Goal: Task Accomplishment & Management: Manage account settings

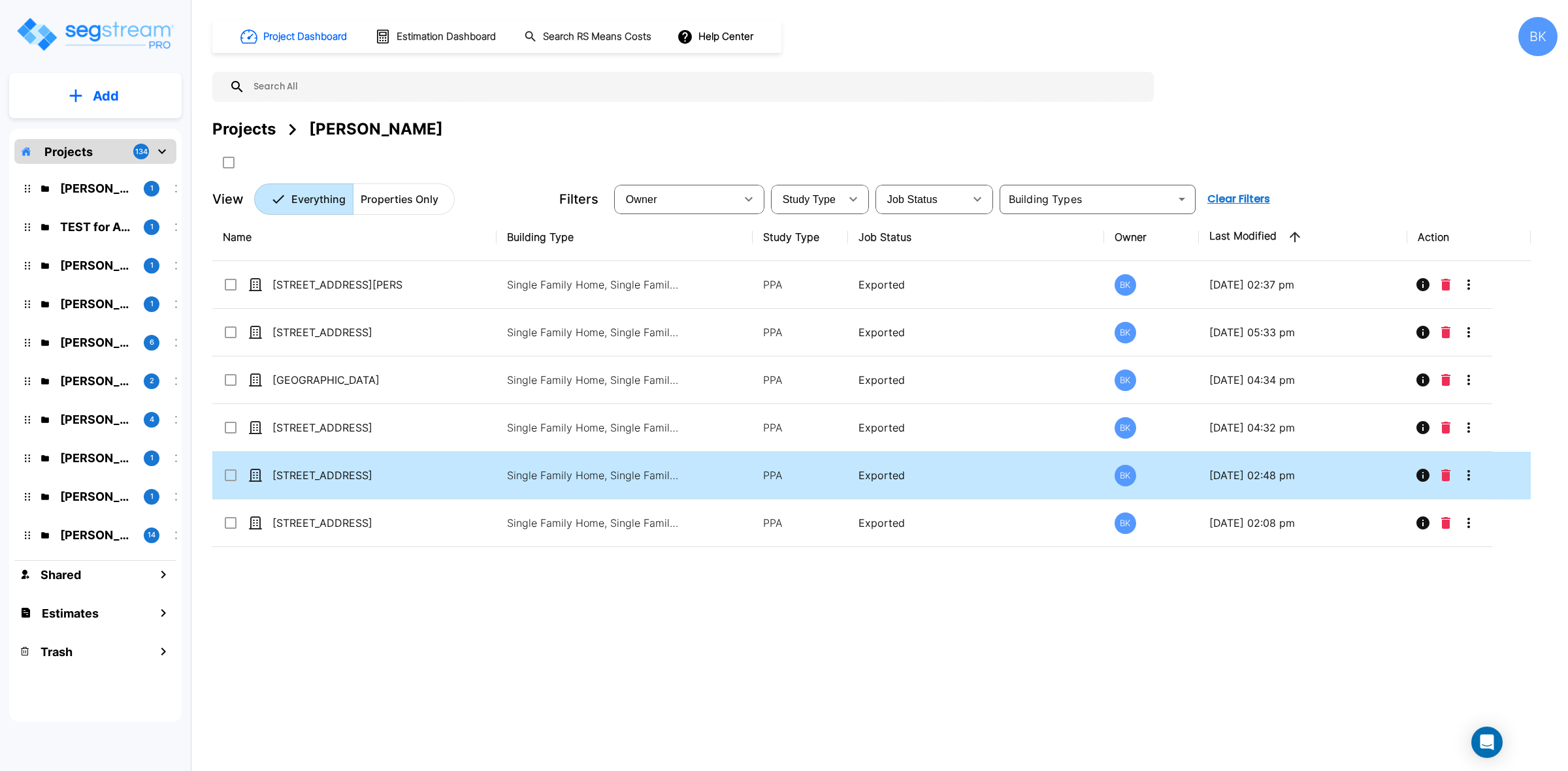
drag, startPoint x: 361, startPoint y: 638, endPoint x: 333, endPoint y: 471, distance: 169.3
click at [361, 638] on div "Name Building Type Study Type Job Status Owner Last Modified Action 8219 Ritten…" at bounding box center [871, 452] width 1319 height 478
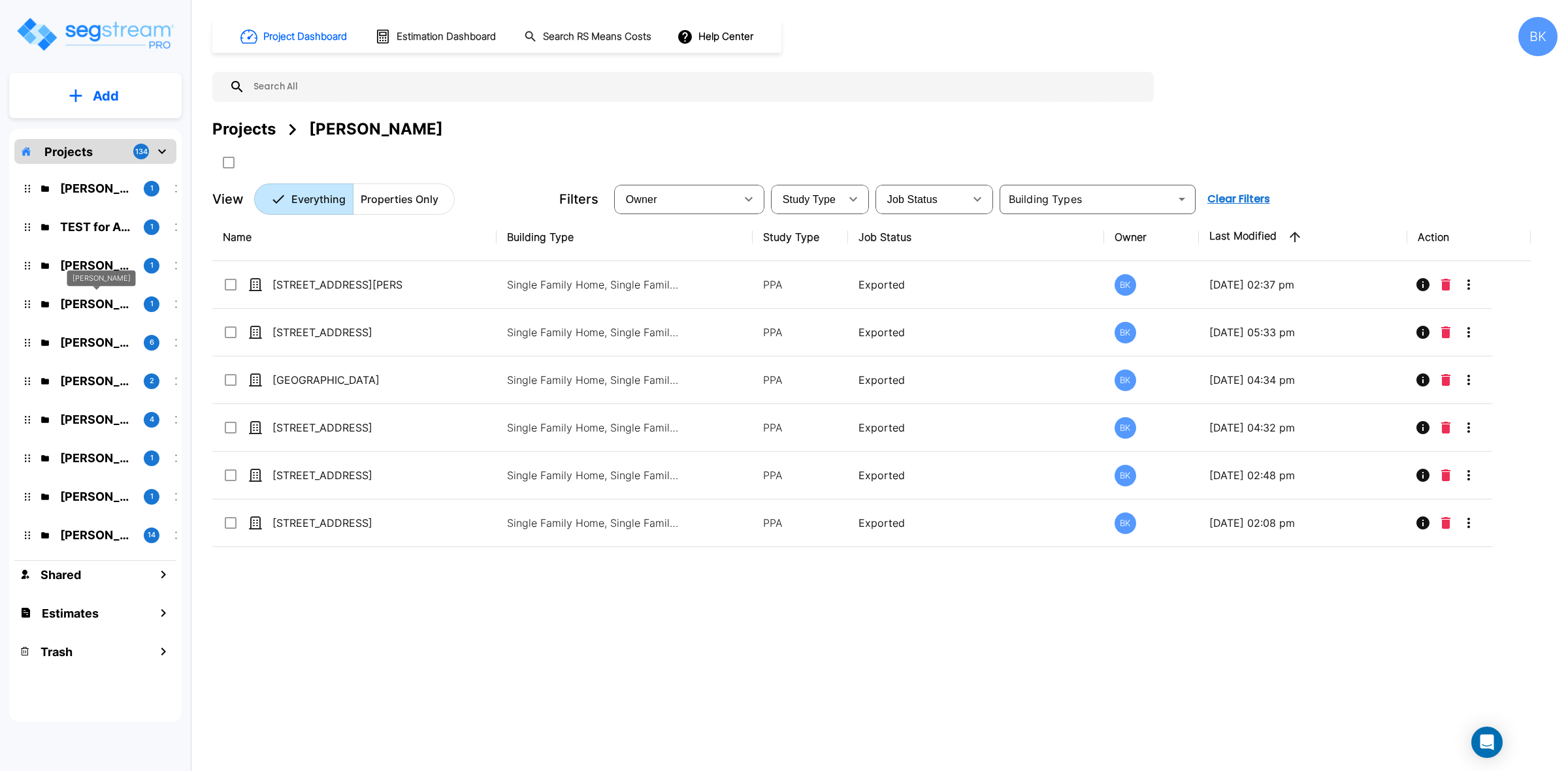
click at [80, 304] on p "[PERSON_NAME]" at bounding box center [96, 304] width 73 height 18
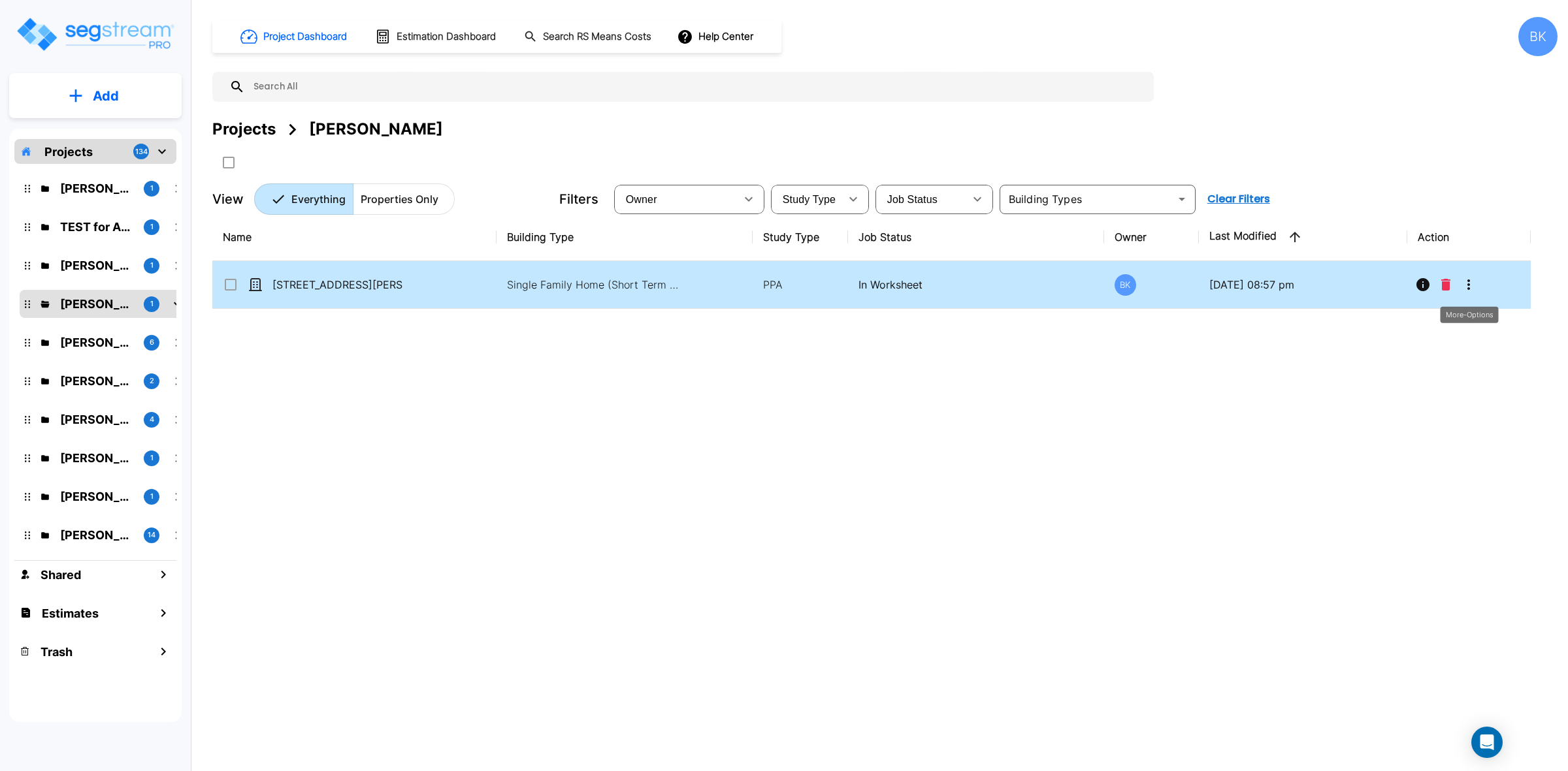
click at [1465, 280] on icon "More-Options" at bounding box center [1468, 284] width 15 height 15
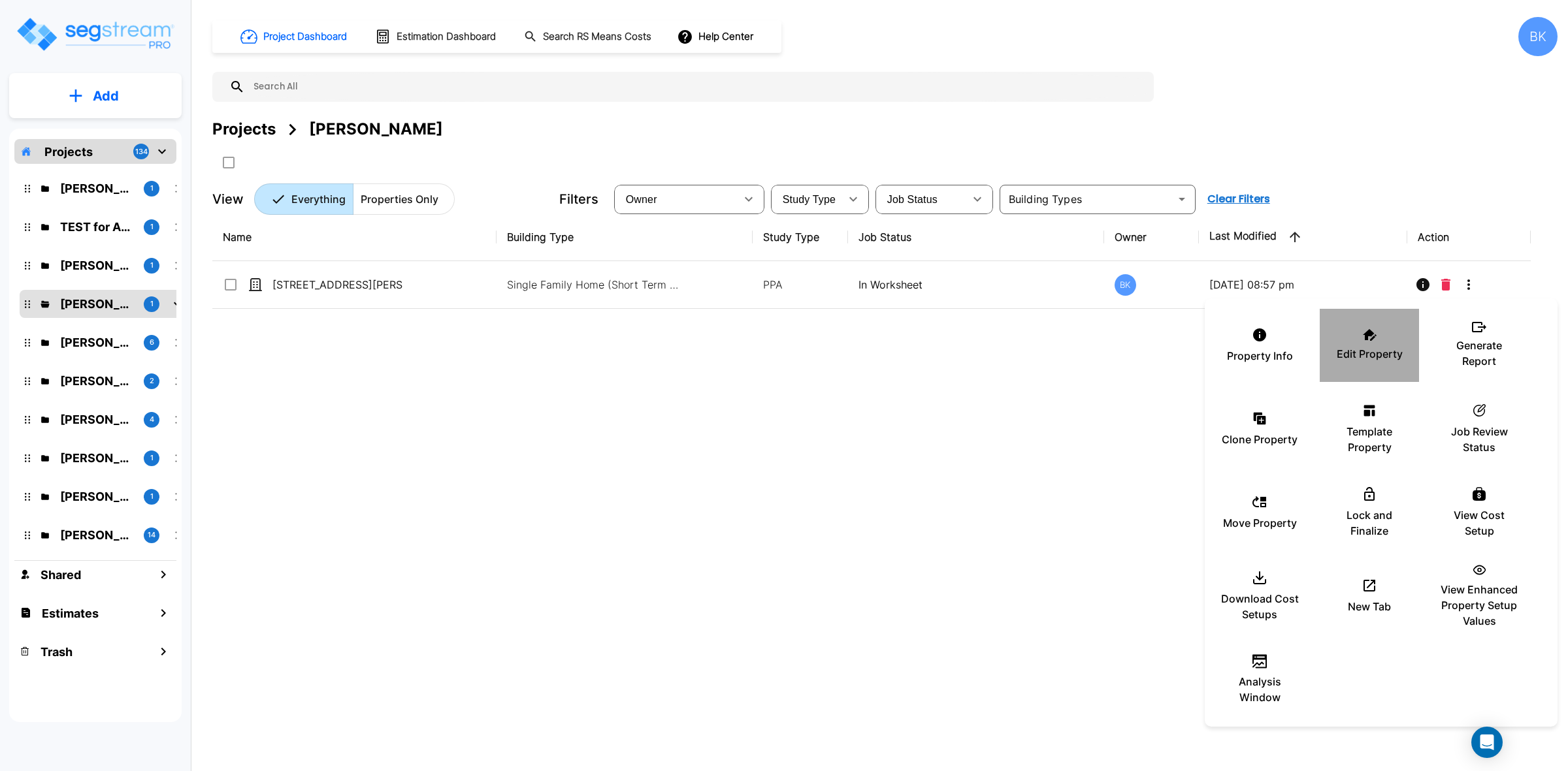
click at [1364, 336] on icon at bounding box center [1369, 335] width 14 height 12
click at [853, 585] on div at bounding box center [784, 385] width 1568 height 771
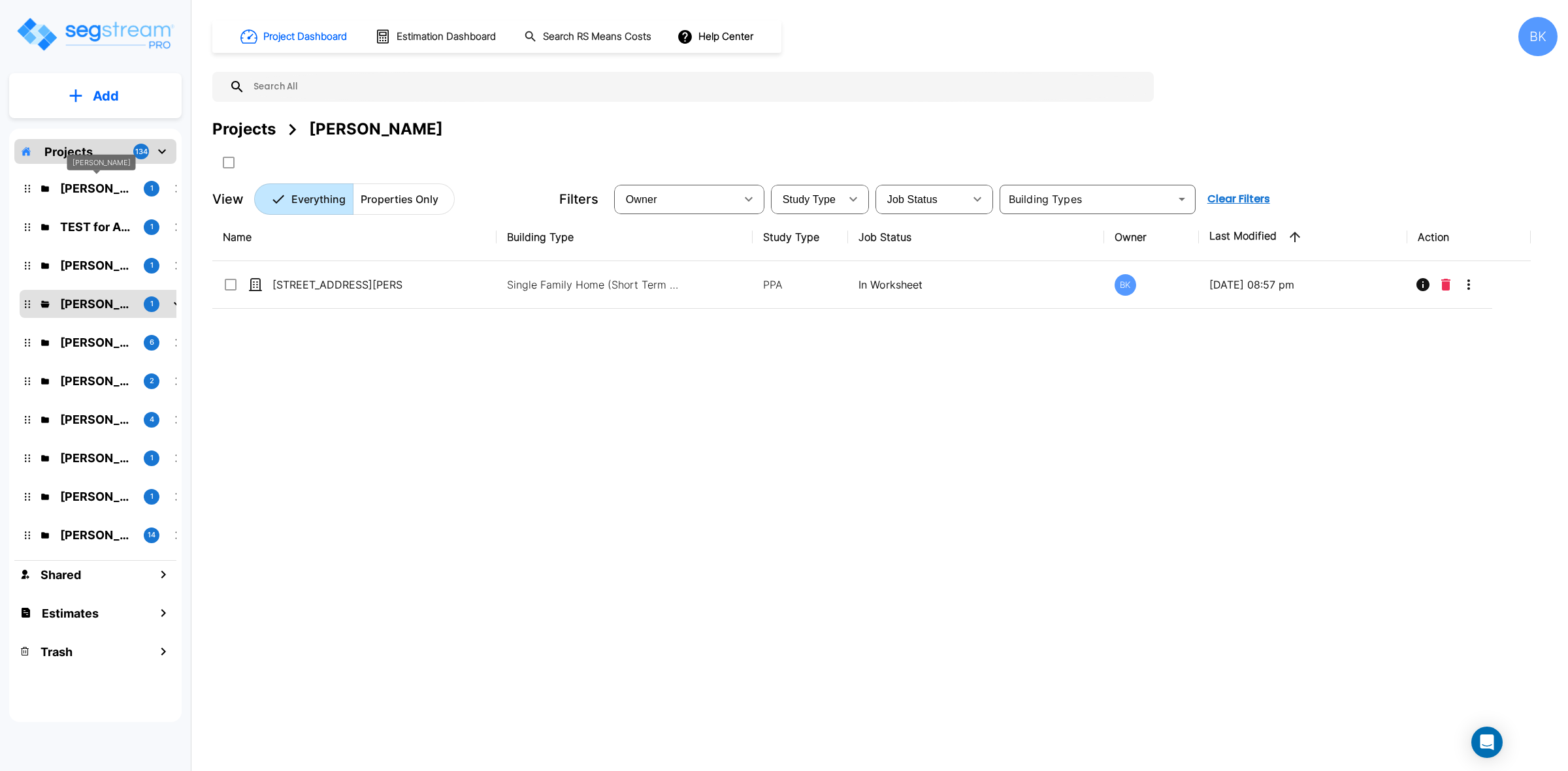
click at [73, 188] on p "Ryanne Hazen" at bounding box center [96, 189] width 73 height 18
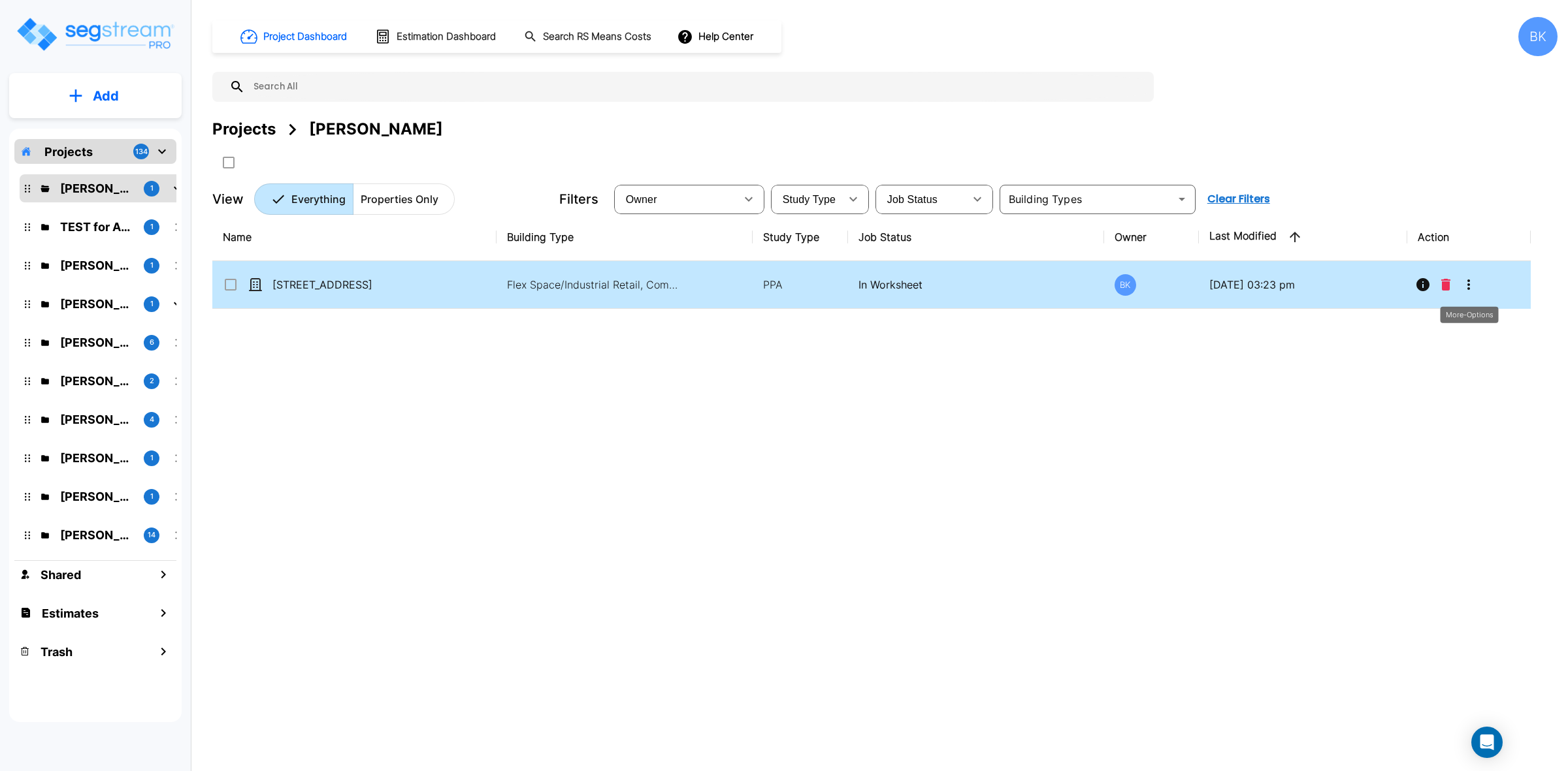
click at [1472, 274] on button "More-Options" at bounding box center [1469, 284] width 26 height 26
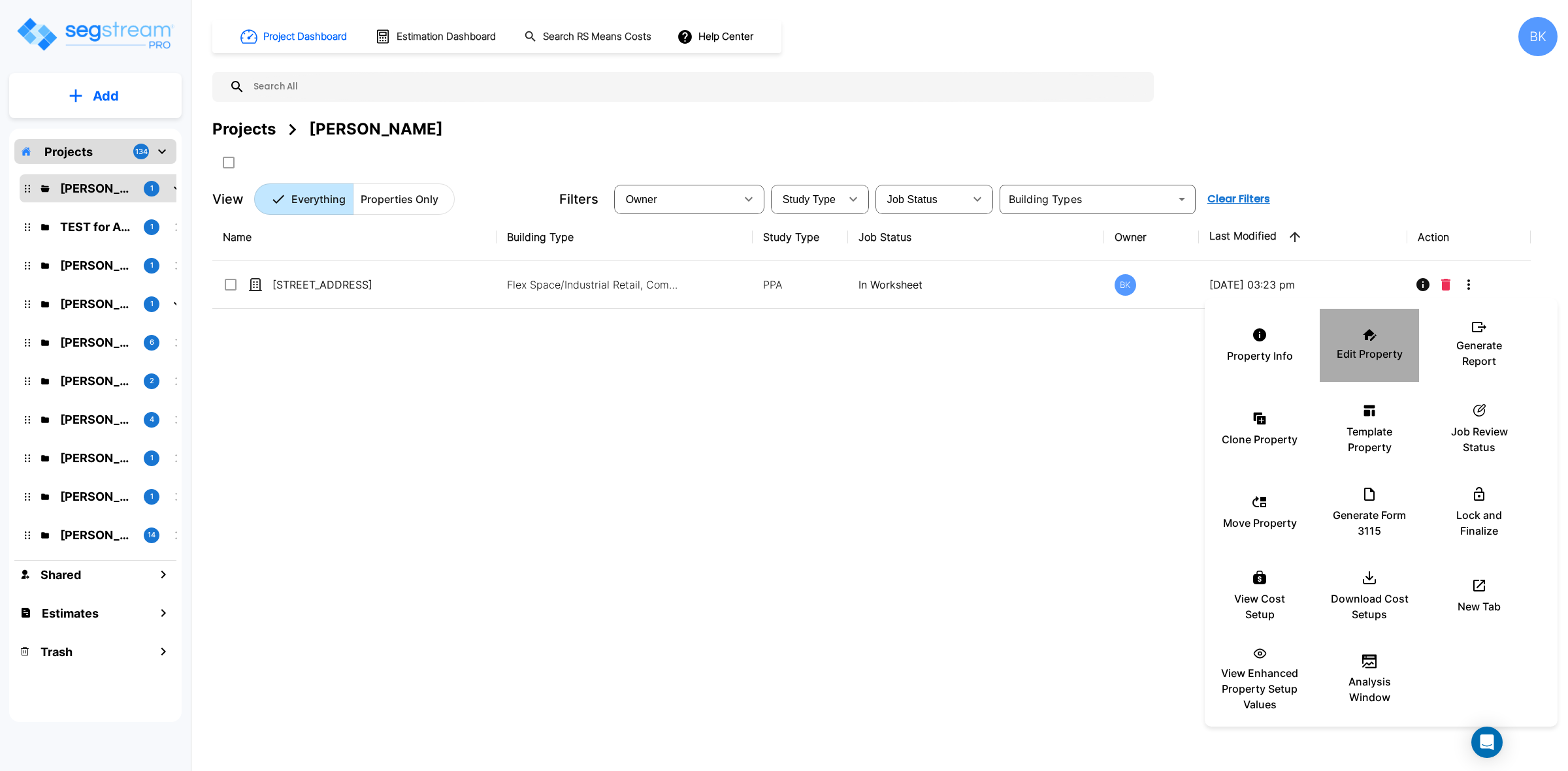
click at [1374, 338] on icon at bounding box center [1369, 335] width 14 height 12
click at [822, 573] on div at bounding box center [784, 385] width 1568 height 771
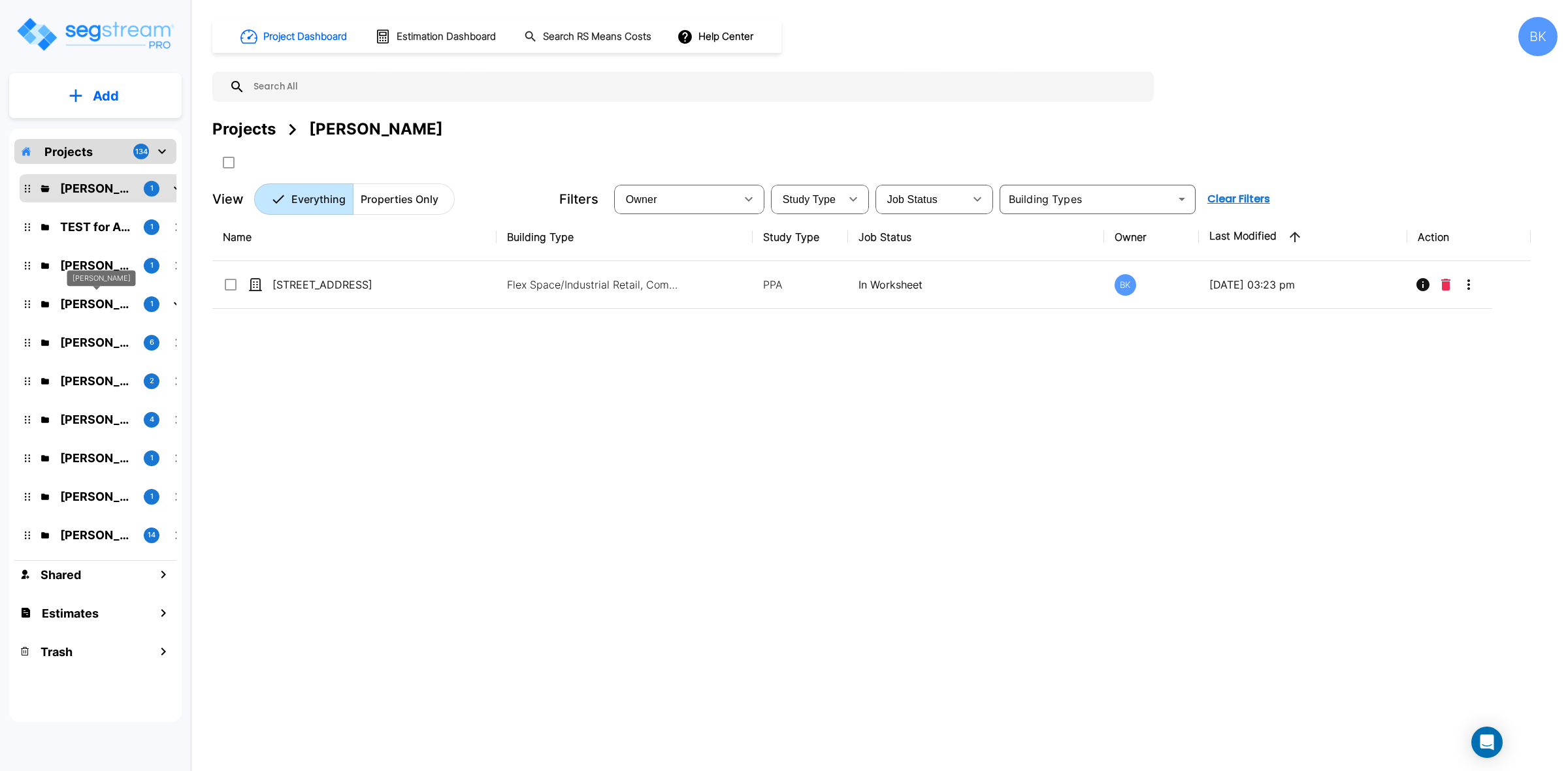
click at [96, 306] on p "[PERSON_NAME]" at bounding box center [96, 304] width 73 height 18
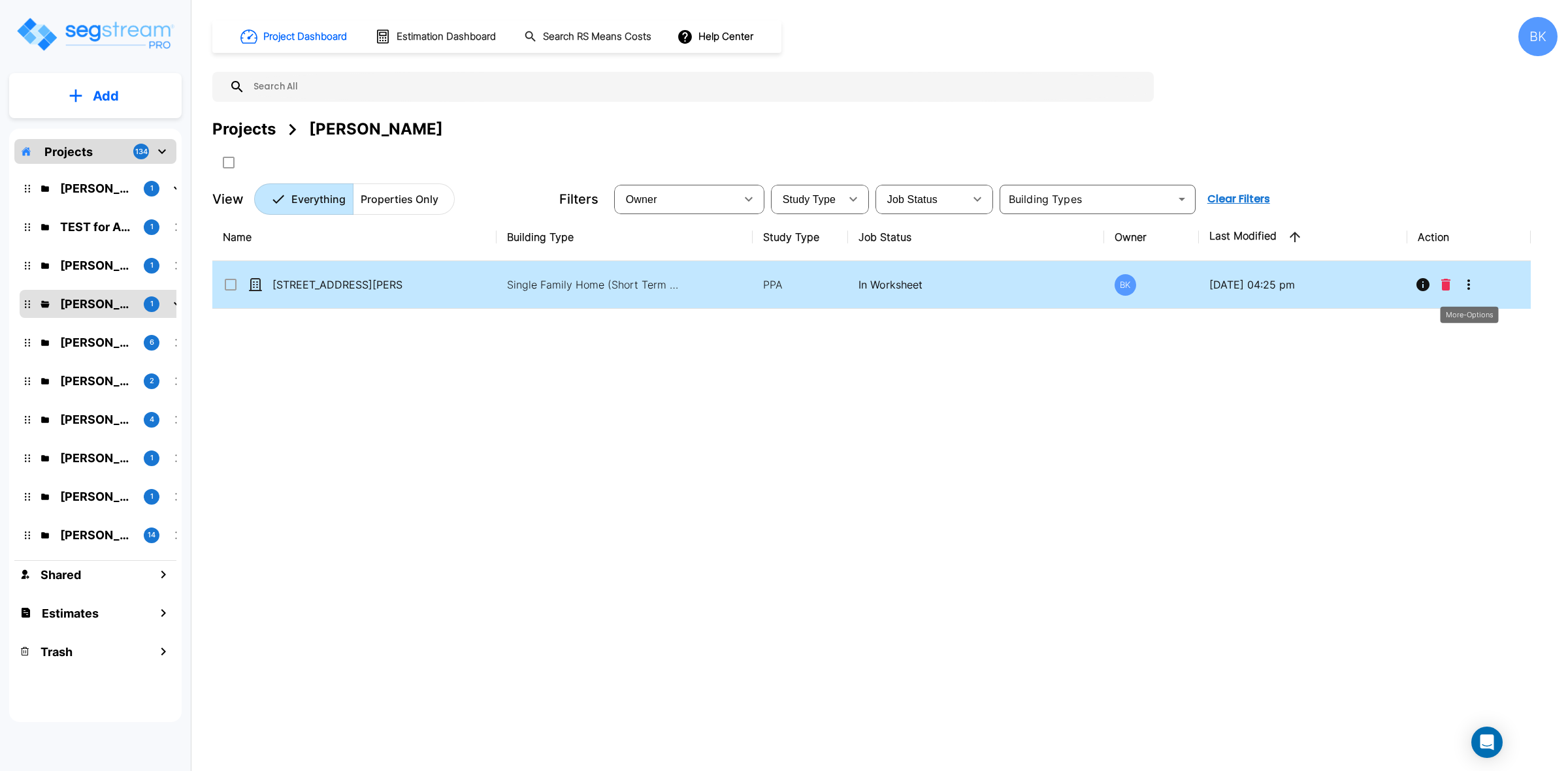
click at [1471, 287] on icon "More-Options" at bounding box center [1468, 284] width 15 height 15
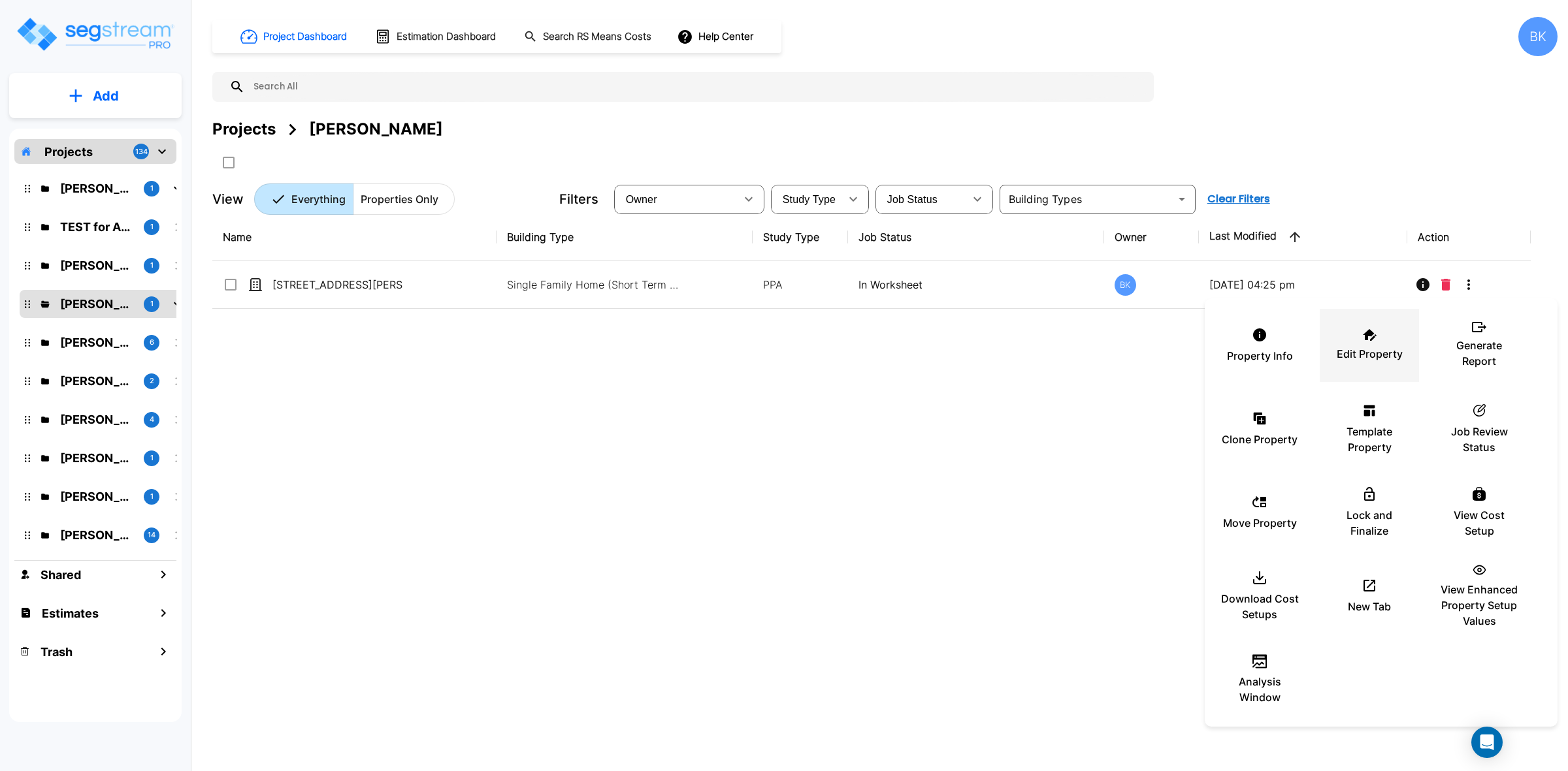
click at [1387, 343] on div "Edit Property" at bounding box center [1369, 345] width 78 height 66
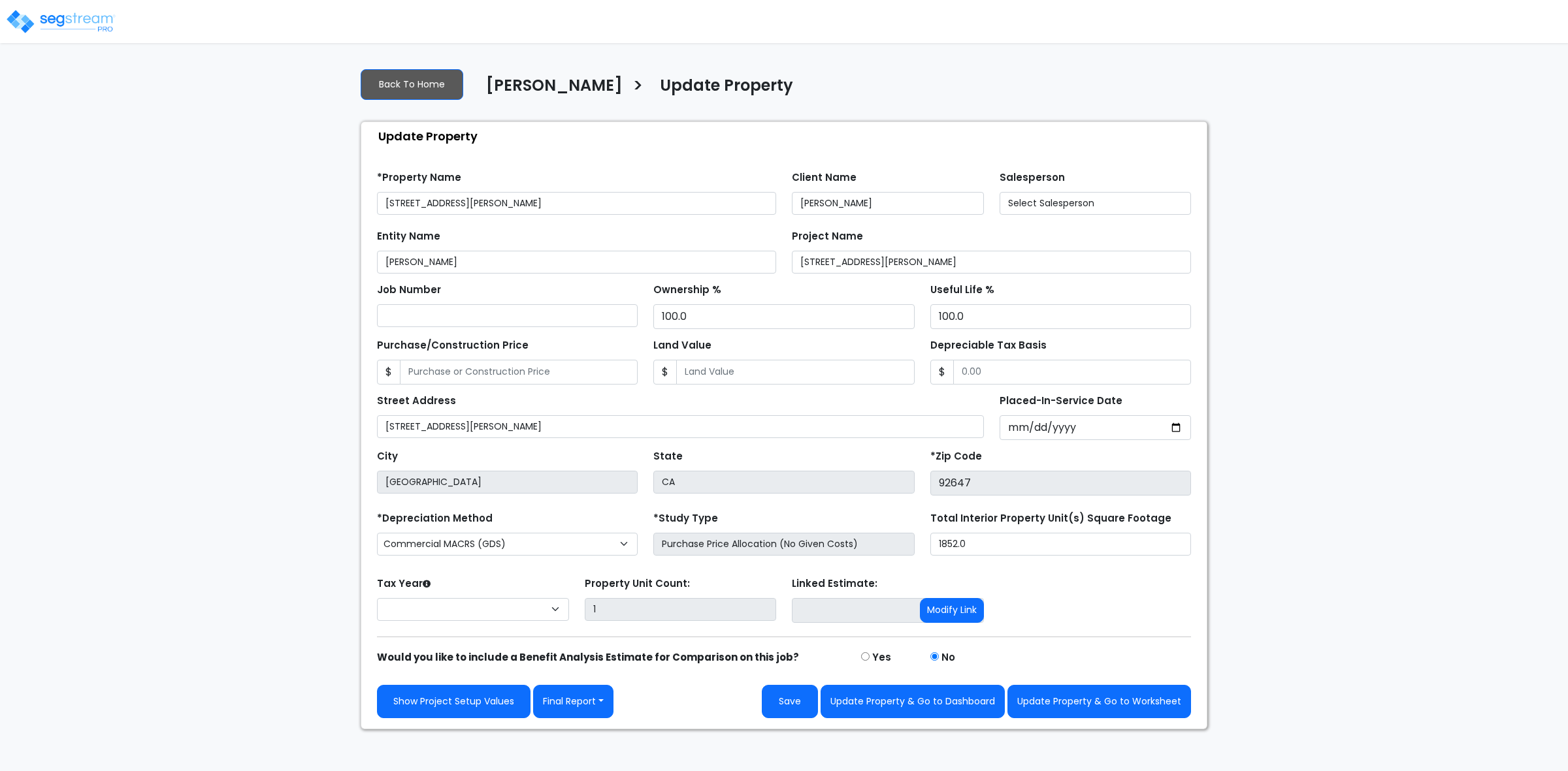
select select "2024"
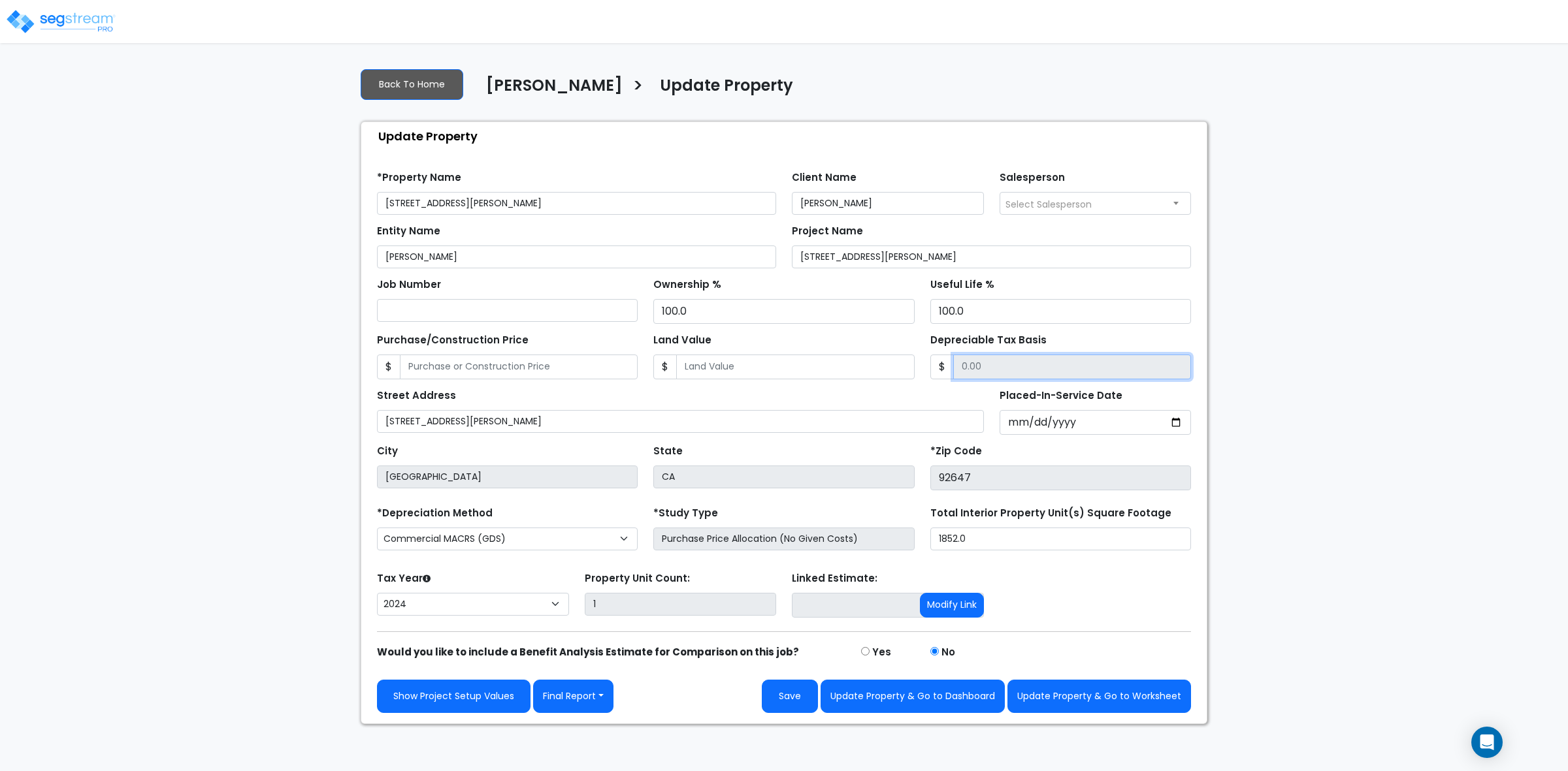
click at [1048, 373] on input "Depreciable Tax Basis" at bounding box center [1072, 367] width 238 height 25
click at [561, 709] on button "Final Report" at bounding box center [572, 696] width 80 height 33
click at [595, 606] on link "Report Custom Fields" at bounding box center [602, 599] width 137 height 30
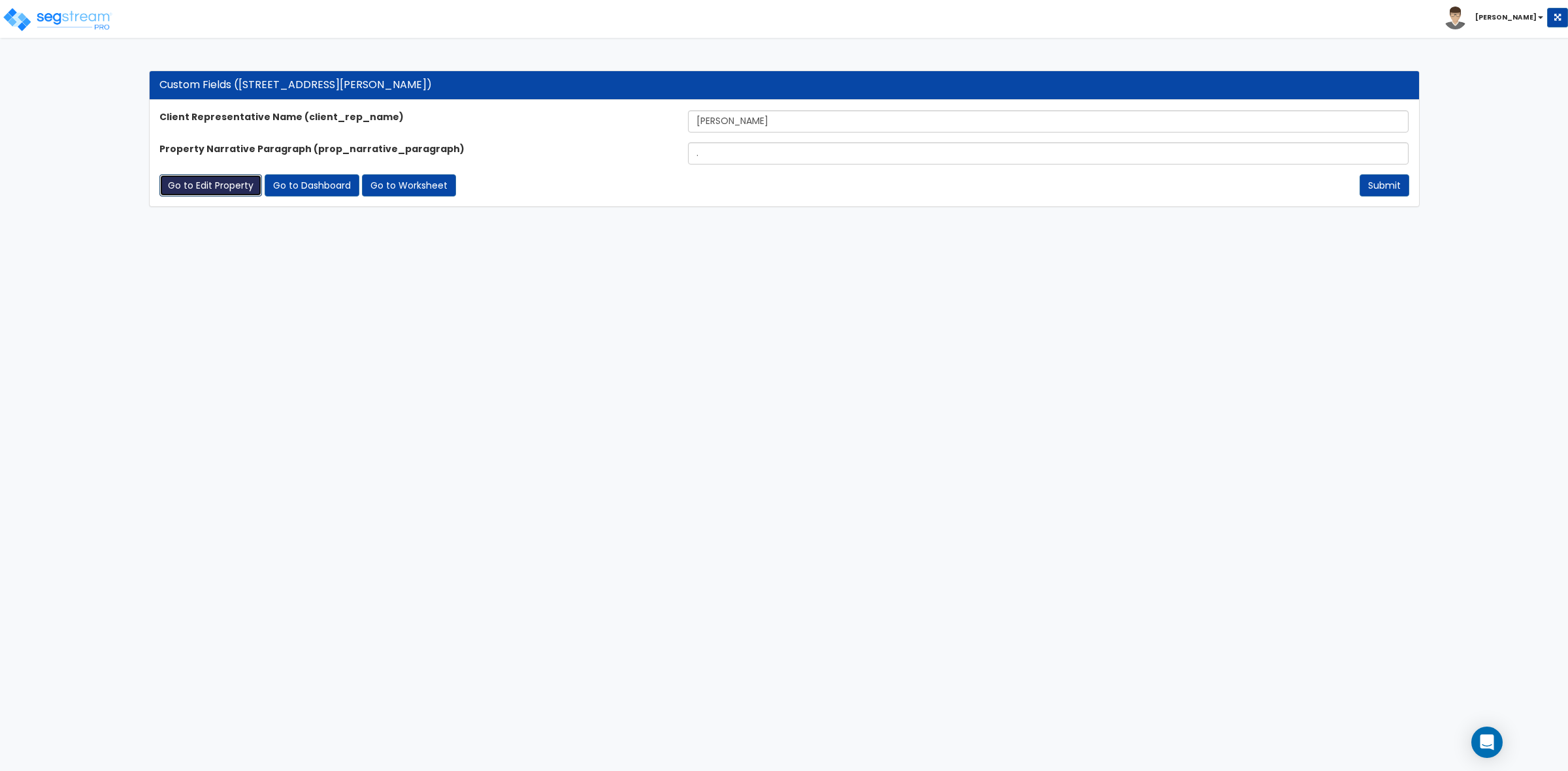
click at [223, 186] on link "Go to Edit Property" at bounding box center [211, 185] width 103 height 22
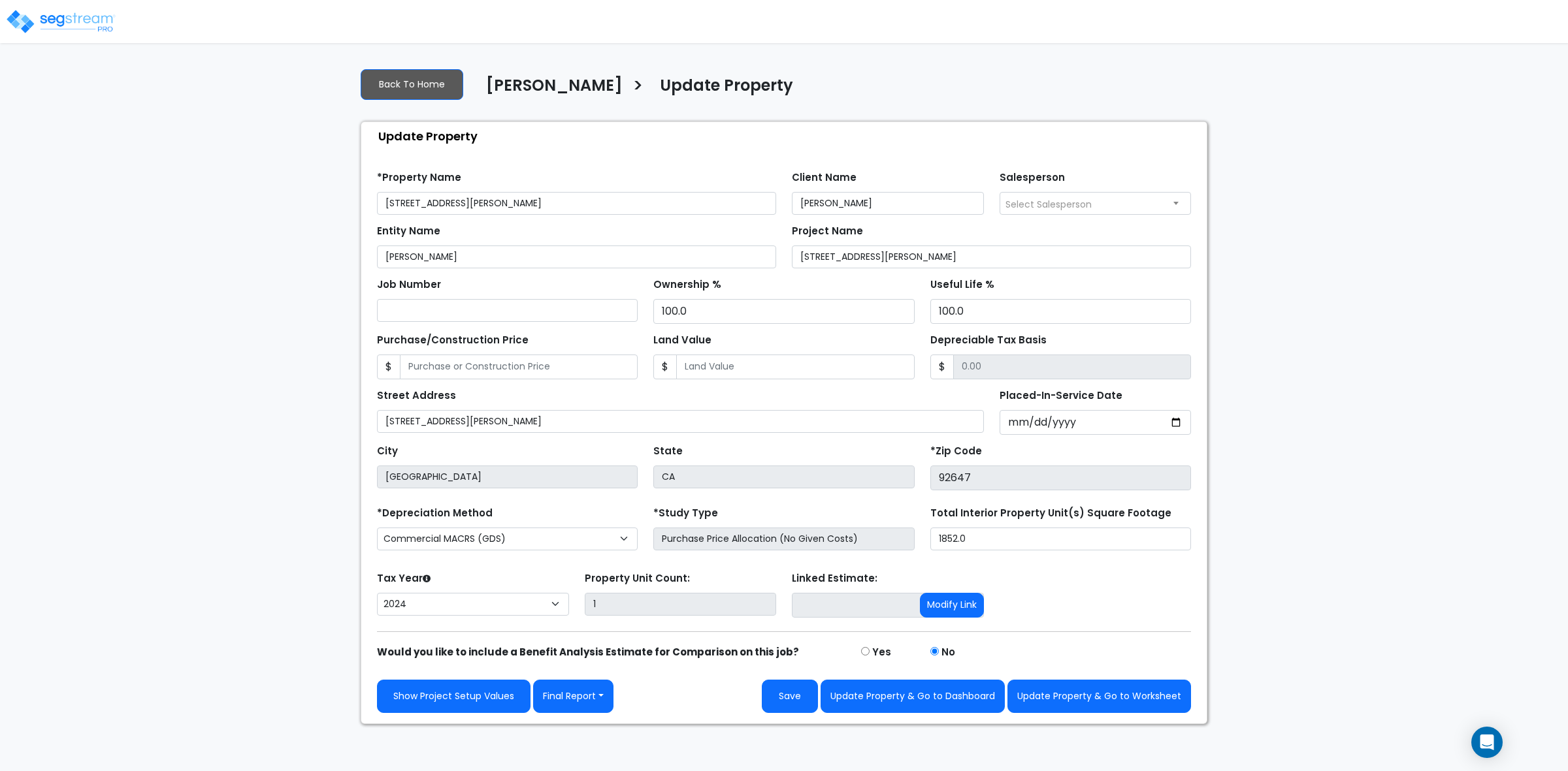
select select "2024"
click at [608, 695] on button "Final Report" at bounding box center [572, 696] width 80 height 33
click at [585, 635] on link "Report Images" at bounding box center [602, 628] width 137 height 30
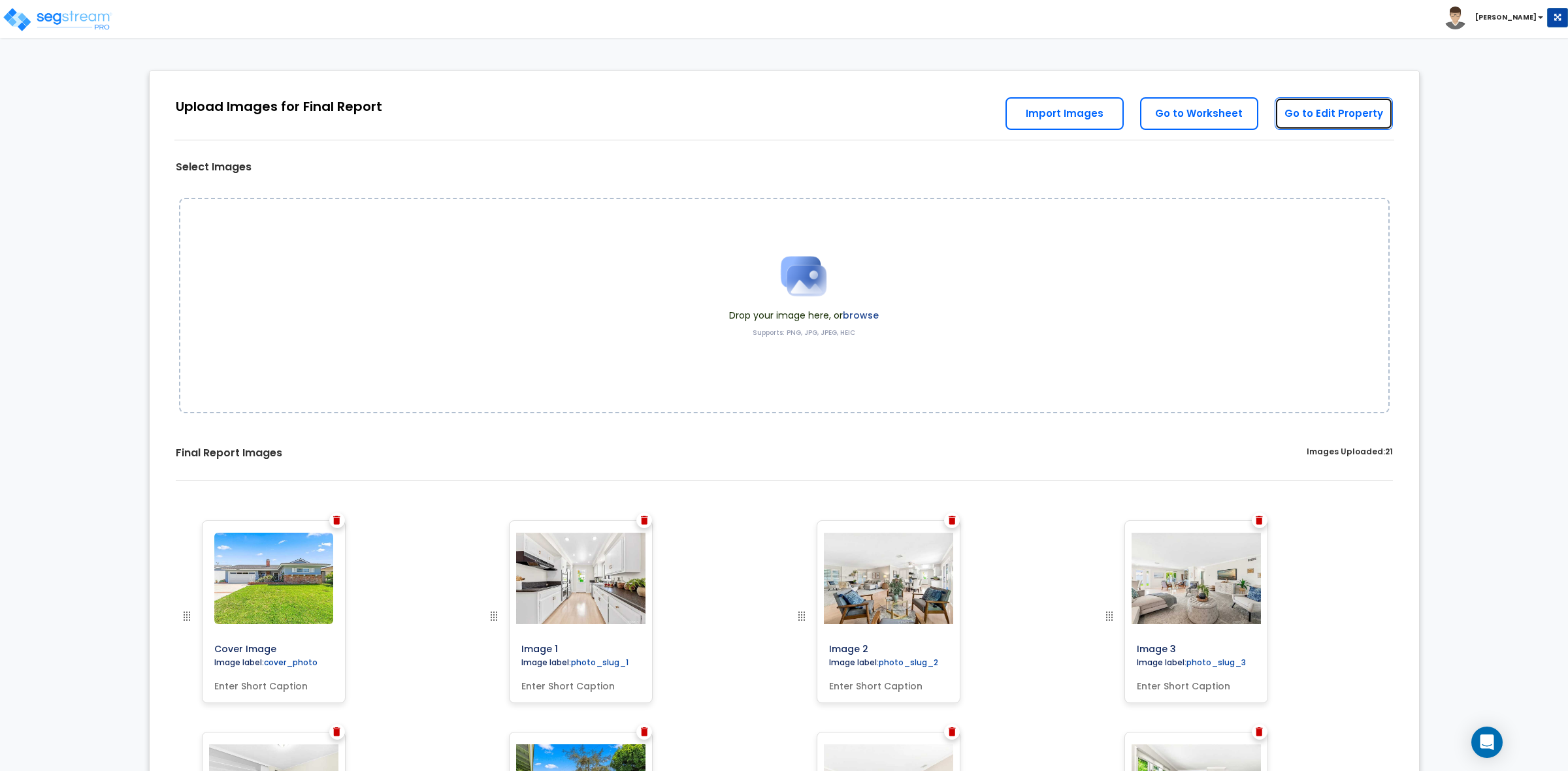
click at [1311, 116] on link "Go to Edit Property" at bounding box center [1333, 113] width 118 height 32
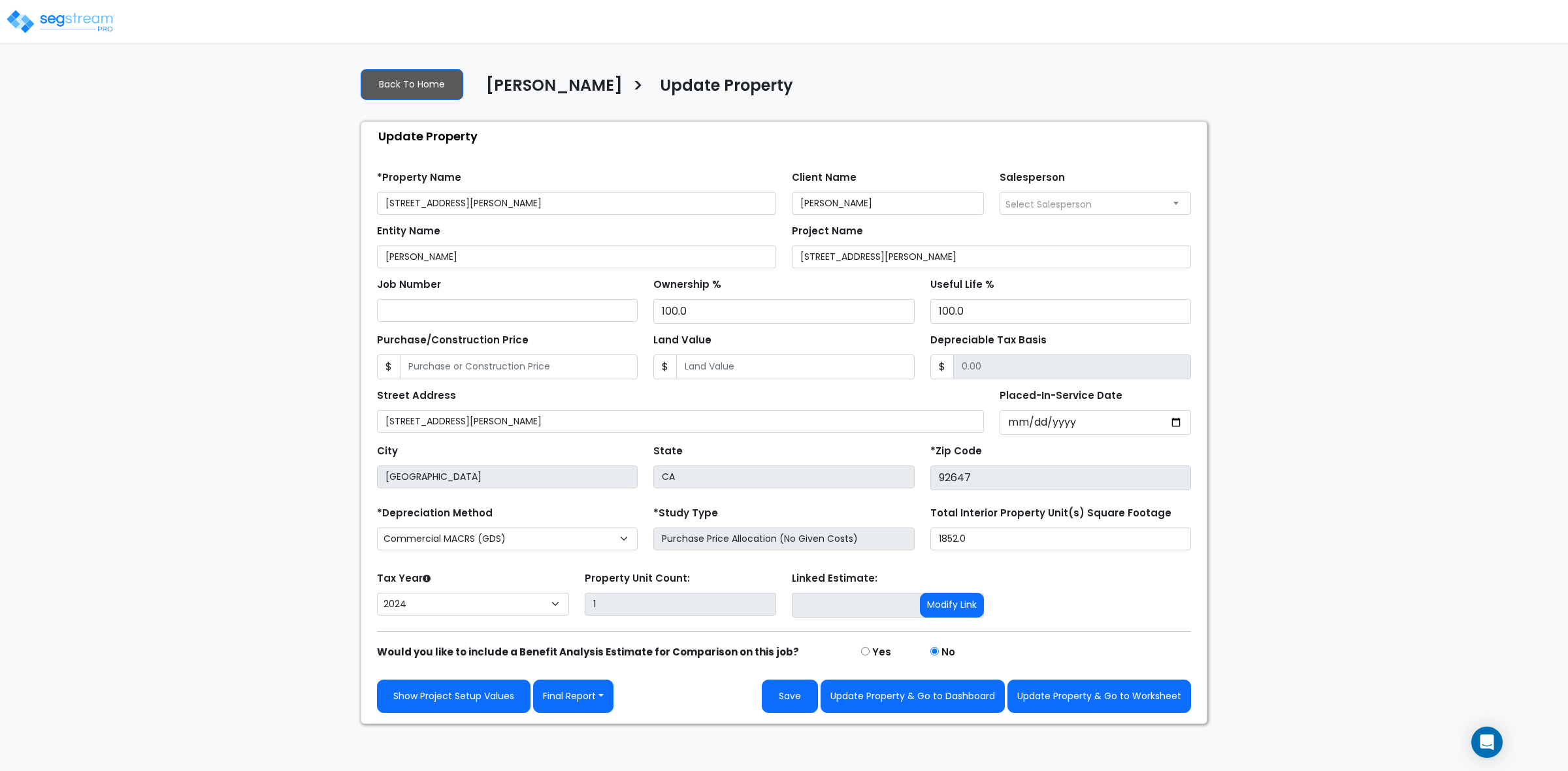
select select "2024"
click at [485, 354] on div "Purchase/Construction Price $" at bounding box center [508, 354] width 261 height 49
click at [1122, 199] on span "Select Salesperson" at bounding box center [1096, 202] width 191 height 21
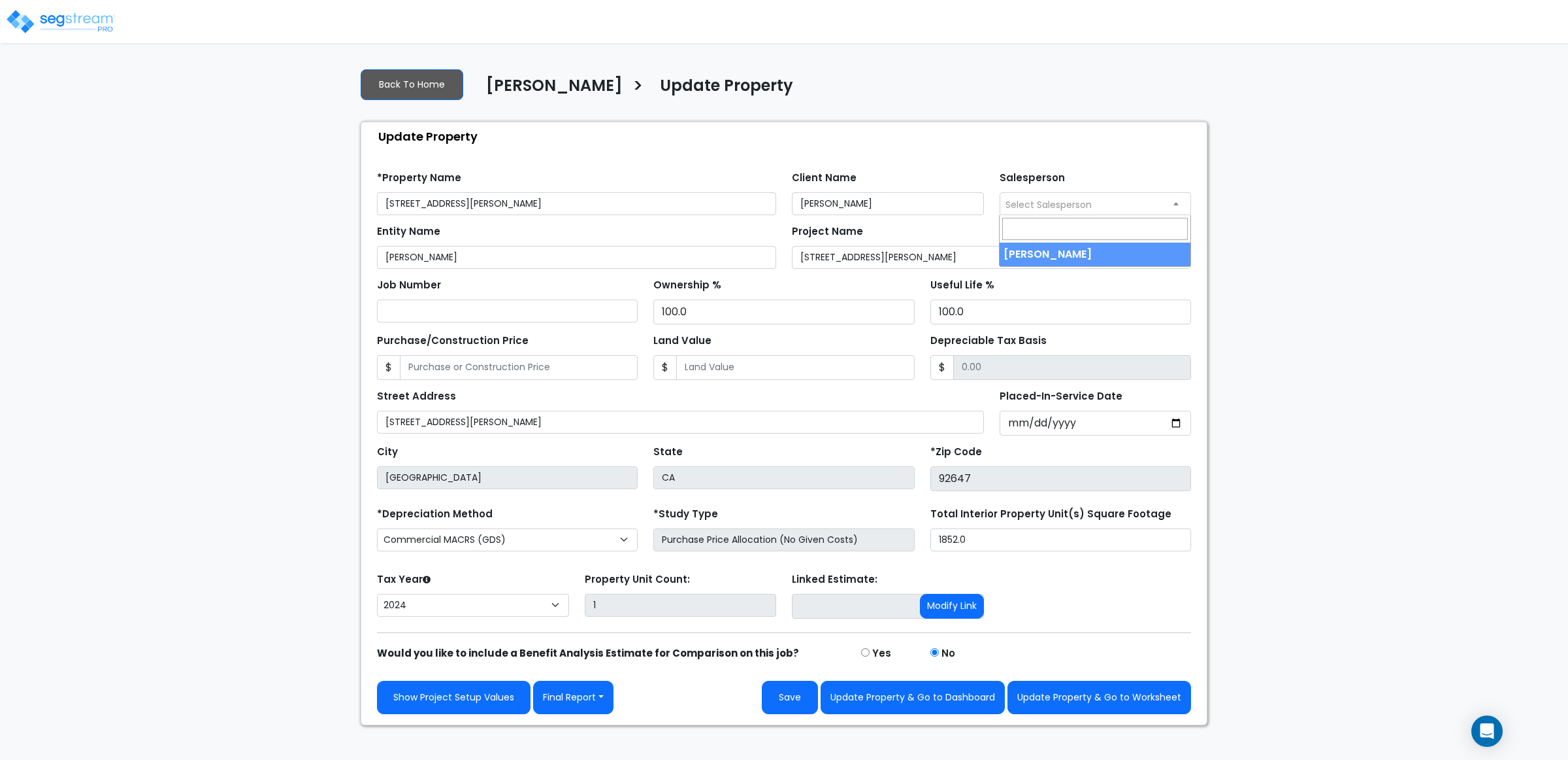
click at [1128, 136] on div "Update Property" at bounding box center [788, 136] width 839 height 28
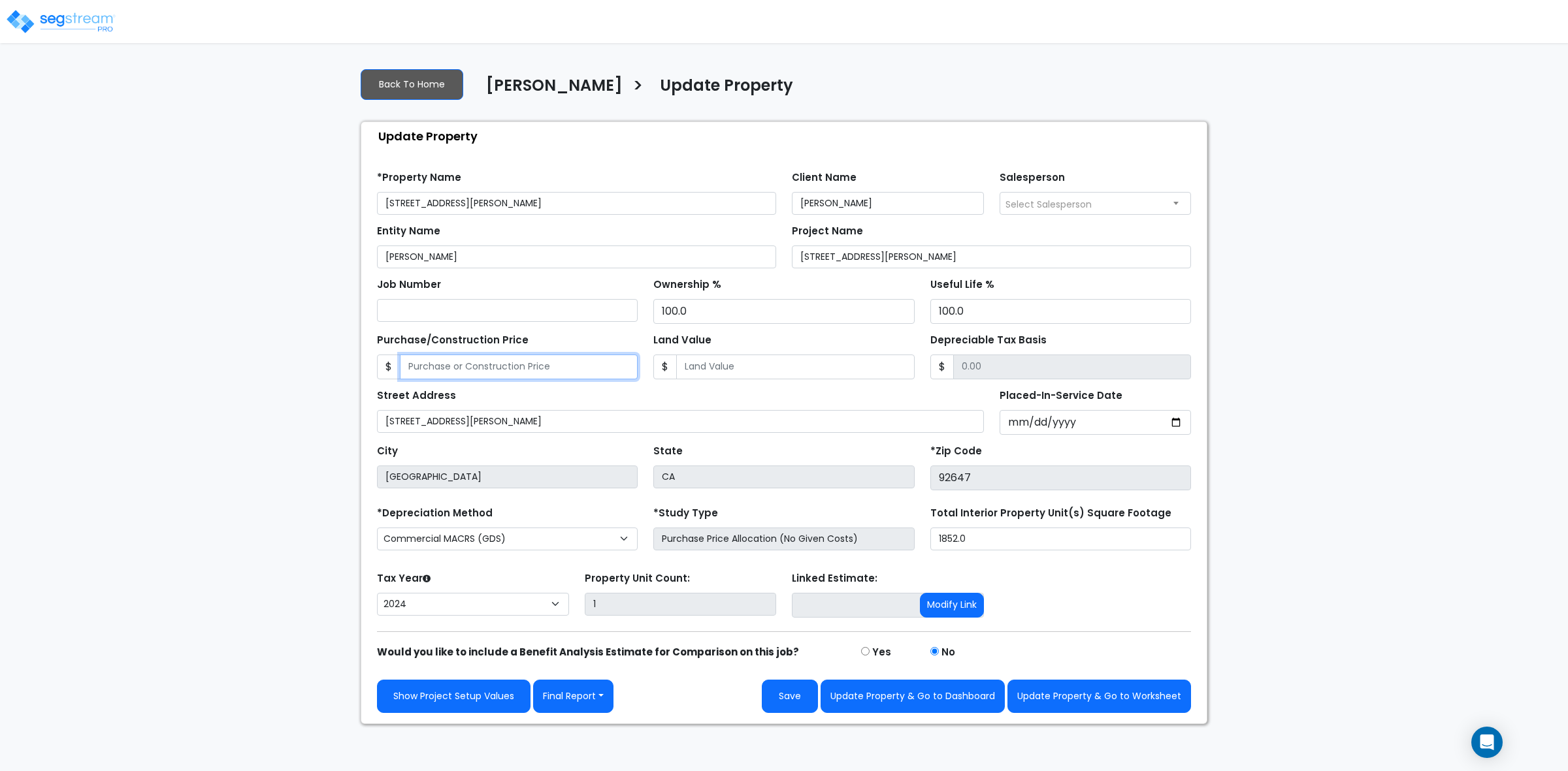
click at [551, 373] on input "Purchase/Construction Price" at bounding box center [518, 367] width 238 height 25
type input "1"
type input "1.00"
type input "12"
type input "12.00"
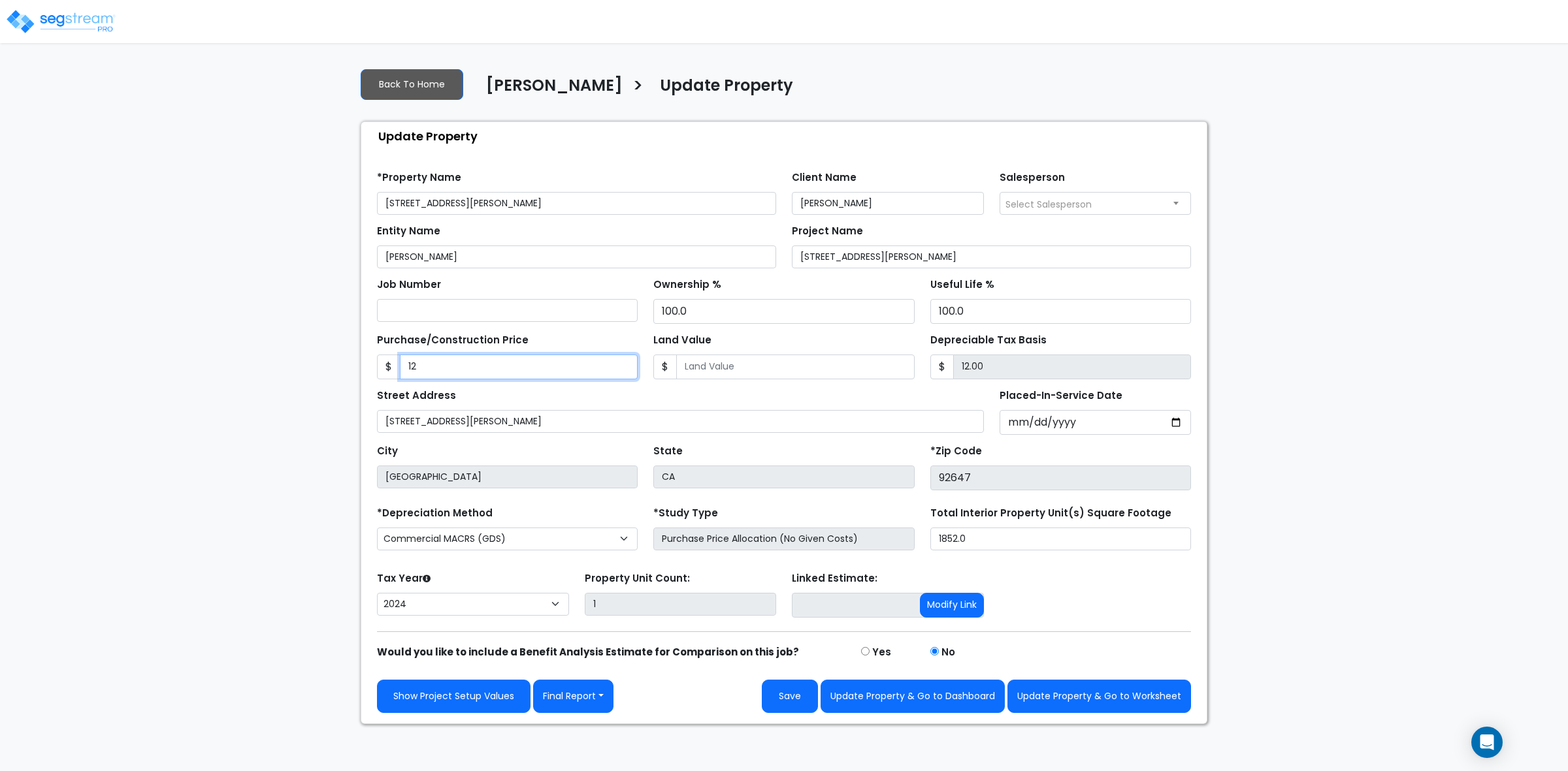
type input "121"
type input "121.00"
type input "1210"
type input "1,210.00"
type input "1,2100"
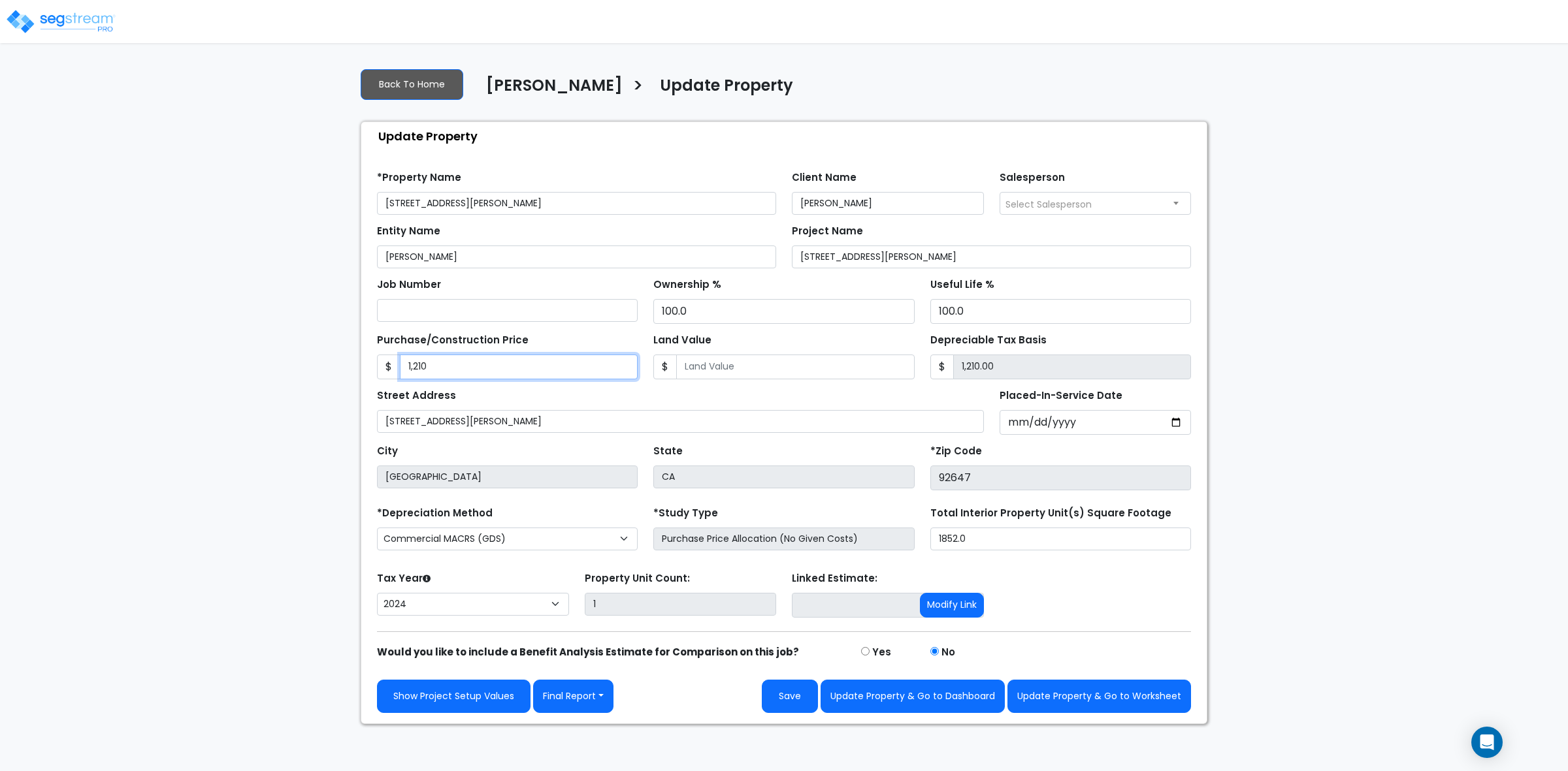
type input "12,100.00"
type input "12,1000"
type input "121,000.00"
type input "121,0000"
type input "1,210,000.00"
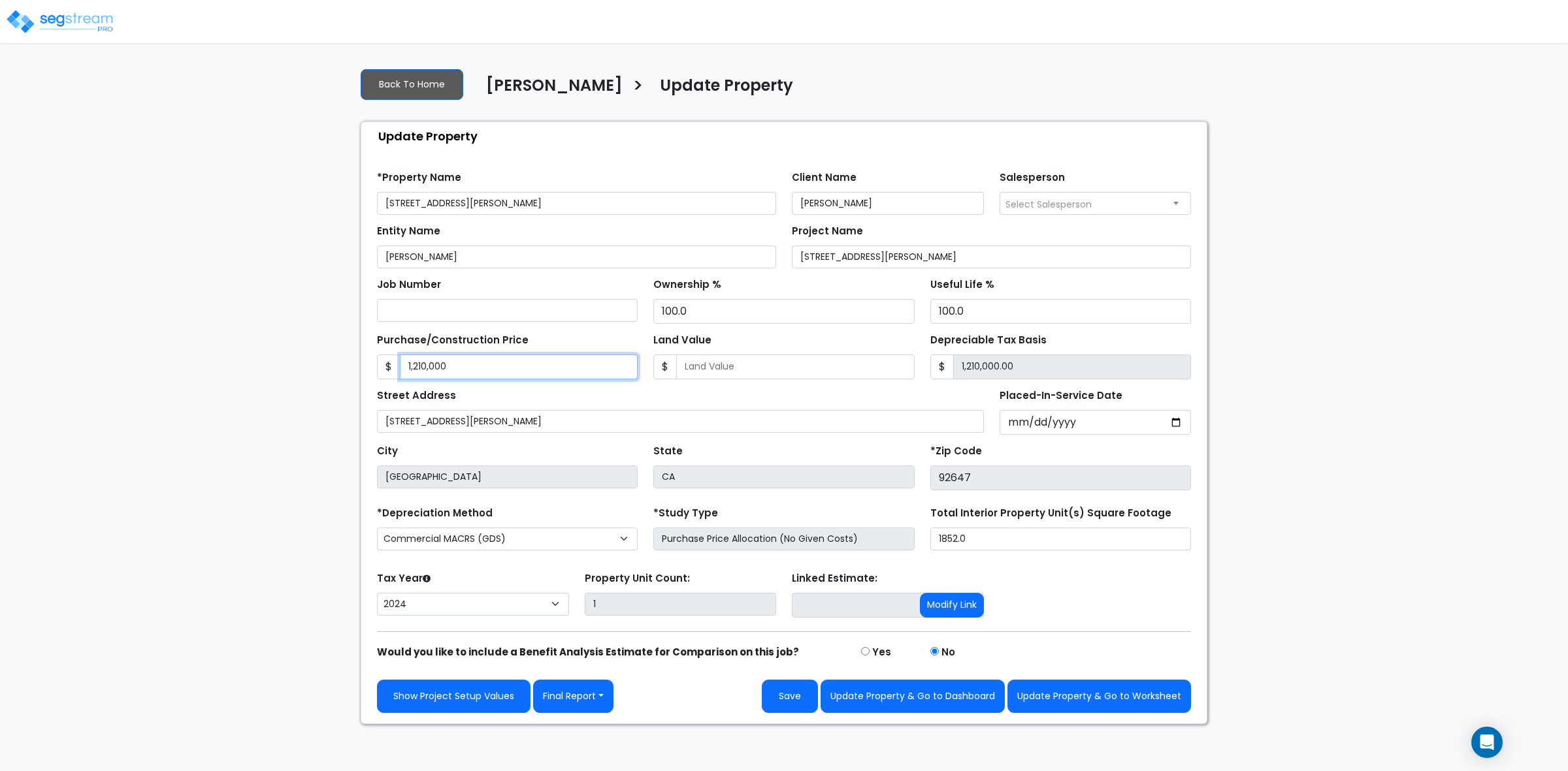
type input "1,210,000"
click at [791, 373] on input "Land Value" at bounding box center [795, 367] width 238 height 25
type input "3"
type input "1,209,997.00"
type input "30"
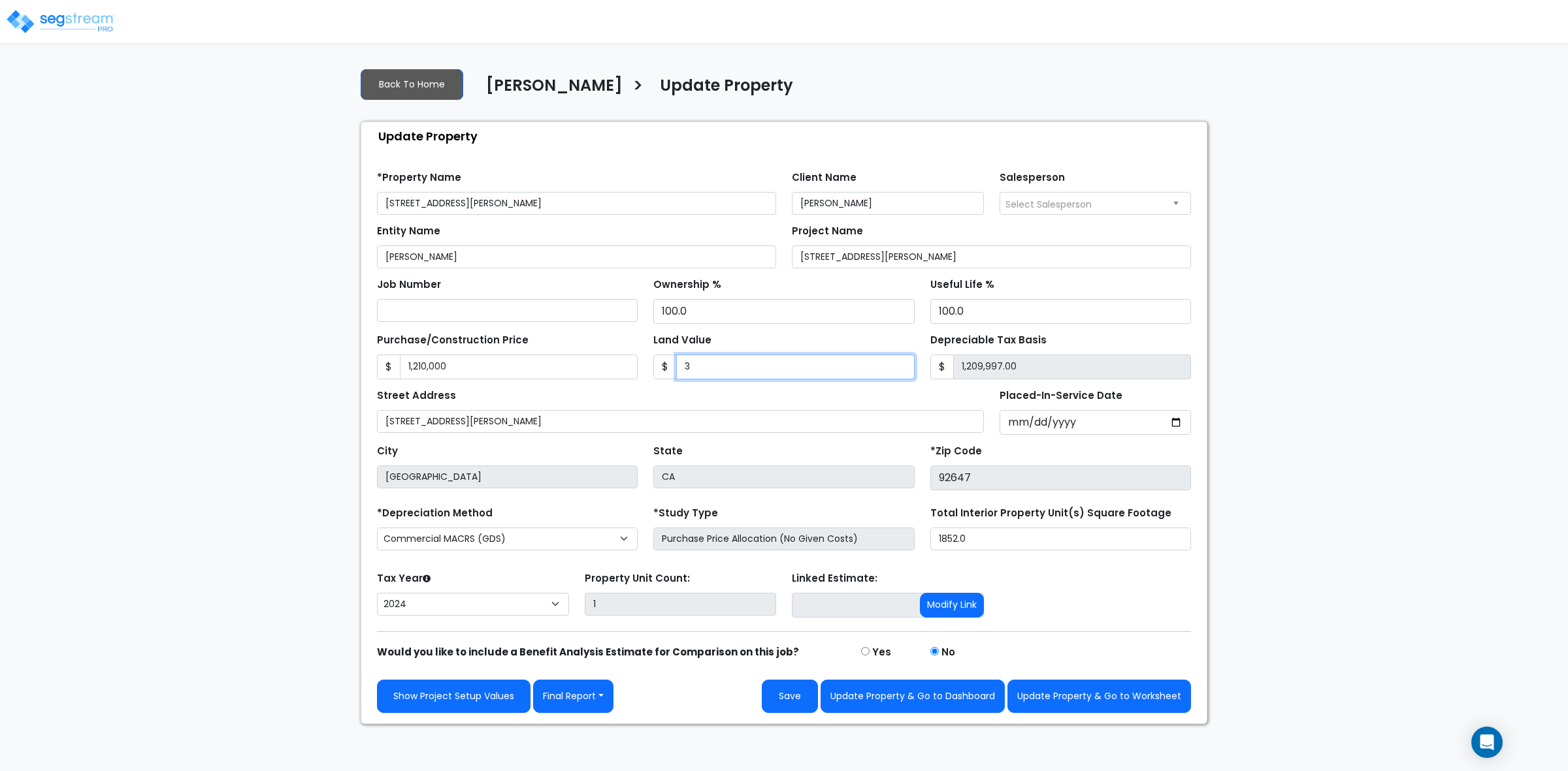
type input "1,209,970.00"
type input "302"
type input "1,209,698.00"
type input "3025"
type input "1,206,975.00"
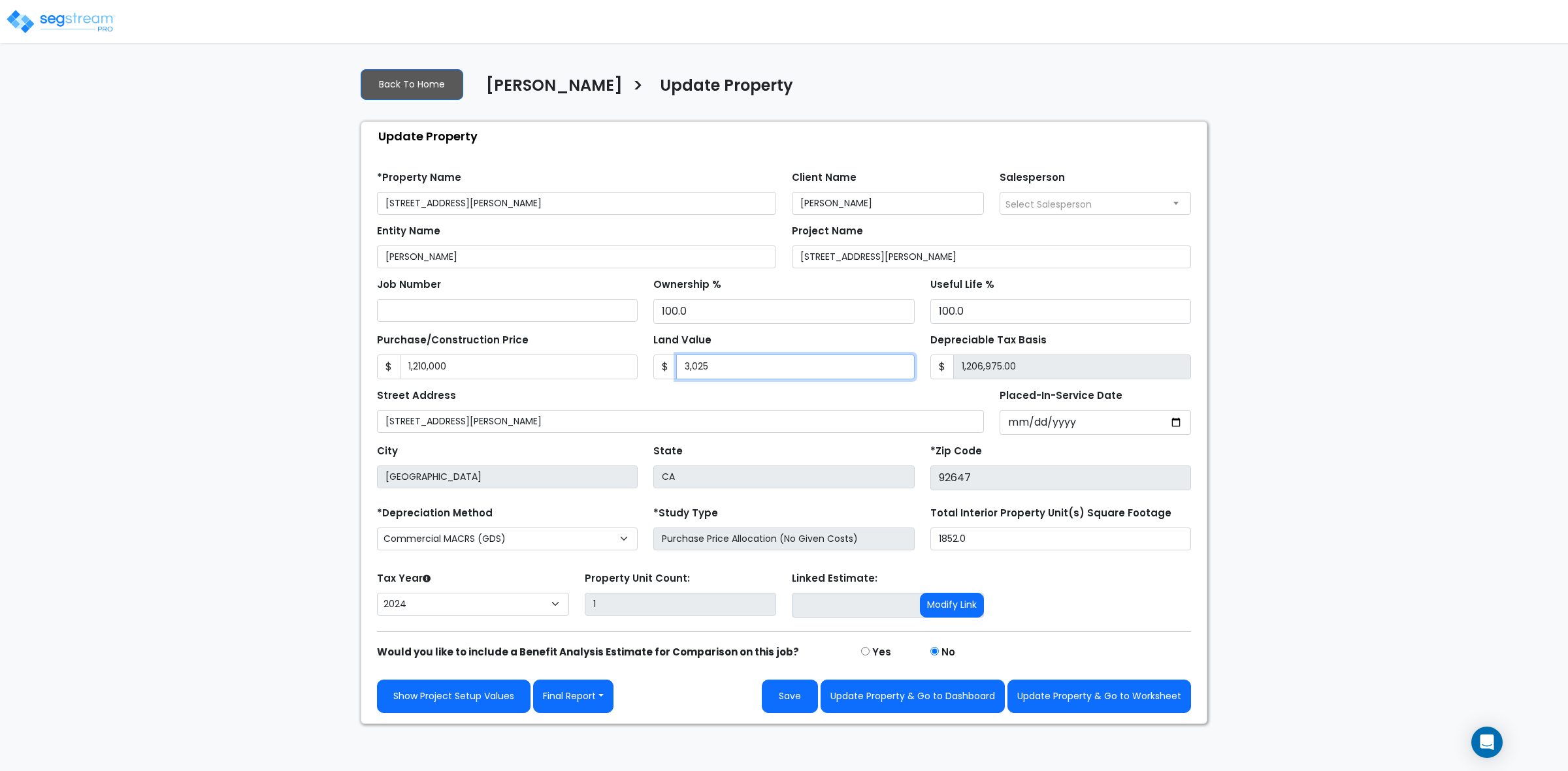
type input "3,0250"
type input "1,179,750.00"
type input "30,2500"
type input "907,500.00"
type input "302,500"
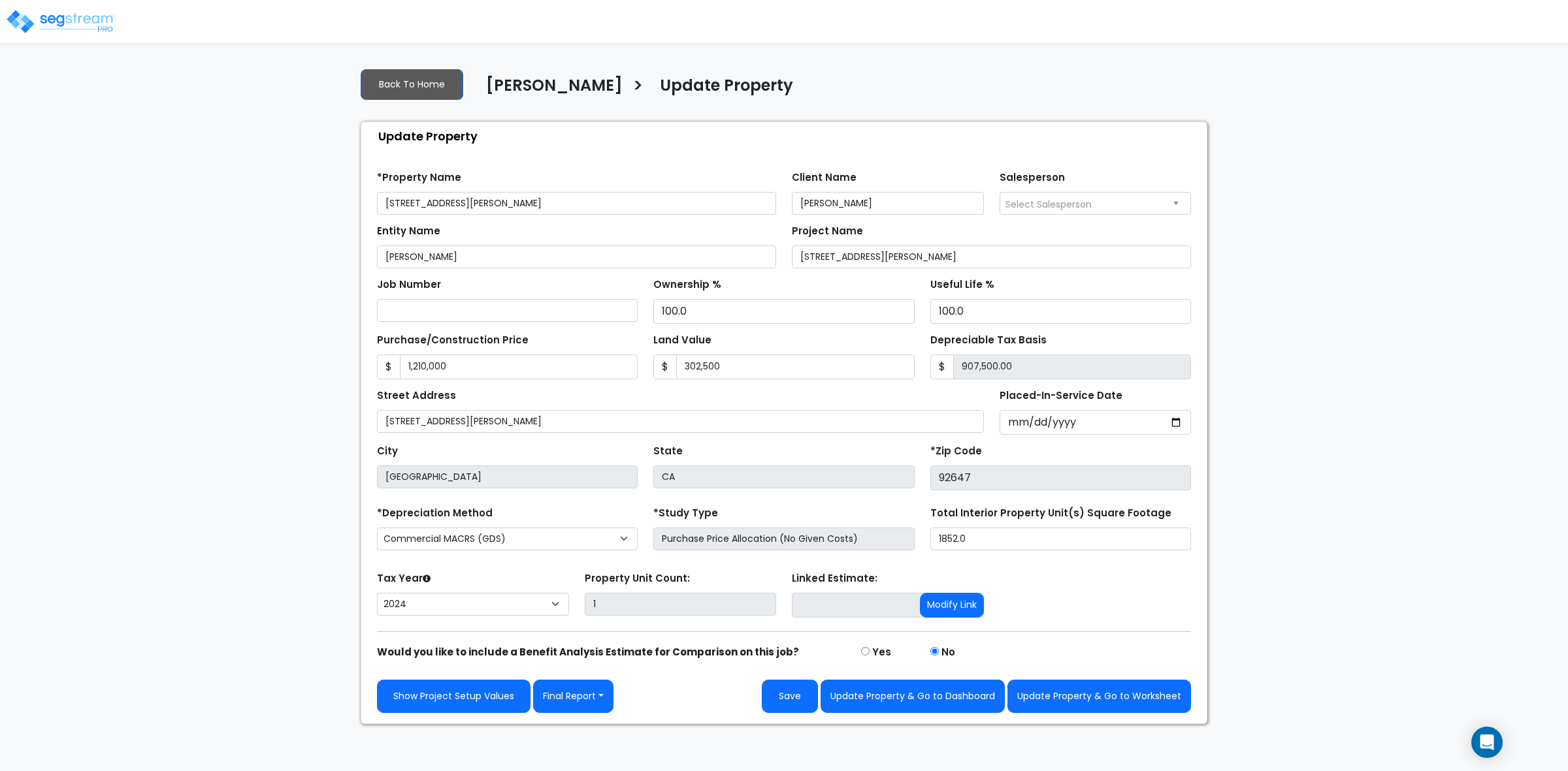
click at [1122, 347] on div "Depreciable Tax Basis $ 907,500.00" at bounding box center [1061, 354] width 261 height 49
click at [796, 706] on button "Save" at bounding box center [790, 696] width 56 height 33
type input "1210000"
type input "302500"
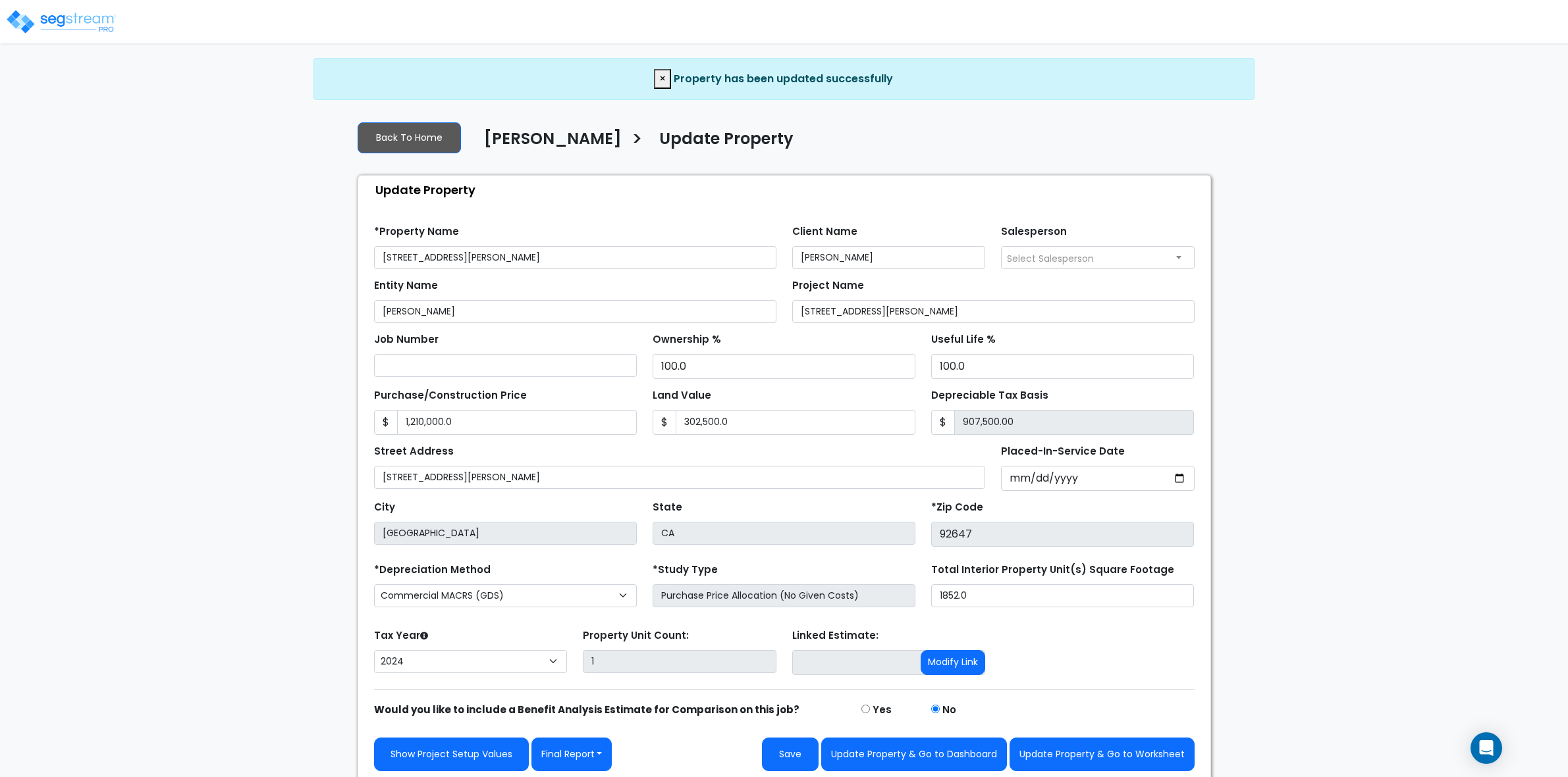
select select "2024"
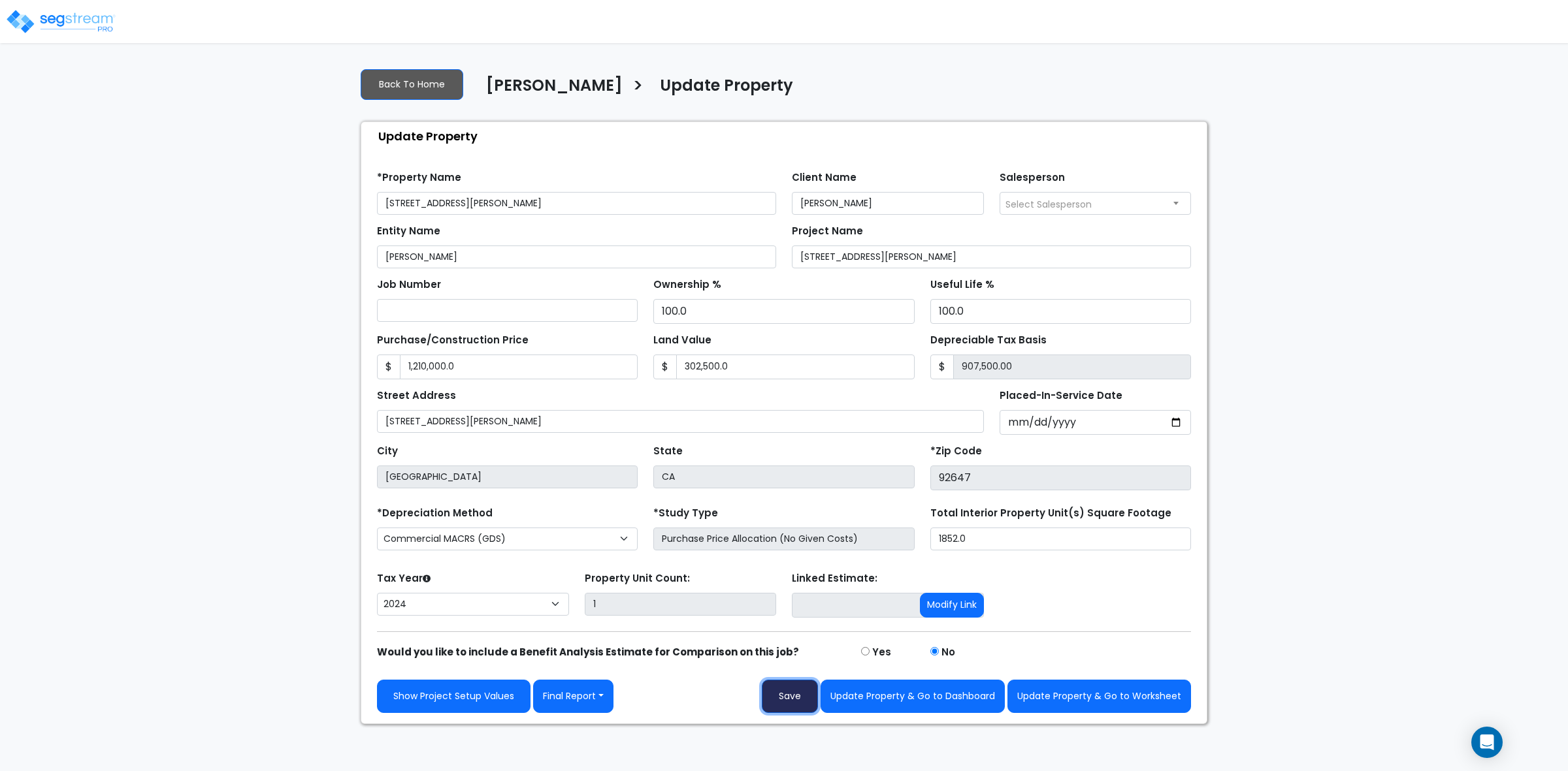
click at [793, 700] on button "Save" at bounding box center [790, 696] width 56 height 33
type input "1210000"
type input "302500"
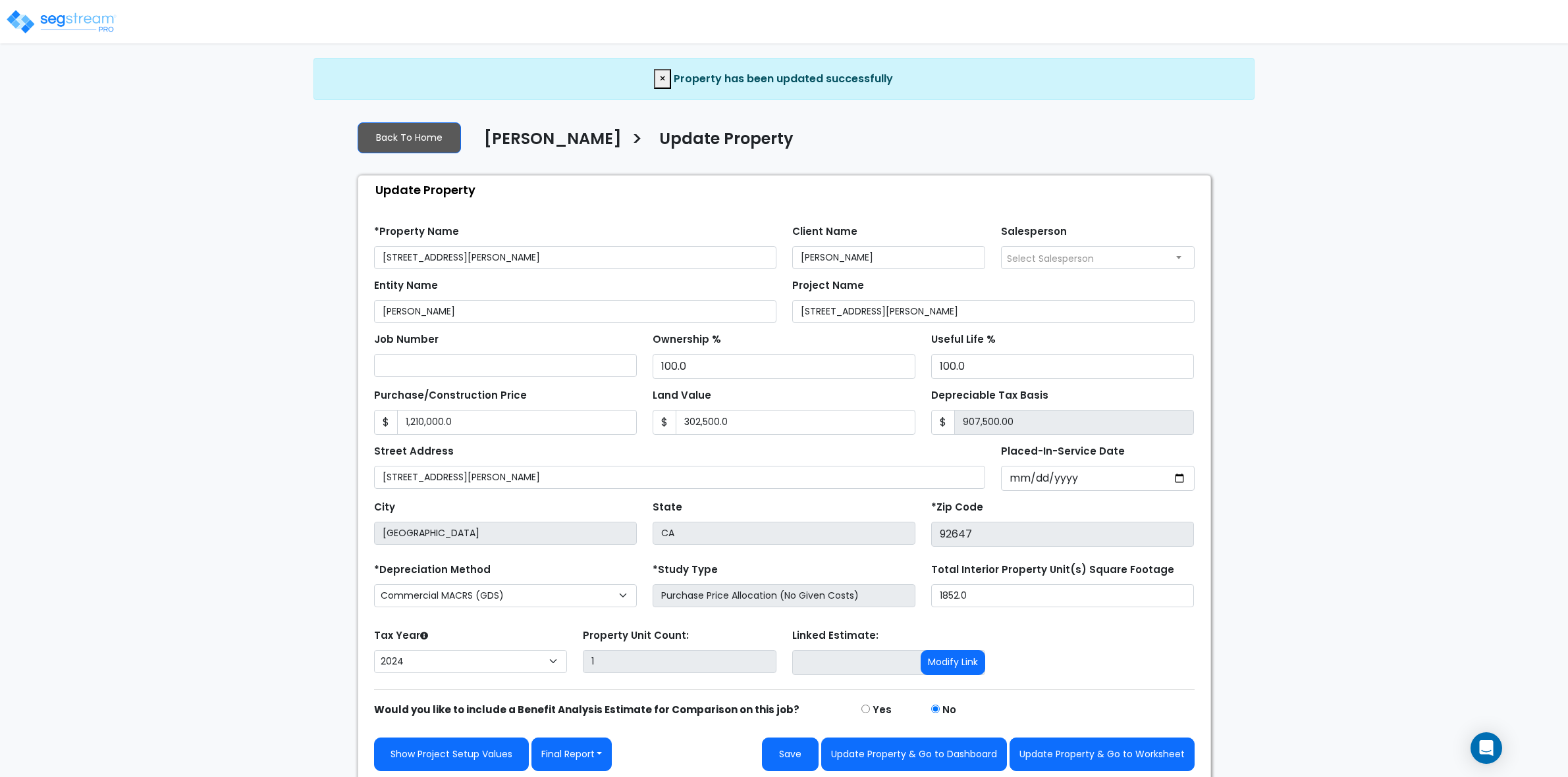
select select "2024"
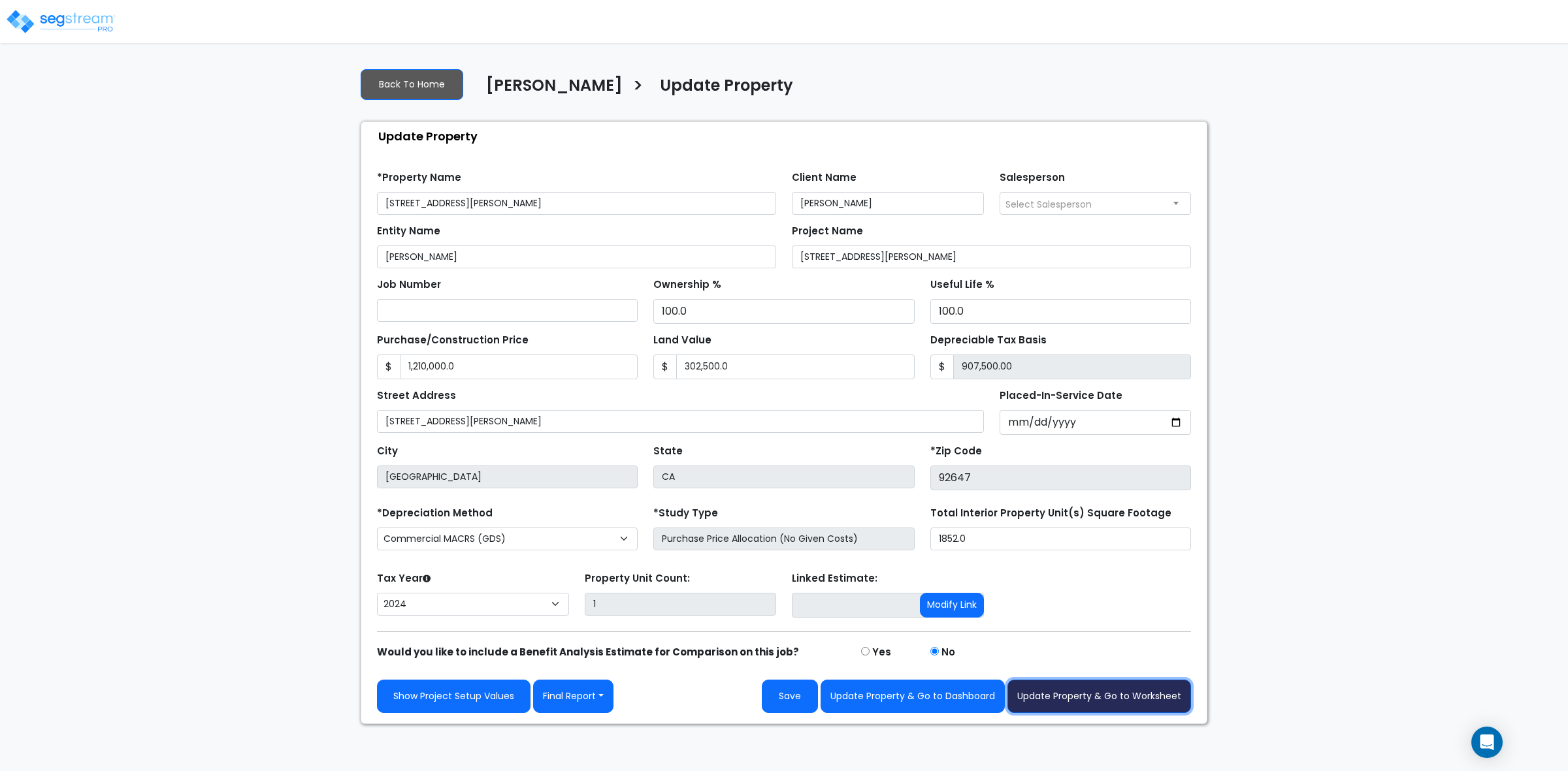
click at [1132, 690] on button "Update Property & Go to Worksheet" at bounding box center [1100, 696] width 184 height 33
type input "1210000"
type input "302500"
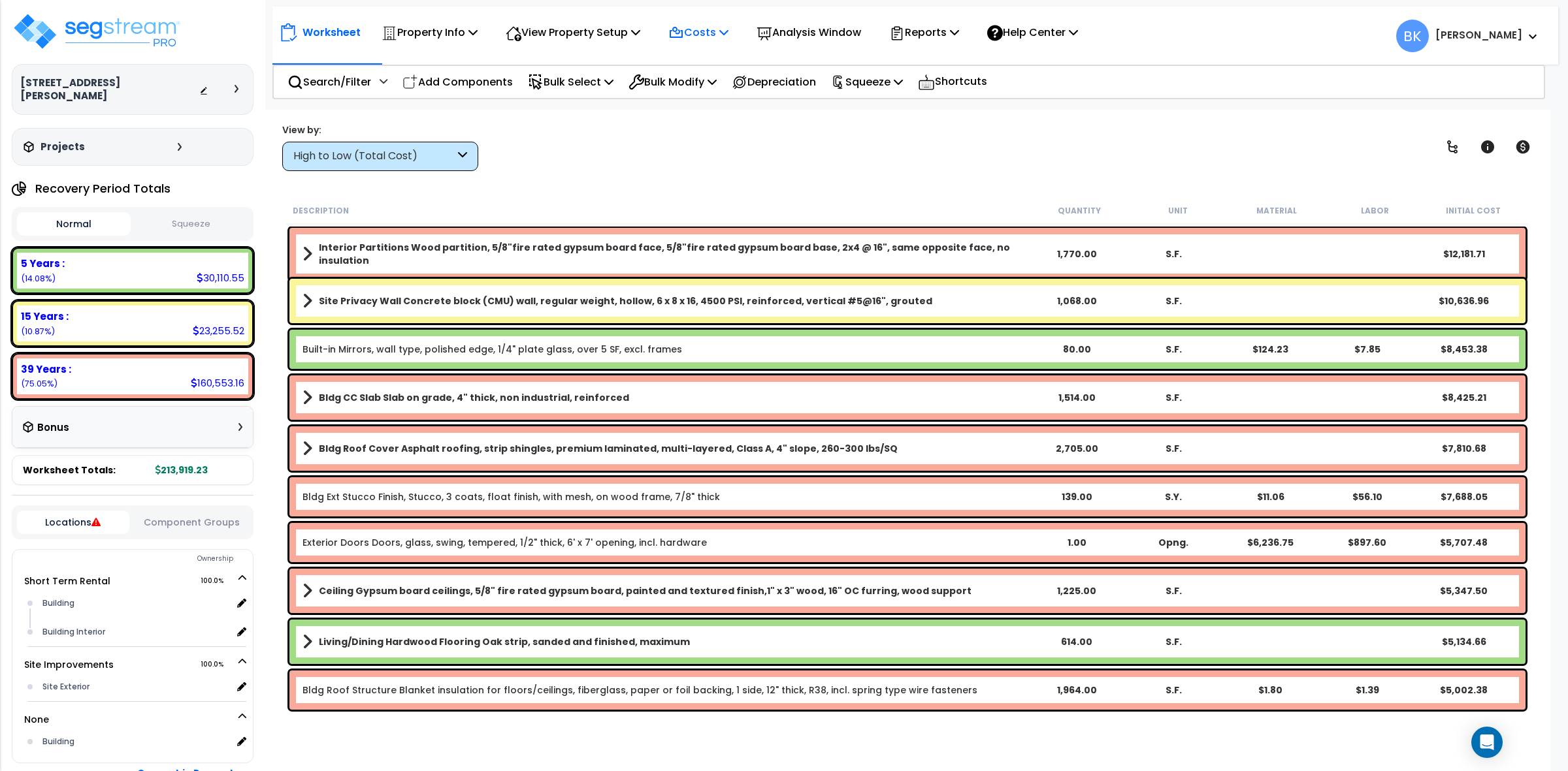
click at [703, 32] on p "Costs" at bounding box center [698, 32] width 60 height 18
click at [700, 85] on link "Direct Costs" at bounding box center [726, 89] width 130 height 26
click at [426, 162] on div "High to Low (Total Cost)" at bounding box center [374, 157] width 161 height 15
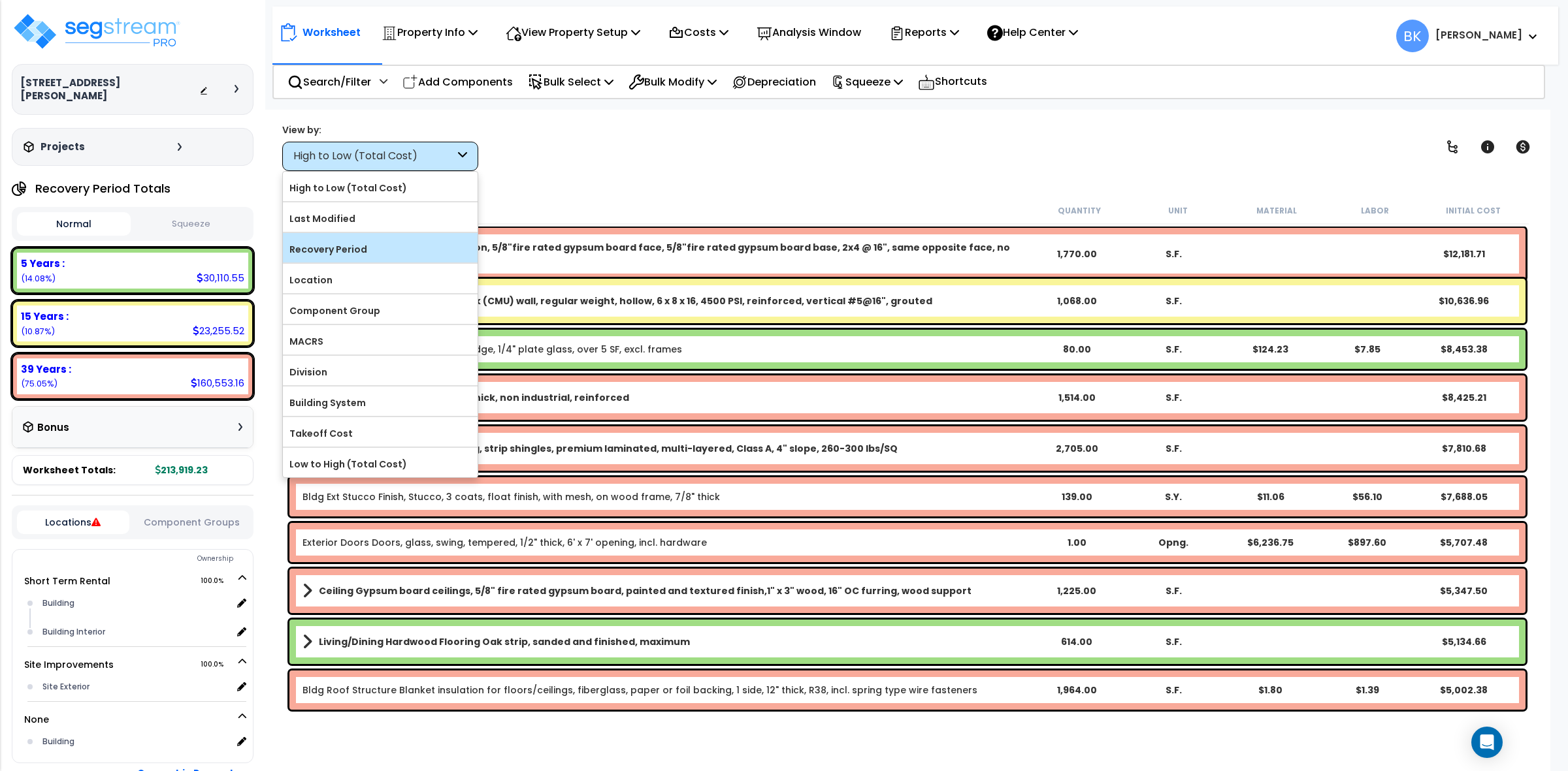
click at [363, 242] on label "Recovery Period" at bounding box center [380, 249] width 194 height 20
click at [0, 0] on input "Recovery Period" at bounding box center [0, 0] width 0 height 0
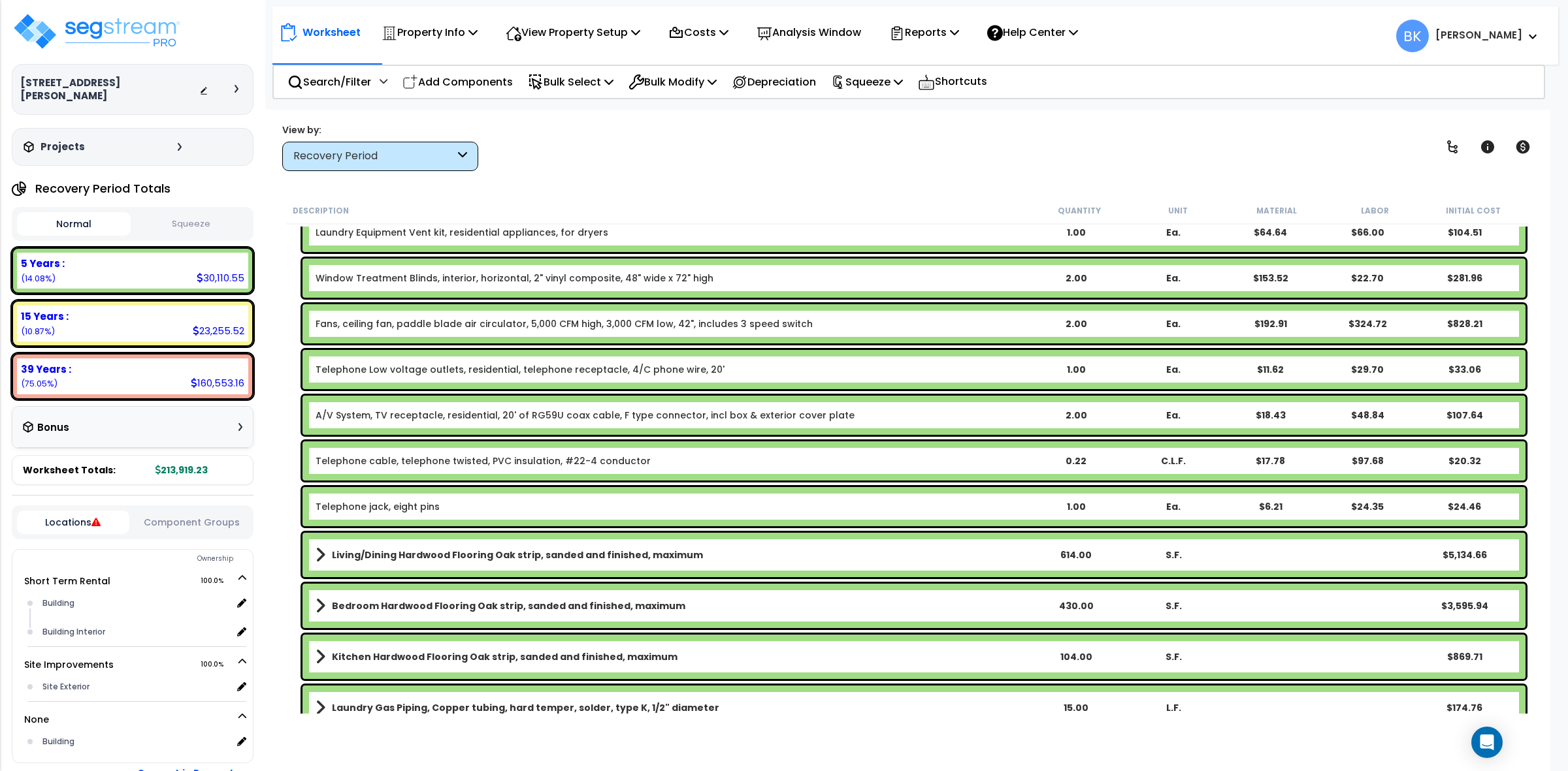
scroll to position [571, 0]
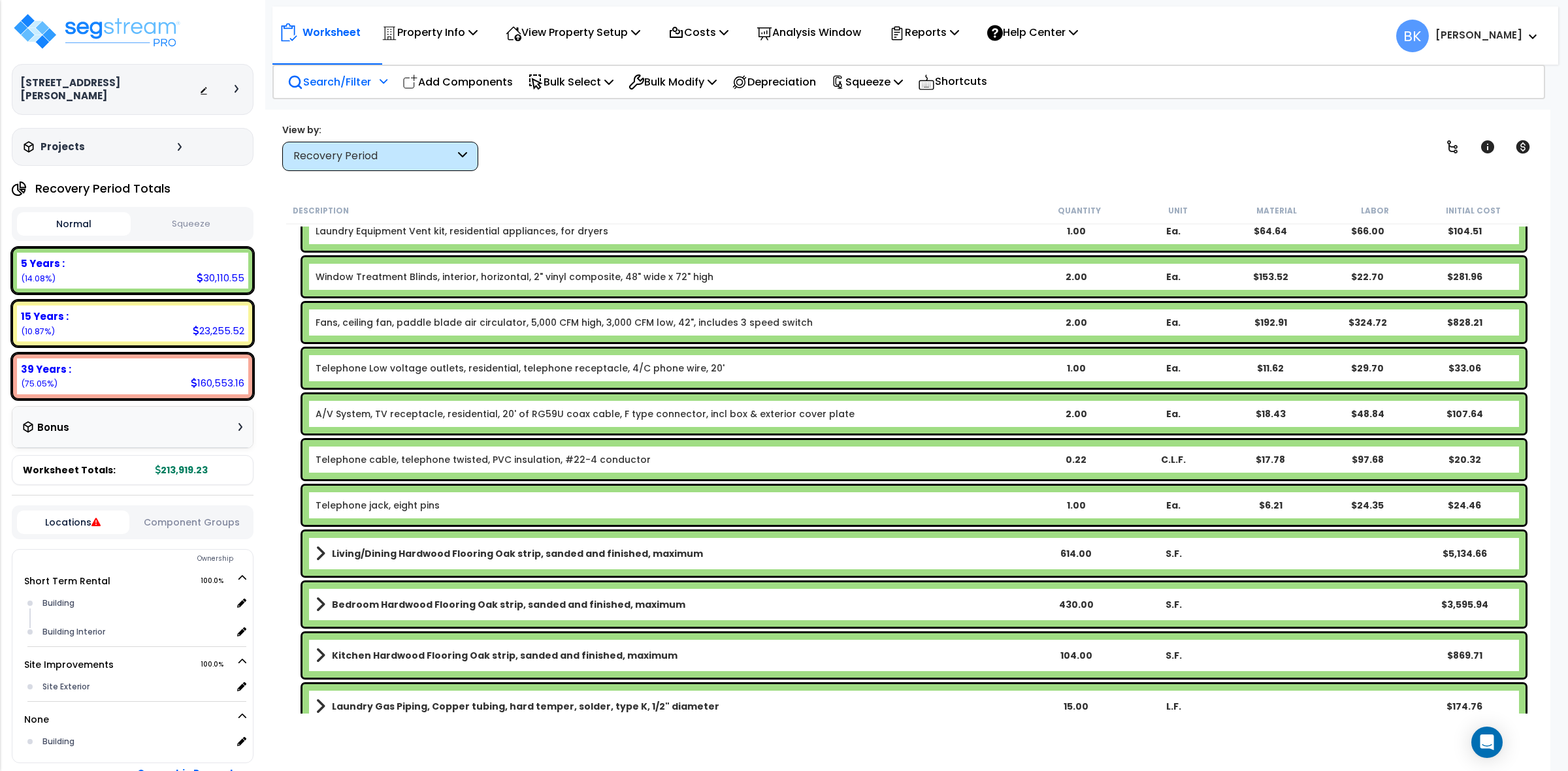
click at [345, 79] on p "Search/Filter" at bounding box center [329, 82] width 84 height 18
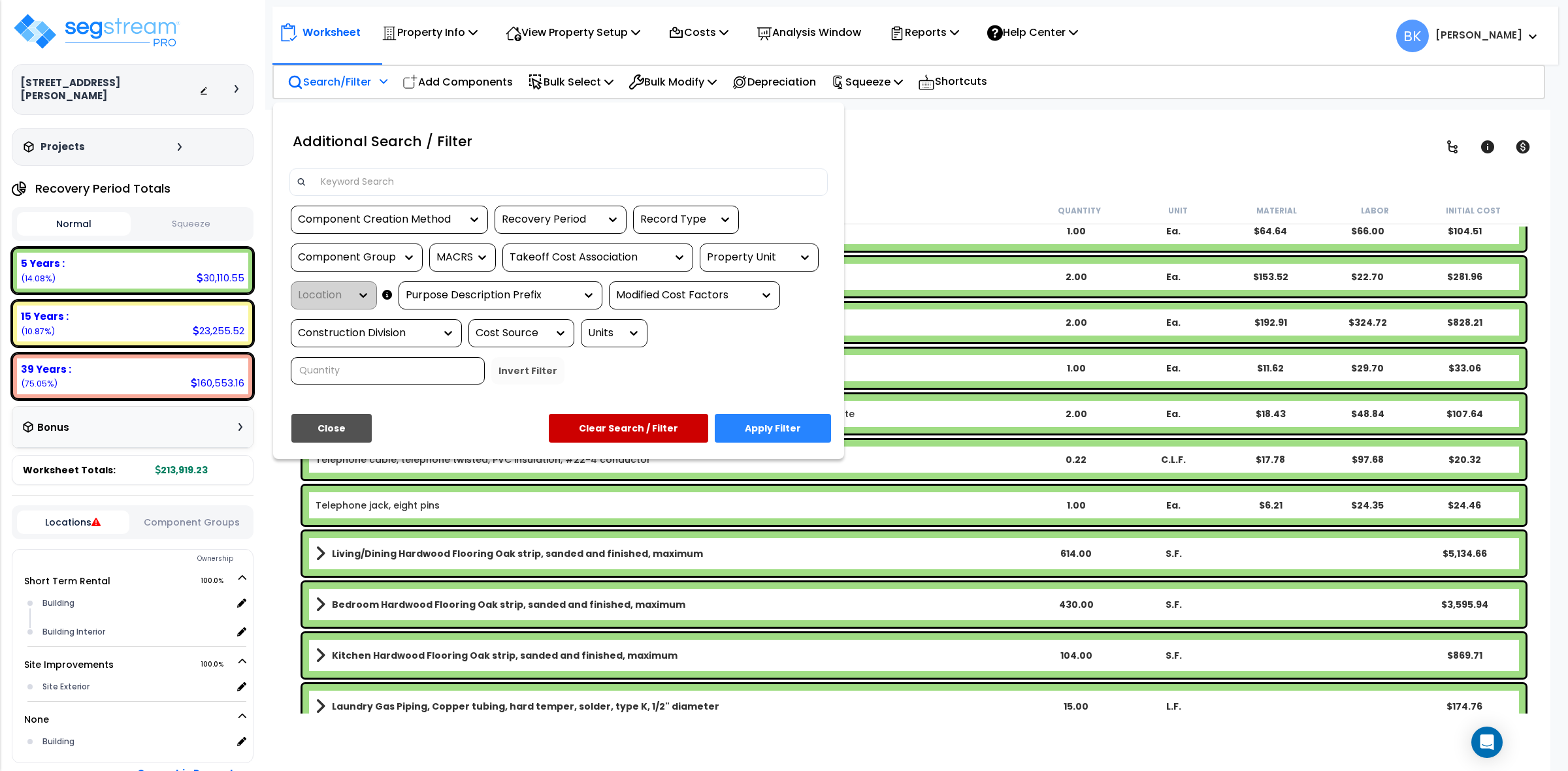
click at [474, 193] on div at bounding box center [559, 182] width 538 height 27
click at [477, 180] on input at bounding box center [567, 183] width 508 height 20
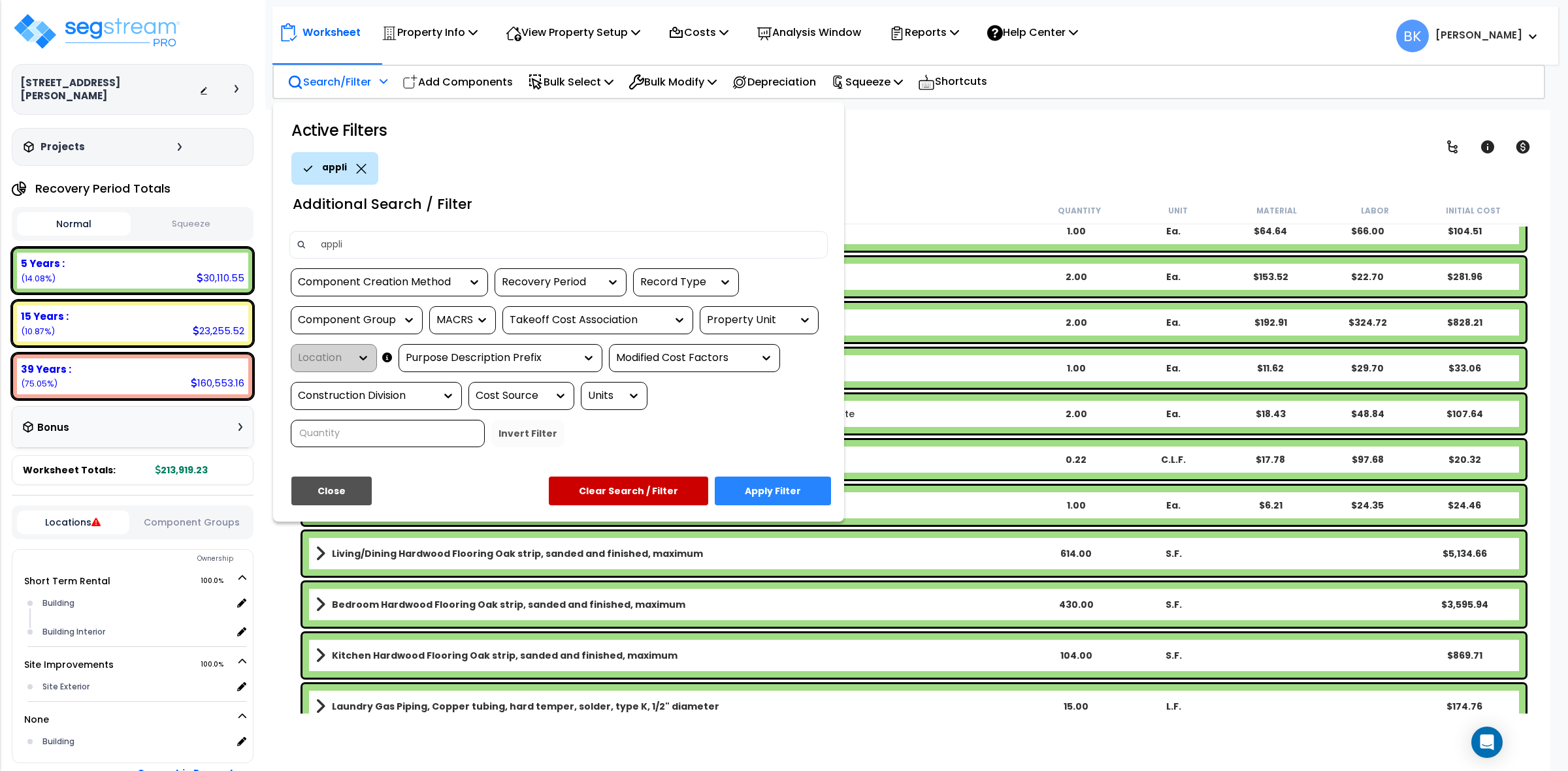
type input "appliance"
click at [782, 495] on button "Apply Filter" at bounding box center [772, 491] width 116 height 29
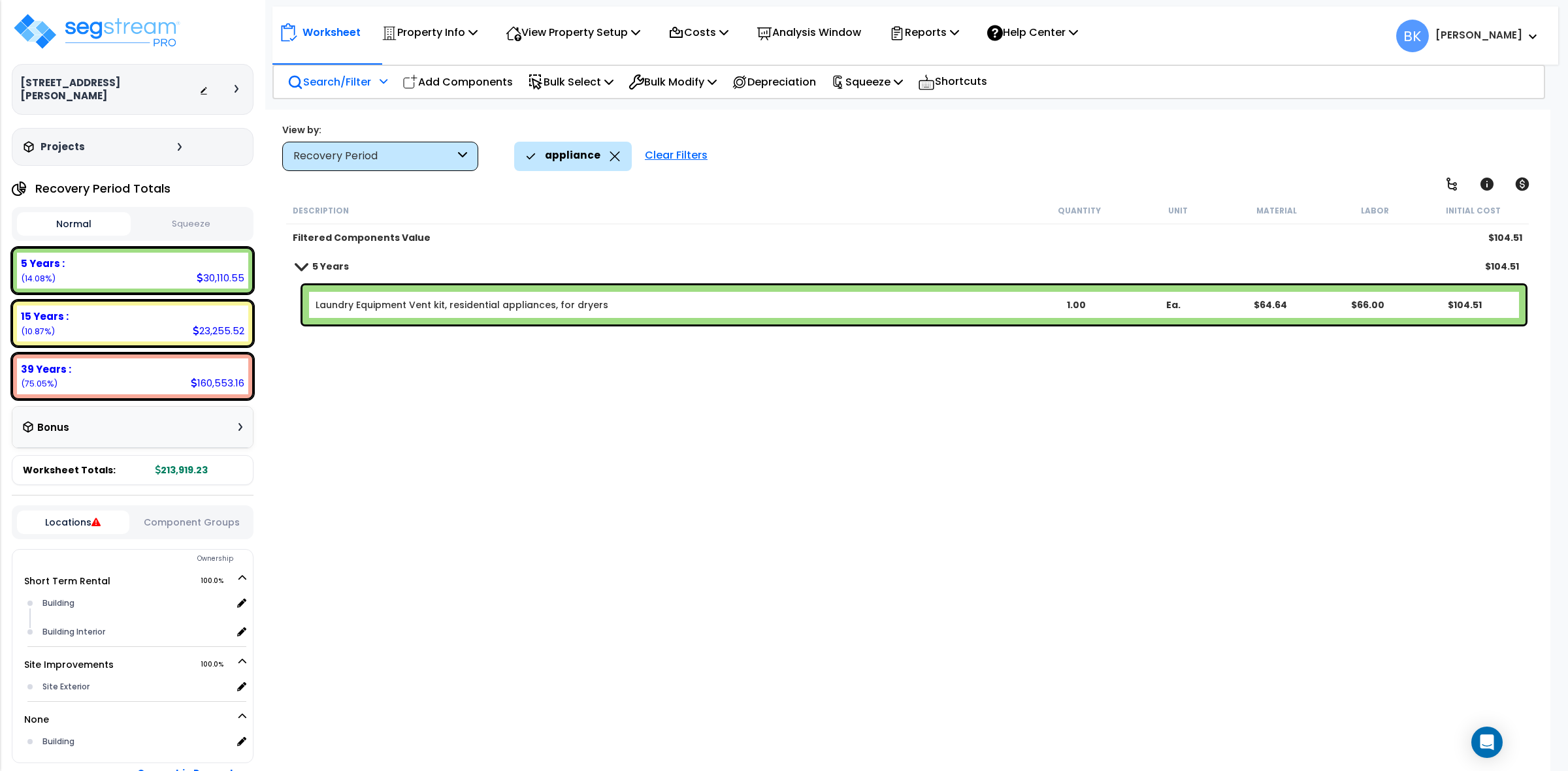
scroll to position [0, 0]
click at [611, 158] on div "appliance" at bounding box center [572, 157] width 95 height 29
click at [612, 161] on icon at bounding box center [615, 156] width 11 height 10
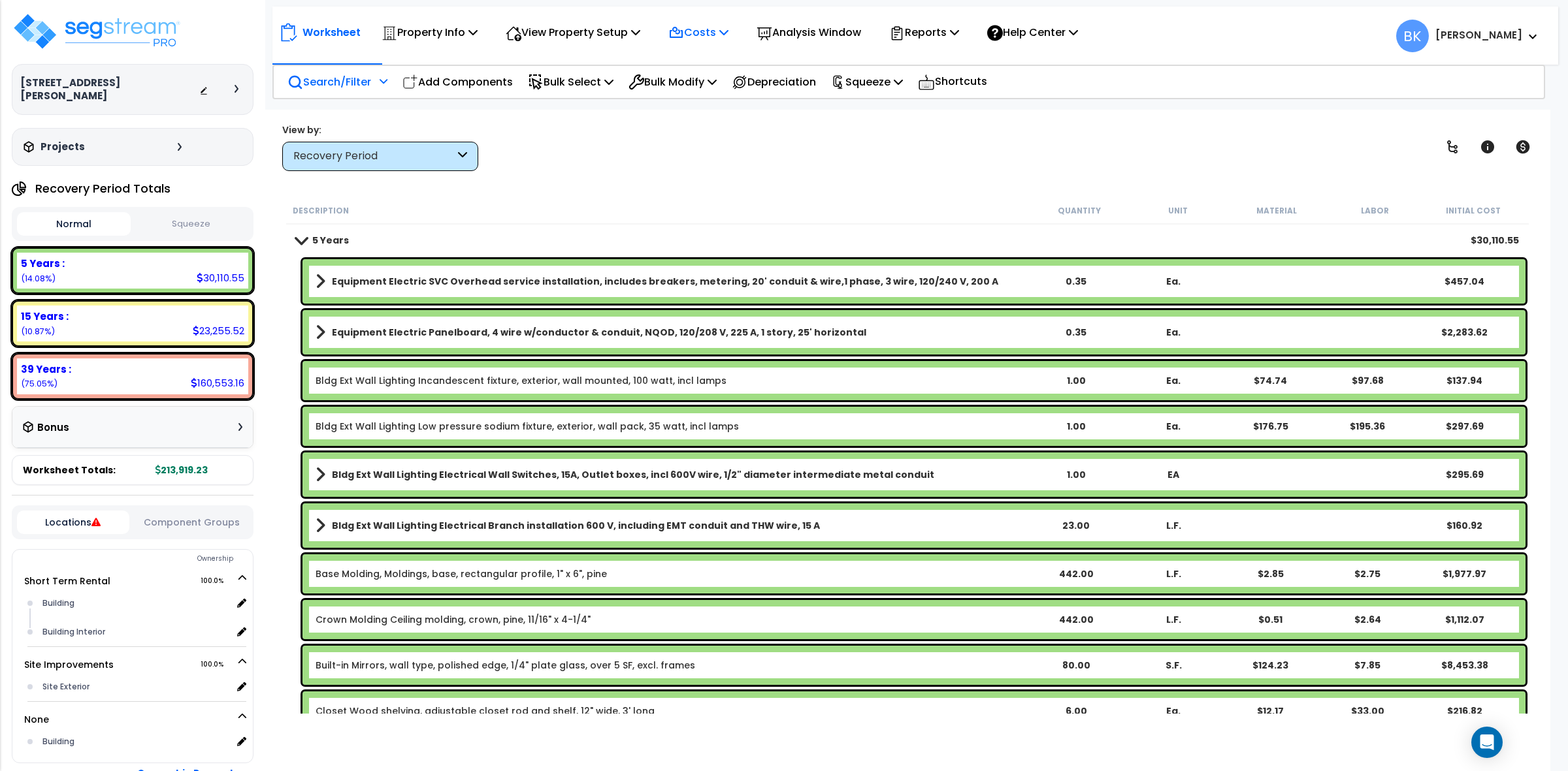
click at [698, 27] on p "Costs" at bounding box center [698, 32] width 60 height 18
click at [711, 75] on div at bounding box center [726, 75] width 130 height 1
click at [298, 239] on span at bounding box center [302, 239] width 18 height 10
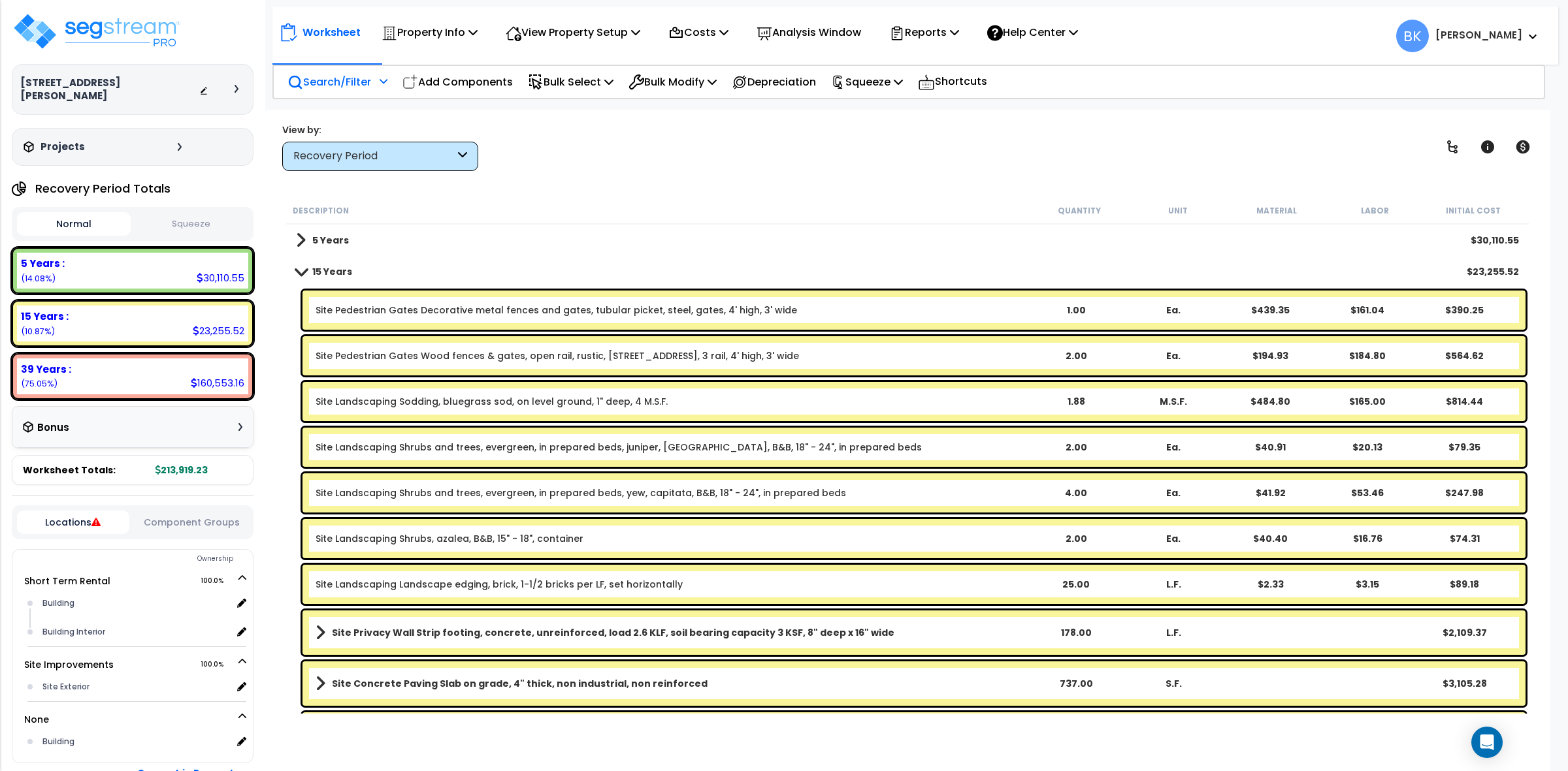
click at [298, 239] on span at bounding box center [301, 240] width 10 height 18
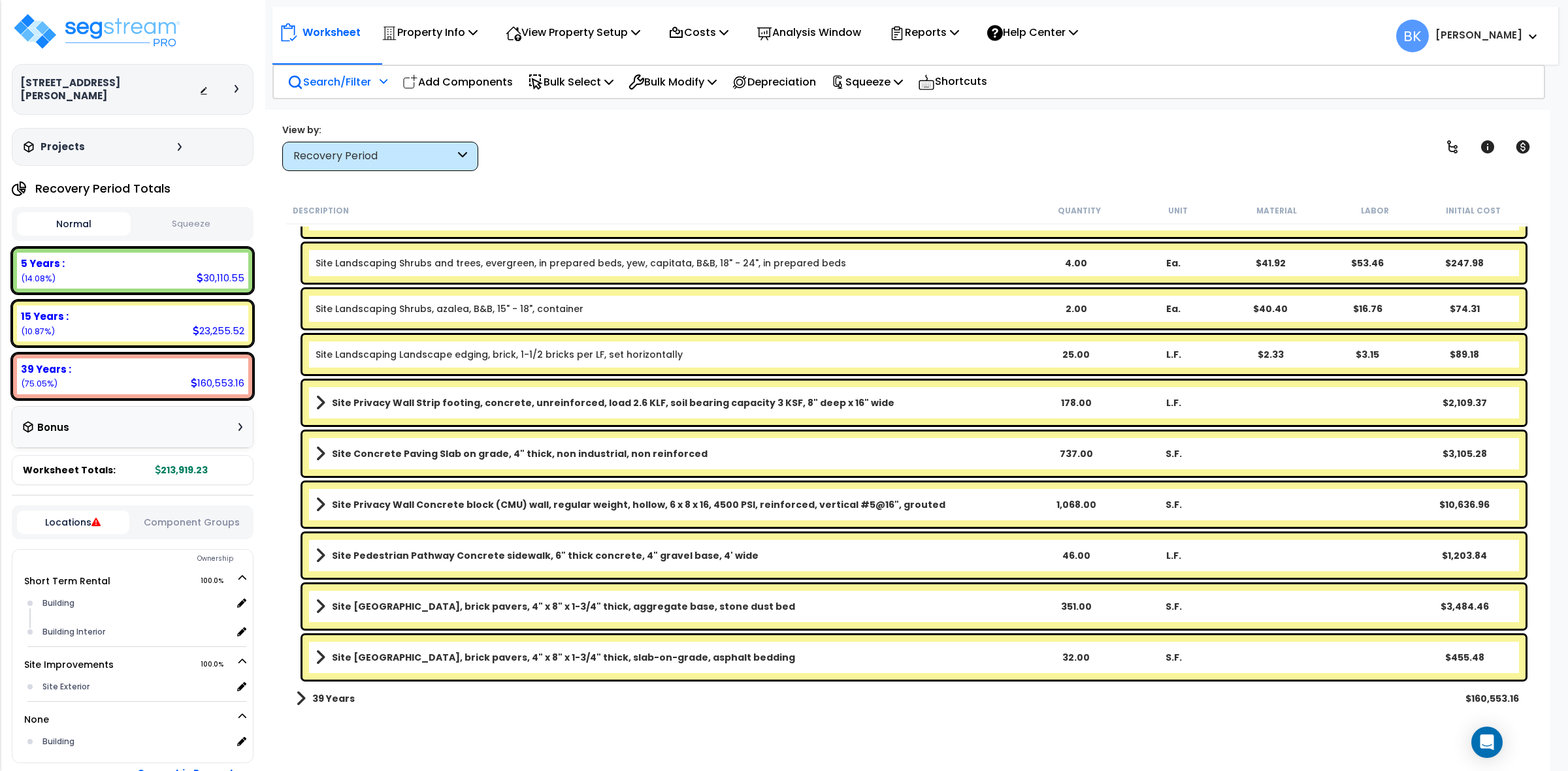
scroll to position [57, 0]
click at [300, 701] on span at bounding box center [301, 699] width 10 height 18
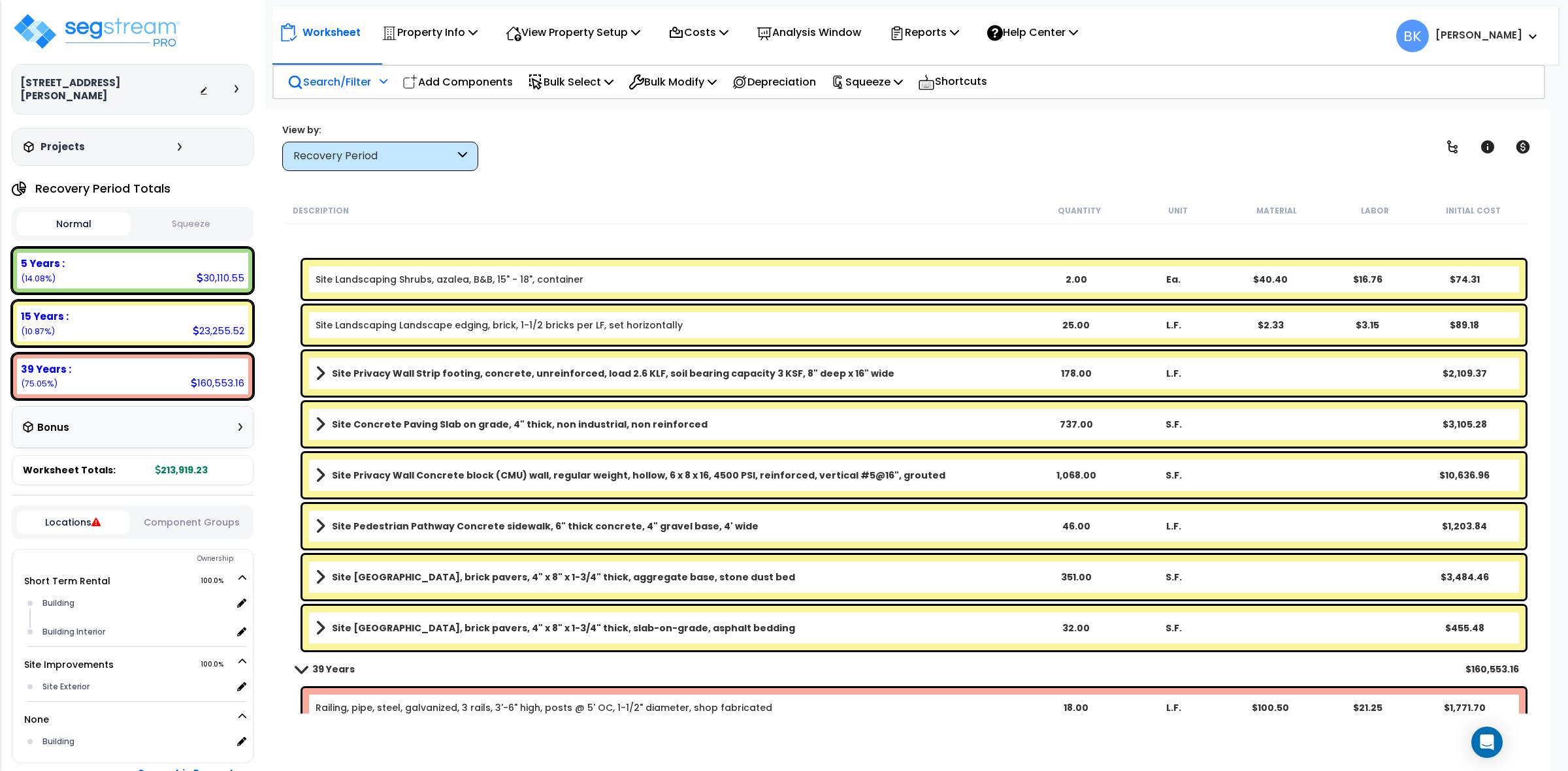
scroll to position [2204, 0]
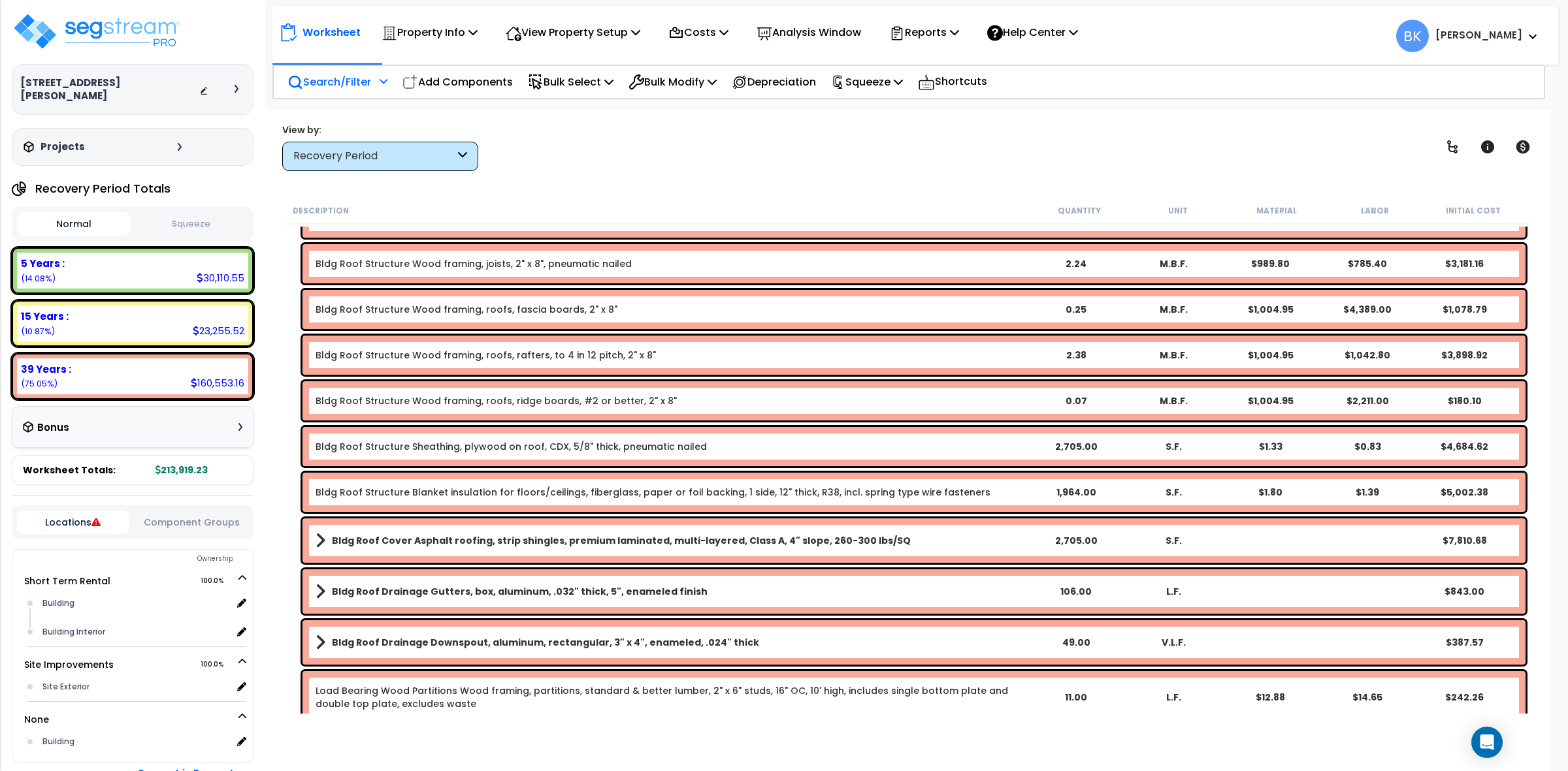
click at [439, 157] on div "Recovery Period" at bounding box center [374, 157] width 161 height 15
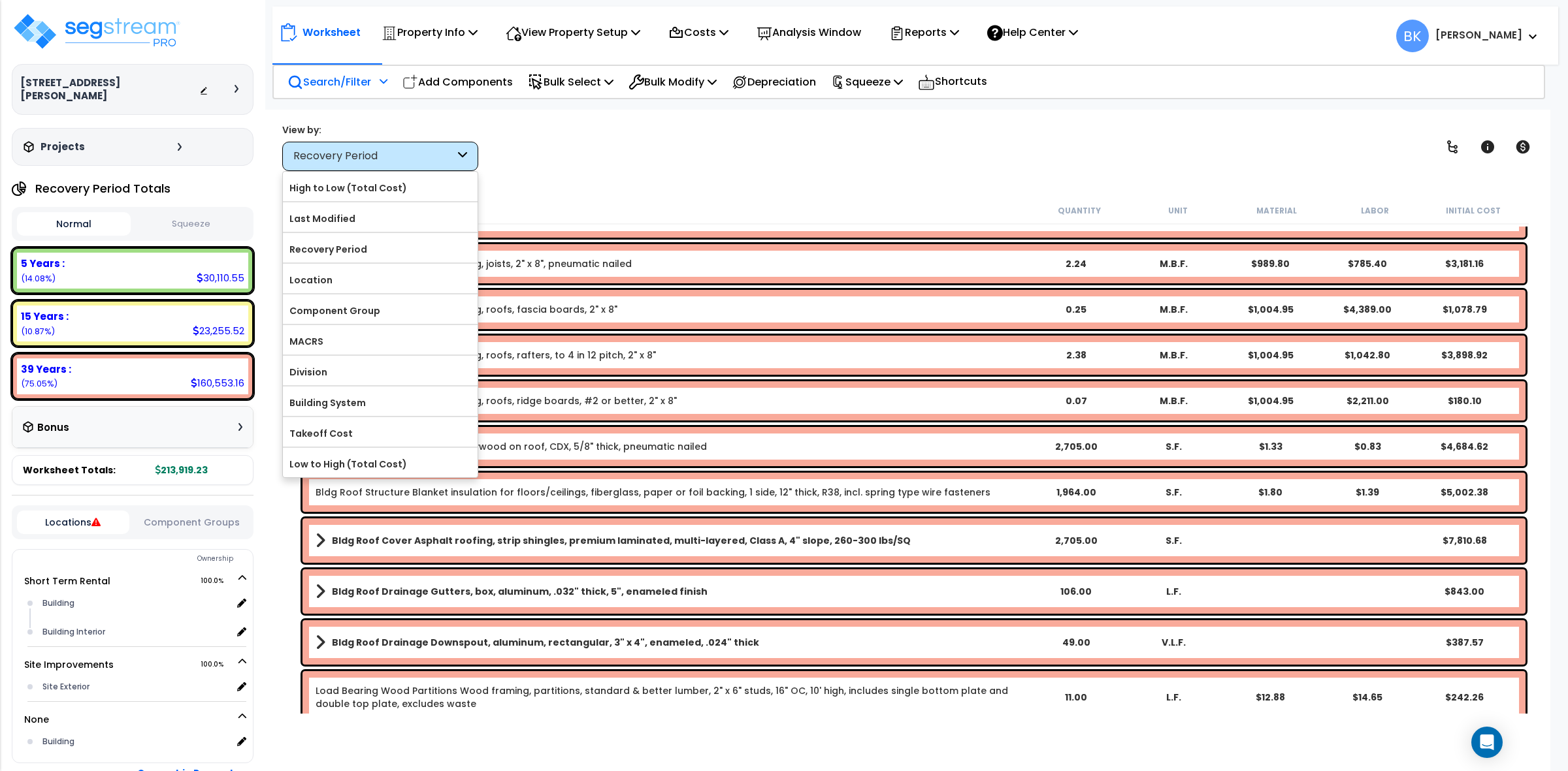
click at [674, 175] on div "Worksheet Property Info Property Setup Add Property Unit Template property Clon…" at bounding box center [907, 495] width 1286 height 771
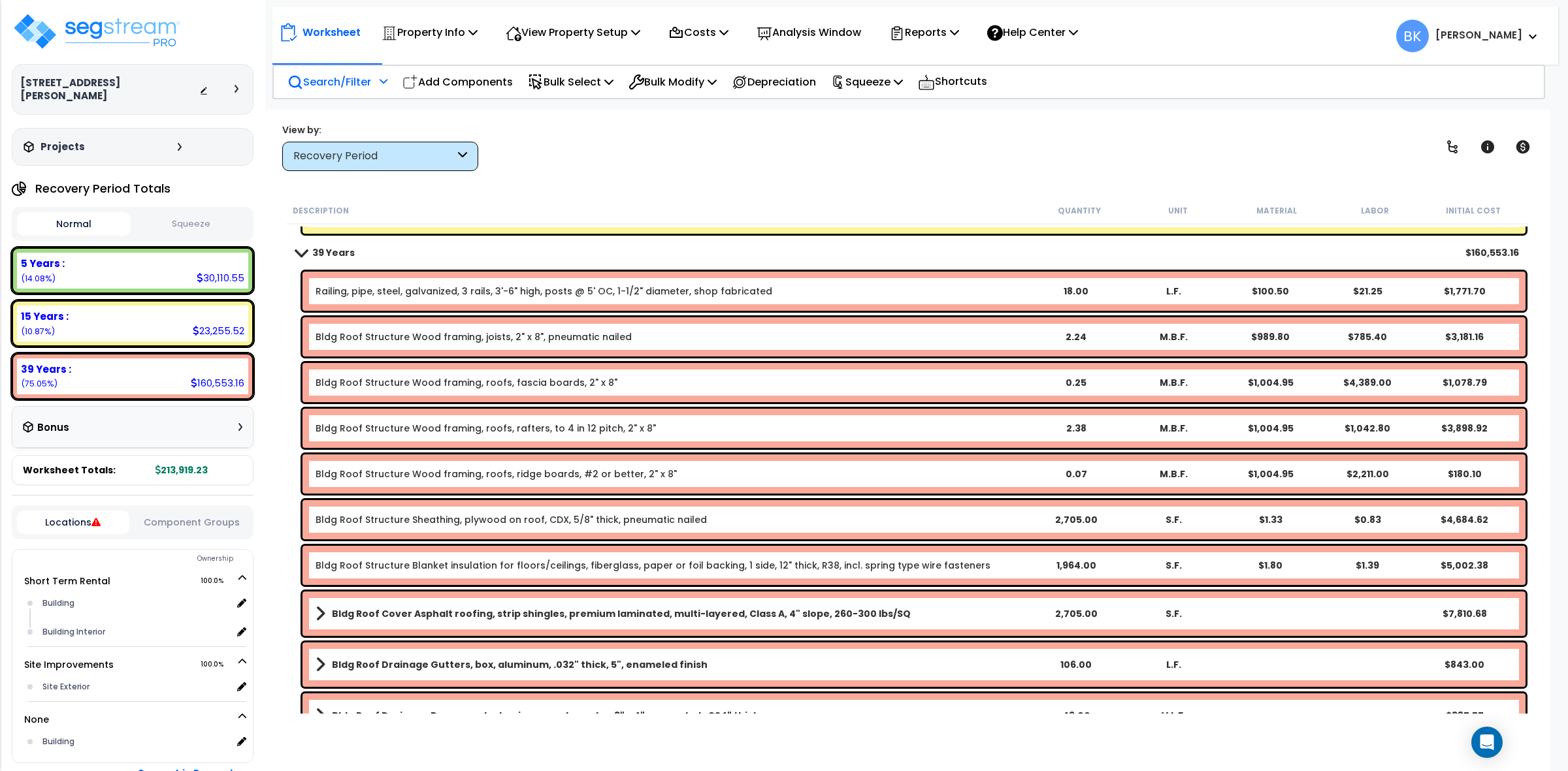
scroll to position [1797, 0]
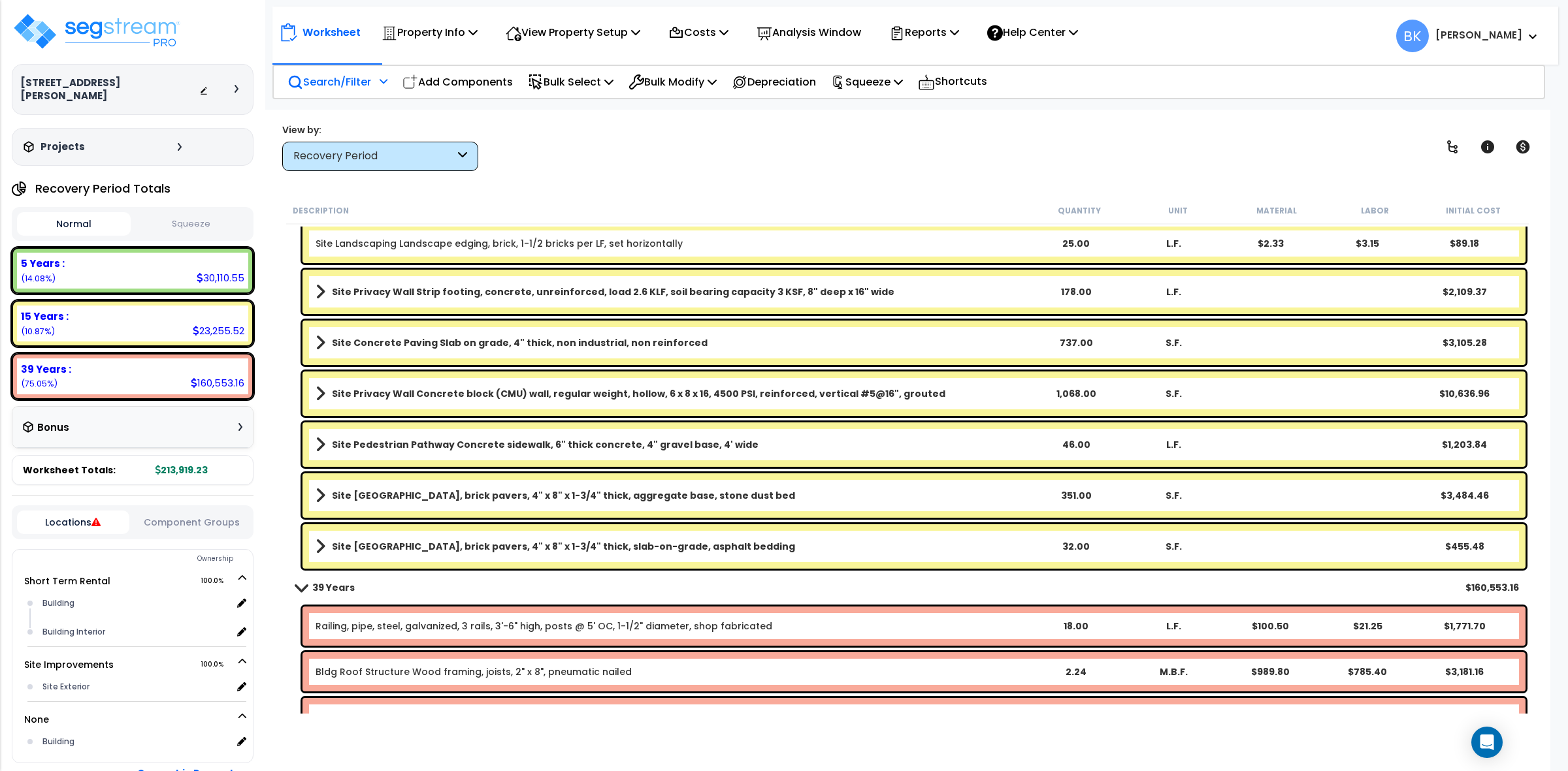
click at [457, 282] on link "Site Privacy Wall Strip footing, concrete, unreinforced, load 2.6 KLF, soil bea…" at bounding box center [671, 291] width 712 height 18
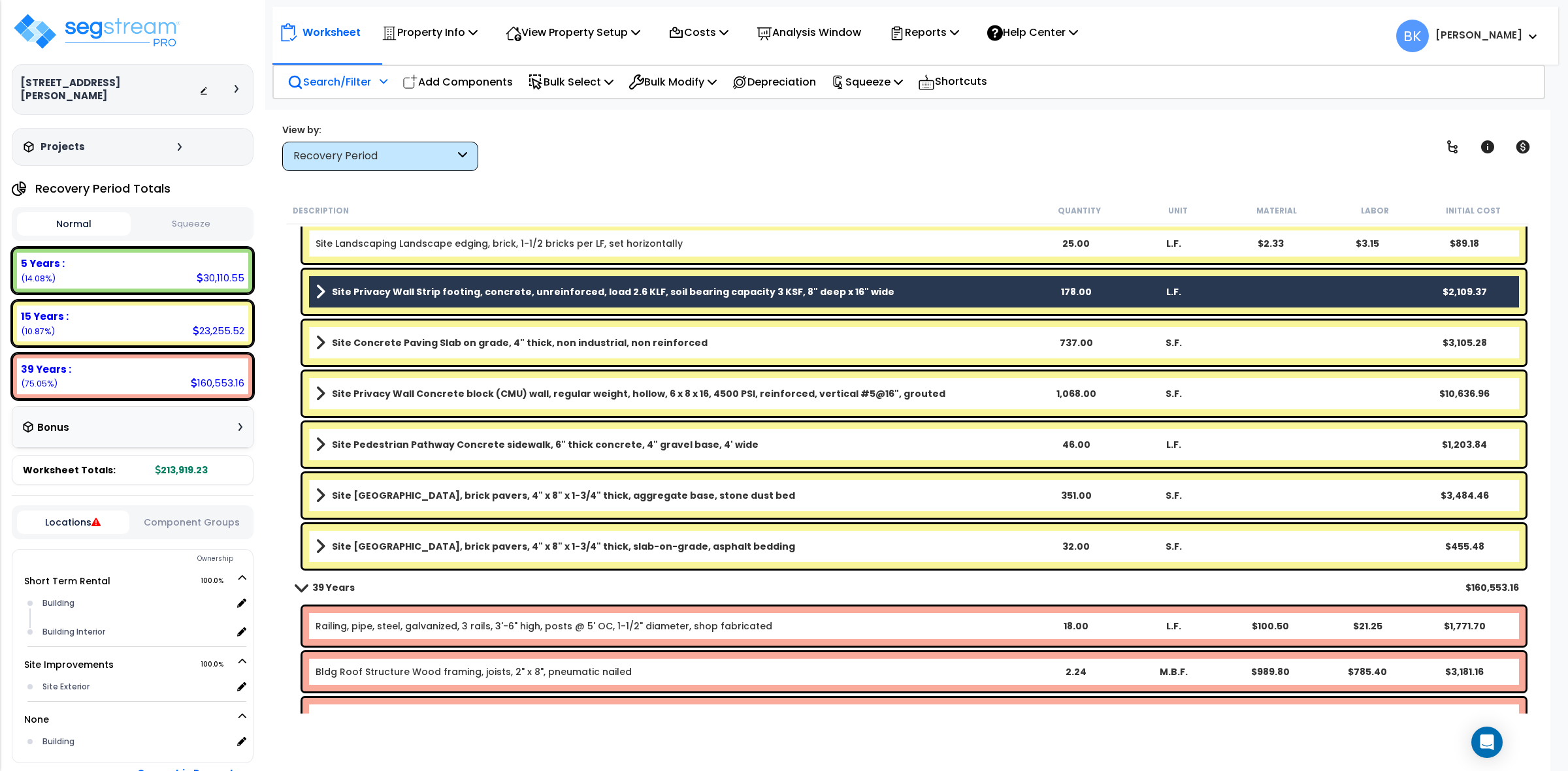
click at [457, 282] on link "Site Privacy Wall Strip footing, concrete, unreinforced, load 2.6 KLF, soil bea…" at bounding box center [671, 291] width 712 height 18
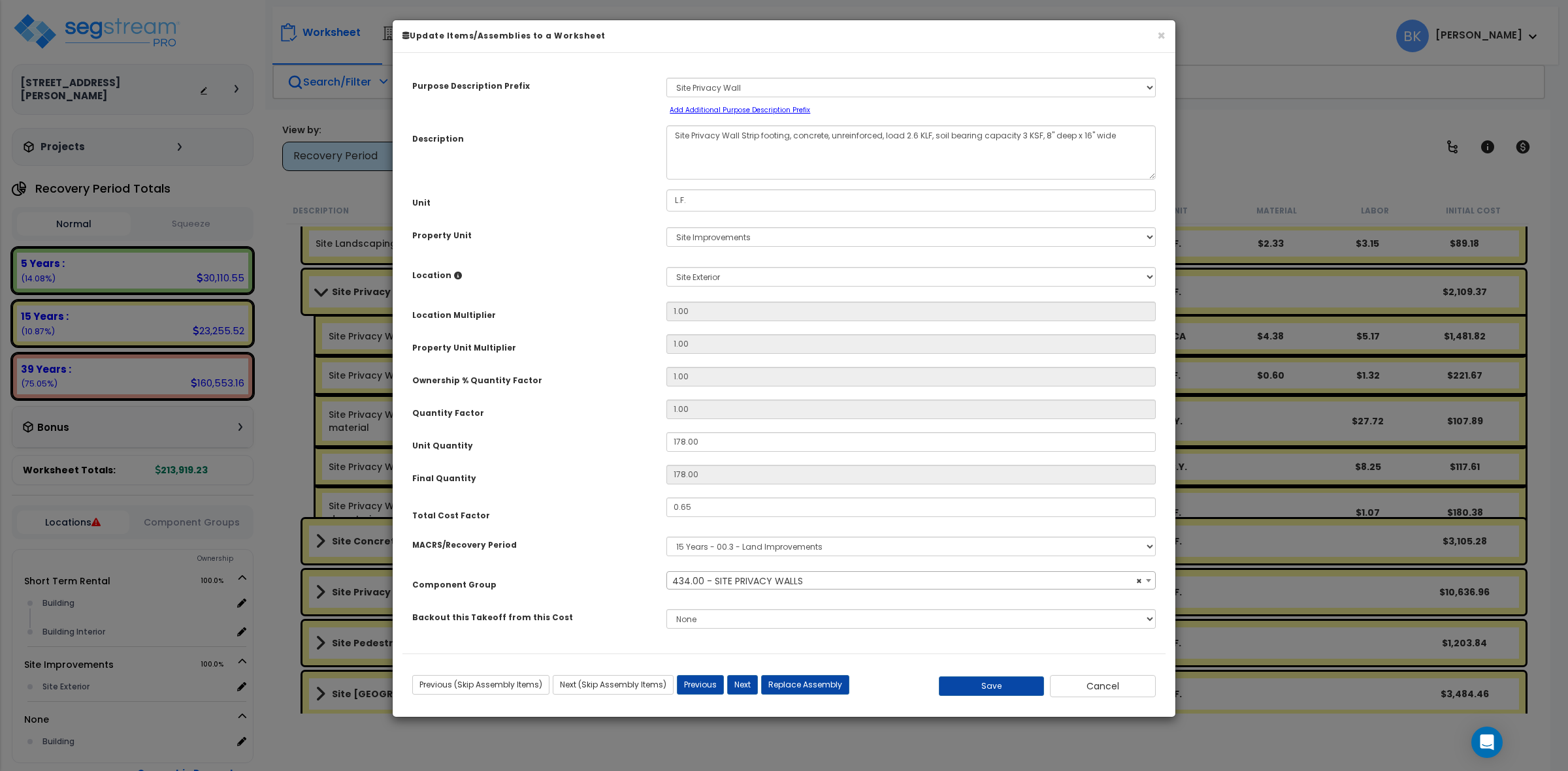
select select "39111"
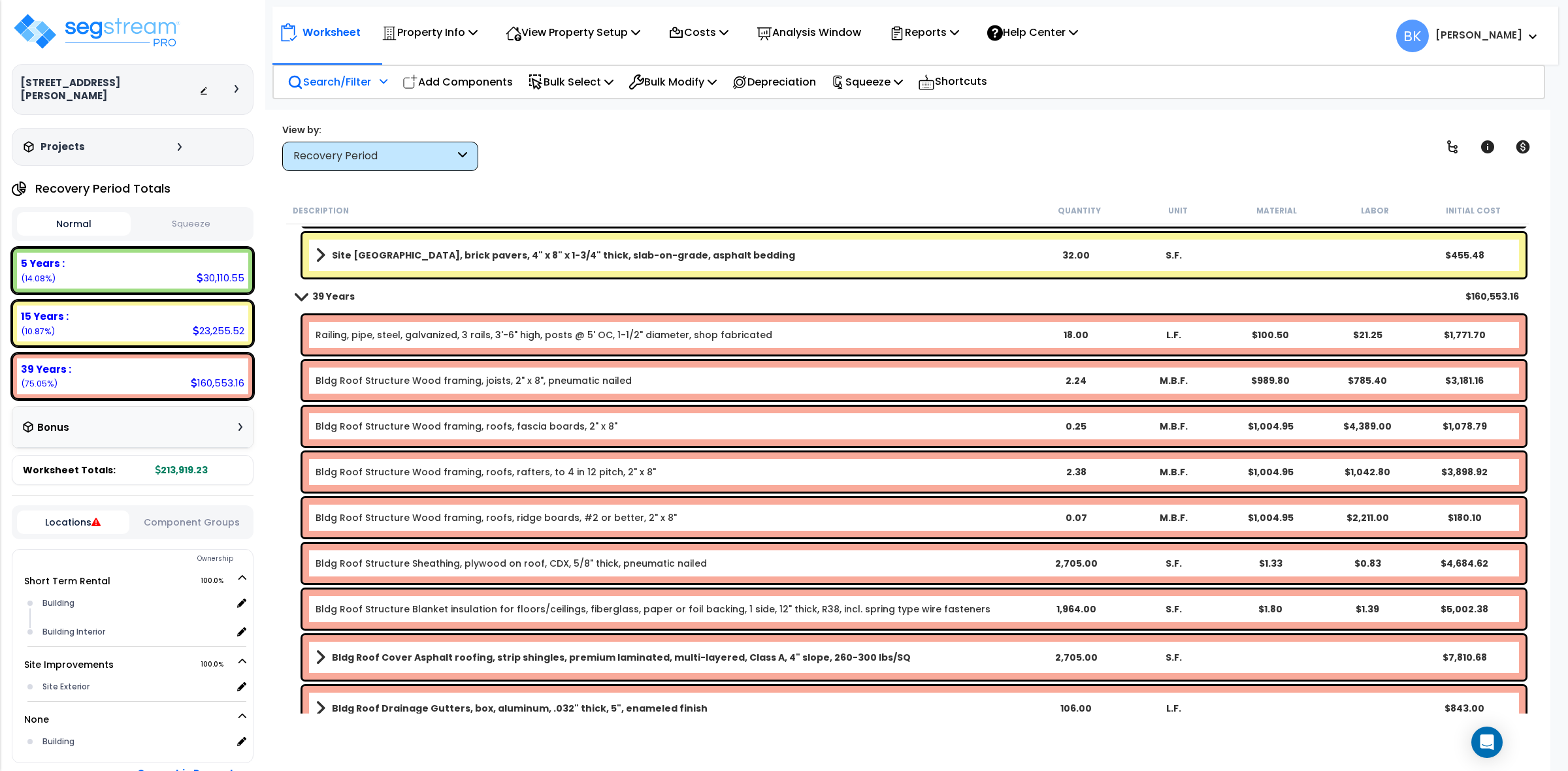
scroll to position [2613, 0]
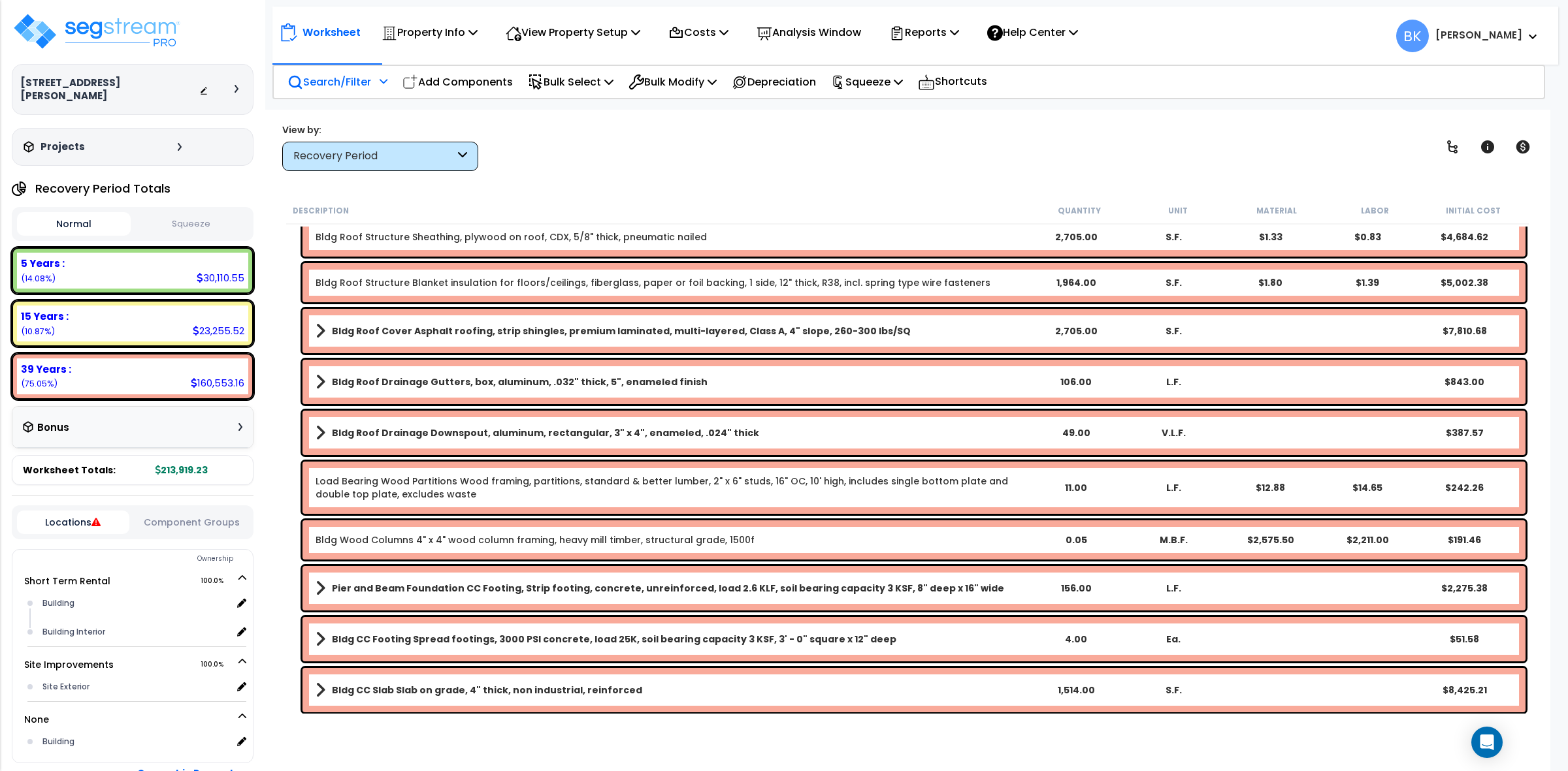
click at [653, 370] on div "Bldg Roof Drainage Gutters, box, aluminum, .032" thick, 5", enameled finish 106…" at bounding box center [914, 381] width 1223 height 44
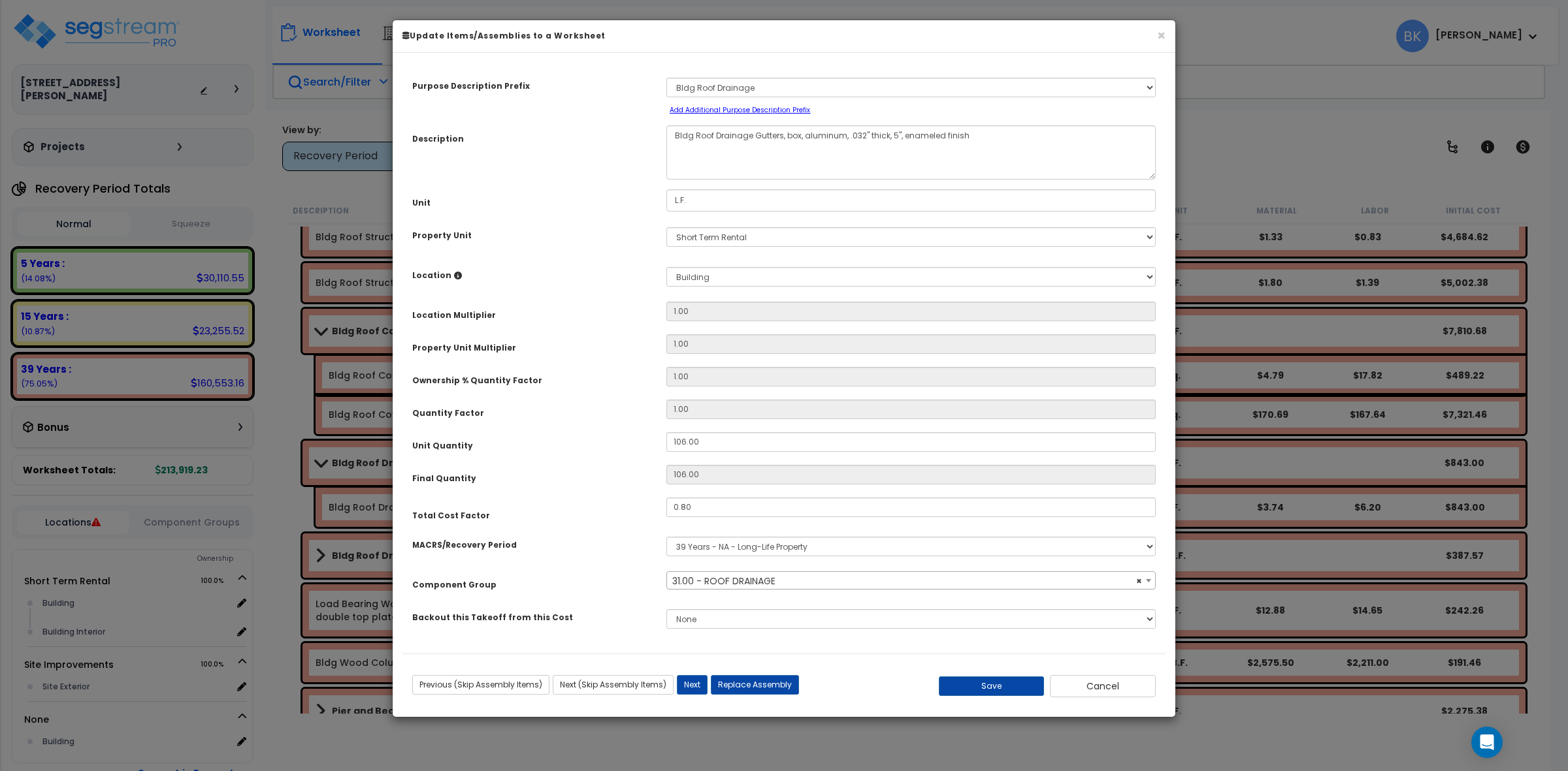
select select "39152"
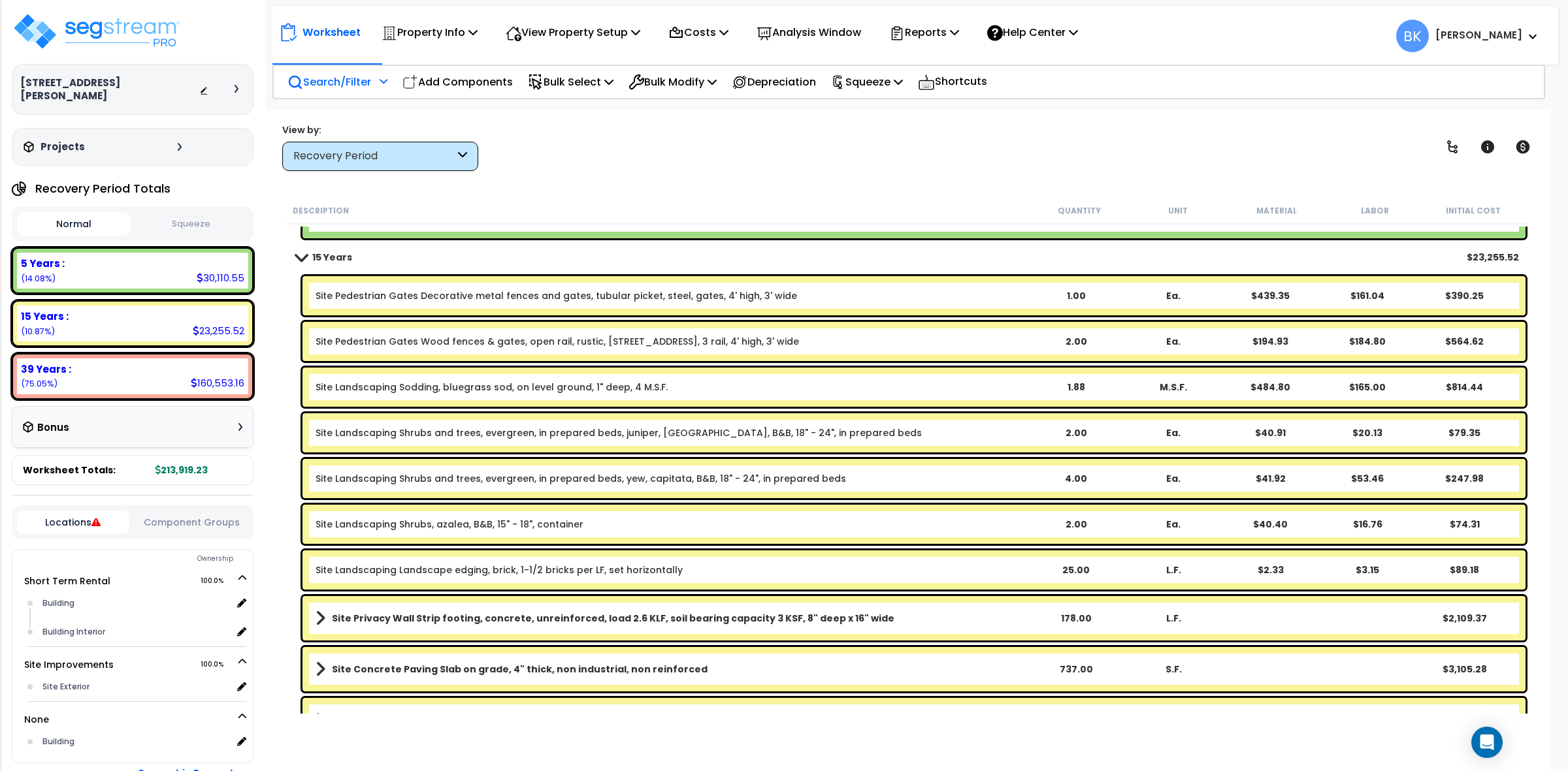
scroll to position [1143, 0]
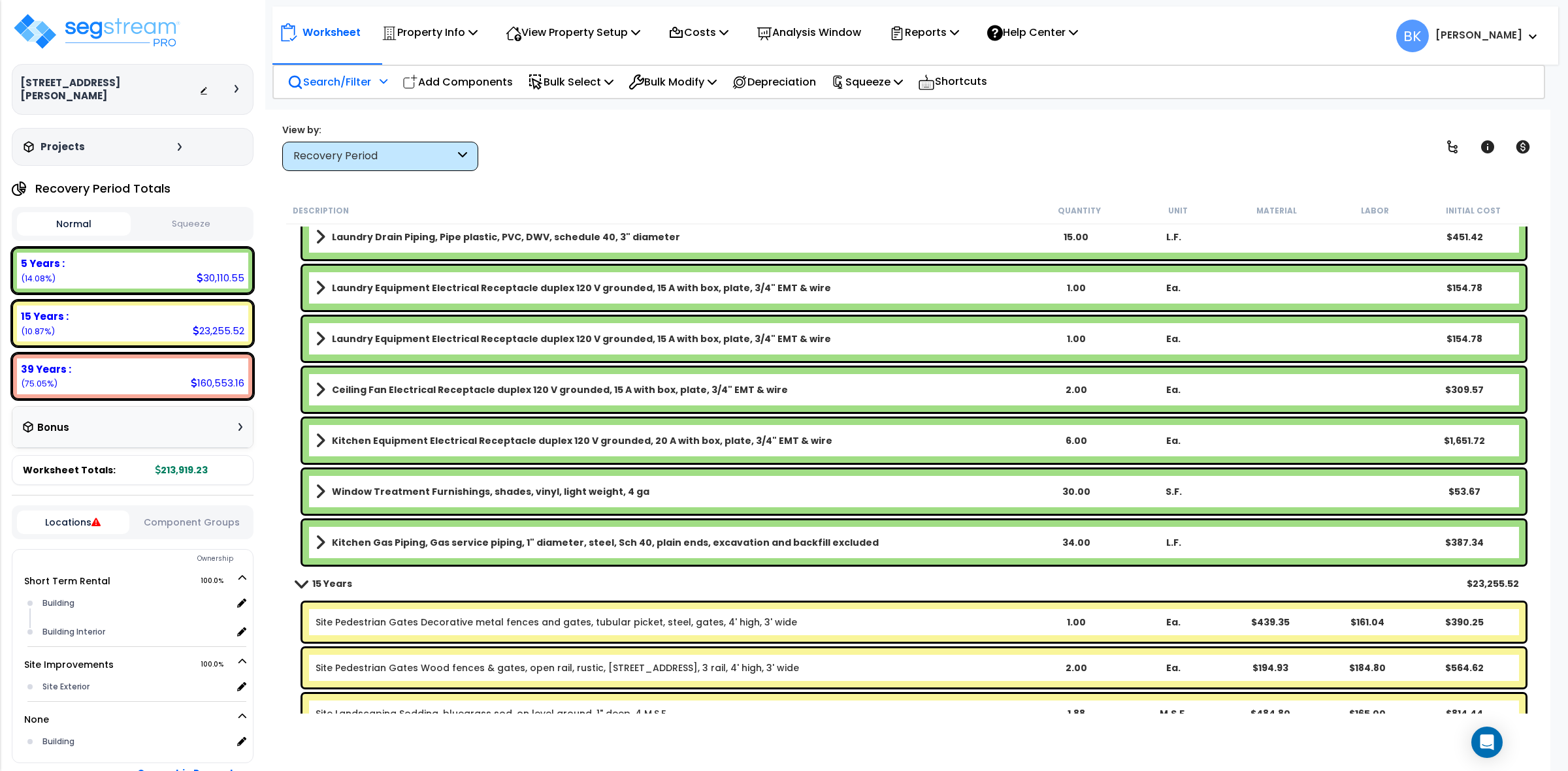
click at [567, 336] on b "Laundry Equipment Electrical Receptacle duplex 120 V grounded, 15 A with box, p…" at bounding box center [581, 339] width 500 height 13
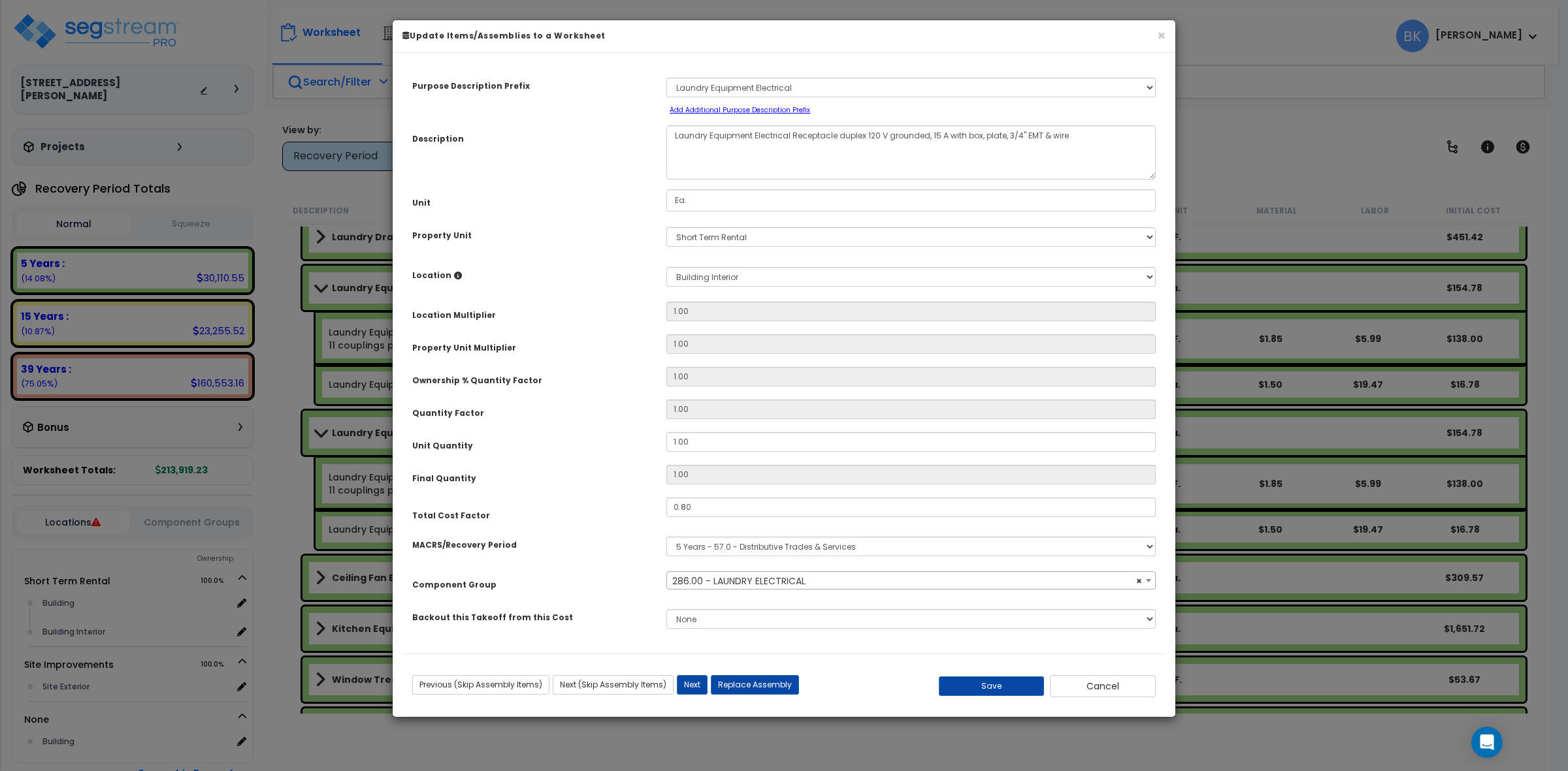
select select "39107"
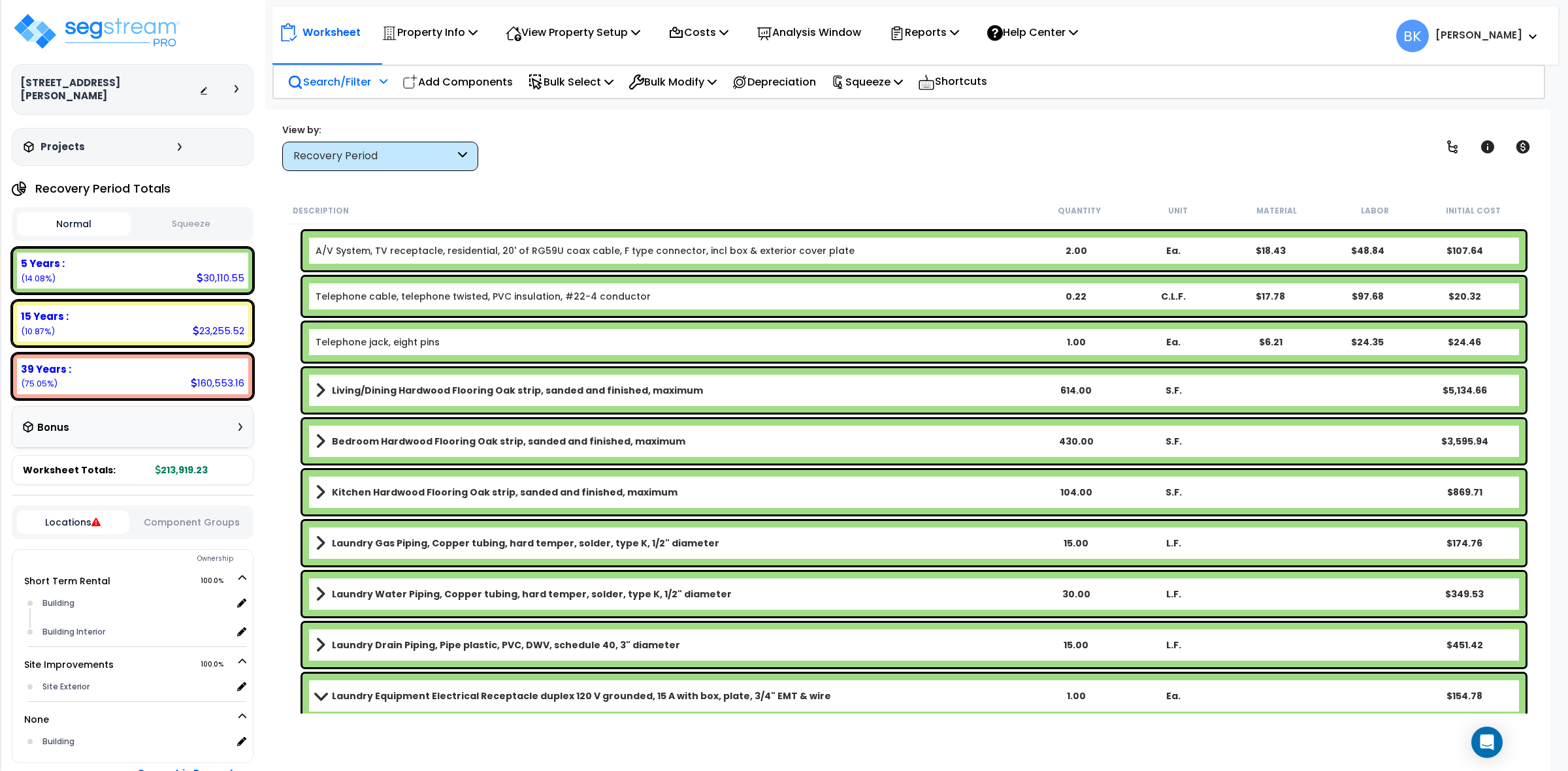
scroll to position [245, 0]
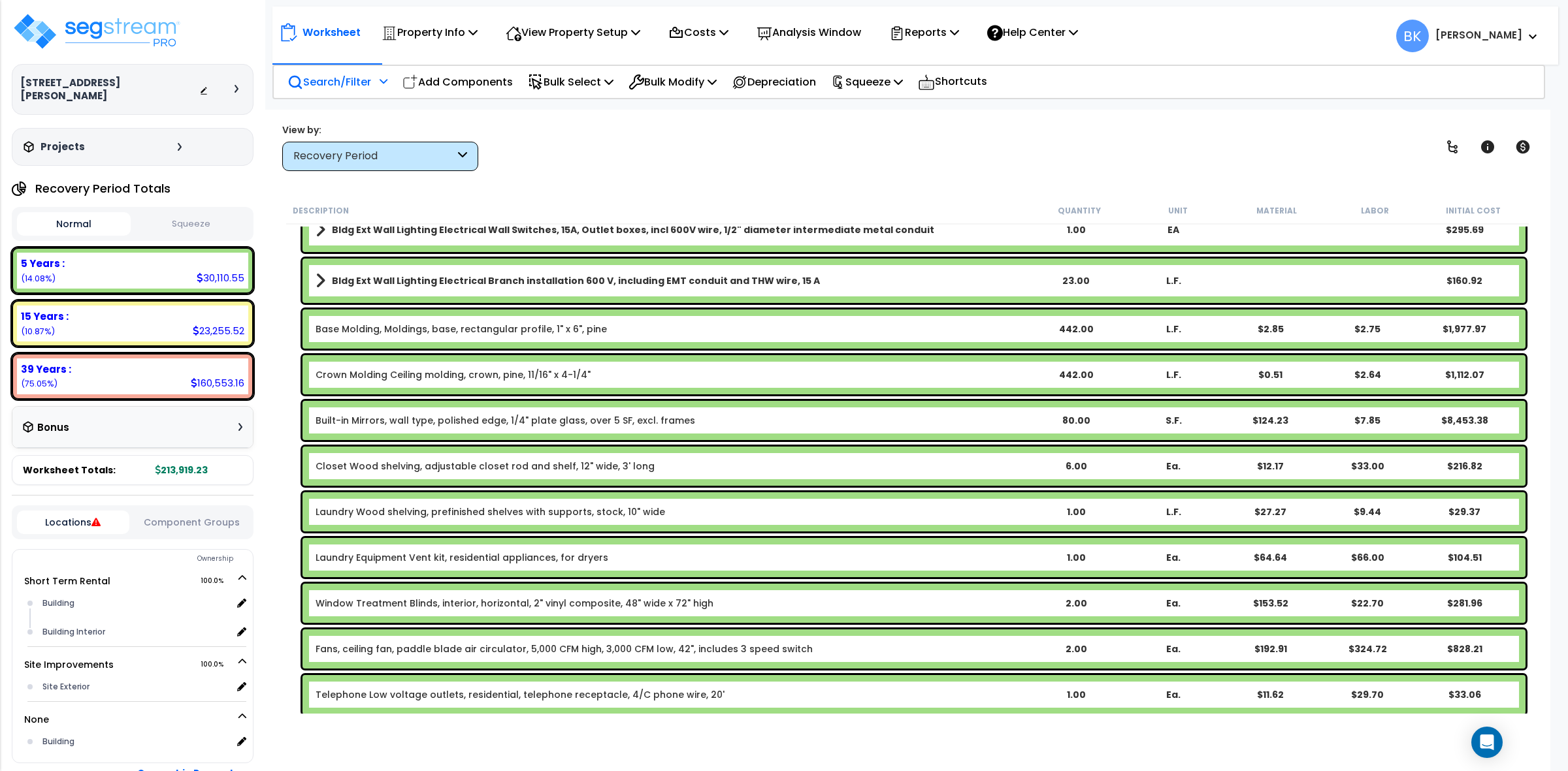
click at [387, 164] on div "Recovery Period" at bounding box center [374, 157] width 161 height 15
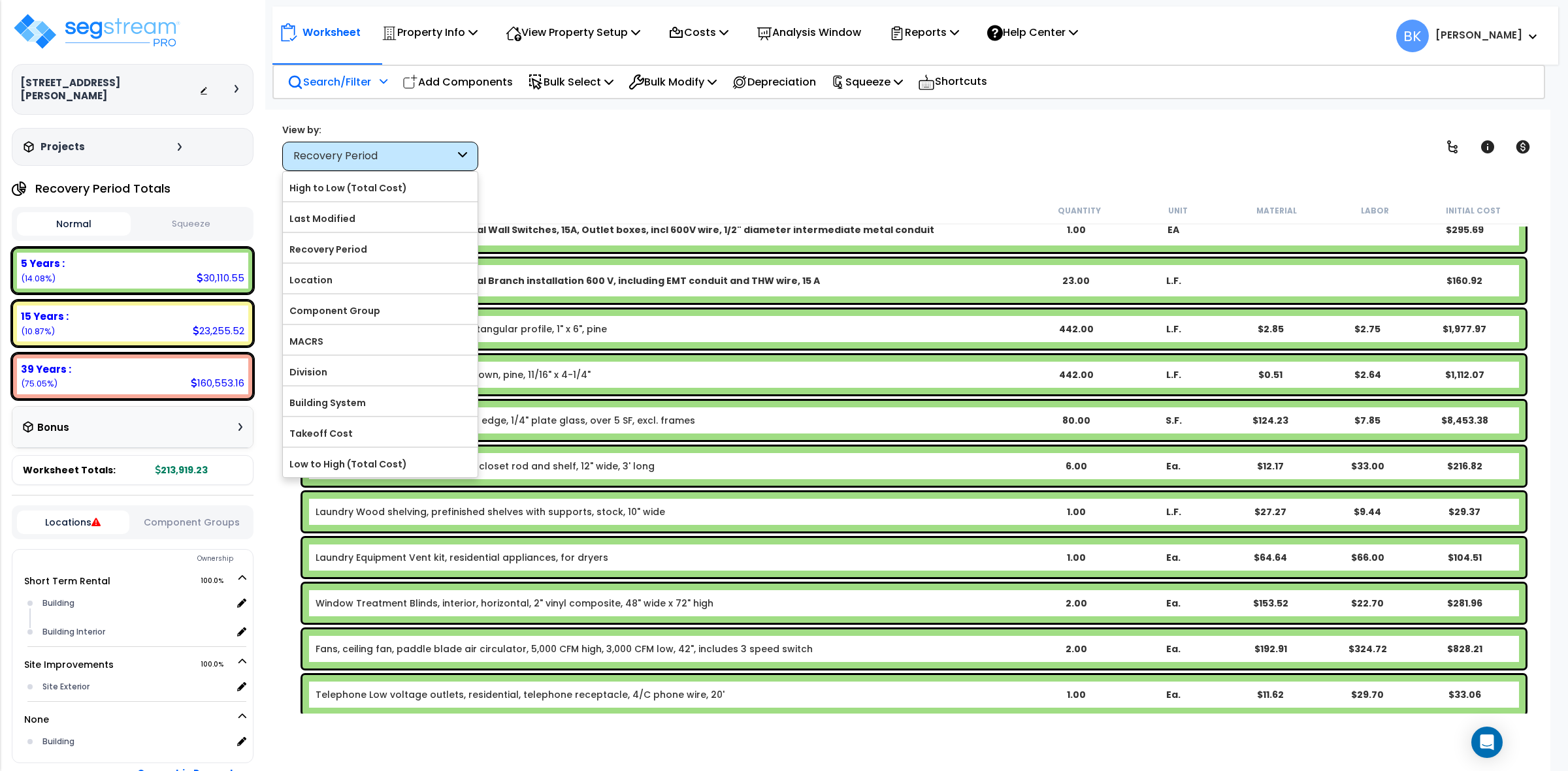
click at [92, 514] on button "Locations" at bounding box center [73, 523] width 113 height 23
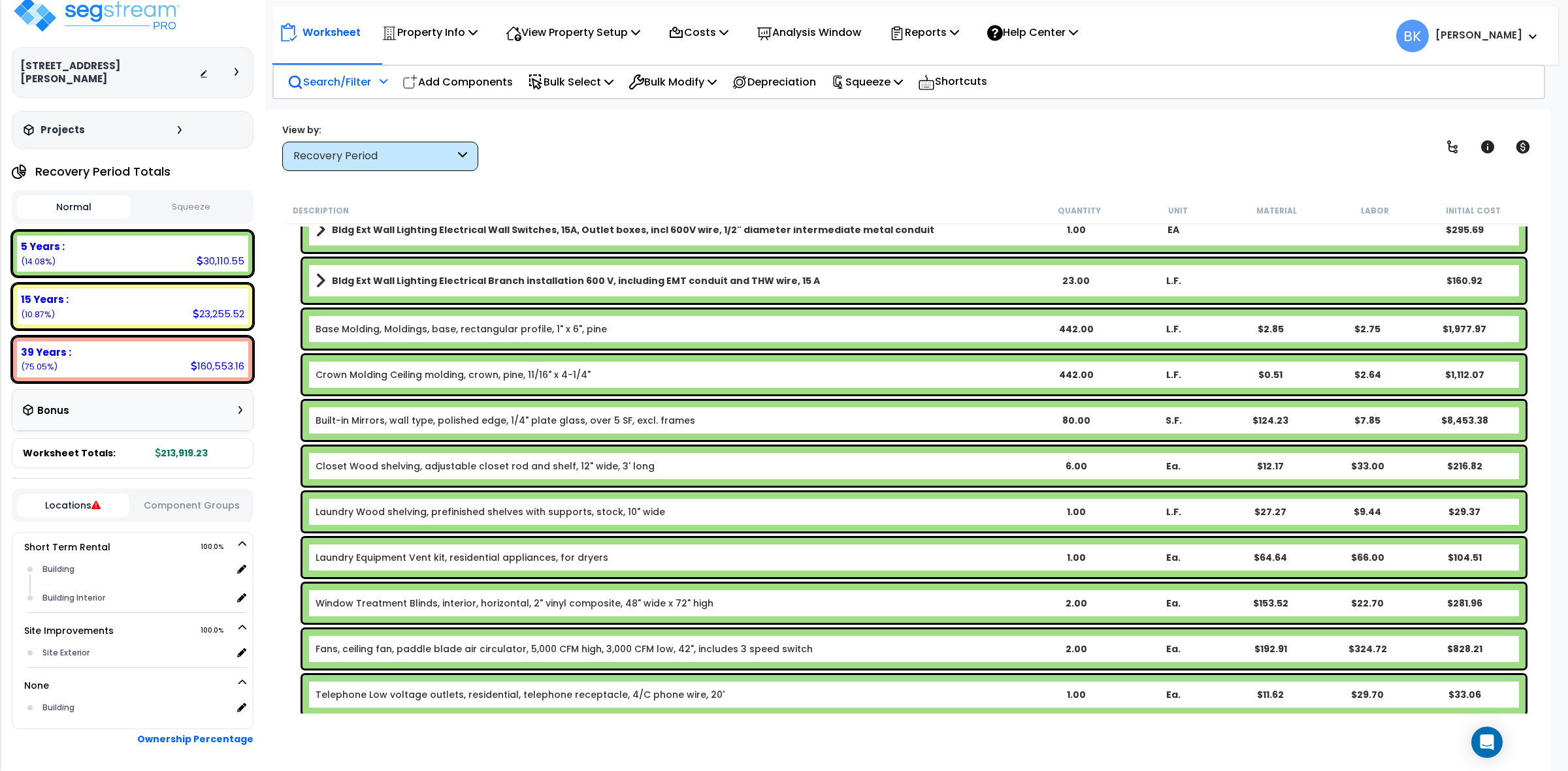
scroll to position [0, 0]
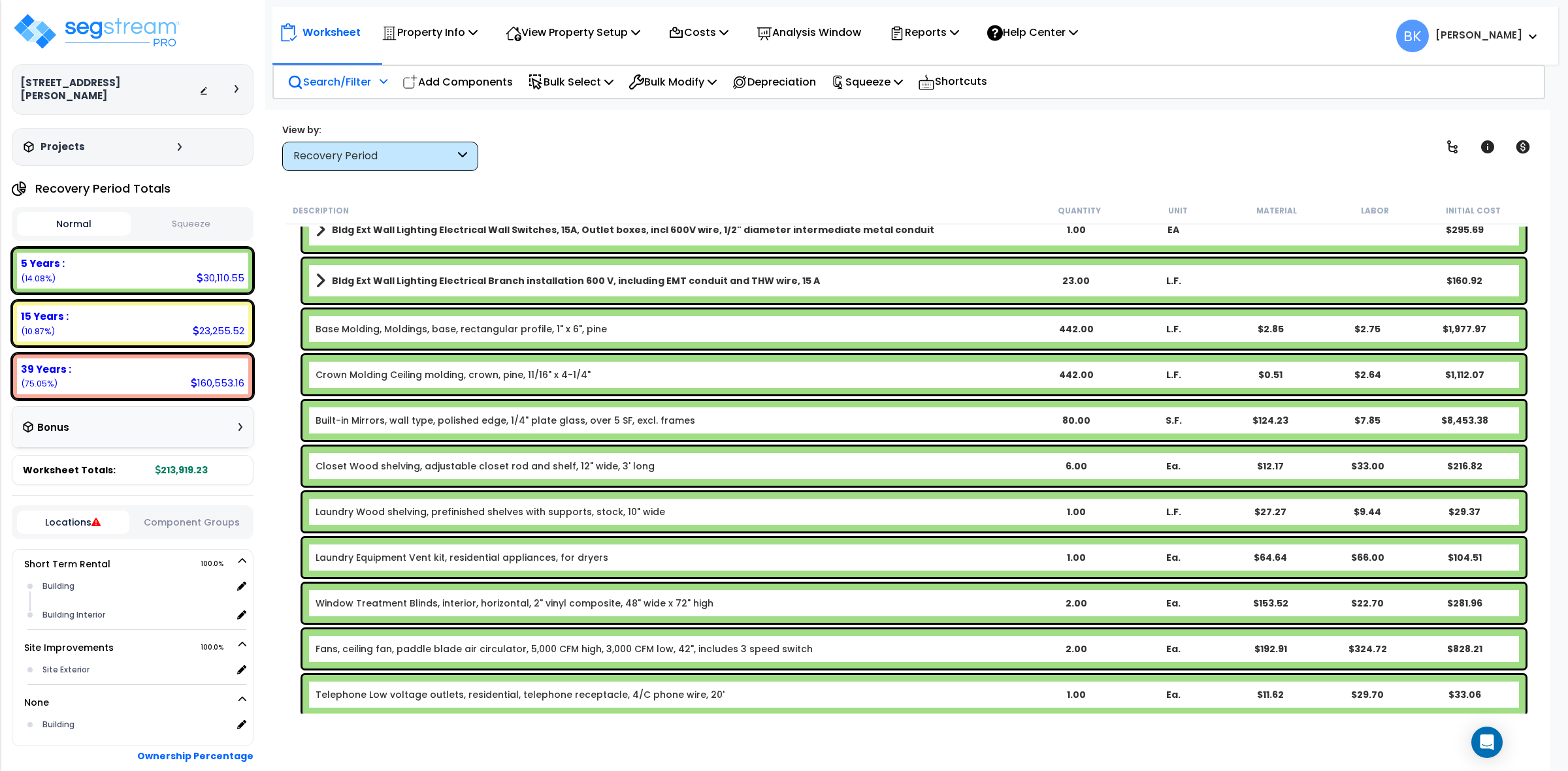
click at [171, 527] on b "Locations Component Groups Ownership Short Term Rental 100.0%" at bounding box center [132, 661] width 242 height 333
click at [175, 520] on div "Locations Component Groups" at bounding box center [132, 523] width 242 height 34
click at [176, 516] on button "Component Groups" at bounding box center [192, 523] width 113 height 14
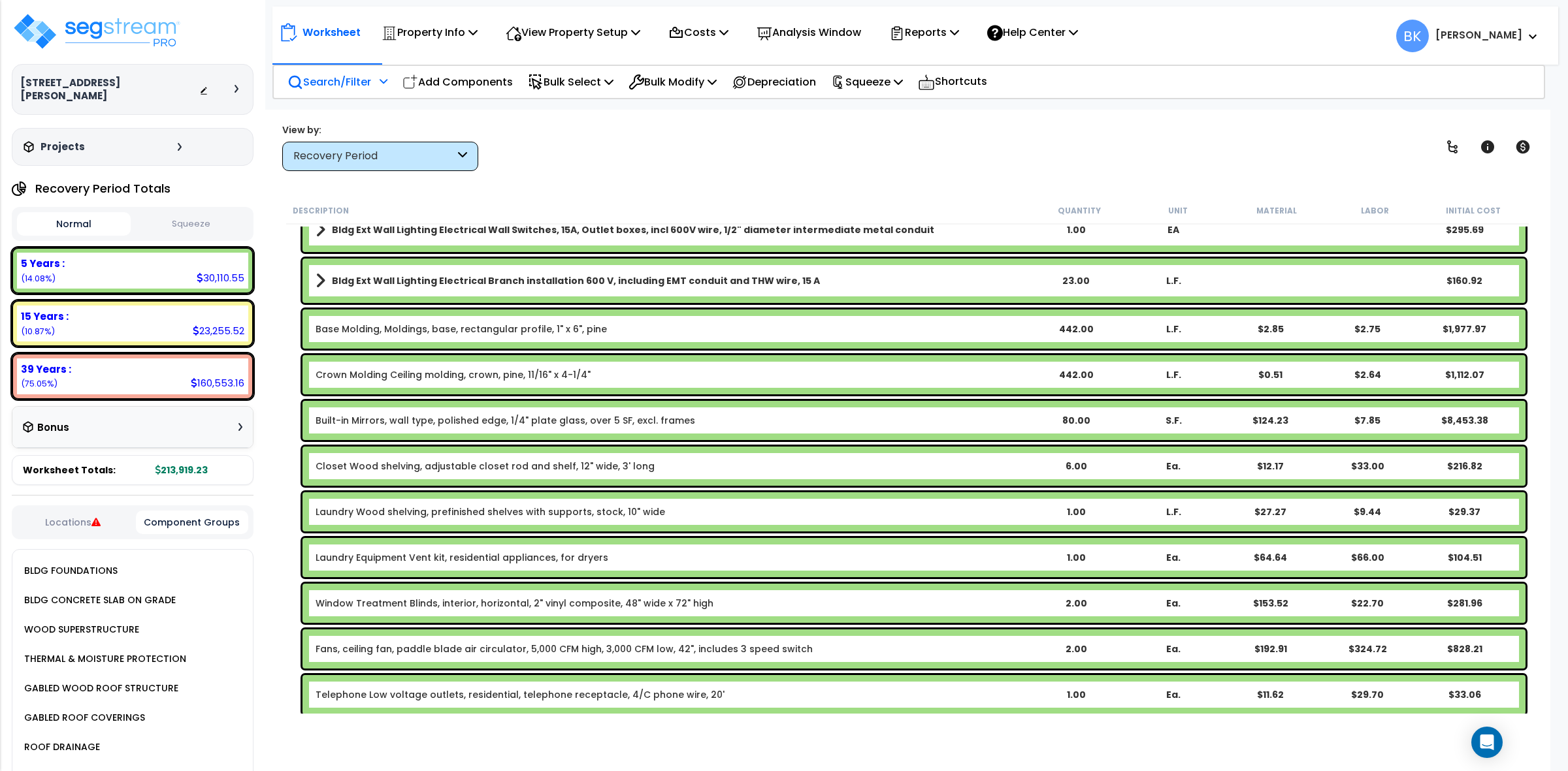
click at [41, 515] on button "Locations" at bounding box center [73, 523] width 113 height 14
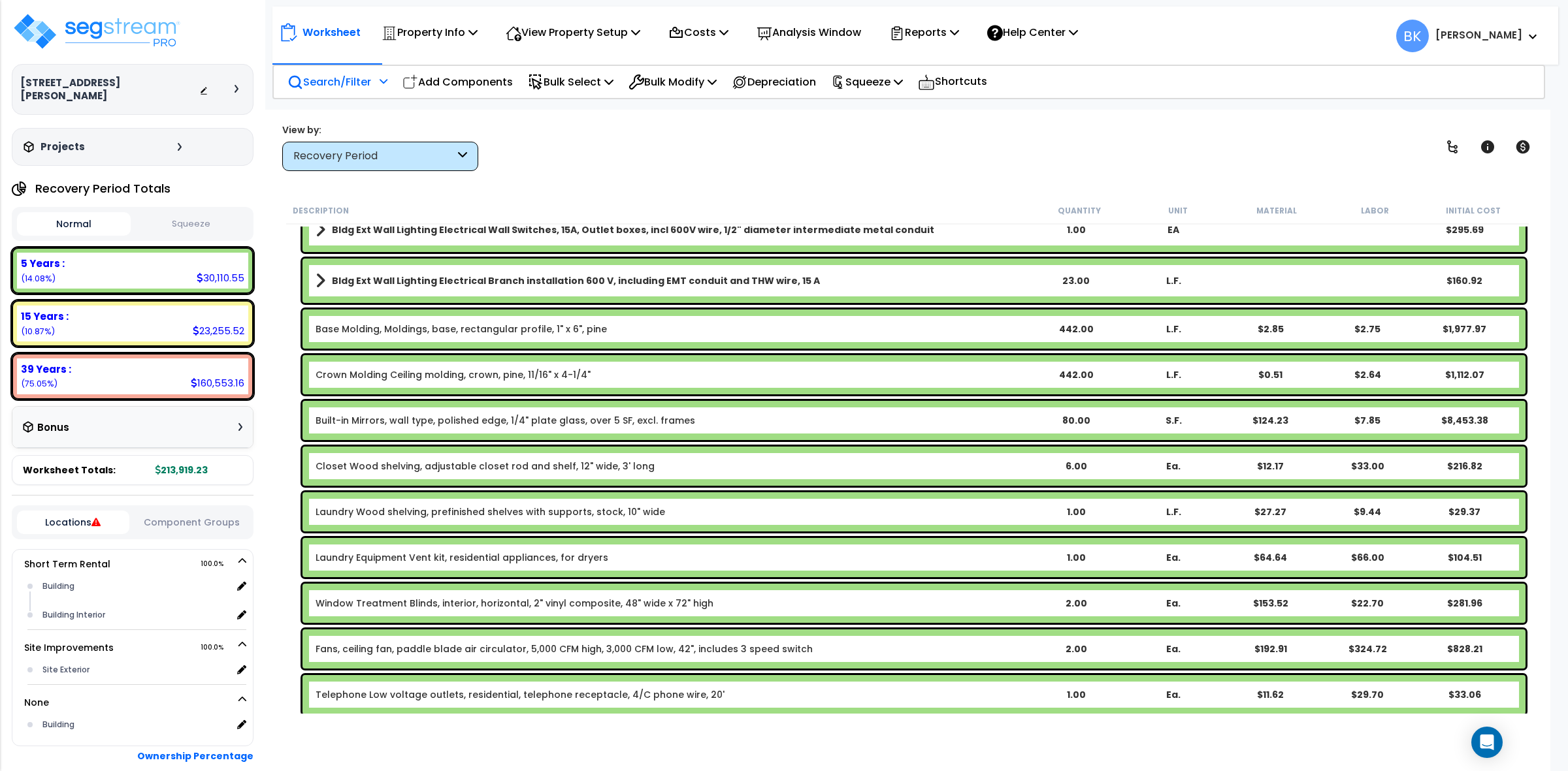
click at [415, 166] on div "Worksheet Property Info Property Setup Add Property Unit Template property Clon…" at bounding box center [907, 495] width 1286 height 771
click at [415, 166] on div "Recovery Period" at bounding box center [381, 157] width 196 height 30
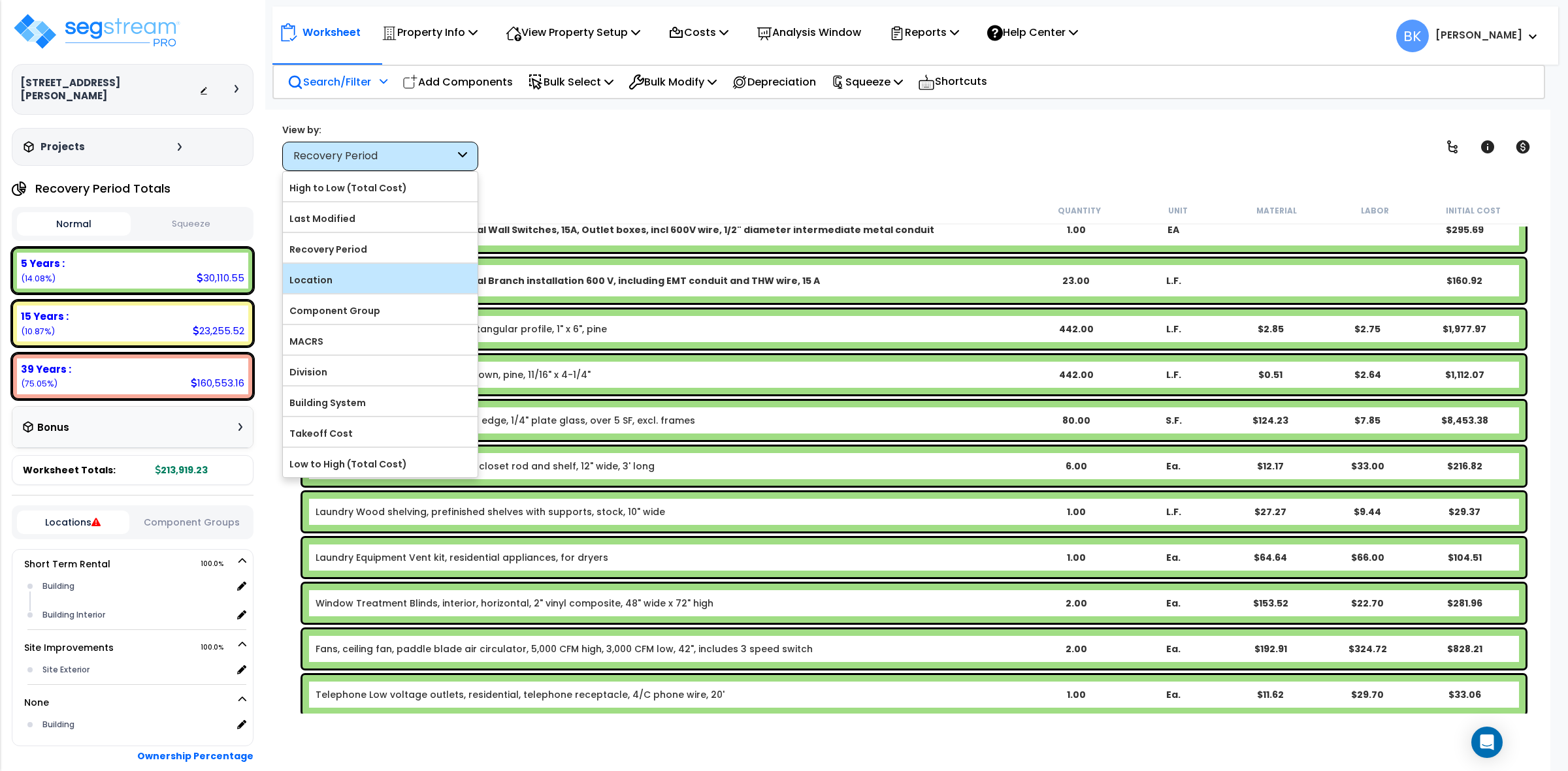
click at [338, 282] on label "Location" at bounding box center [380, 281] width 194 height 20
click at [0, 0] on input "Location" at bounding box center [0, 0] width 0 height 0
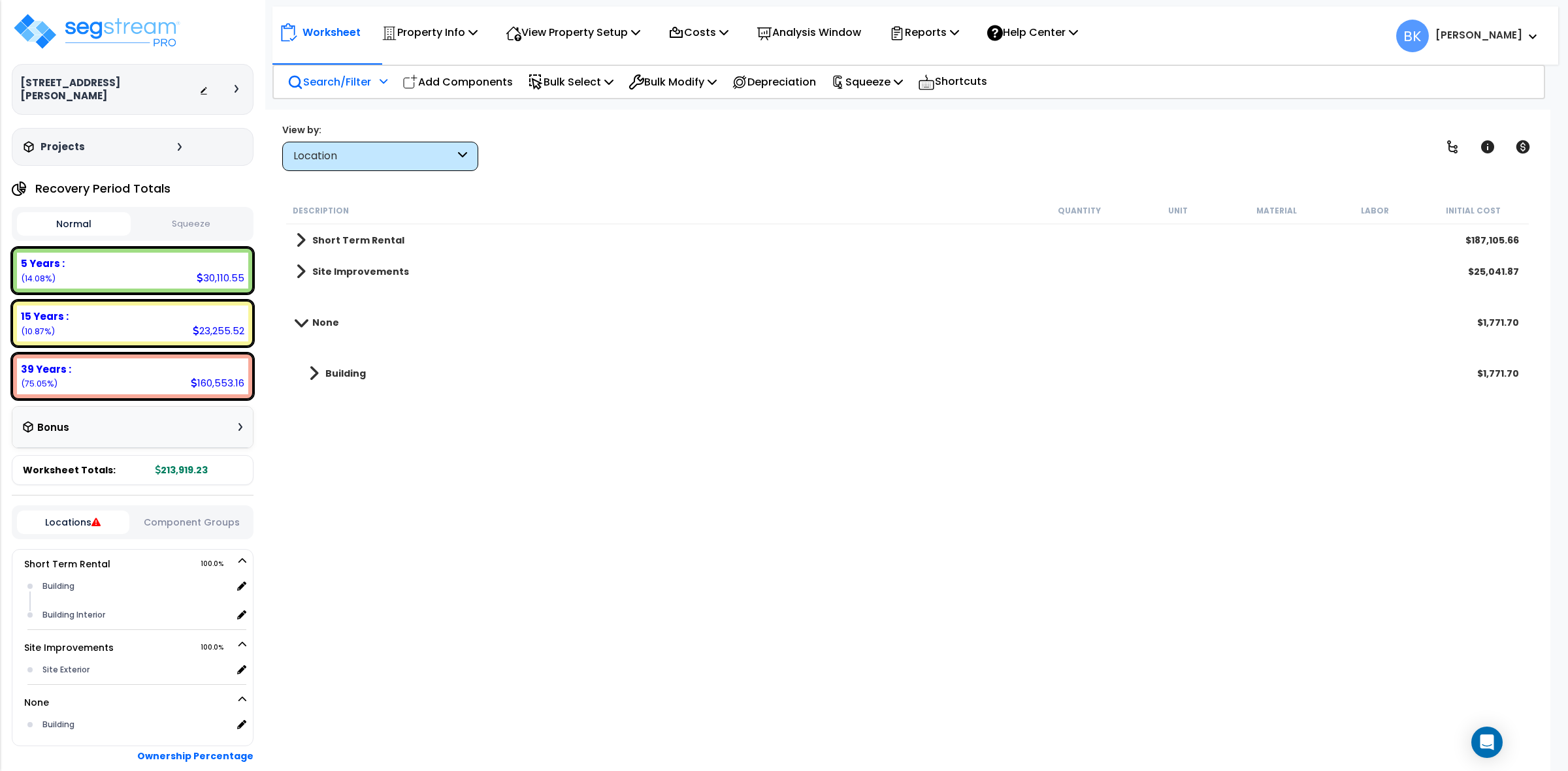
click at [317, 381] on span at bounding box center [313, 373] width 10 height 18
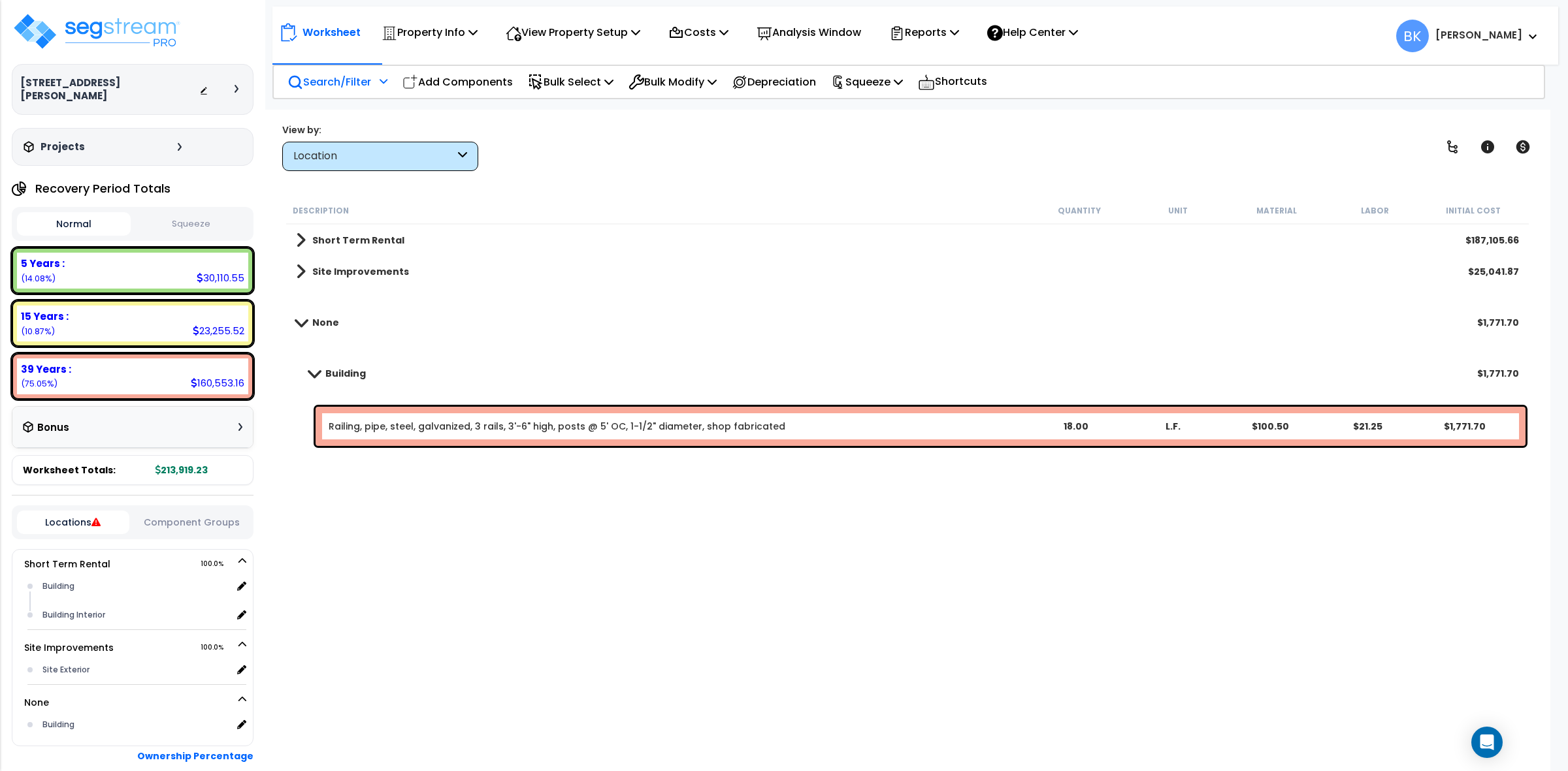
click at [602, 420] on link "Railing, pipe, steel, galvanized, 3 rails, 3'-6" high, posts @ 5' OC, 1-1/2" di…" at bounding box center [556, 426] width 456 height 13
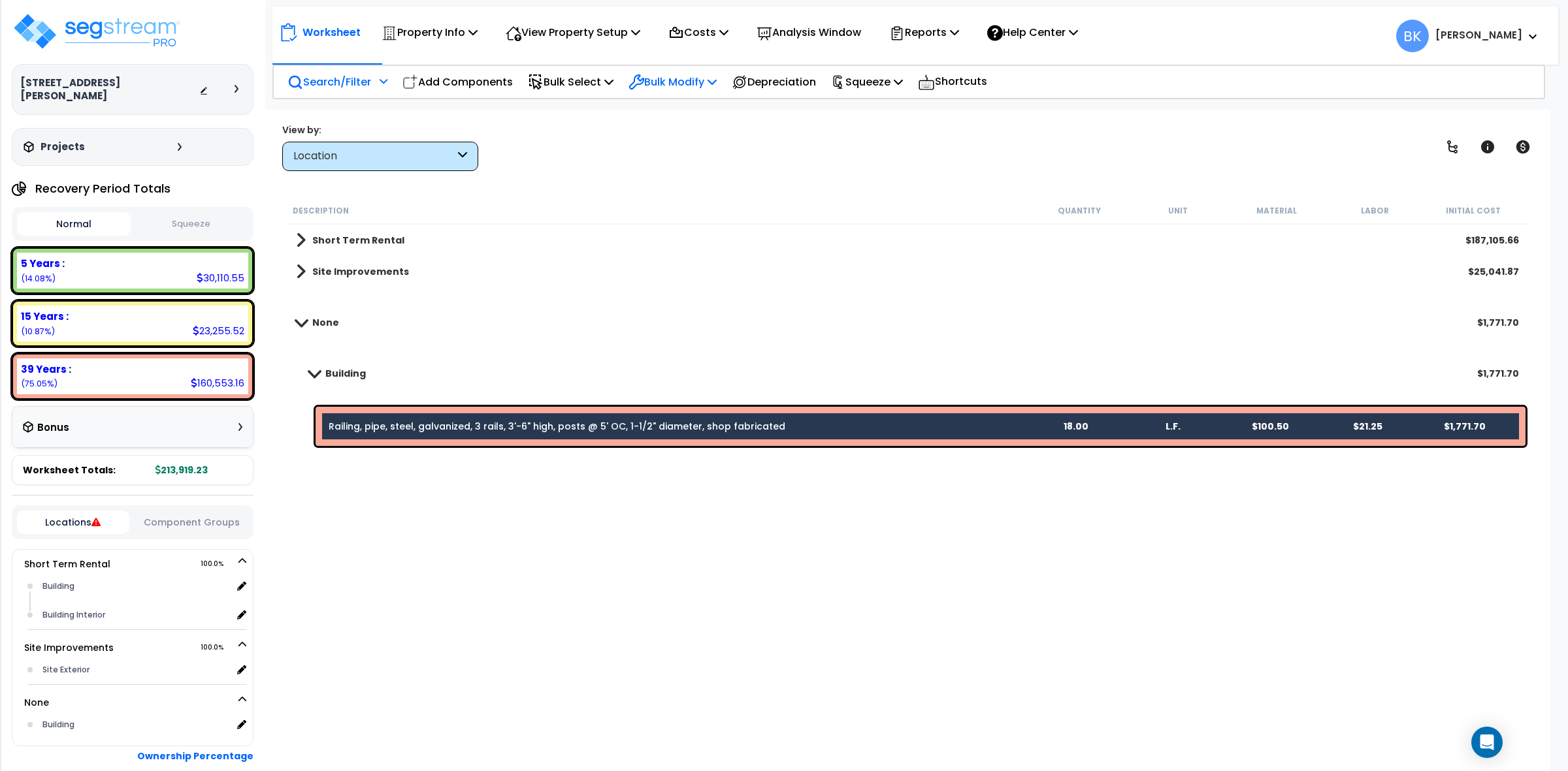
click at [688, 80] on p "Bulk Modify" at bounding box center [672, 82] width 88 height 18
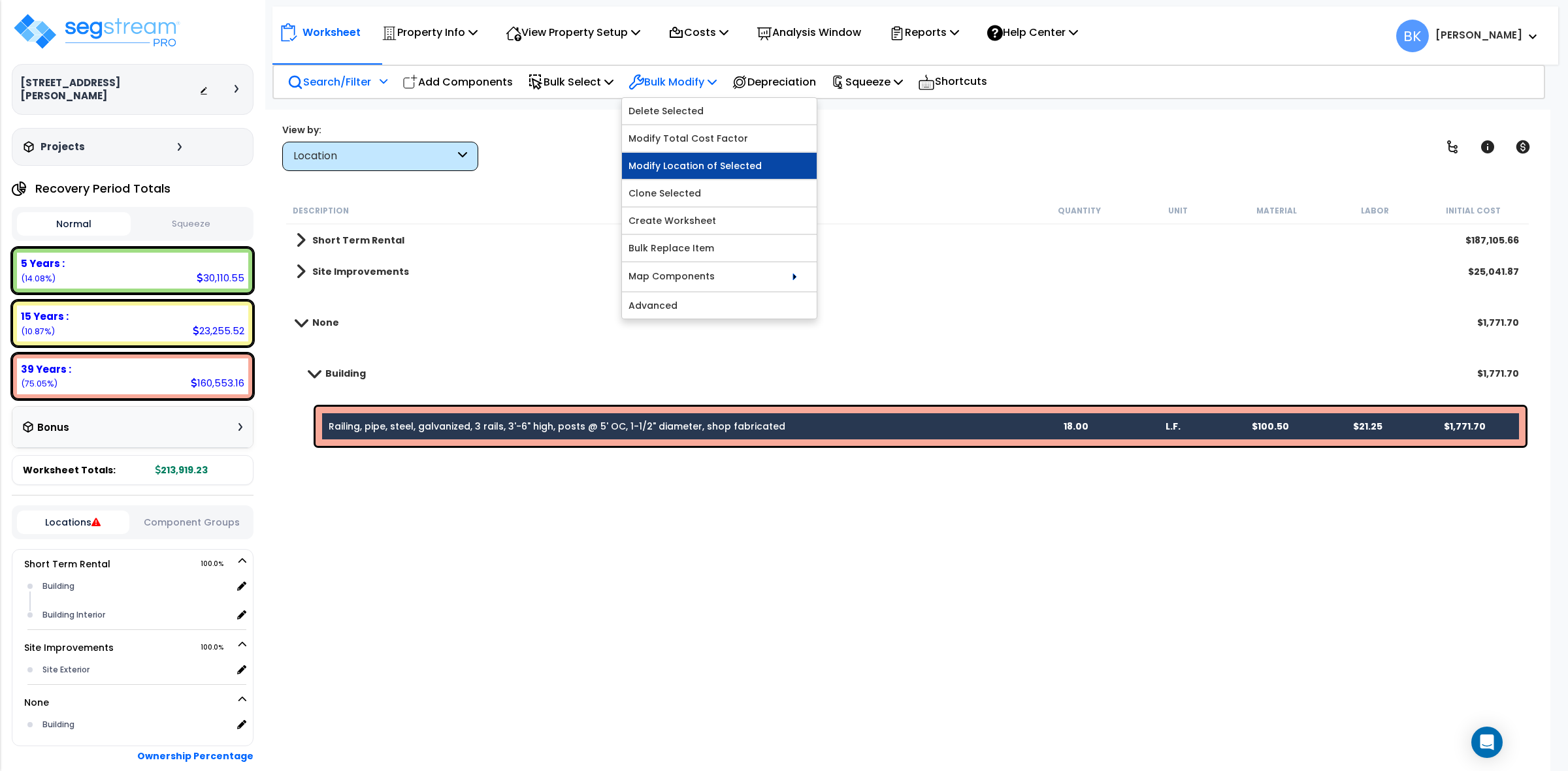
click at [707, 166] on link "Modify Location of Selected" at bounding box center [719, 166] width 194 height 26
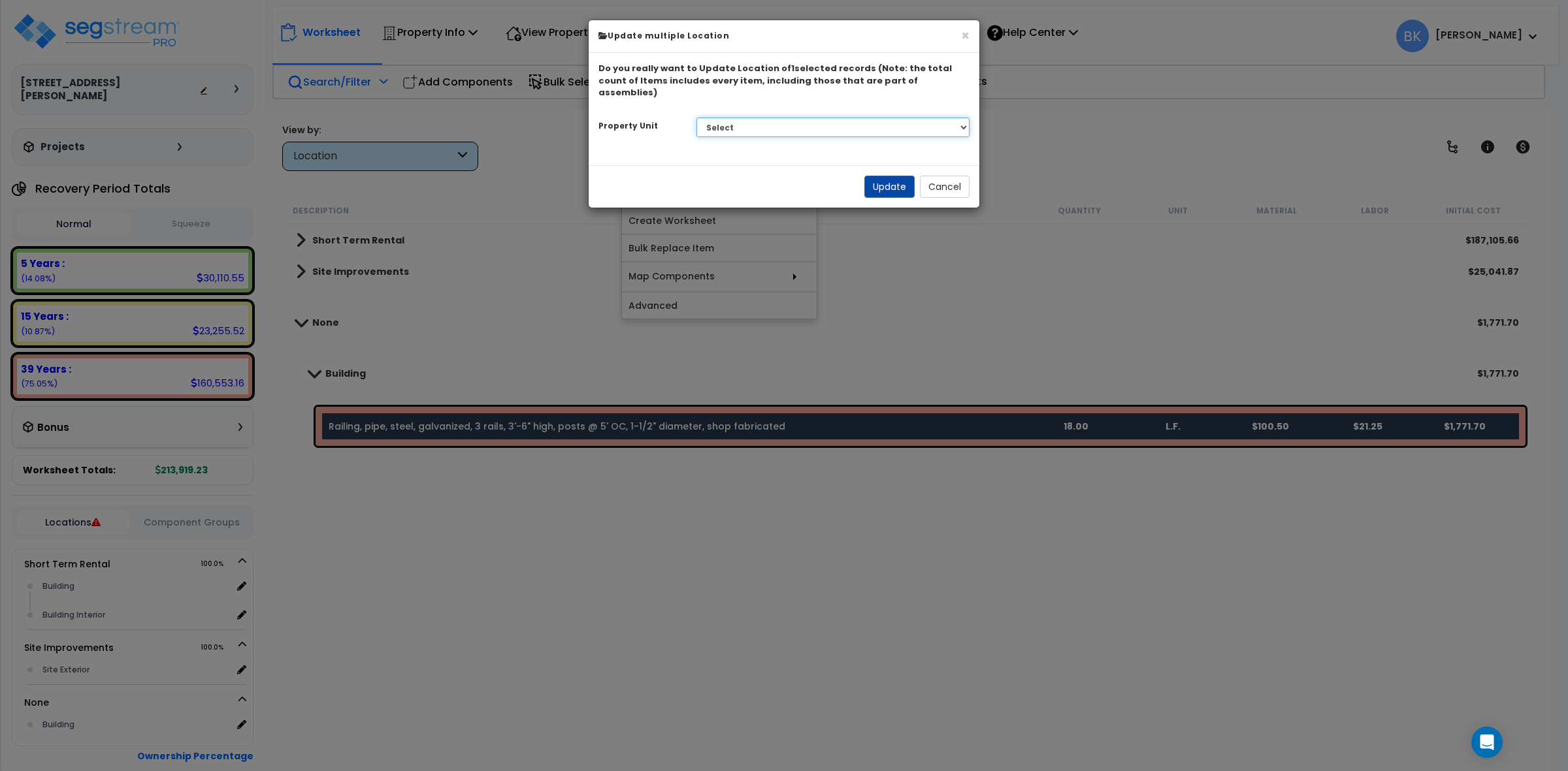
click at [781, 118] on select "Select Short Term Rental Site Improvements" at bounding box center [834, 128] width 274 height 20
select select "169802"
click at [697, 118] on select "Select Short Term Rental Site Improvements" at bounding box center [834, 128] width 274 height 20
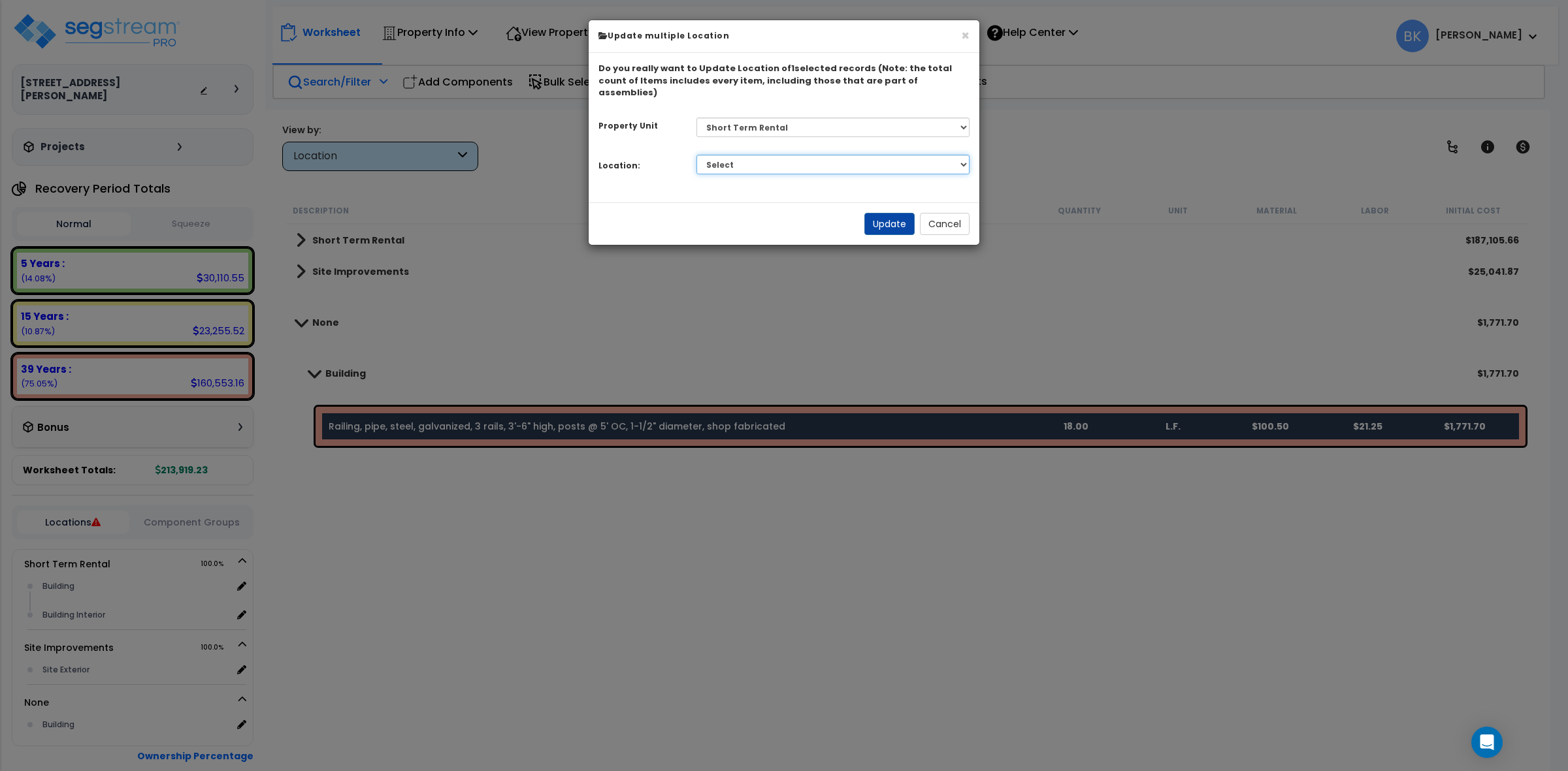
click at [741, 155] on select "Select Building Building Interior Add Additional Location" at bounding box center [834, 165] width 274 height 20
click at [697, 155] on select "Select Building Building Interior Add Additional Location" at bounding box center [834, 165] width 274 height 20
click at [883, 213] on button "Update" at bounding box center [890, 224] width 50 height 22
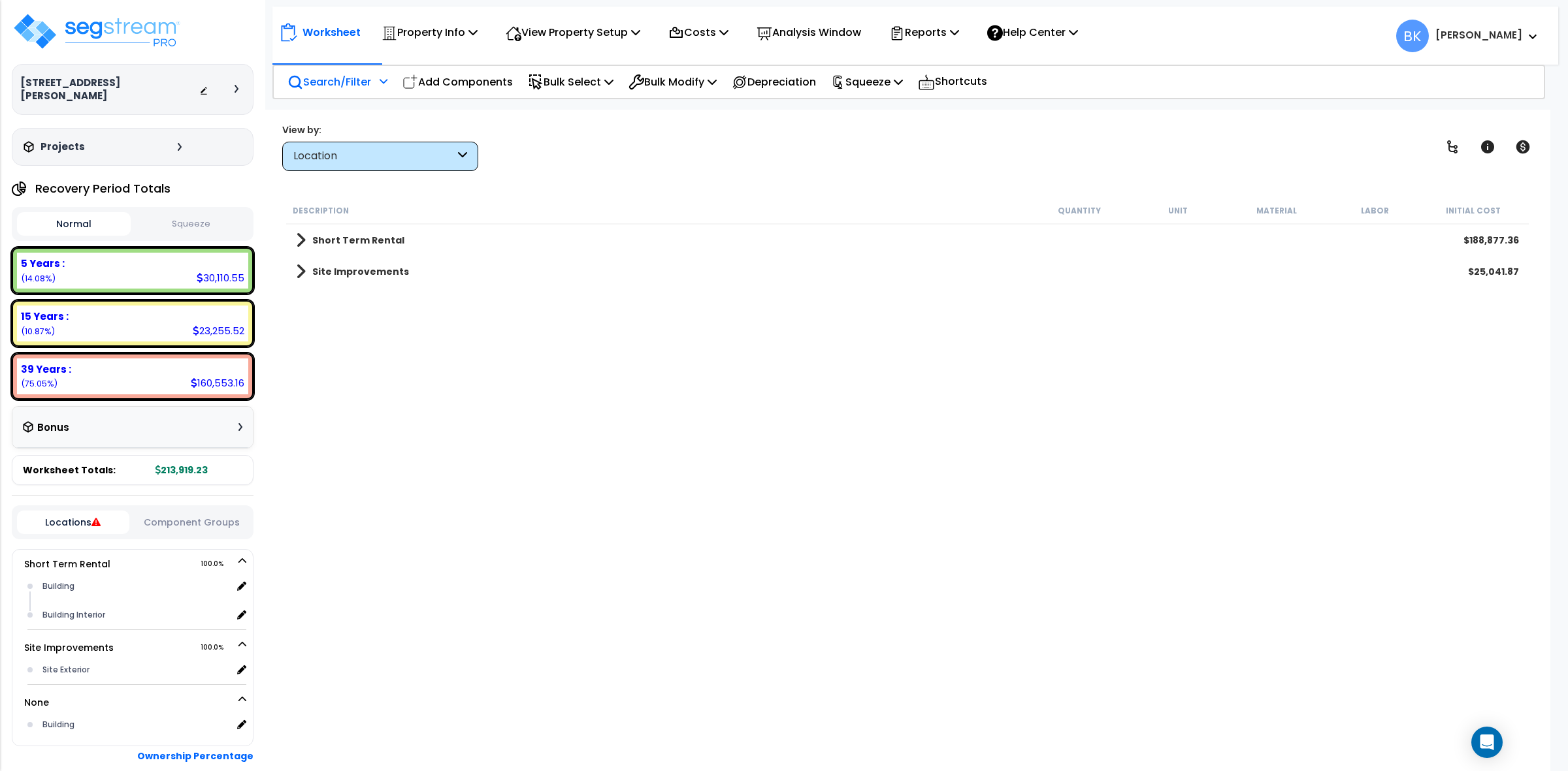
drag, startPoint x: 719, startPoint y: 495, endPoint x: 298, endPoint y: 375, distance: 437.8
click at [712, 495] on div "Description Quantity Unit Material Labor Initial Cost Short Term Rental $188,87…" at bounding box center [907, 455] width 1247 height 516
click at [302, 268] on span at bounding box center [301, 272] width 10 height 18
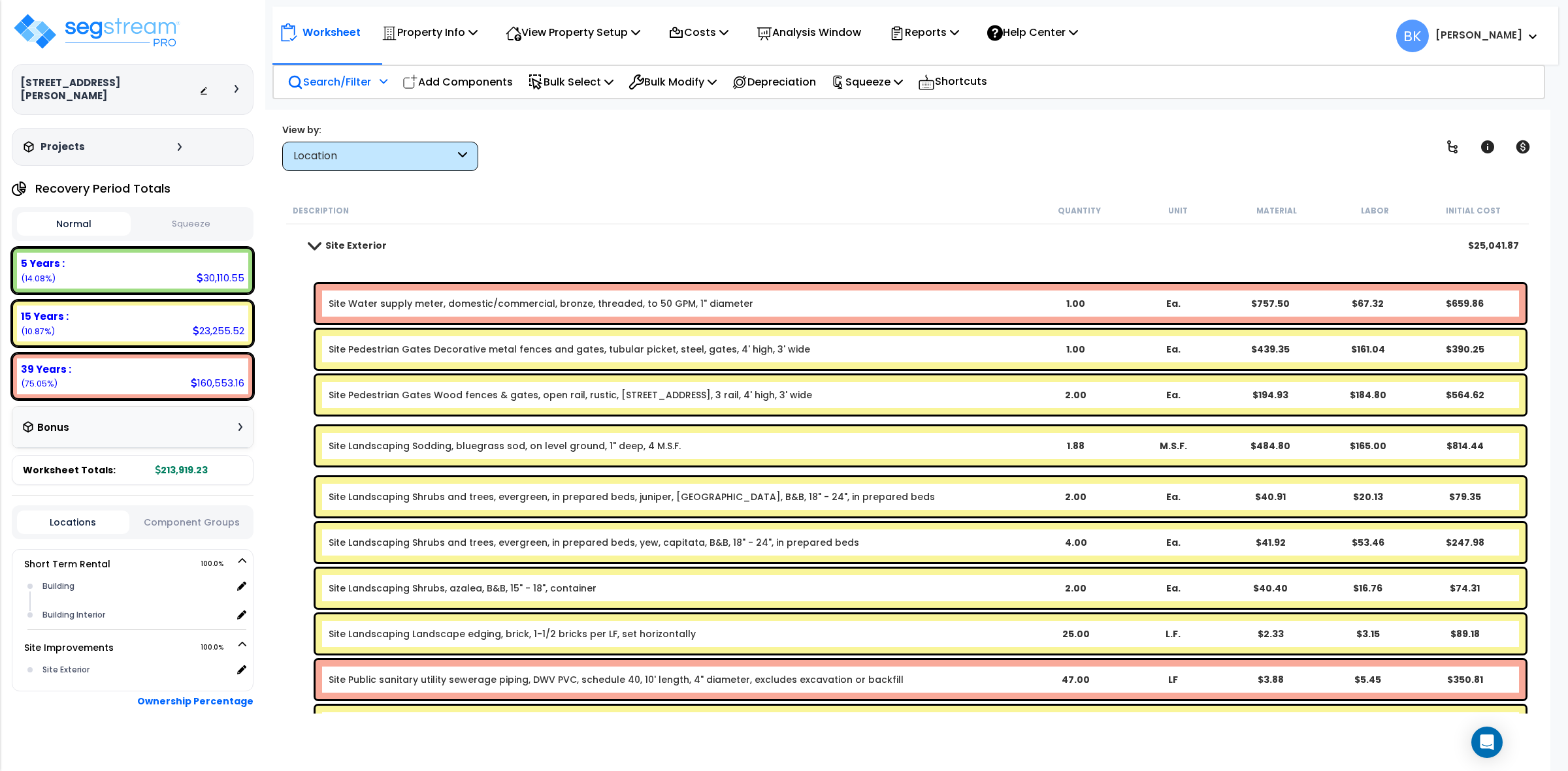
scroll to position [82, 0]
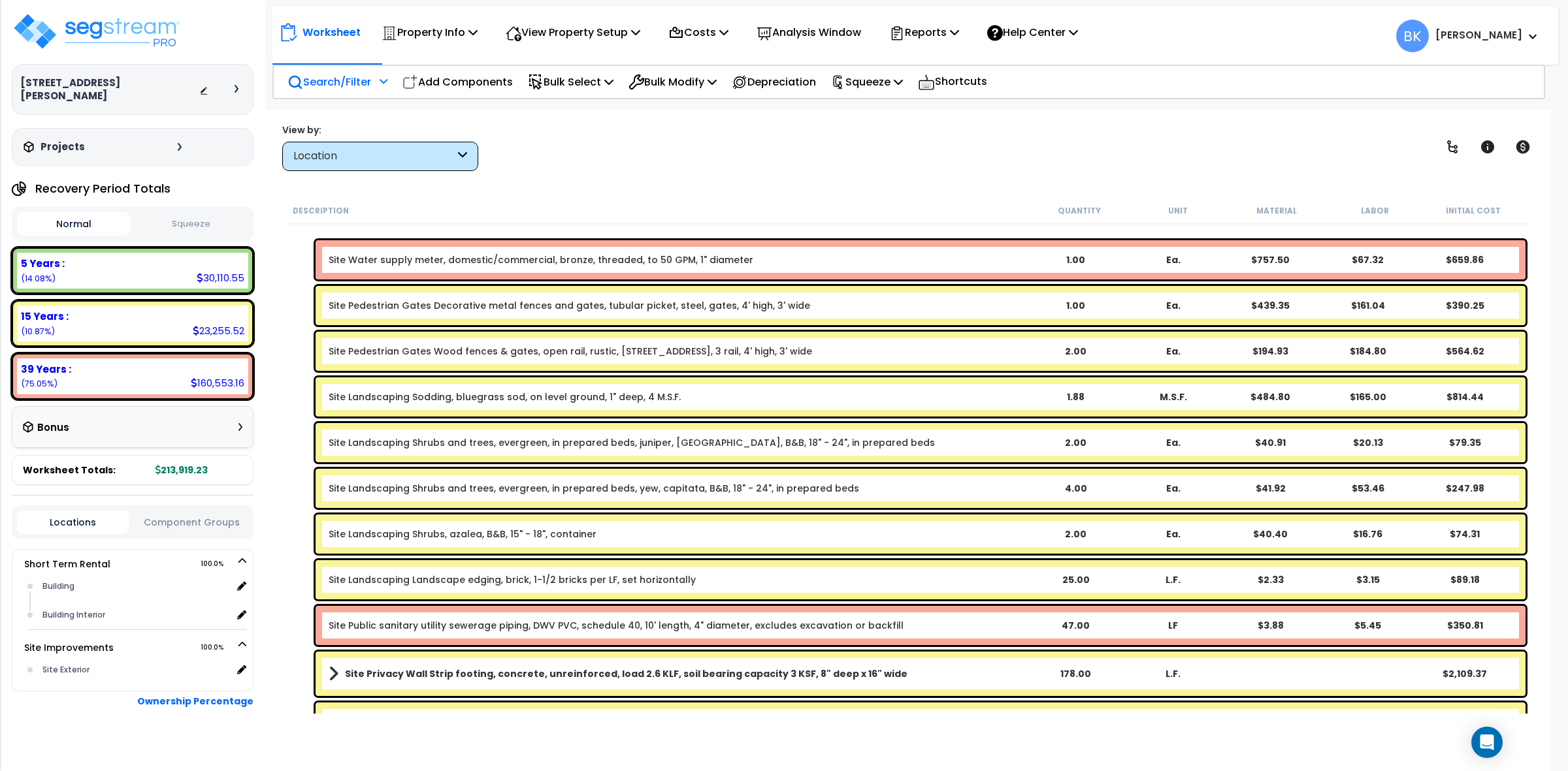
click at [523, 259] on link "Site Water supply meter, domestic/commercial, bronze, threaded, to 50 GPM, 1" d…" at bounding box center [541, 260] width 425 height 13
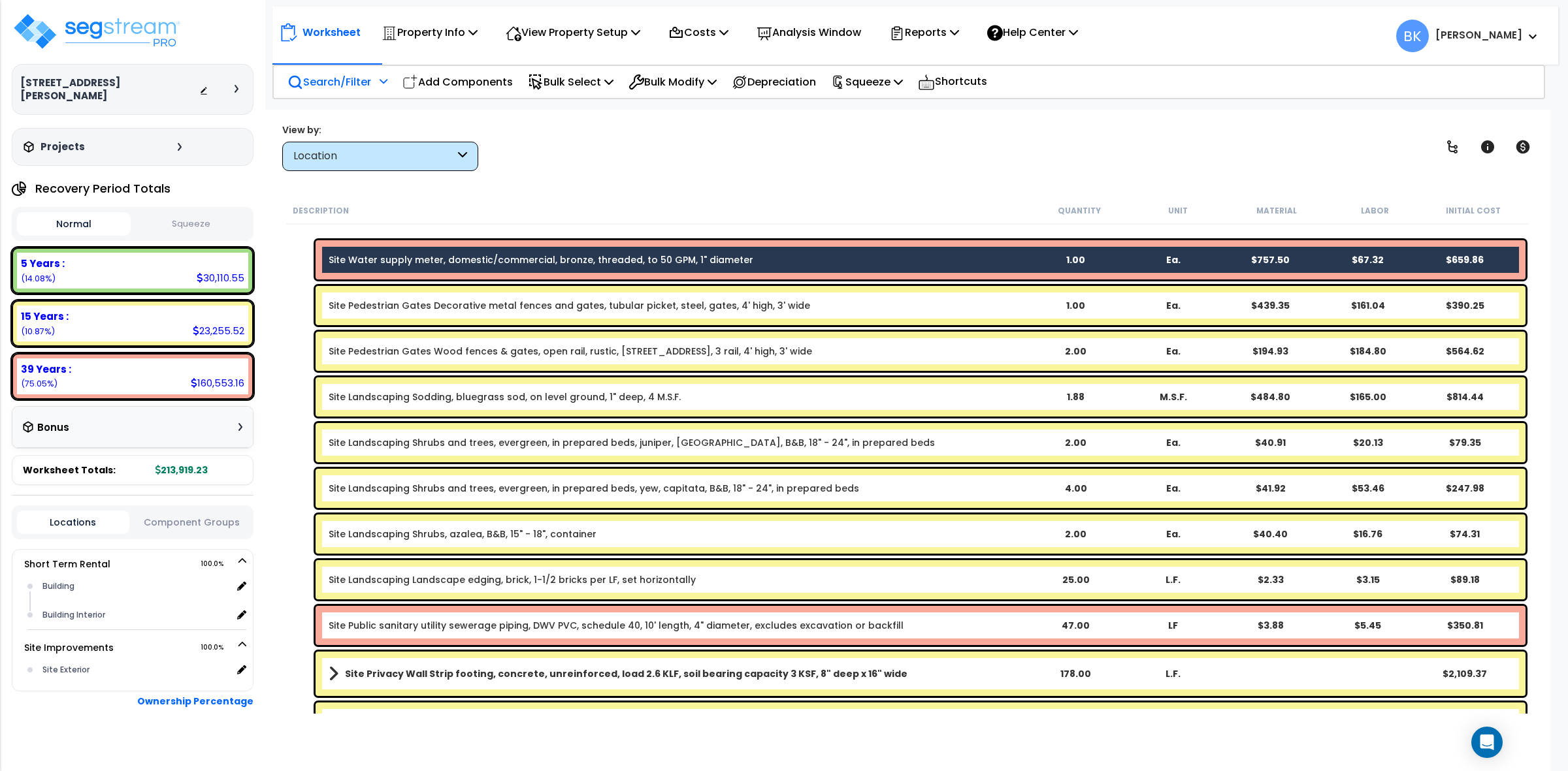
scroll to position [327, 0]
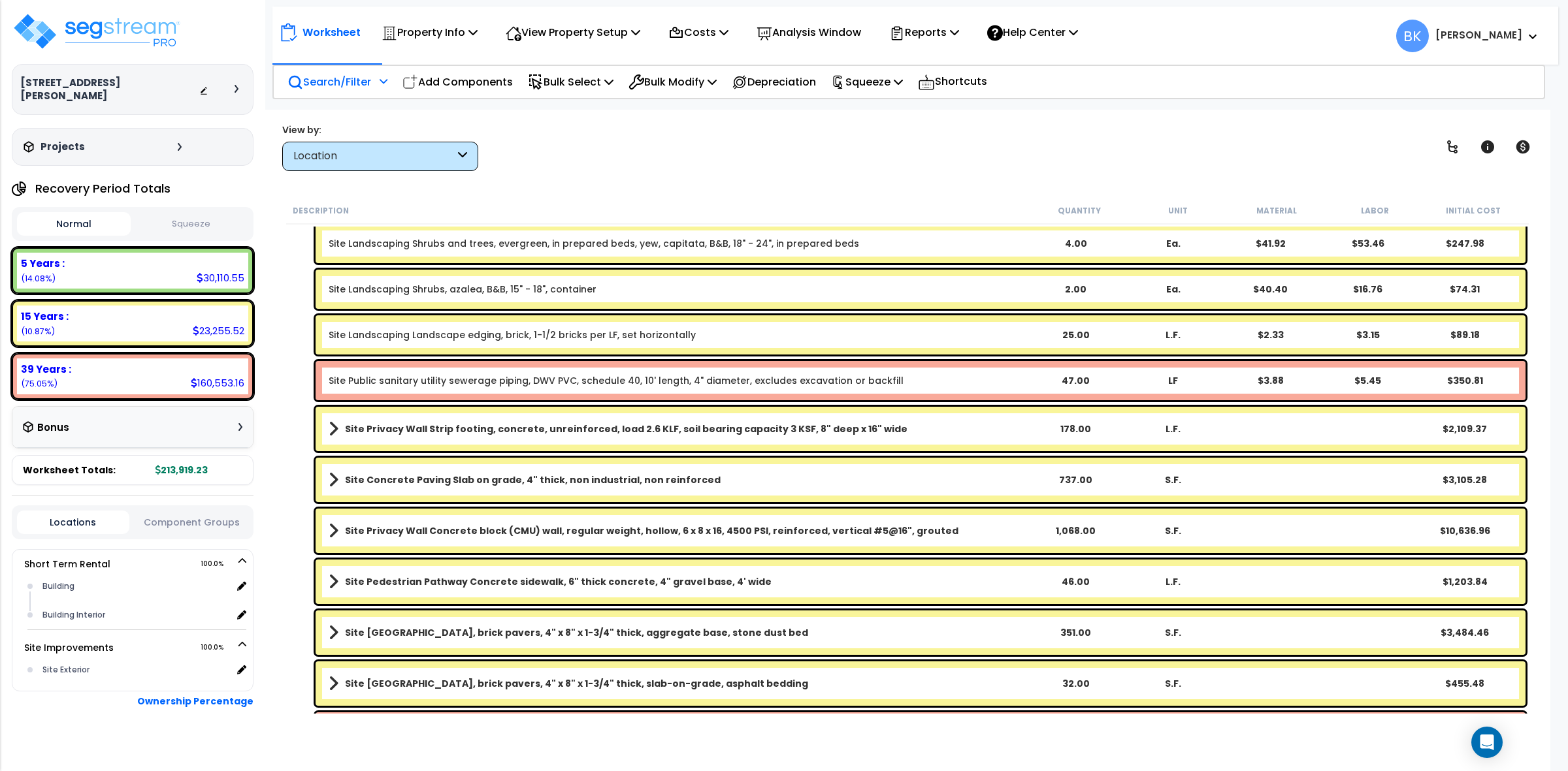
click at [526, 389] on div "Site Public sanitary utility sewerage piping, DWV PVC, schedule 40, 10' length,…" at bounding box center [921, 381] width 1211 height 40
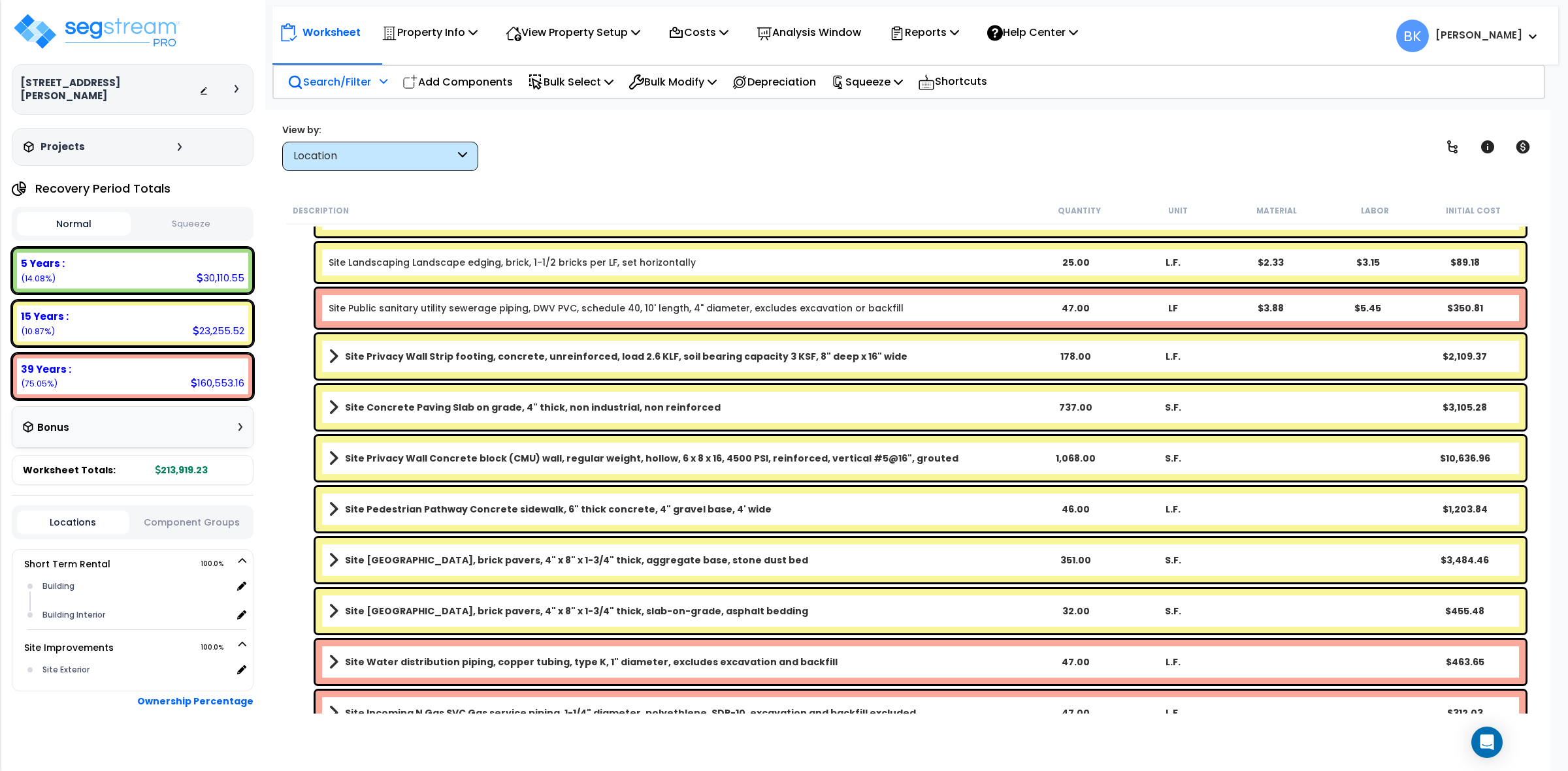
scroll to position [423, 0]
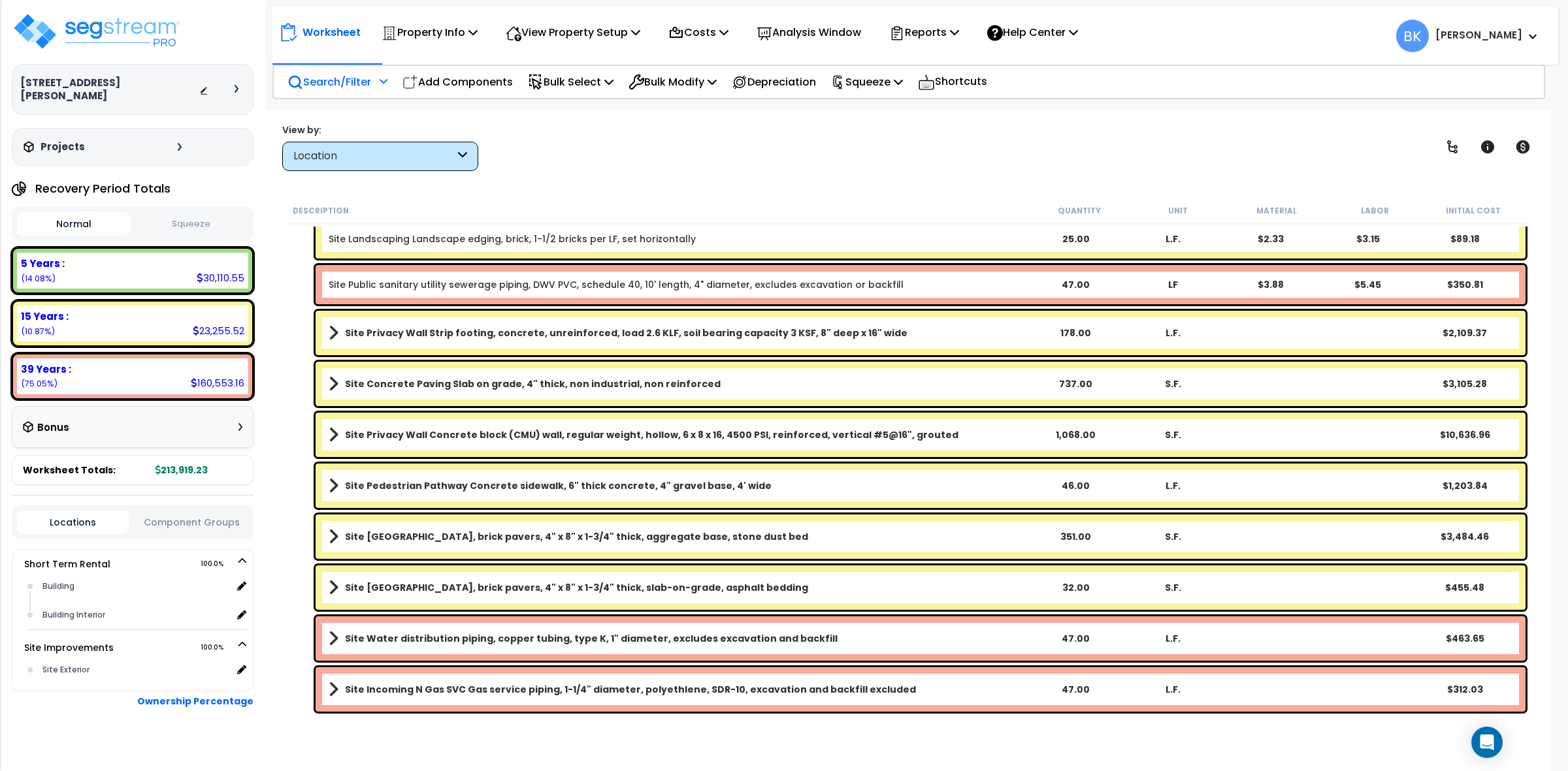
click at [571, 286] on link "Site Public sanitary utility sewerage piping, DWV PVC, schedule 40, 10' length,…" at bounding box center [616, 284] width 575 height 13
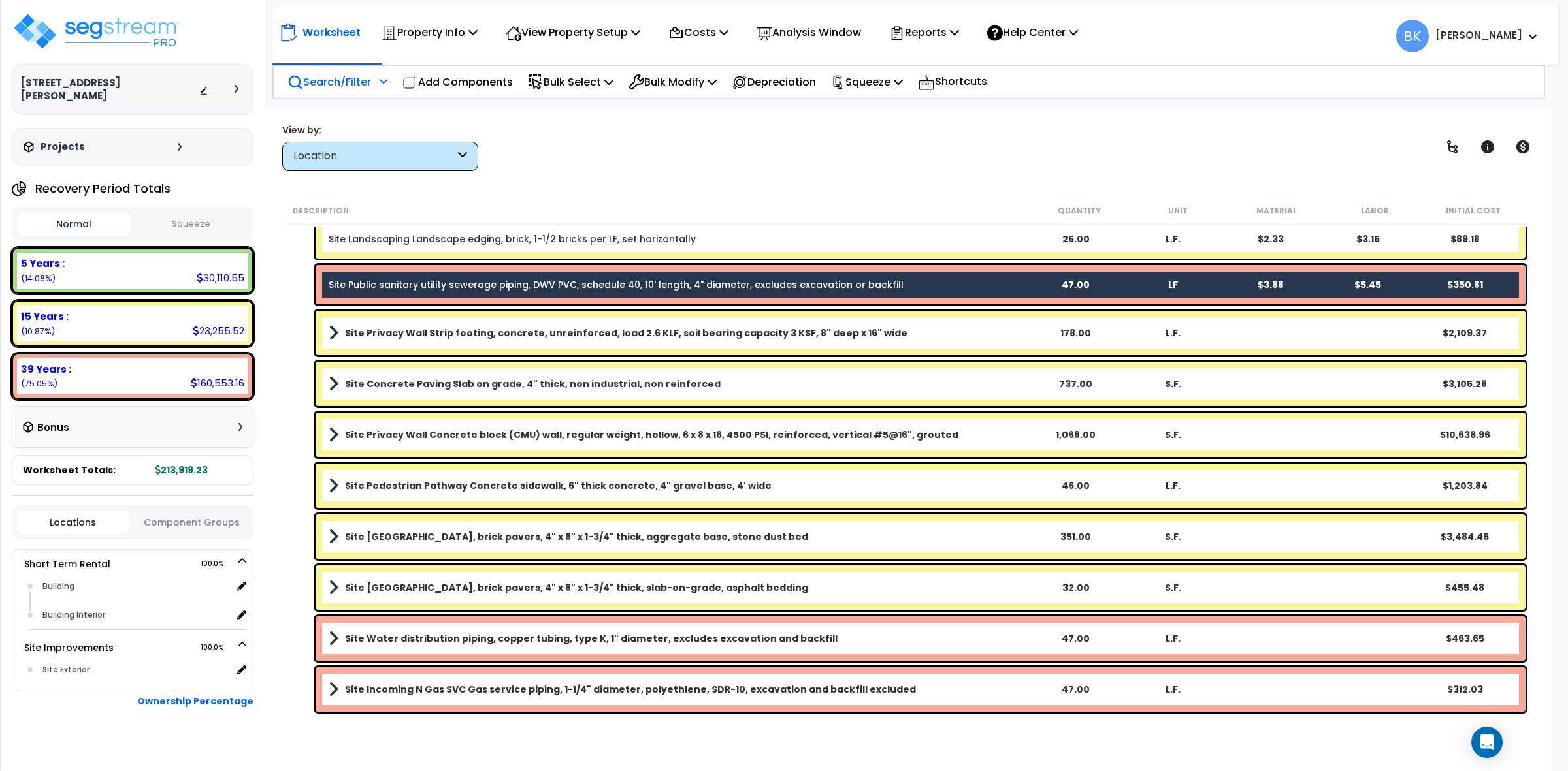
scroll to position [57, 0]
click at [586, 639] on b "Site Water distribution piping, copper tubing, type K, 1" diameter, excludes ex…" at bounding box center [590, 639] width 492 height 13
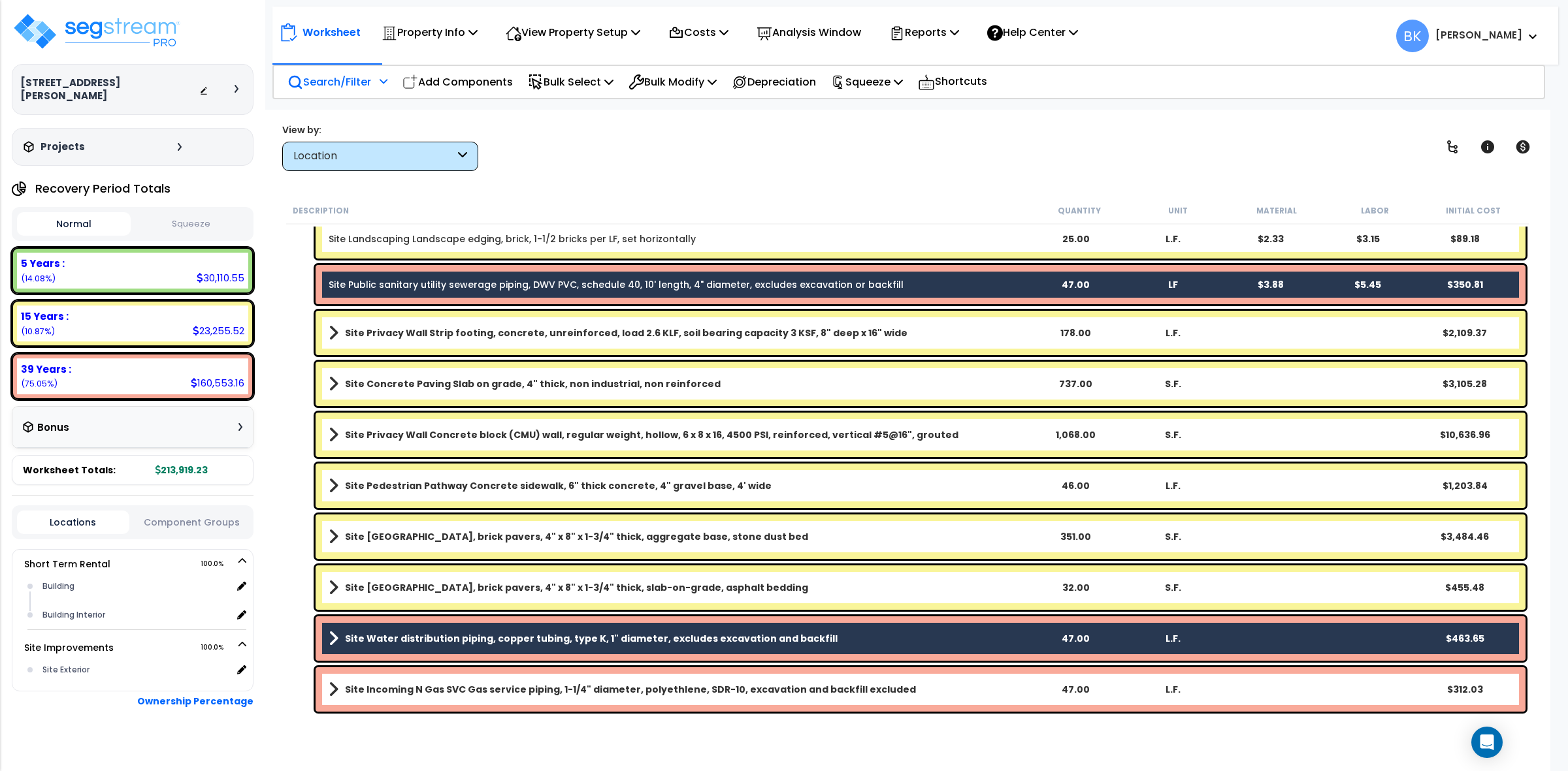
click at [581, 691] on b "Site Incoming N Gas SVC Gas service piping, 1-1/4" diameter, polyethlene, SDR-1…" at bounding box center [630, 689] width 572 height 13
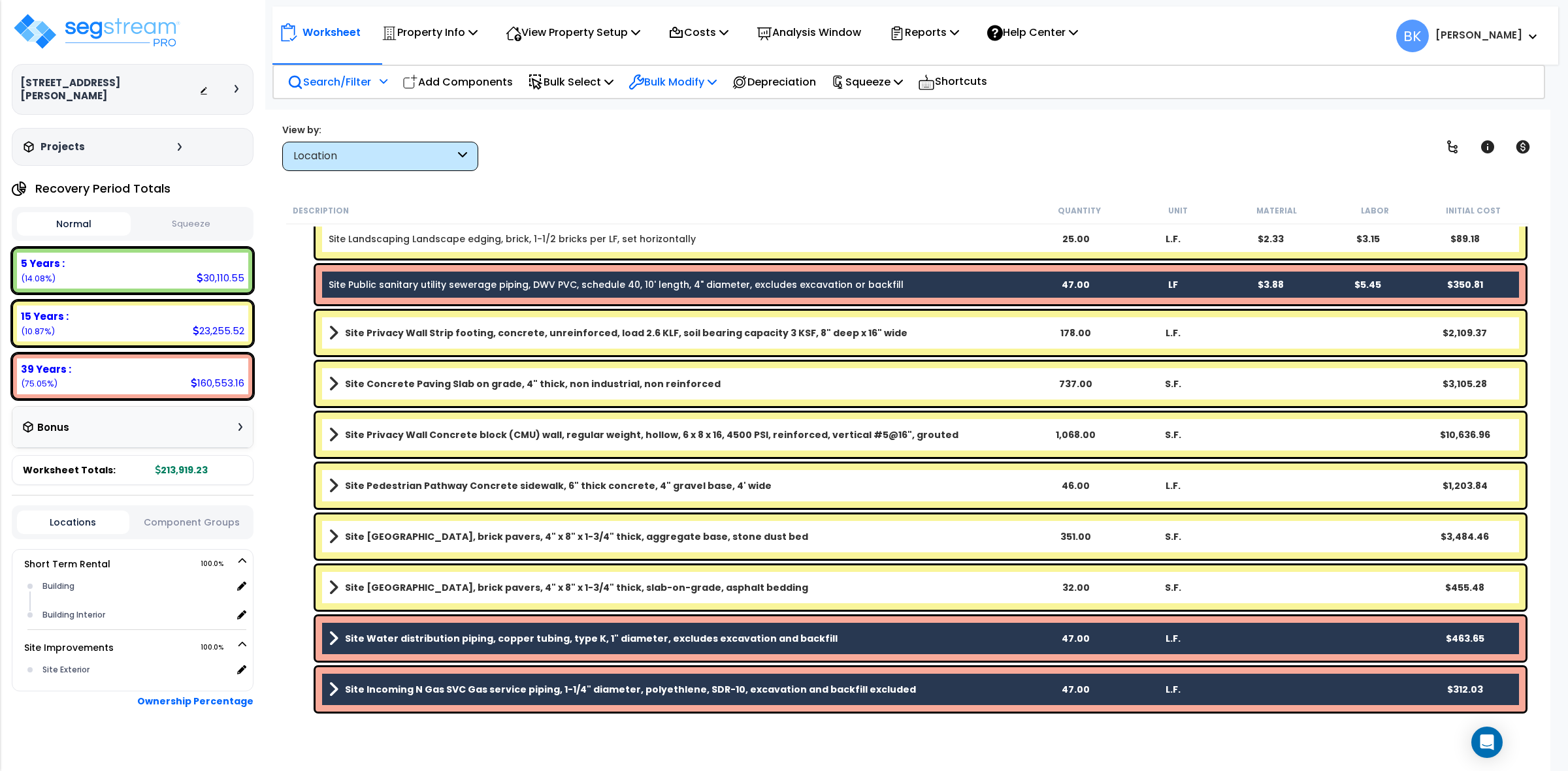
click at [688, 76] on p "Bulk Modify" at bounding box center [672, 82] width 88 height 18
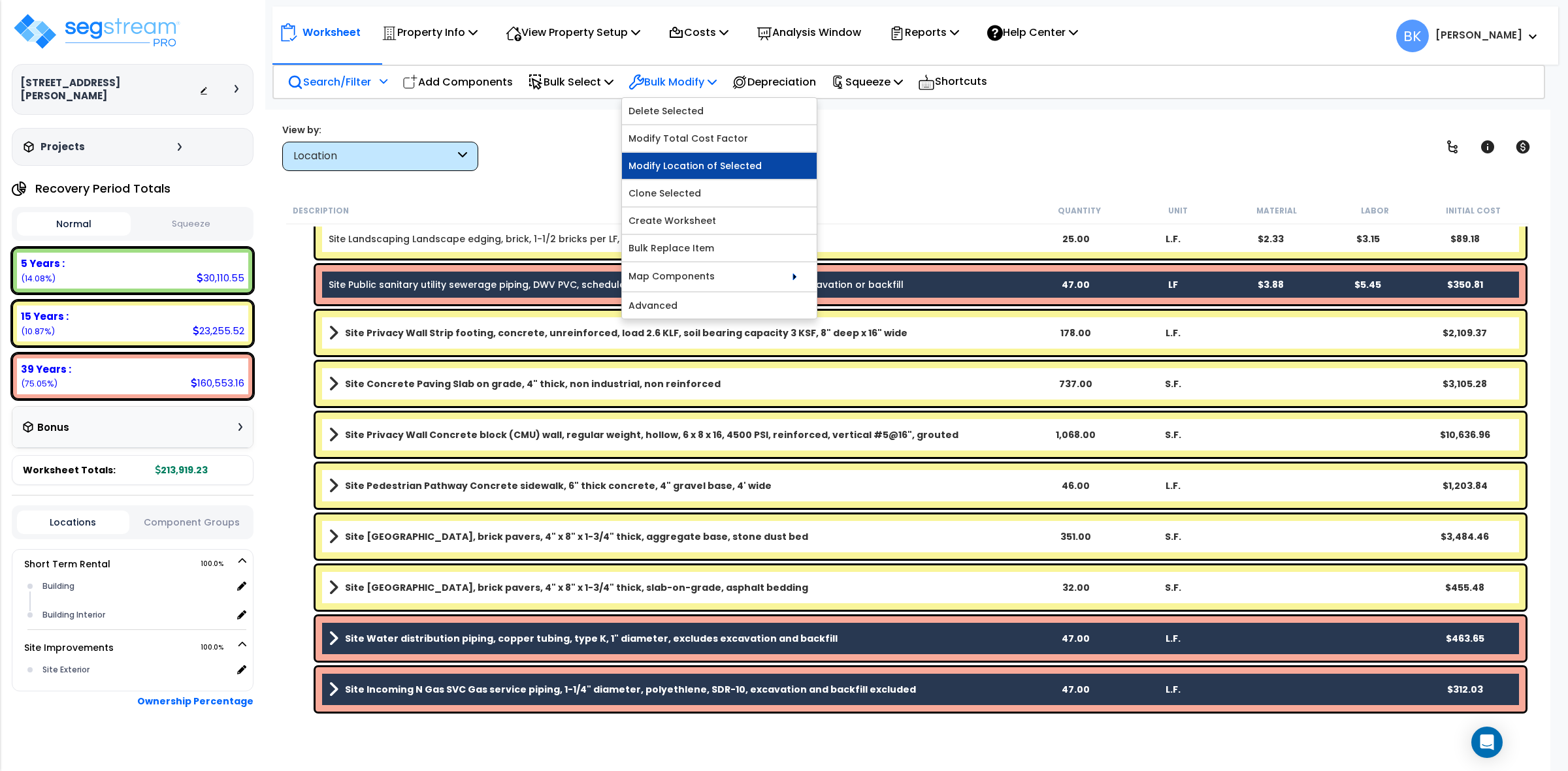
click at [726, 168] on link "Modify Location of Selected" at bounding box center [719, 166] width 194 height 26
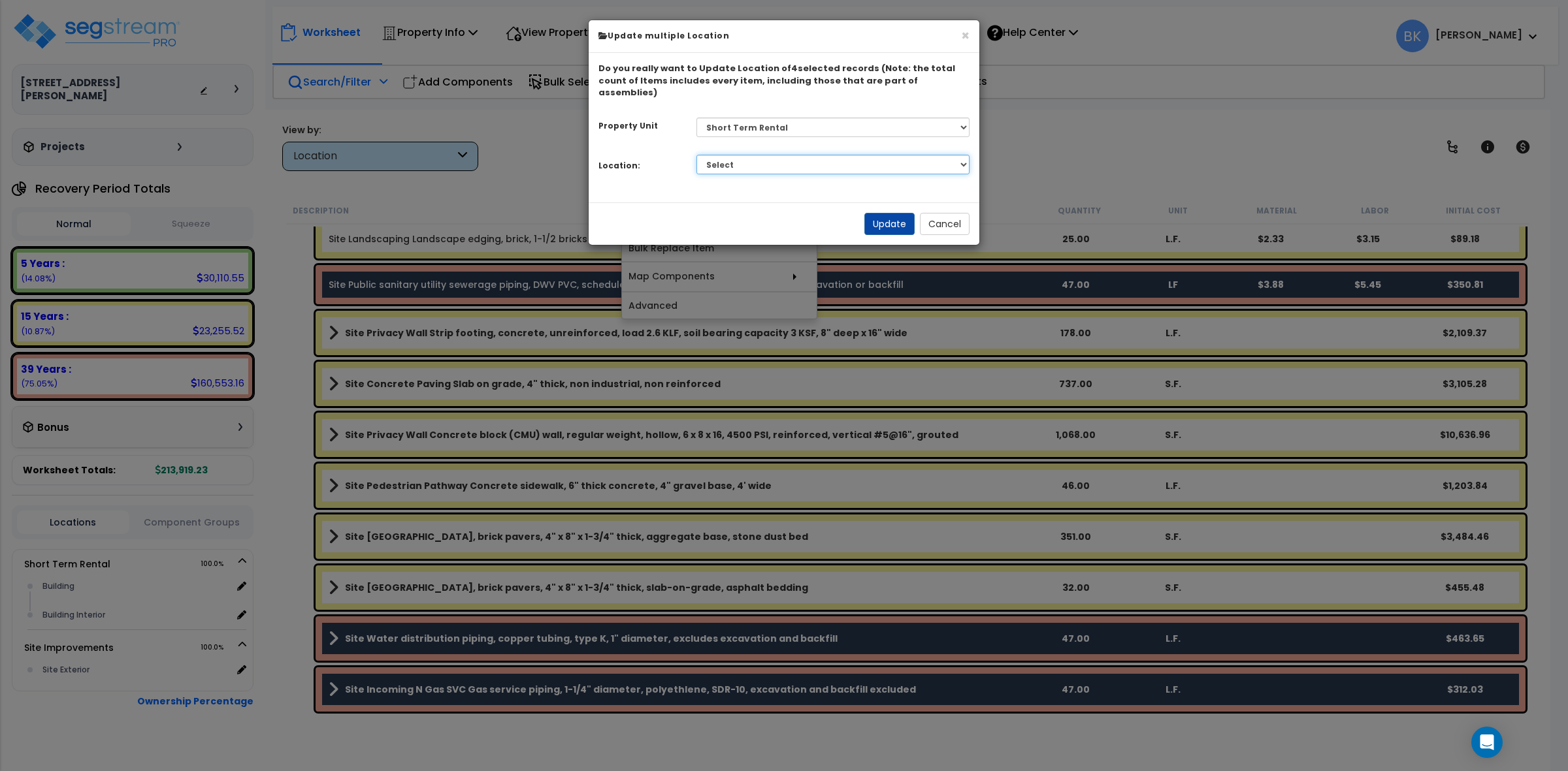
drag, startPoint x: 761, startPoint y: 148, endPoint x: 765, endPoint y: 161, distance: 13.6
click at [761, 155] on select "Select Building Building Interior Add Additional Location" at bounding box center [834, 165] width 274 height 20
select select "6"
click at [697, 155] on select "Select Building Building Interior Add Additional Location" at bounding box center [834, 165] width 274 height 20
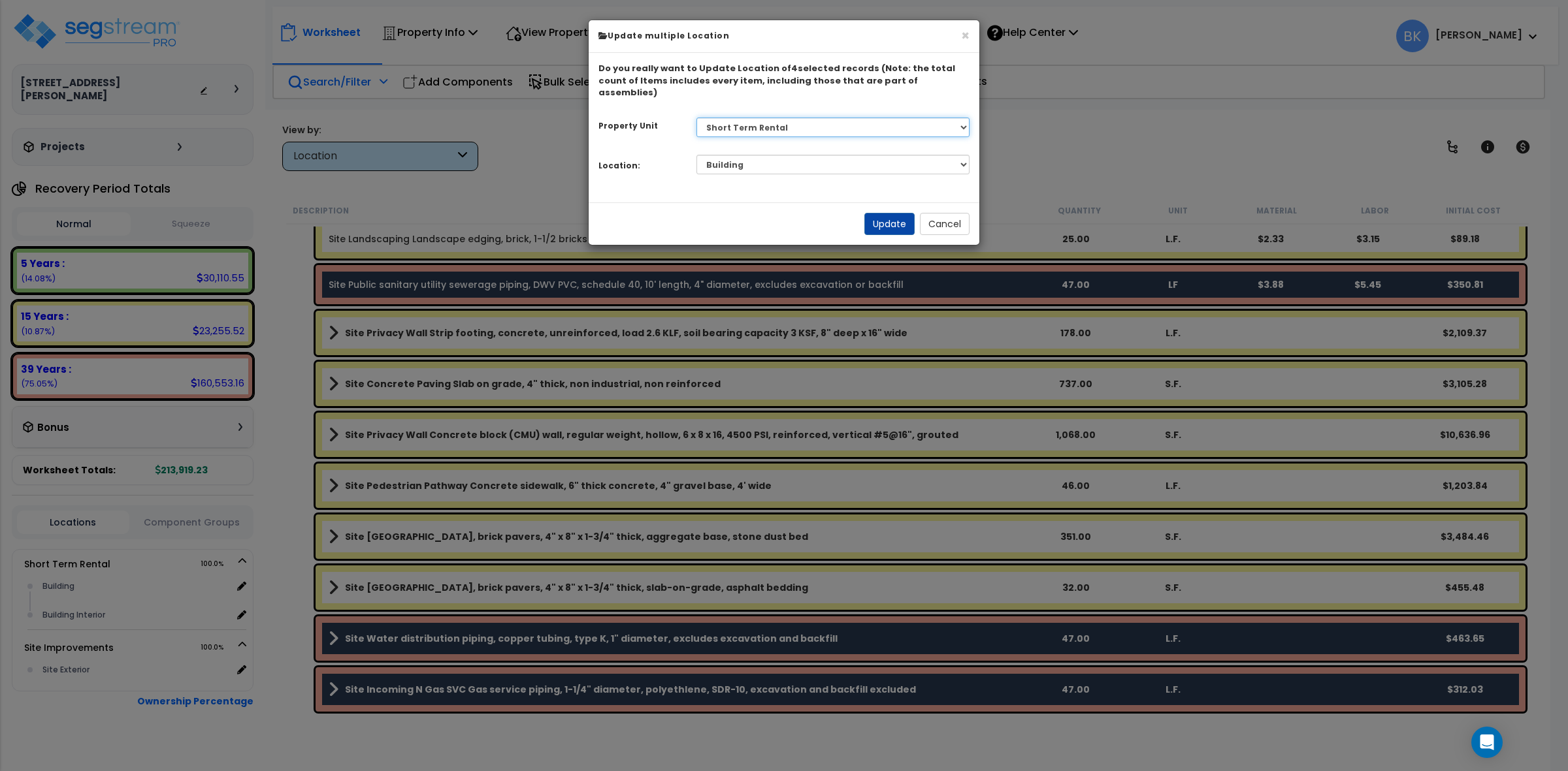
click at [855, 118] on select "Select Short Term Rental Site Improvements" at bounding box center [834, 128] width 274 height 20
click at [887, 213] on button "Update" at bounding box center [890, 224] width 50 height 22
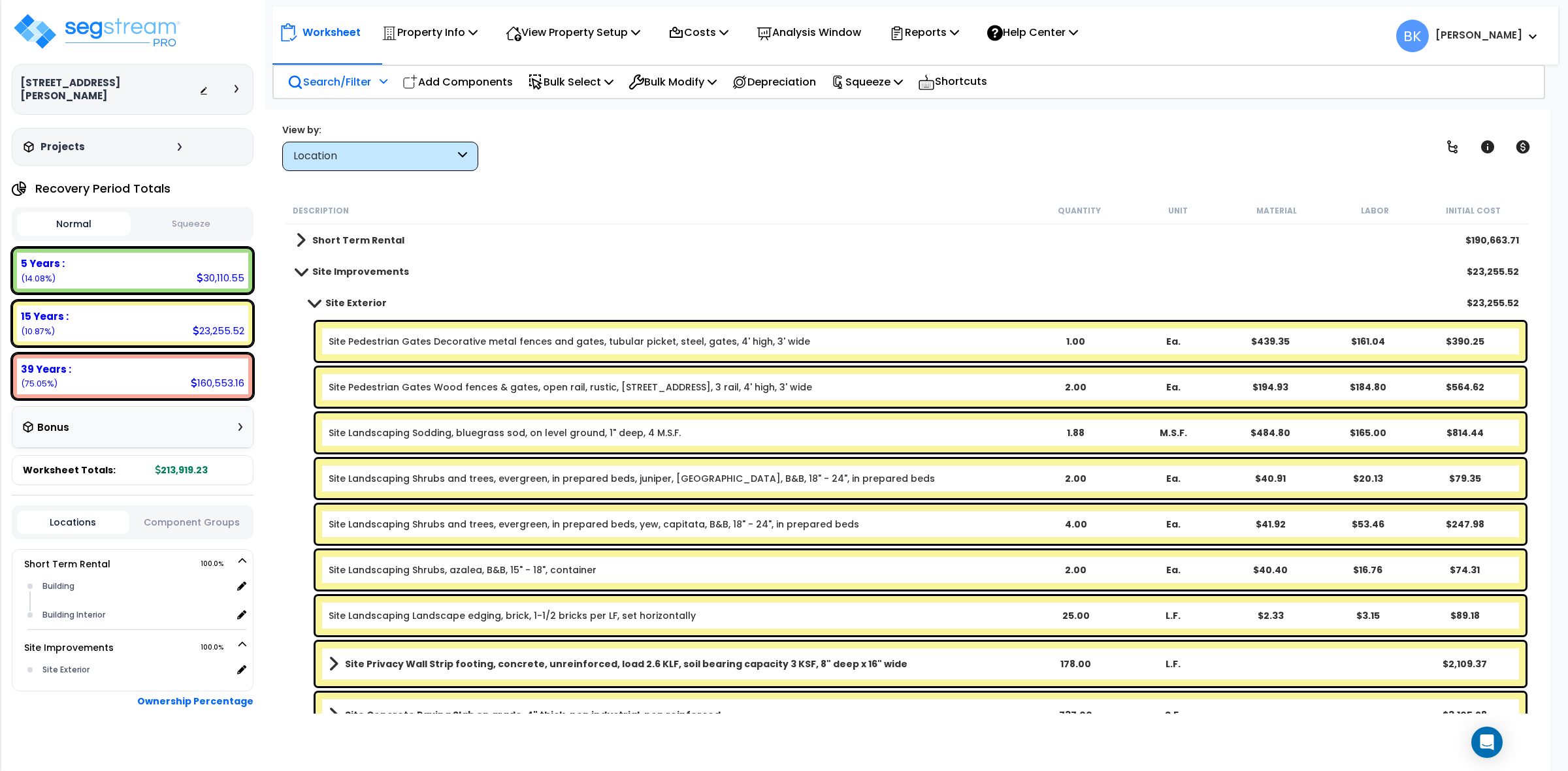
scroll to position [0, 0]
click at [317, 297] on link "Site Exterior" at bounding box center [341, 303] width 91 height 18
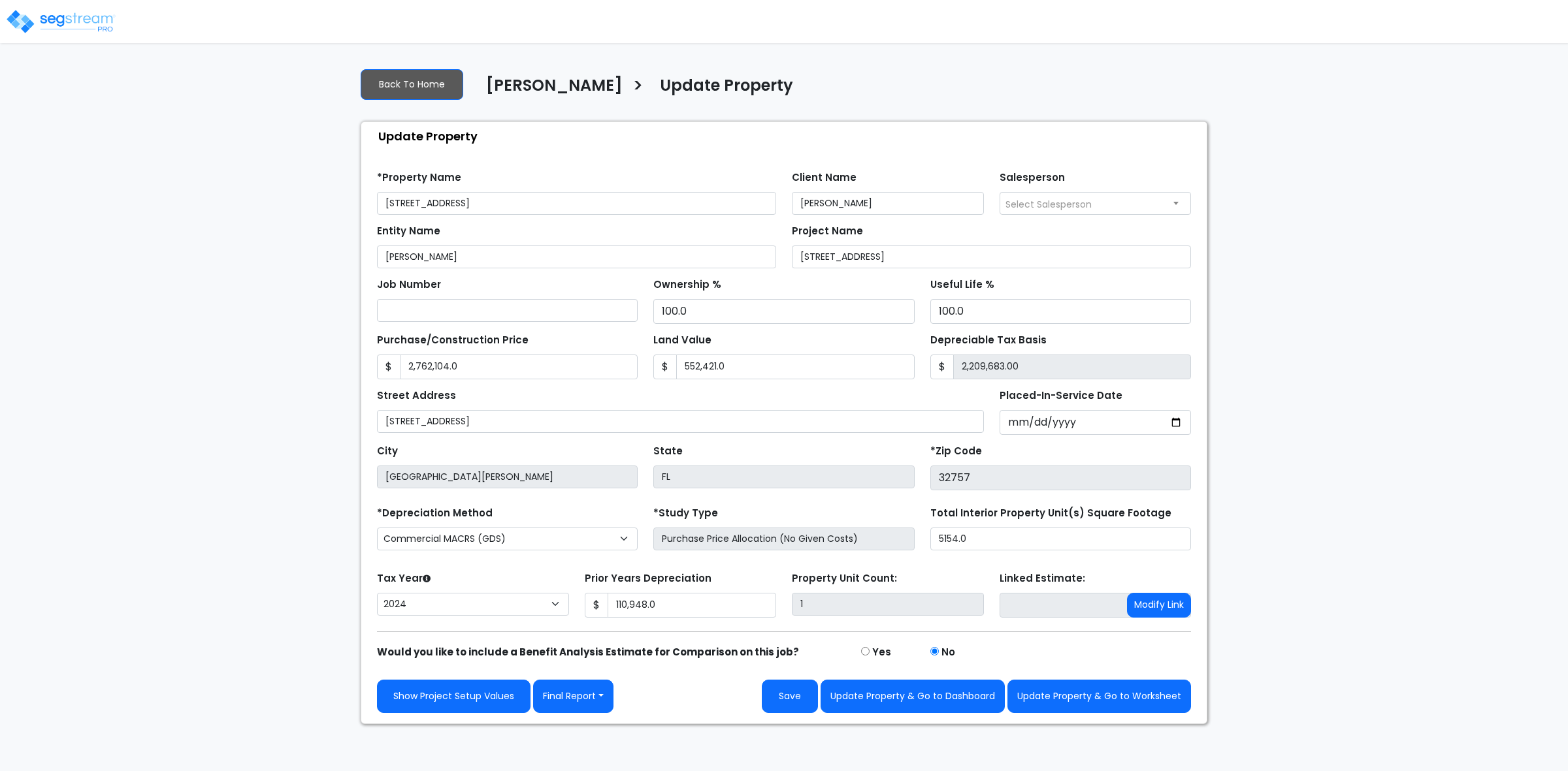
select select "2024"
click at [569, 700] on button "Final Report" at bounding box center [572, 696] width 80 height 33
click at [576, 613] on link "Report Custom Fields" at bounding box center [602, 599] width 137 height 30
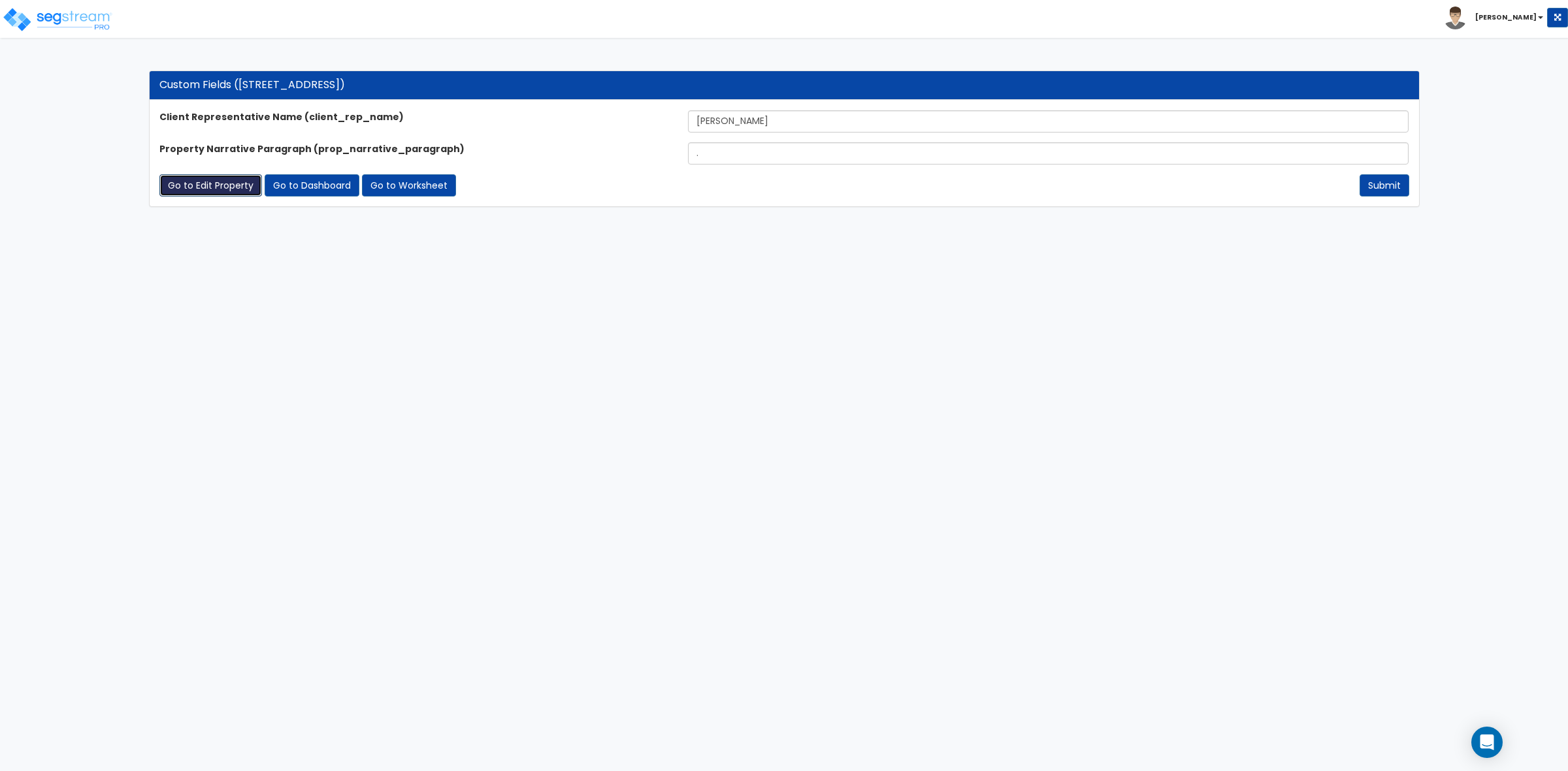
click at [220, 182] on link "Go to Edit Property" at bounding box center [211, 185] width 103 height 22
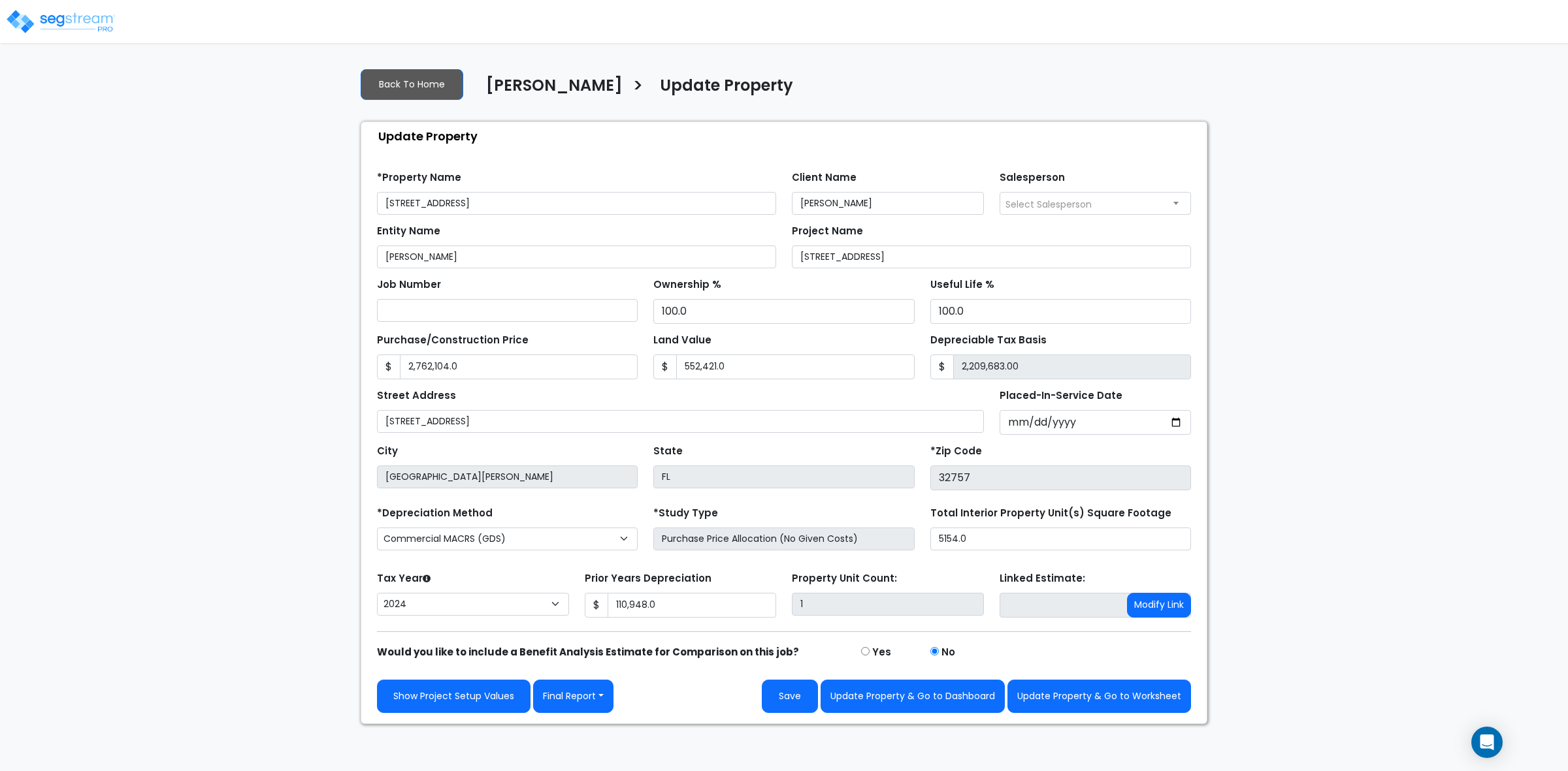
select select "2024"
click at [572, 702] on button "Final Report" at bounding box center [572, 696] width 80 height 33
click at [612, 629] on link "Report Images" at bounding box center [602, 628] width 137 height 30
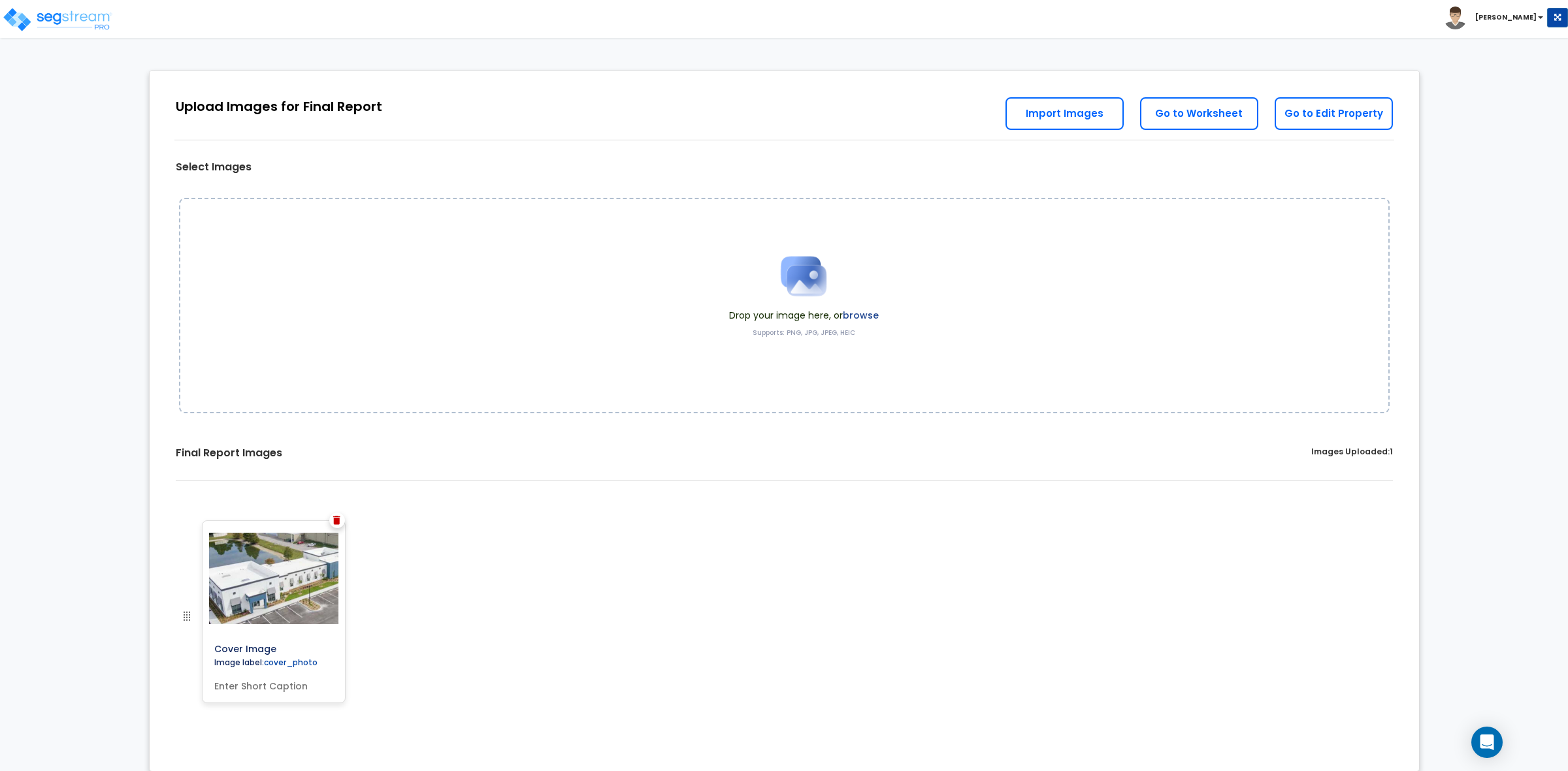
scroll to position [13, 0]
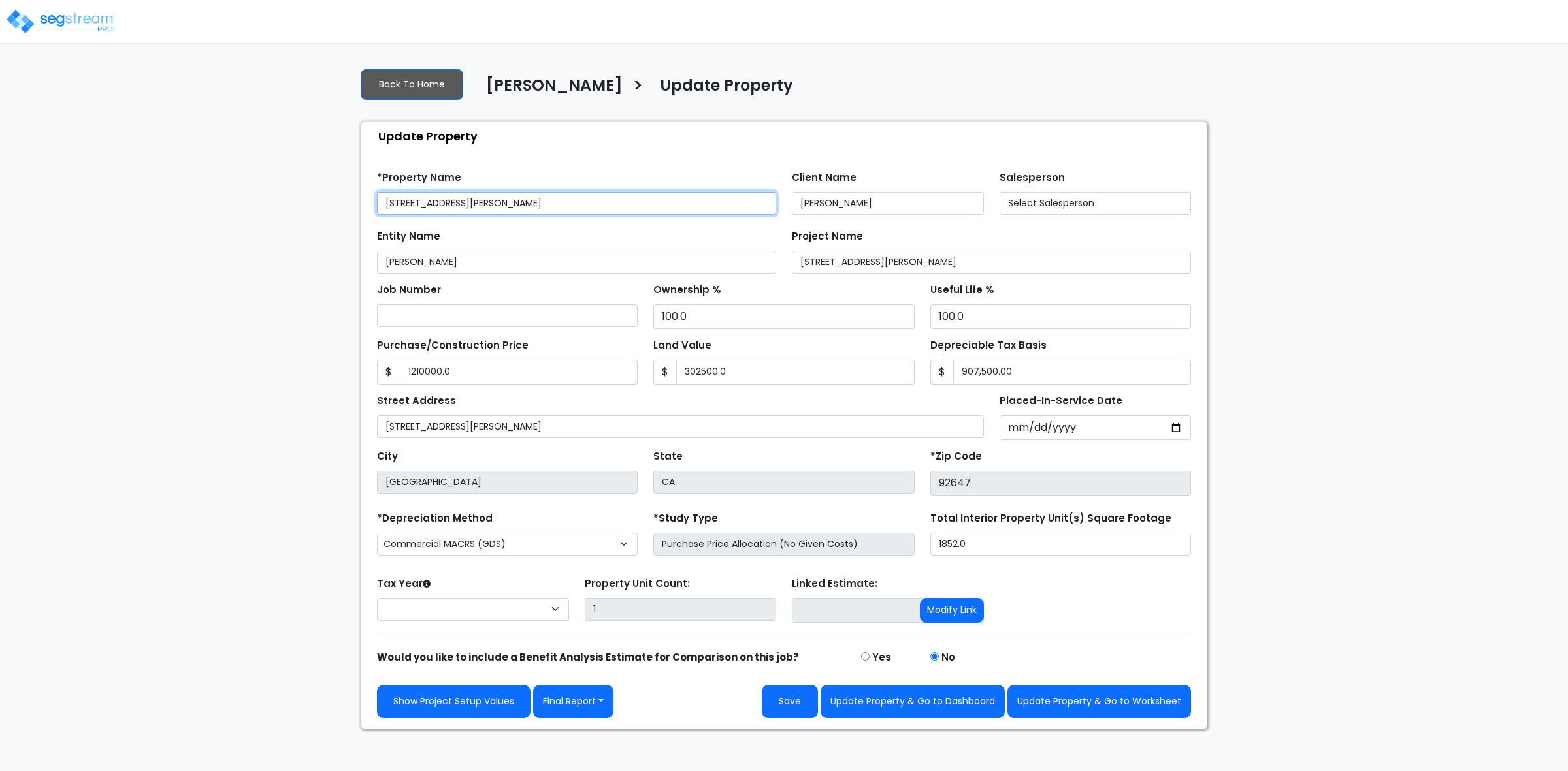
type input "1,210,000.0"
type input "302,500.0"
select select "2024"
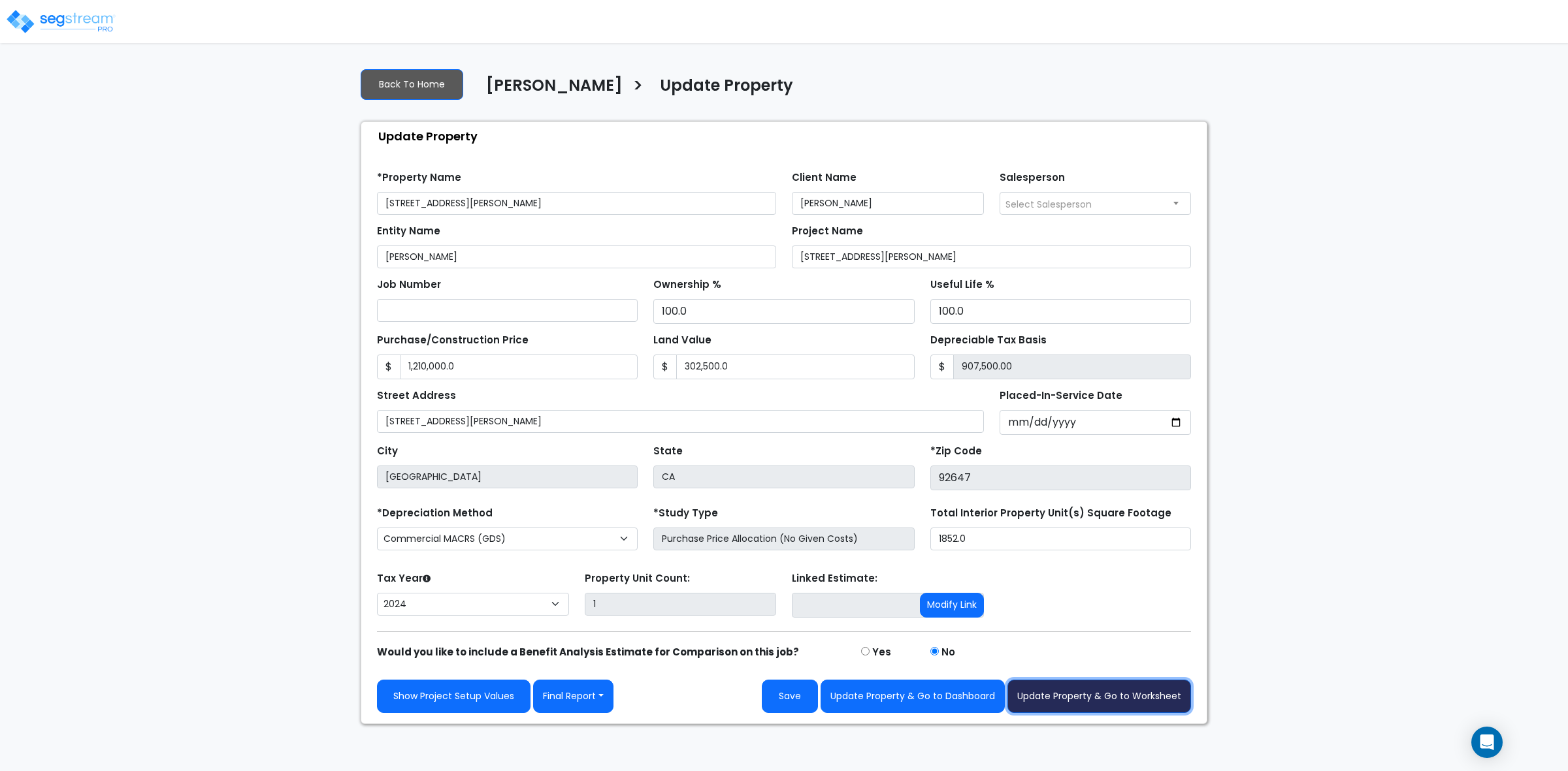
click at [1121, 690] on button "Update Property & Go to Worksheet" at bounding box center [1100, 696] width 184 height 33
type input "1210000"
type input "302500"
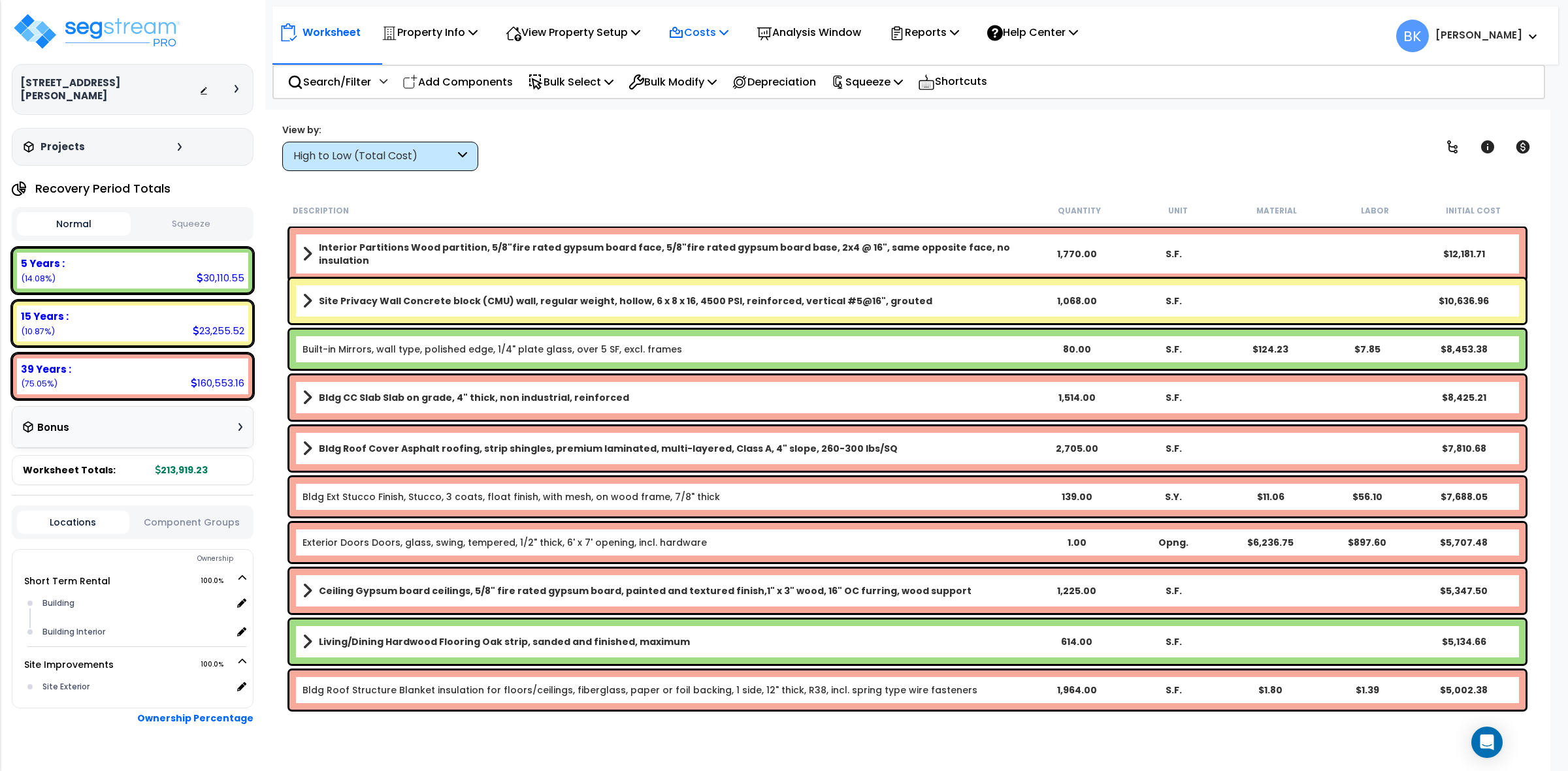
click at [721, 36] on p "Costs" at bounding box center [698, 32] width 60 height 18
click at [720, 89] on link "Direct Costs" at bounding box center [726, 89] width 130 height 26
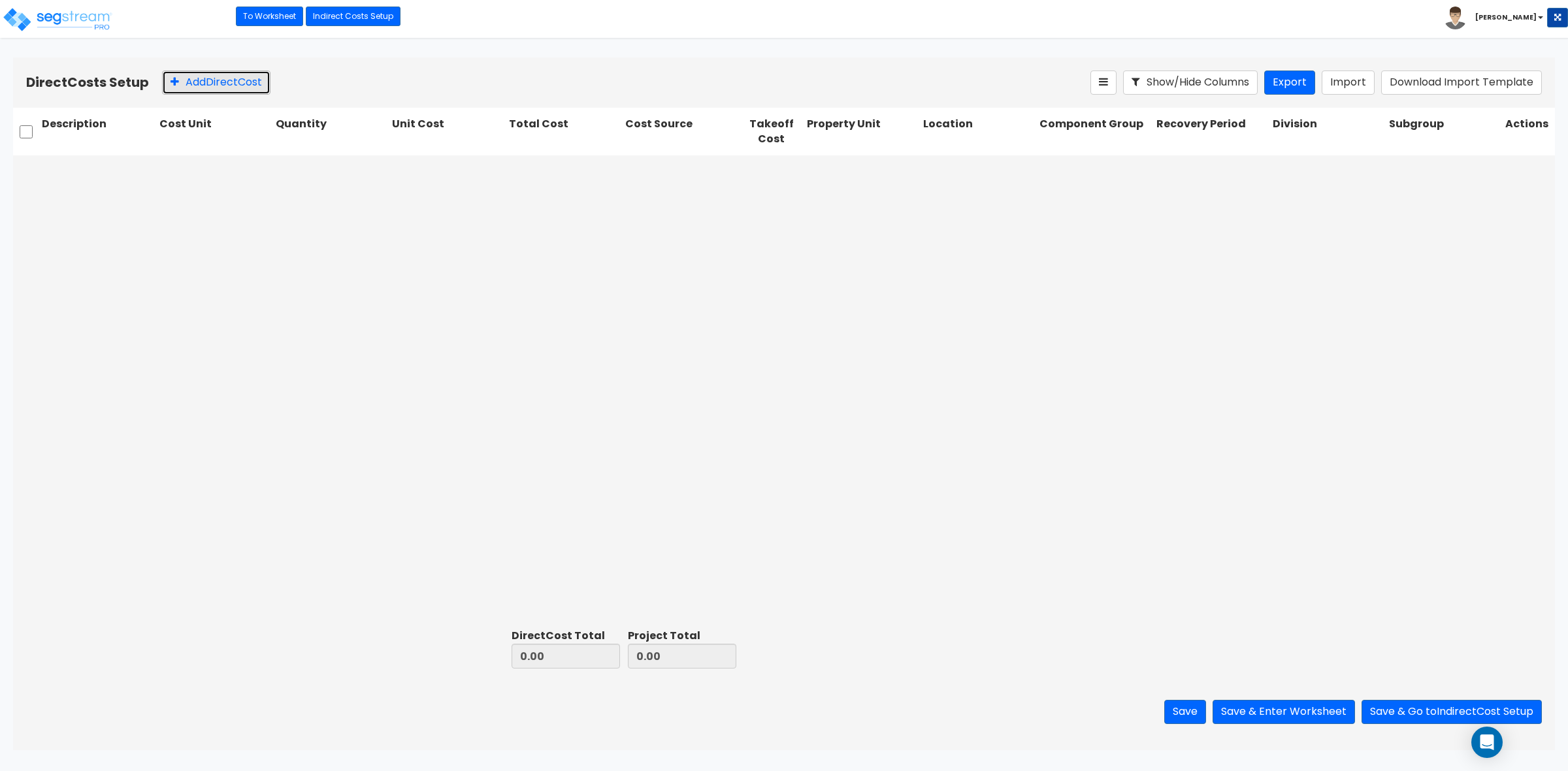
click at [200, 94] on button "Add Direct Cost" at bounding box center [216, 82] width 109 height 24
click at [109, 176] on input "text" at bounding box center [97, 171] width 113 height 25
paste input "Dishwasher"
type input "Dishwasher"
click at [230, 164] on div at bounding box center [208, 171] width 83 height 18
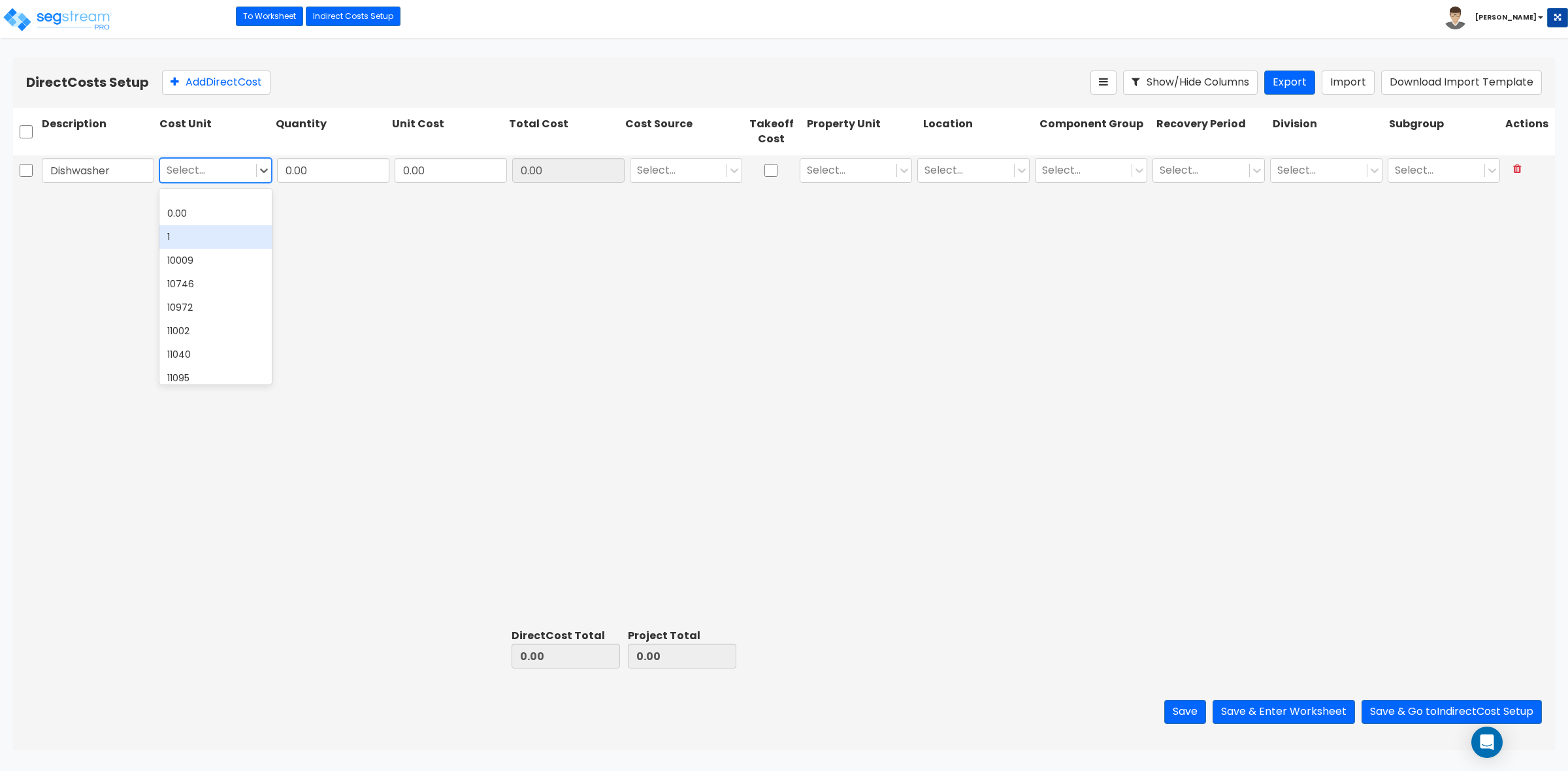
drag, startPoint x: 190, startPoint y: 237, endPoint x: 302, endPoint y: 166, distance: 132.6
click at [191, 237] on div "1" at bounding box center [215, 237] width 113 height 23
click at [302, 166] on input "0.00" at bounding box center [333, 171] width 113 height 25
type input "1"
click at [435, 170] on input "0.00" at bounding box center [451, 171] width 113 height 25
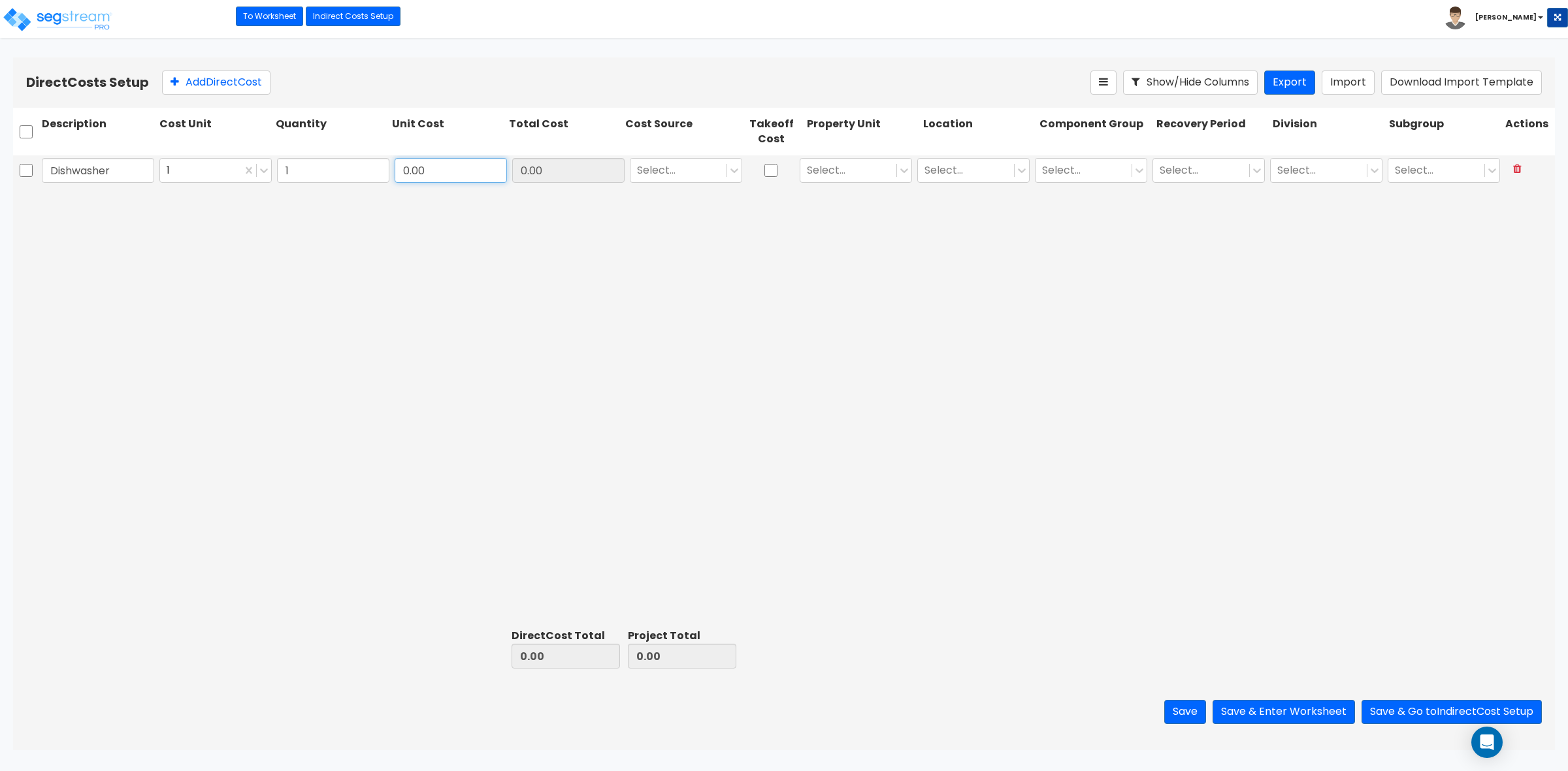
click at [451, 174] on input "0.00" at bounding box center [451, 171] width 113 height 25
paste input "text"
click at [464, 173] on input "0.00" at bounding box center [451, 171] width 113 height 25
paste input "1,099"
type input "1,099.00"
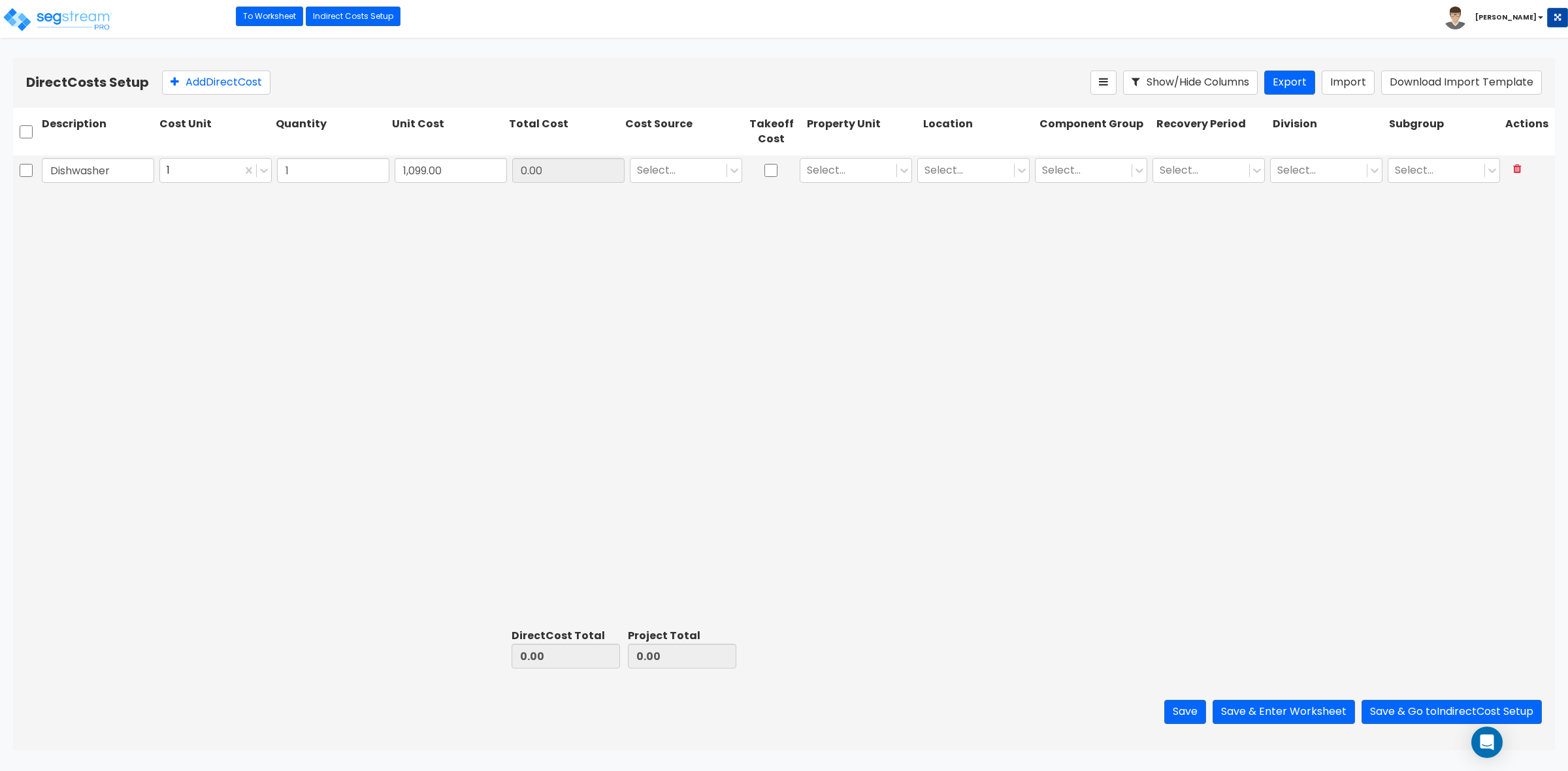
type input "1,099.00"
click at [677, 237] on div "Dishwasher 1 1 1,099.00 1,099.00 Select... Select... Select... Select... Select…" at bounding box center [784, 390] width 1542 height 469
click at [681, 170] on div at bounding box center [679, 171] width 83 height 18
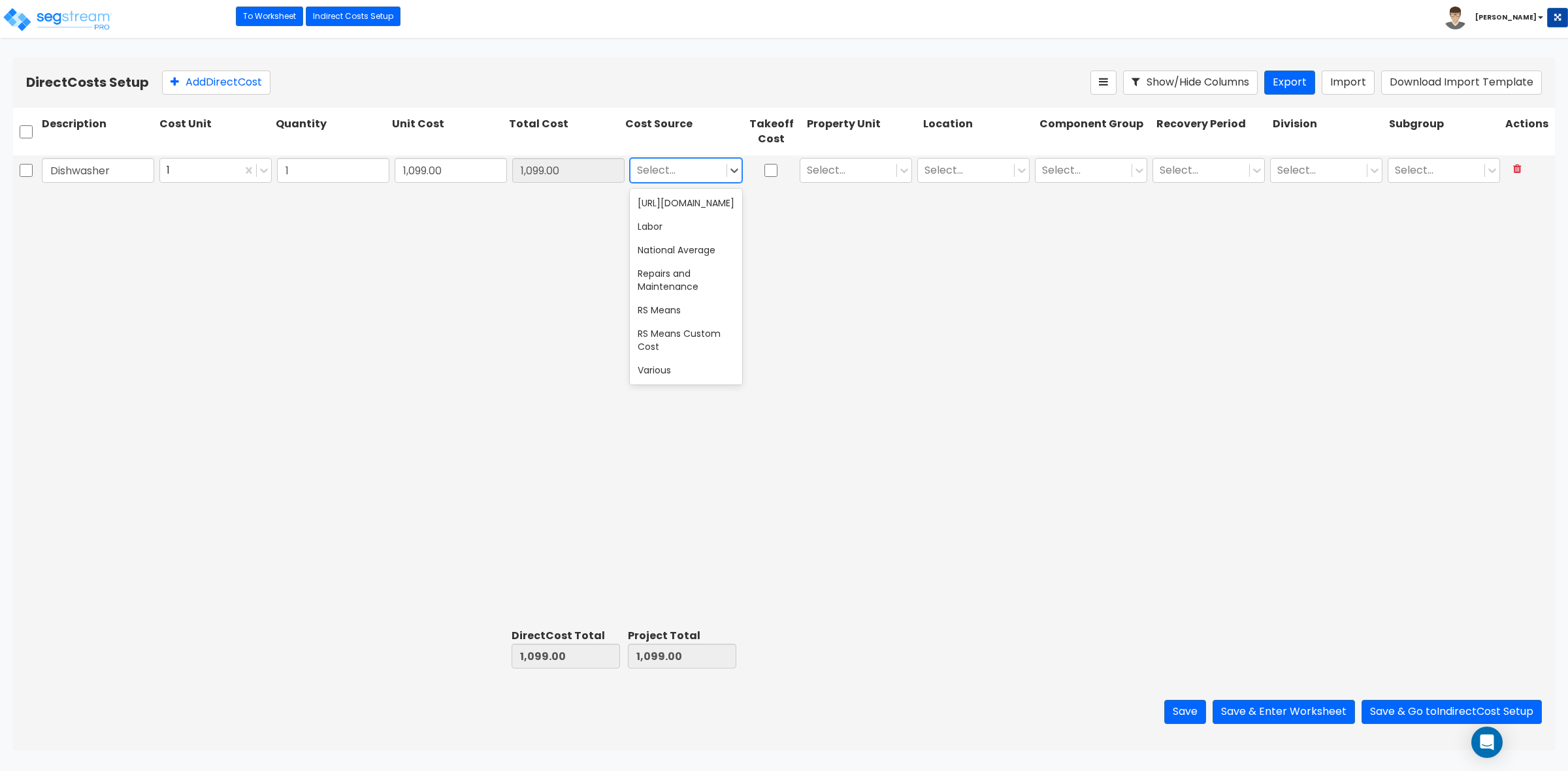
scroll to position [17211, 0]
click at [685, 359] on div "Various" at bounding box center [686, 371] width 113 height 23
click at [876, 172] on div at bounding box center [849, 171] width 83 height 18
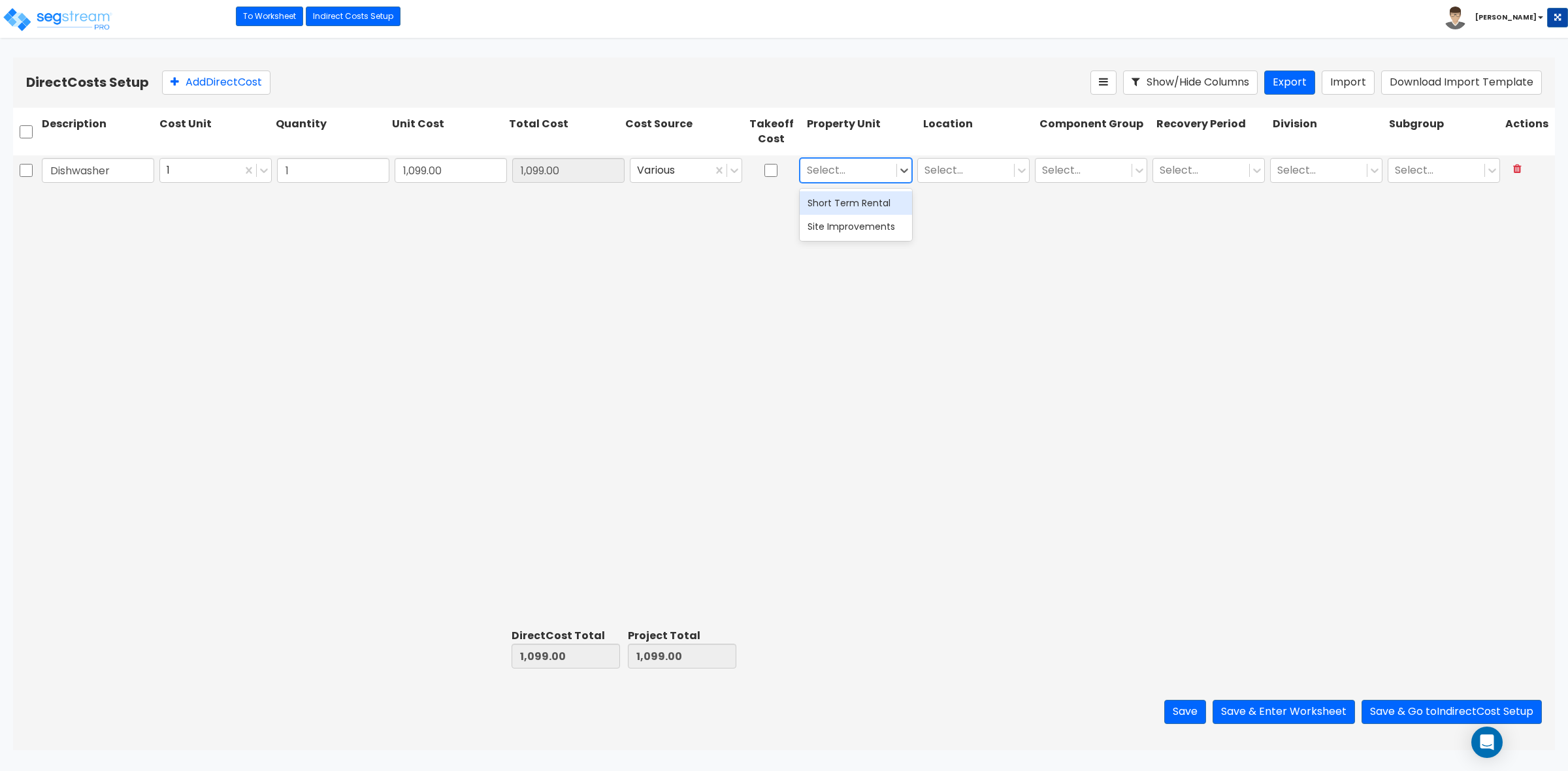
click at [857, 198] on div "Short Term Rental" at bounding box center [856, 203] width 113 height 23
click at [930, 168] on div at bounding box center [966, 171] width 83 height 18
click at [951, 222] on div "Building Interior" at bounding box center [973, 227] width 113 height 23
click at [1113, 162] on div at bounding box center [1084, 171] width 83 height 18
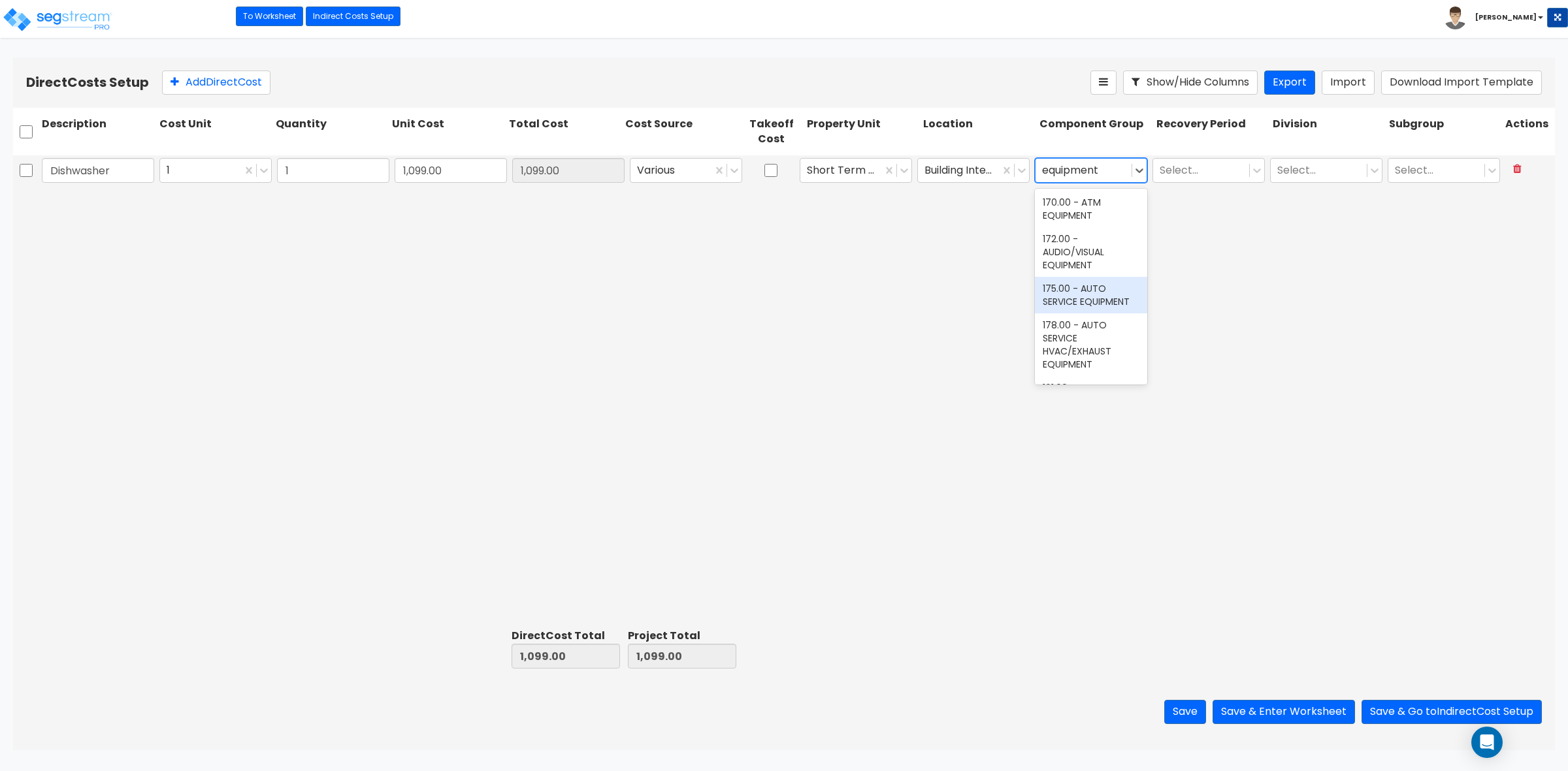
scroll to position [327, 0]
type input "equipment"
click at [1115, 175] on div at bounding box center [1084, 171] width 83 height 18
type input "kitchen"
click at [1064, 238] on div "263.00 - KITCHEN EQUIPMENT" at bounding box center [1091, 246] width 113 height 37
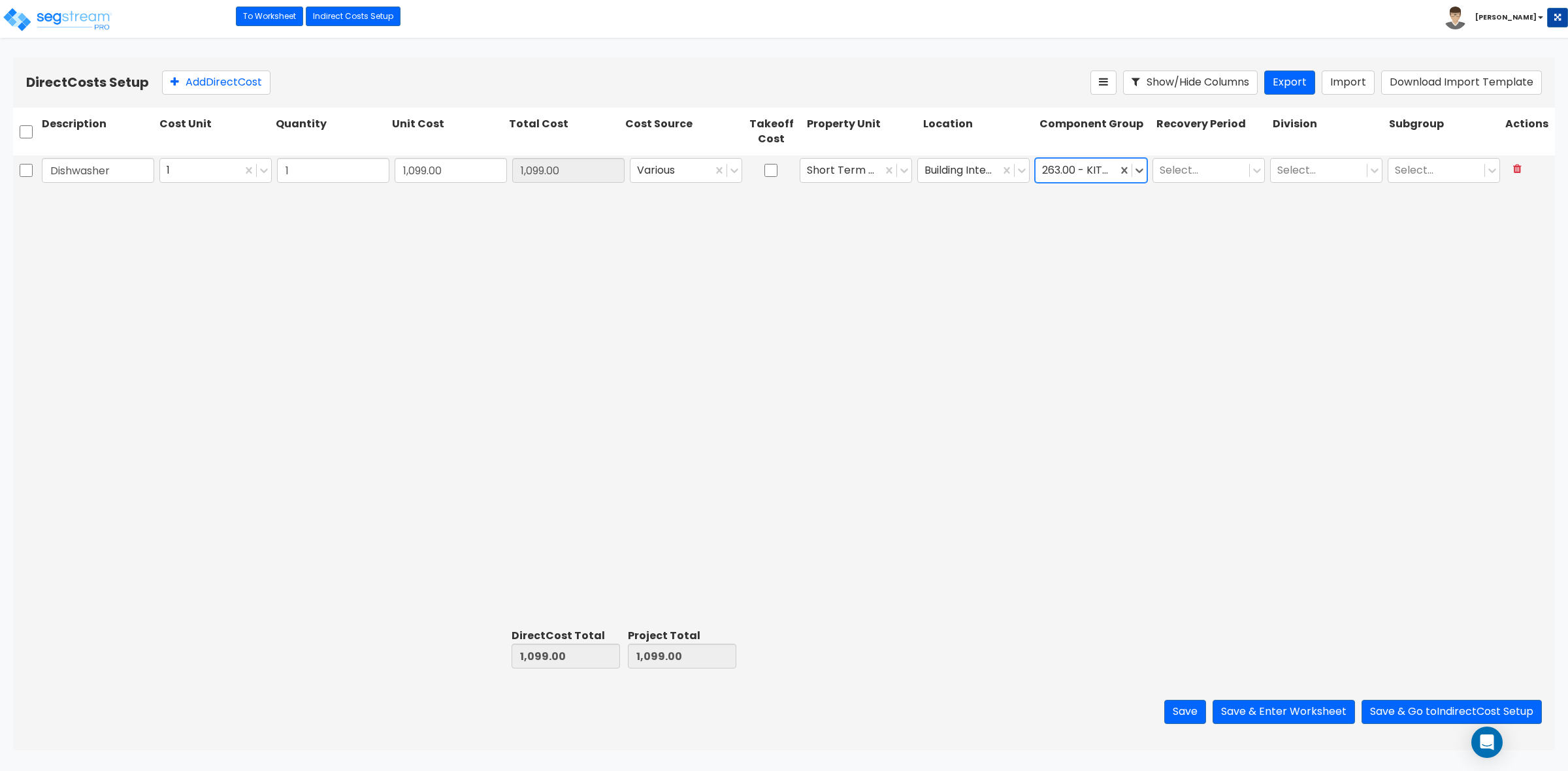
drag, startPoint x: 1167, startPoint y: 249, endPoint x: 1191, endPoint y: 236, distance: 27.3
click at [1167, 249] on div "Dishwasher 1 1 1,099.00 1,099.00 Various Short Term Rental Building Interior op…" at bounding box center [784, 390] width 1542 height 469
click at [1207, 154] on div "Description Cost Unit Quantity Unit Cost Total Cost Cost Source Takeoff Cost Pr…" at bounding box center [784, 137] width 1542 height 58
click at [1214, 162] on div at bounding box center [1202, 171] width 83 height 18
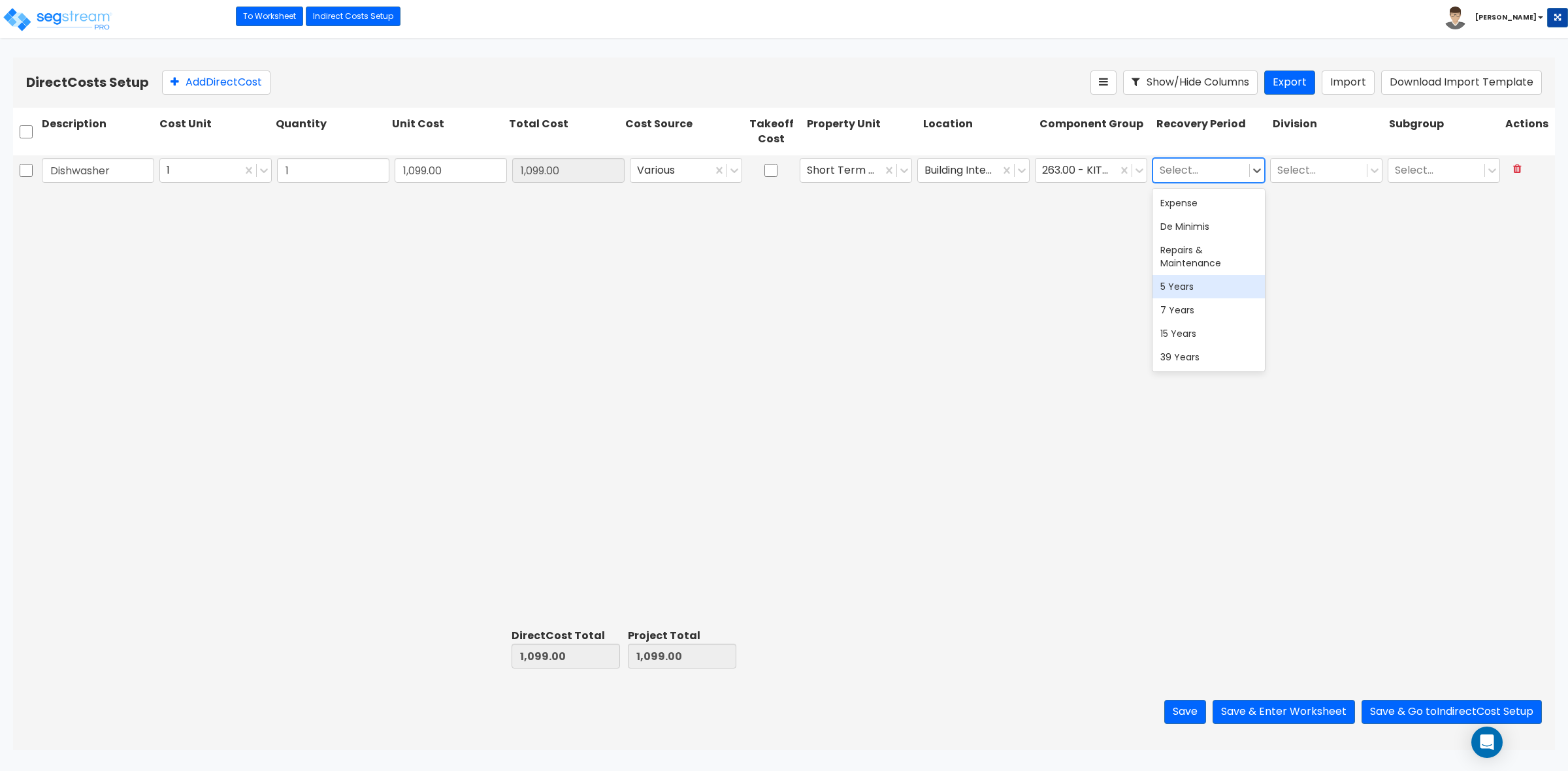
click at [1182, 284] on div "5 Years" at bounding box center [1209, 287] width 113 height 23
drag, startPoint x: 1319, startPoint y: 256, endPoint x: 1318, endPoint y: 230, distance: 26.0
click at [1319, 256] on div "Dishwasher 1 1 1,099.00 1,099.00 Various Short Term Rental Building Interior 26…" at bounding box center [784, 390] width 1542 height 469
click at [1312, 168] on div at bounding box center [1319, 171] width 83 height 18
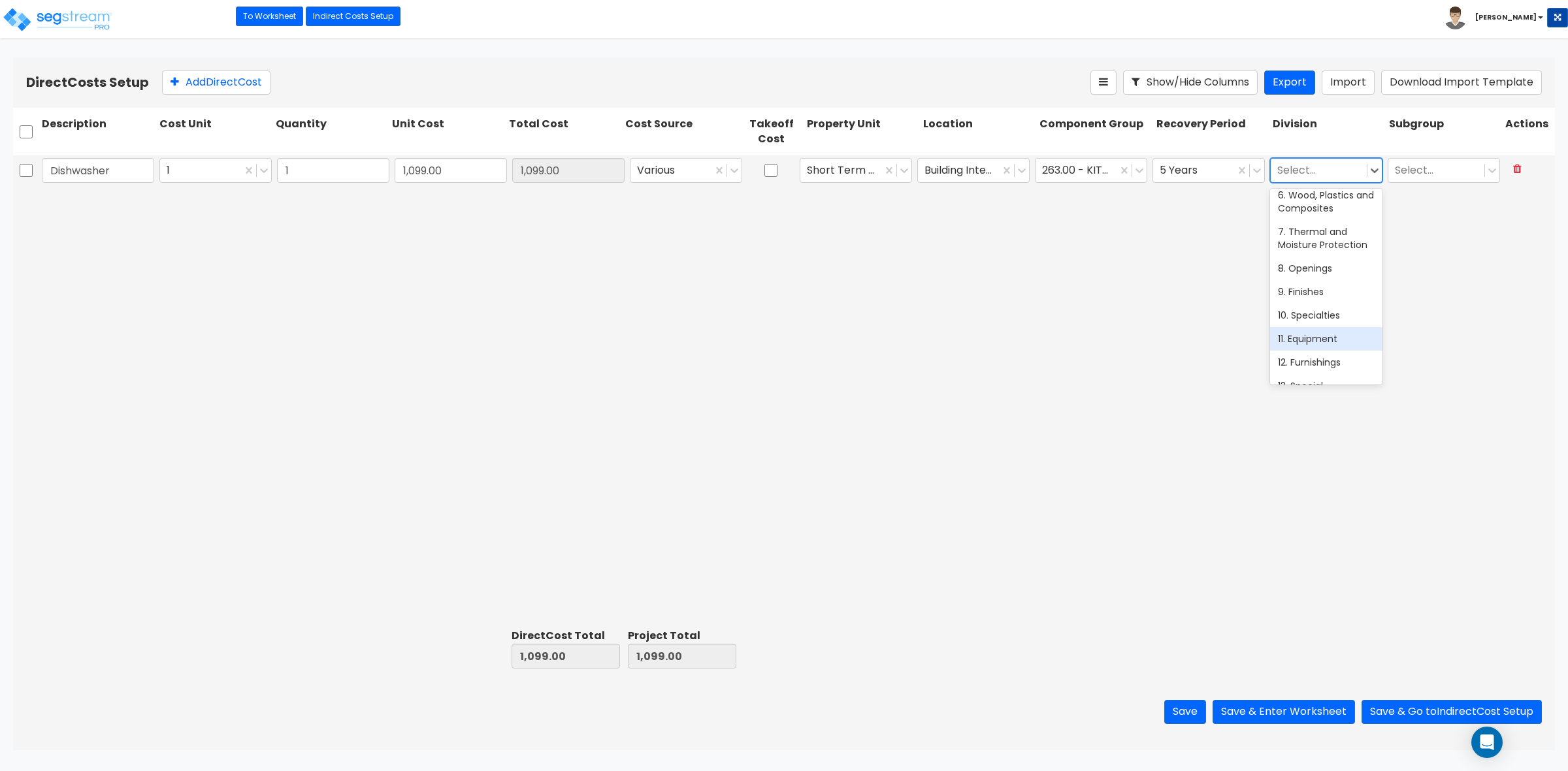
scroll to position [164, 0]
click at [1313, 326] on div "11. Equipment" at bounding box center [1326, 314] width 113 height 23
click at [1046, 295] on div "Dishwasher 1 1 1,099.00 1,099.00 Various Short Term Rental Building Interior 26…" at bounding box center [784, 390] width 1542 height 469
click at [446, 285] on div "Dishwasher 1 1 1,099.00 1,099.00 Various Short Term Rental Building Interior 26…" at bounding box center [784, 390] width 1542 height 469
click at [1177, 716] on button "Save" at bounding box center [1185, 712] width 41 height 24
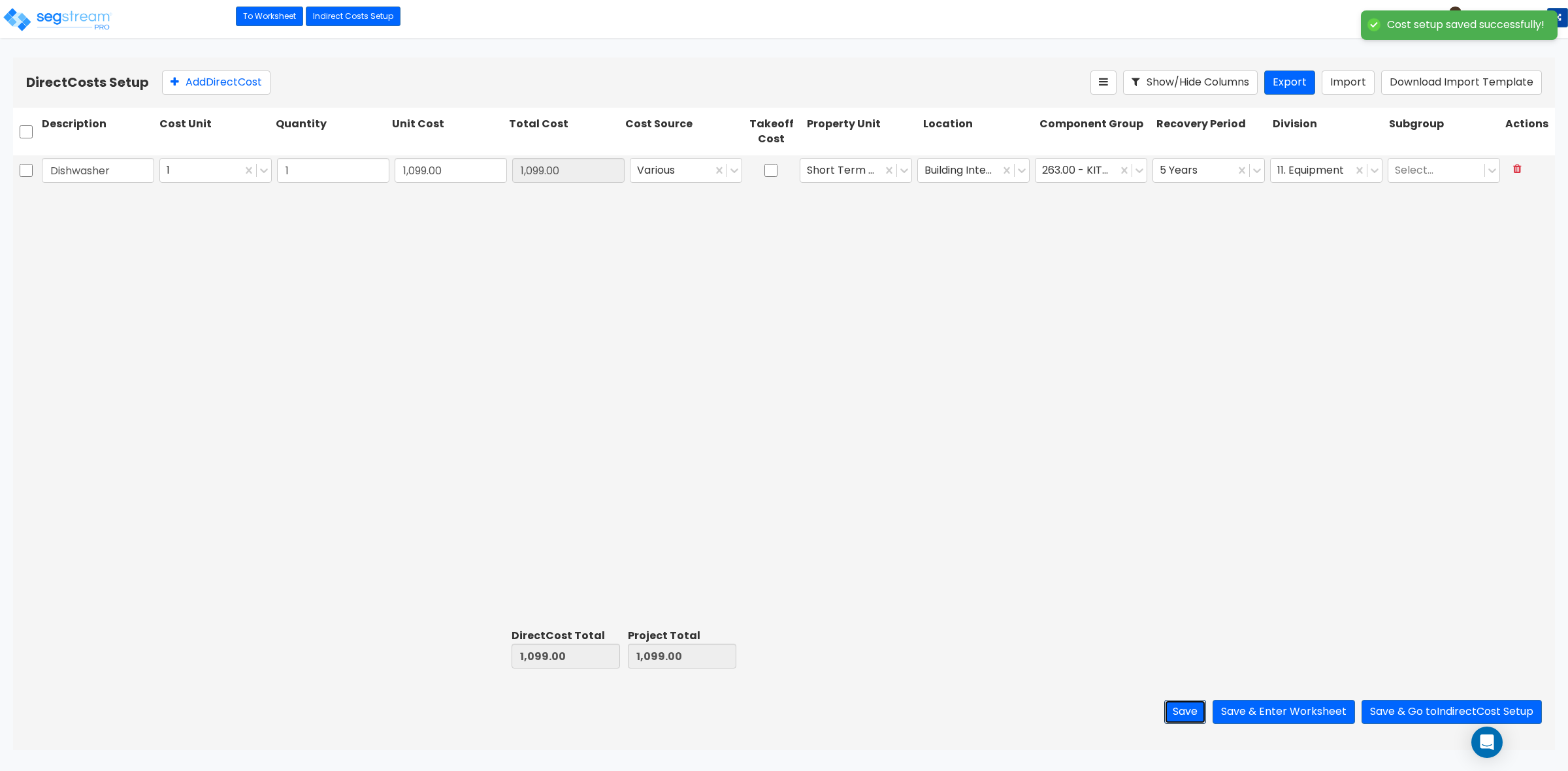
type input "1.00"
click at [248, 80] on button "Add Direct Cost" at bounding box center [216, 82] width 109 height 24
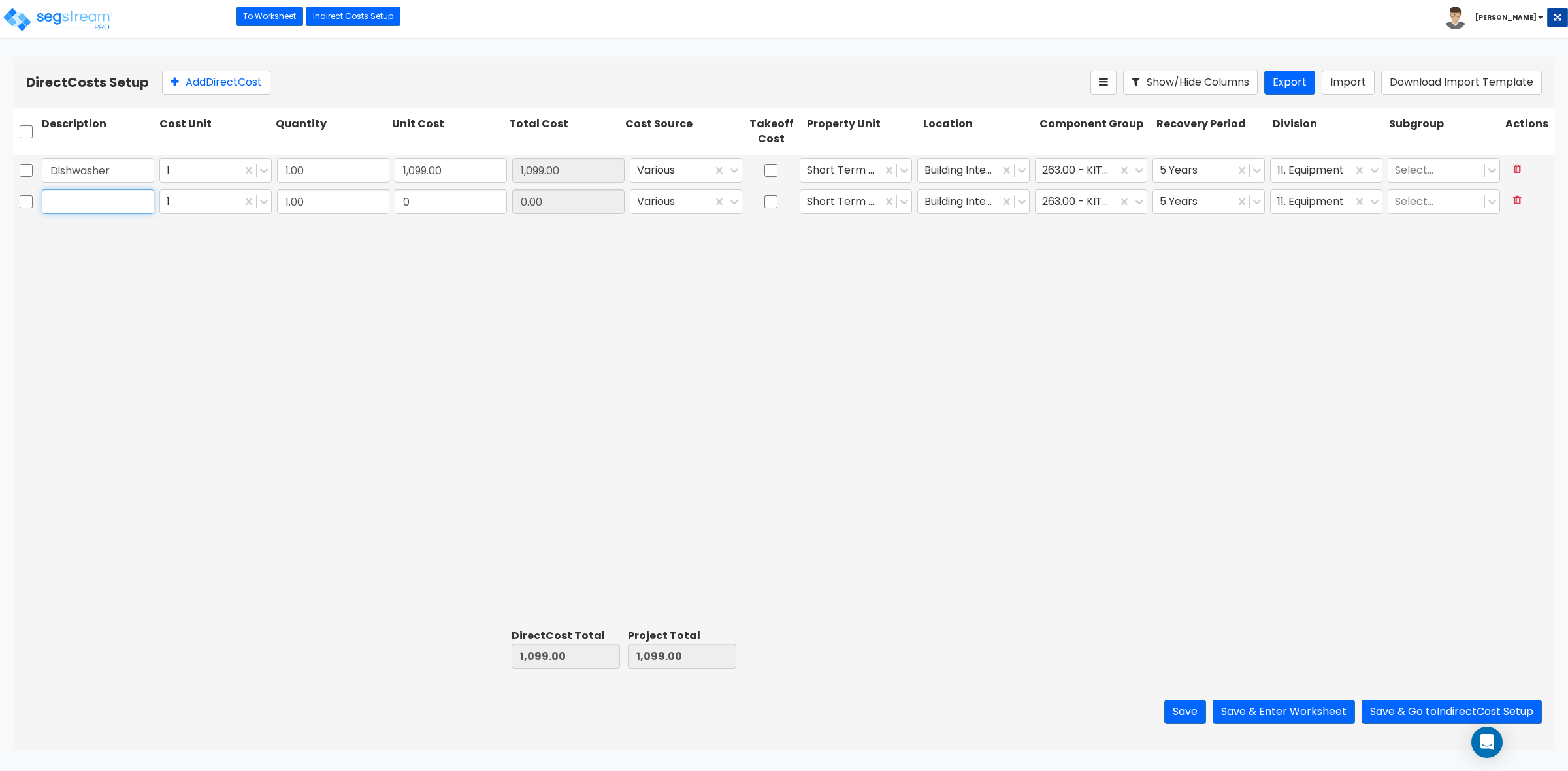
click at [111, 213] on input "text" at bounding box center [97, 202] width 113 height 25
paste input "Wall Oven"
type input "Wall Oven"
click at [435, 196] on input "0" at bounding box center [451, 202] width 113 height 25
paste input "4,299.0"
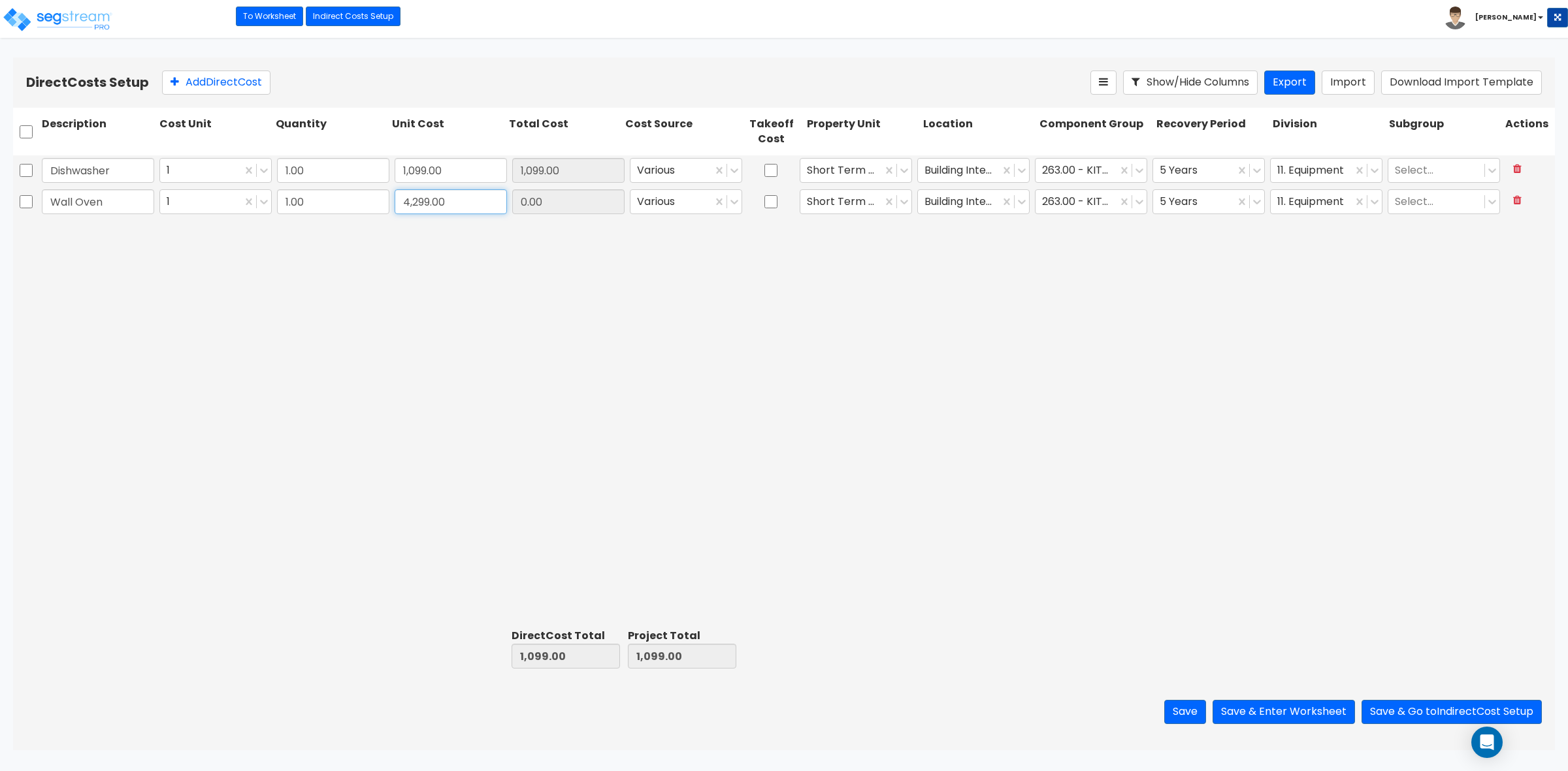
type input "4,299.00"
click at [367, 311] on div "Dishwasher 1 1.00 1,099.00 1,099.00 Various Short Term Rental Building Interior…" at bounding box center [784, 390] width 1542 height 469
type input "5,398.00"
type input "4,299.00"
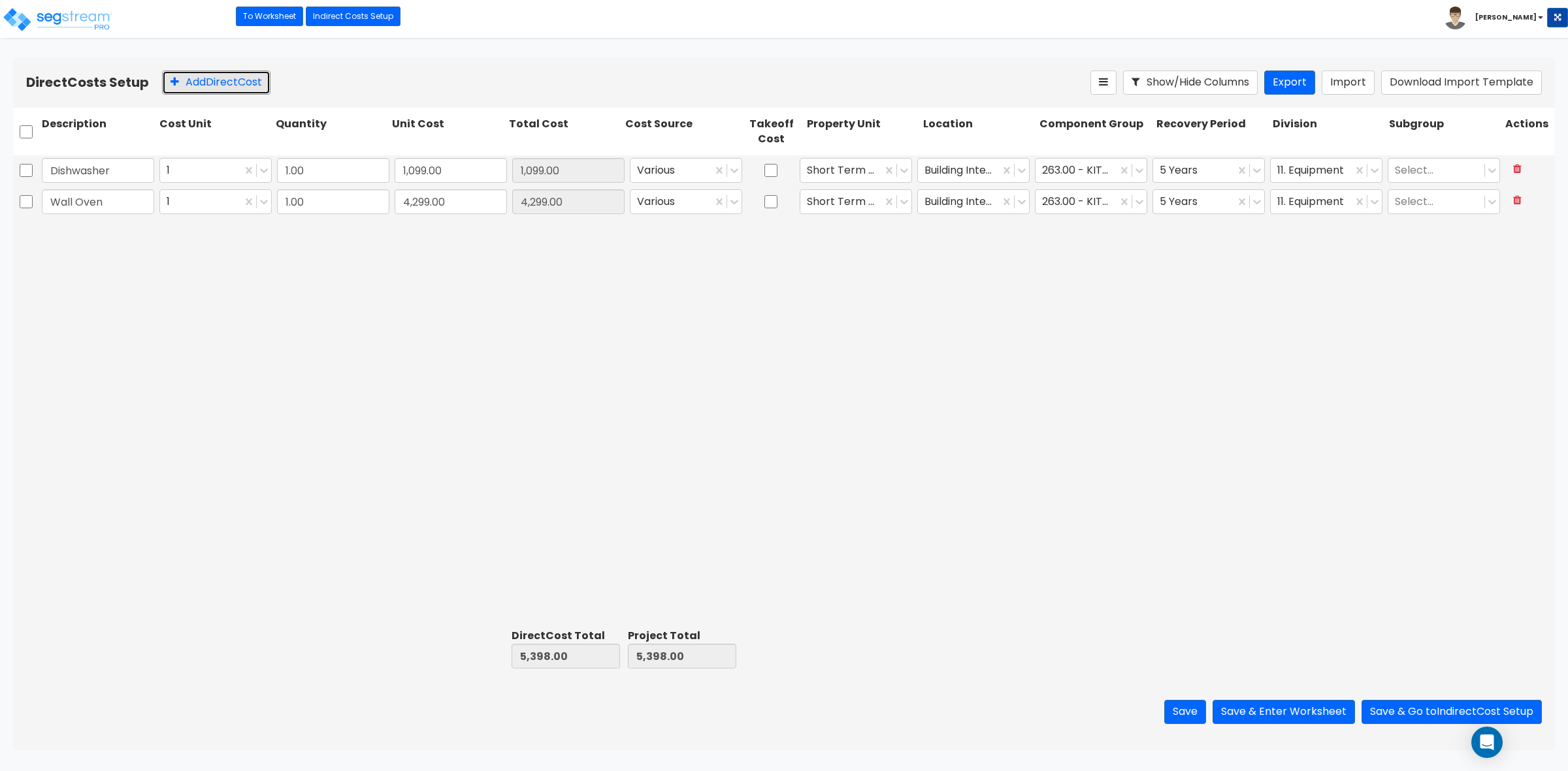
drag, startPoint x: 247, startPoint y: 92, endPoint x: 253, endPoint y: 98, distance: 8.5
click at [247, 89] on button "Add Direct Cost" at bounding box center [216, 82] width 109 height 24
click at [121, 229] on input "text" at bounding box center [97, 233] width 113 height 25
paste input "Cooktop"
type input "Cooktop"
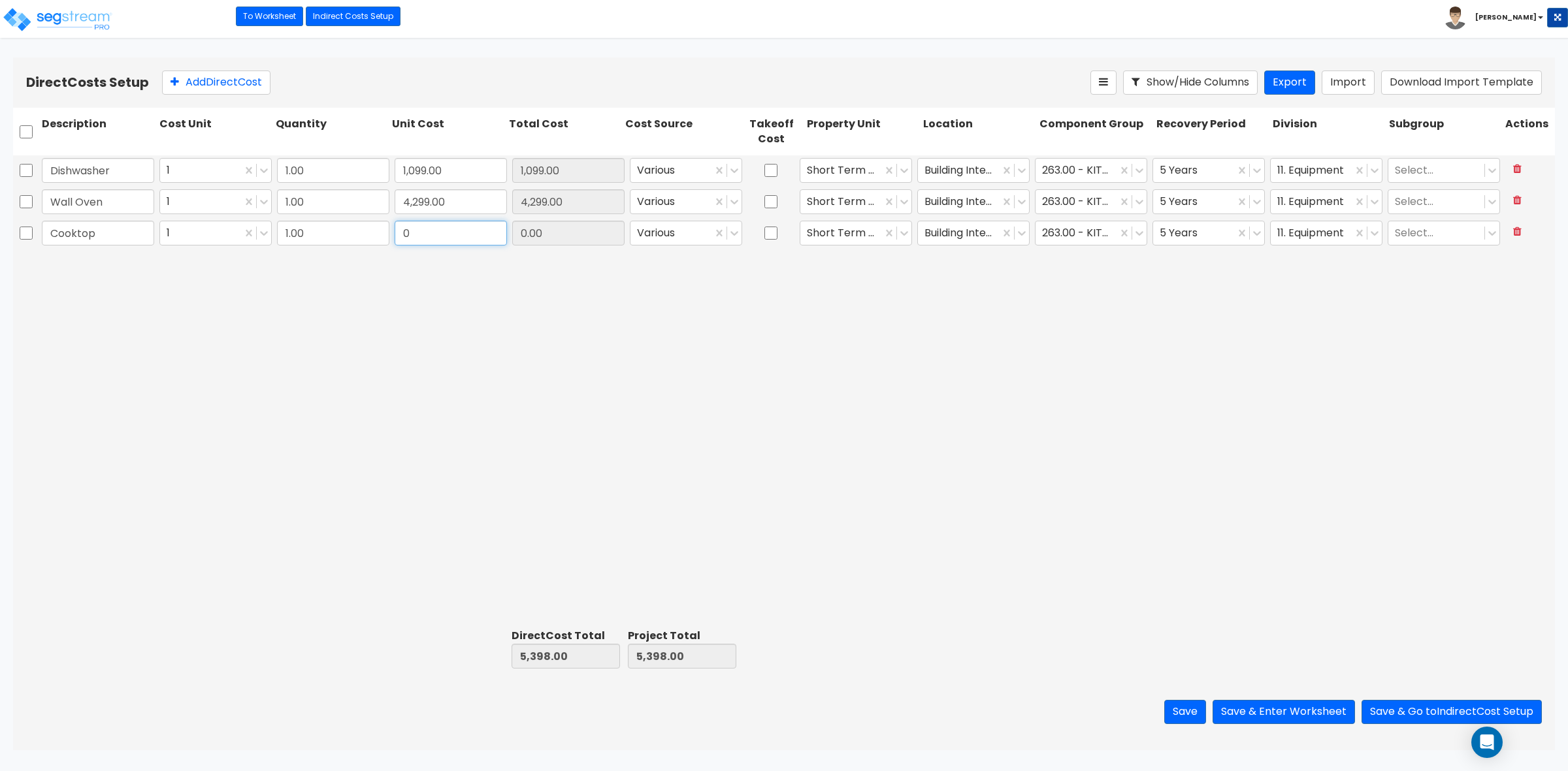
click at [436, 234] on input "0" at bounding box center [451, 233] width 113 height 25
paste input "1,299.0"
type input "1,299.00"
type input "6,697.00"
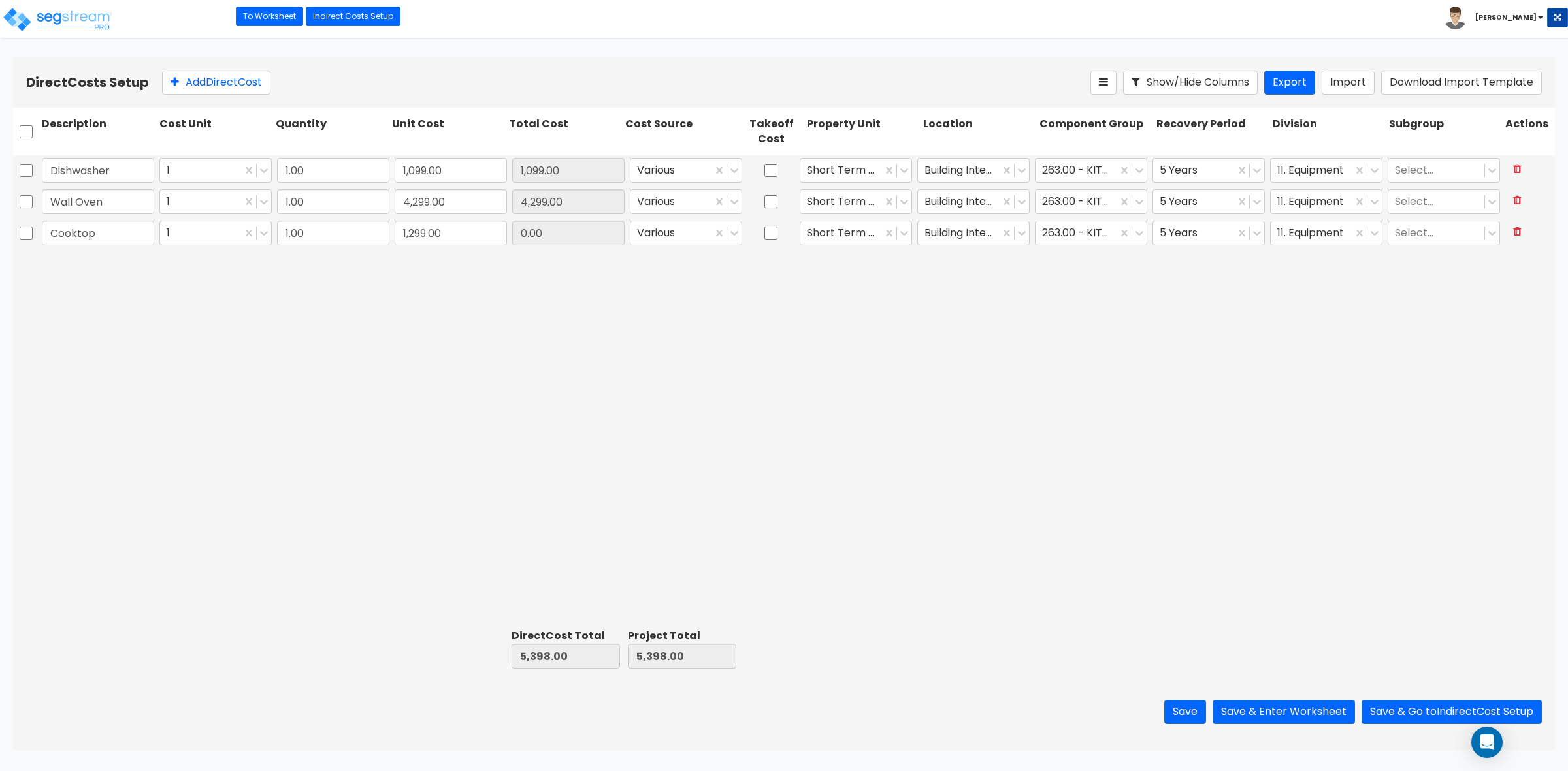
type input "1,299.00"
click at [209, 89] on button "Add Direct Cost" at bounding box center [216, 82] width 109 height 24
click at [106, 263] on input "text" at bounding box center [97, 264] width 113 height 25
type input "Venthood"
click at [440, 264] on input "0" at bounding box center [451, 264] width 113 height 25
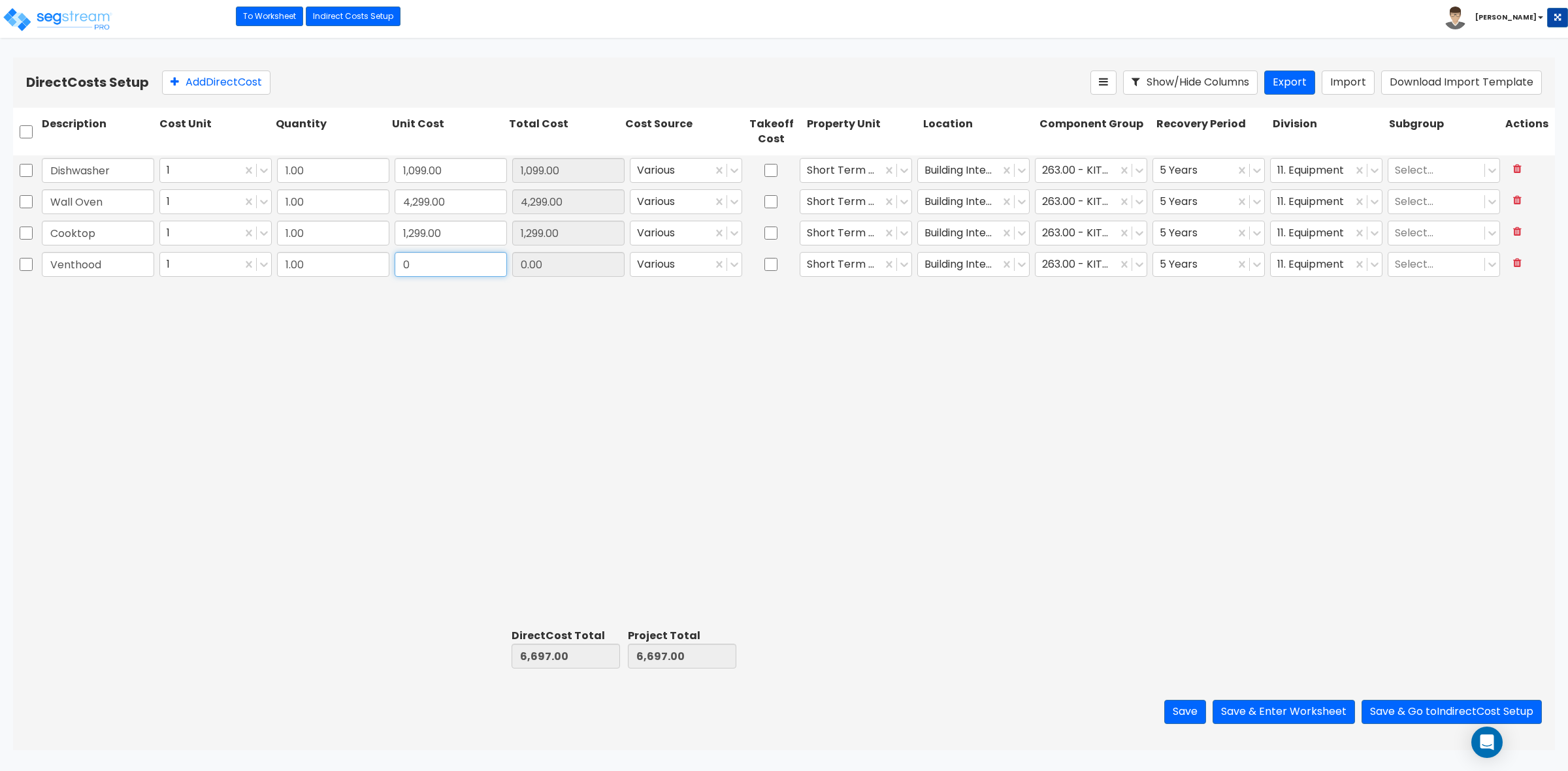
paste input "84.0"
type input "84.00"
click at [658, 413] on div "Dishwasher 1 1.00 1,099.00 1,099.00 Various Short Term Rental Building Interior…" at bounding box center [784, 390] width 1542 height 469
type input "6,781.00"
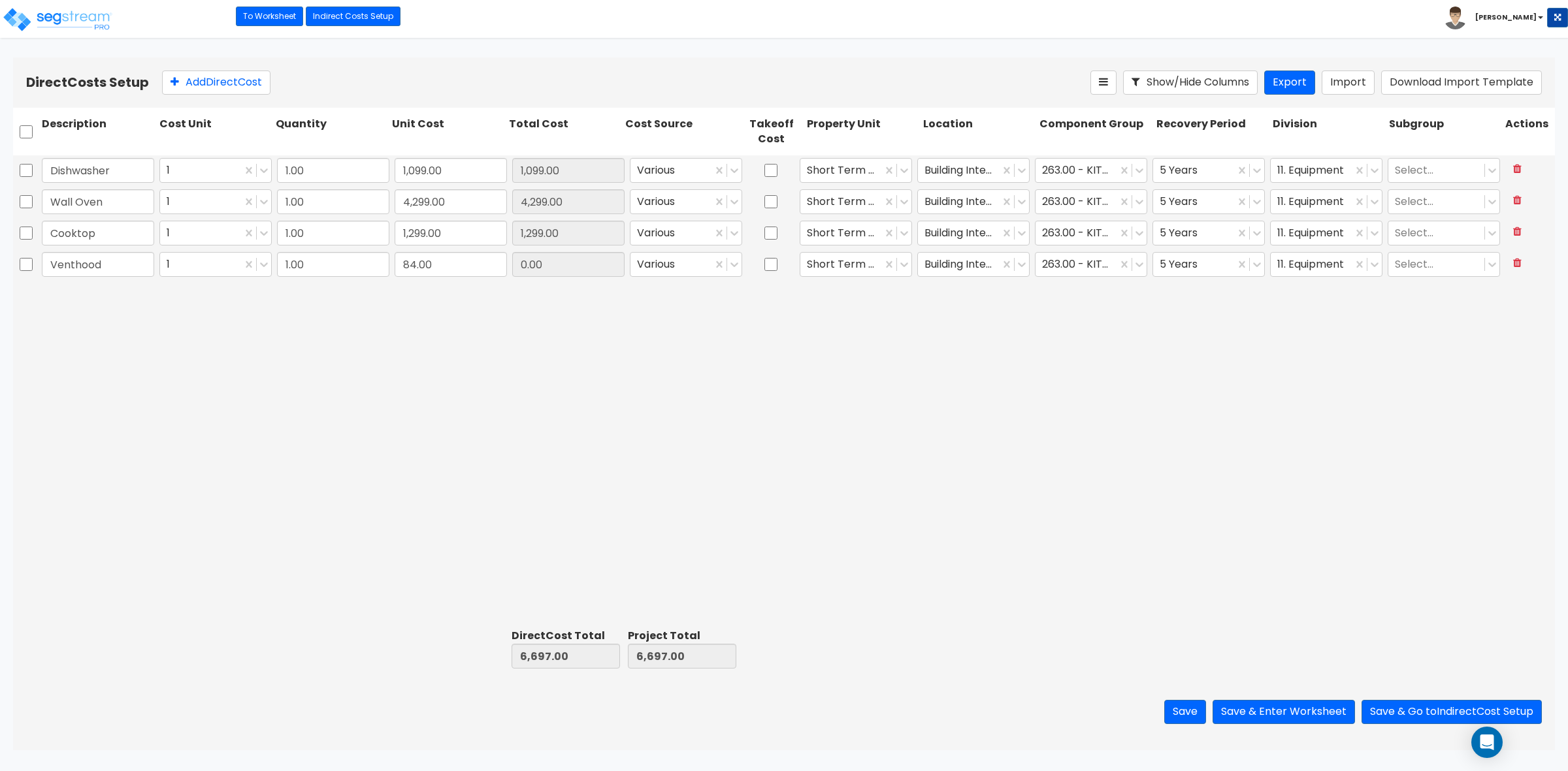
type input "84.00"
drag, startPoint x: 213, startPoint y: 92, endPoint x: 149, endPoint y: 265, distance: 184.5
click at [213, 90] on button "Add Direct Cost" at bounding box center [216, 82] width 109 height 24
type input "Refrigerator"
click at [436, 297] on input "0" at bounding box center [451, 296] width 113 height 25
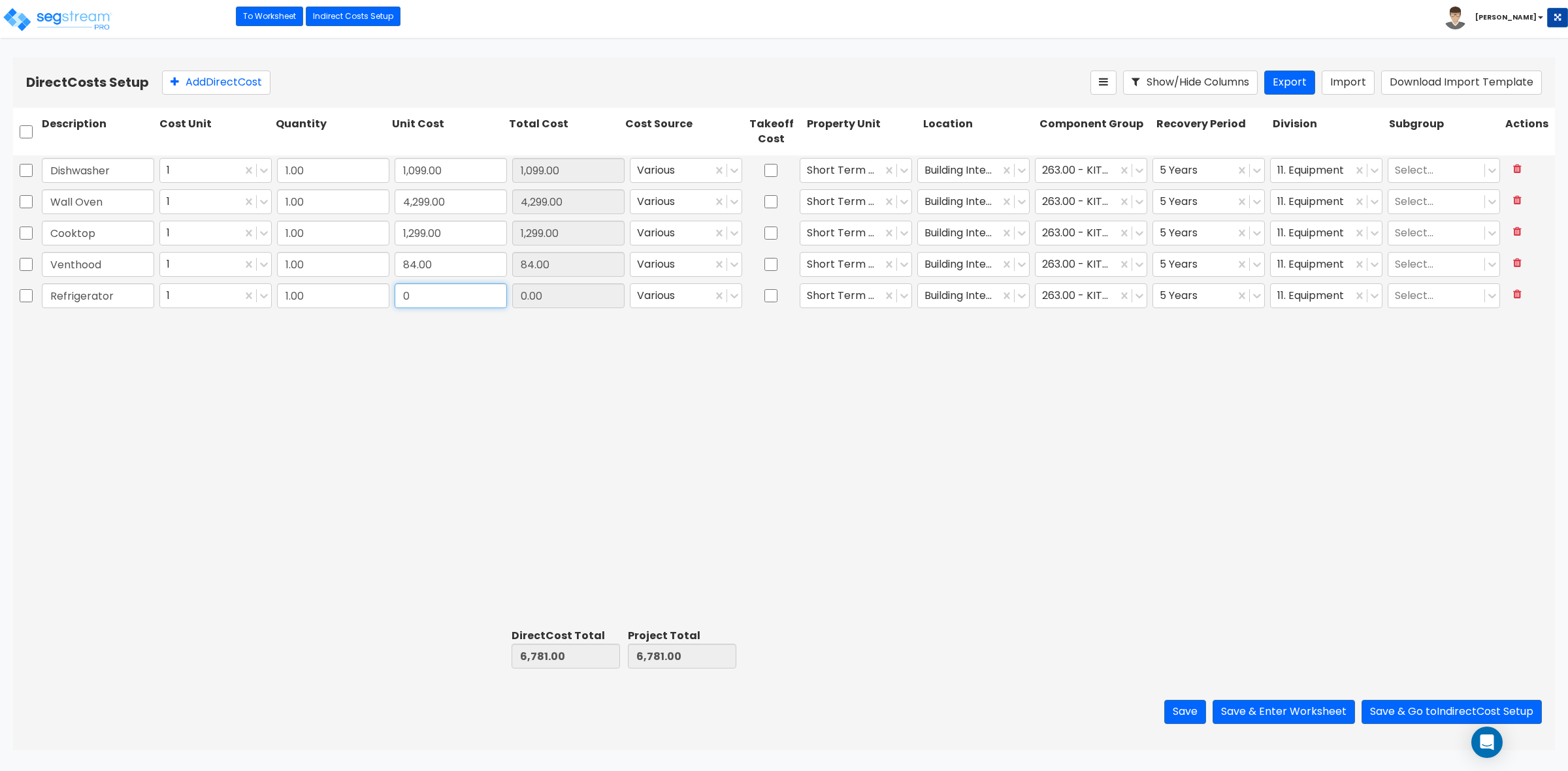
paste input "2,899.0"
type input "2,899.00"
click at [507, 390] on div "Dishwasher 1 1.00 1,099.00 1,099.00 Various Short Term Rental Building Interior…" at bounding box center [784, 390] width 1542 height 469
type input "9,680.00"
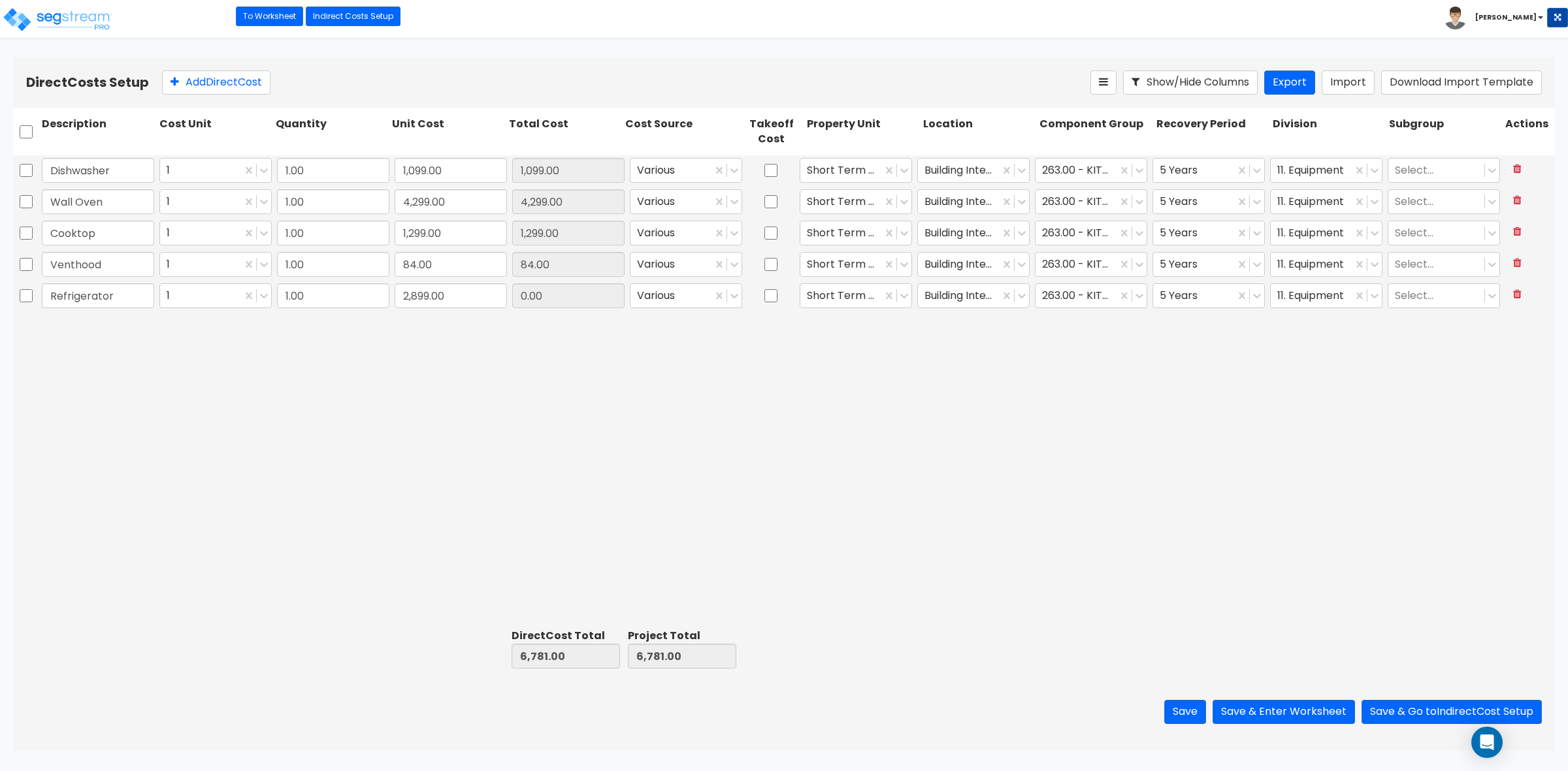
type input "2,899.00"
drag, startPoint x: 193, startPoint y: 85, endPoint x: 320, endPoint y: 154, distance: 144.5
click at [193, 85] on button "Add Direct Cost" at bounding box center [216, 82] width 109 height 24
type input "Garbage Disposal"
click at [285, 399] on div "Dishwasher 1 1.00 1,099.00 1,099.00 Various Short Term Rental Building Interior…" at bounding box center [784, 390] width 1542 height 469
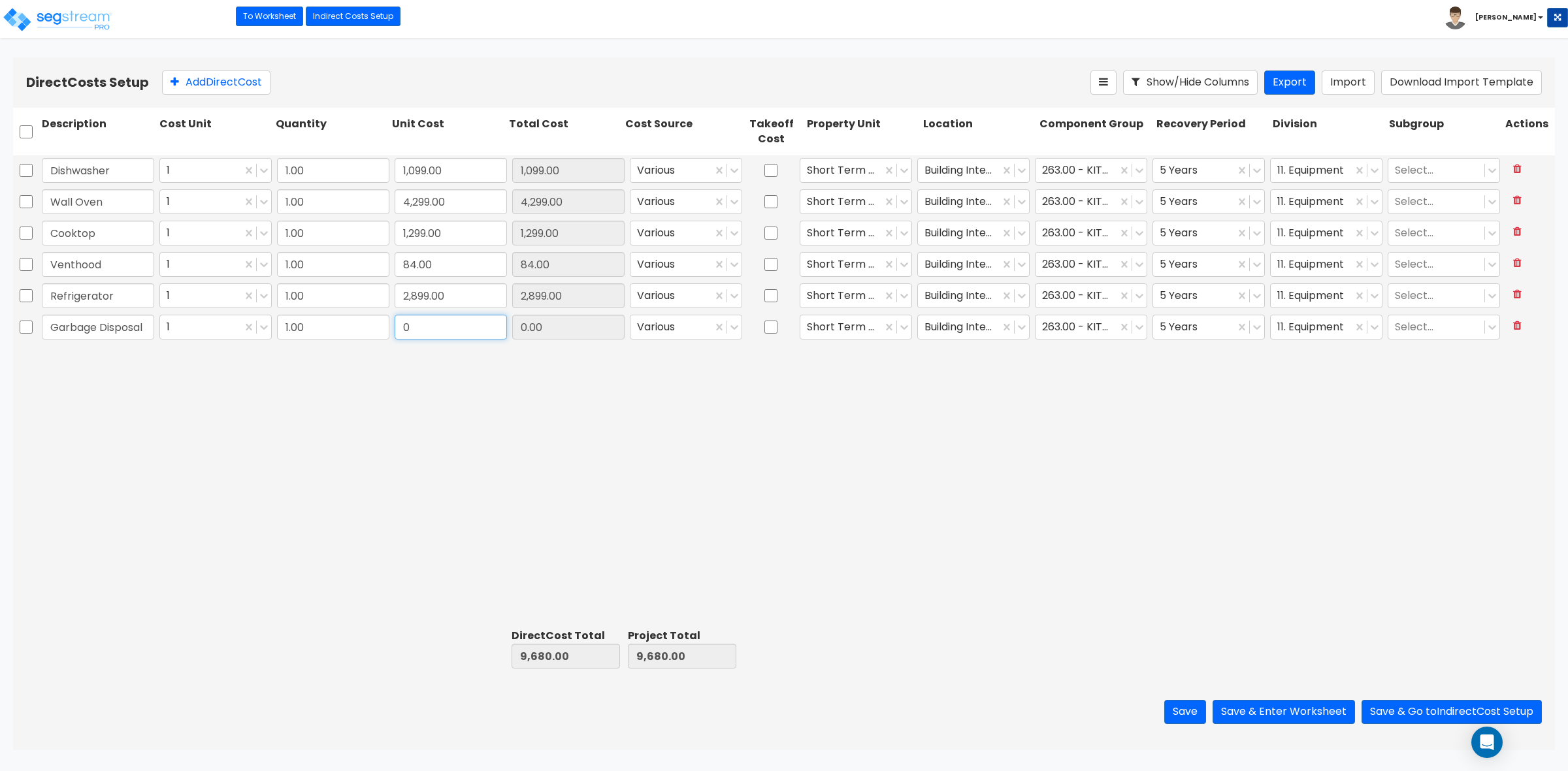
drag, startPoint x: 456, startPoint y: 328, endPoint x: 479, endPoint y: 326, distance: 23.1
click at [456, 328] on input "0" at bounding box center [451, 327] width 113 height 25
type input "131"
click at [569, 402] on div "Dishwasher 1 1.00 1,099.00 1,099.00 Various Short Term Rental Building Interior…" at bounding box center [784, 390] width 1542 height 469
type input "9,811.00"
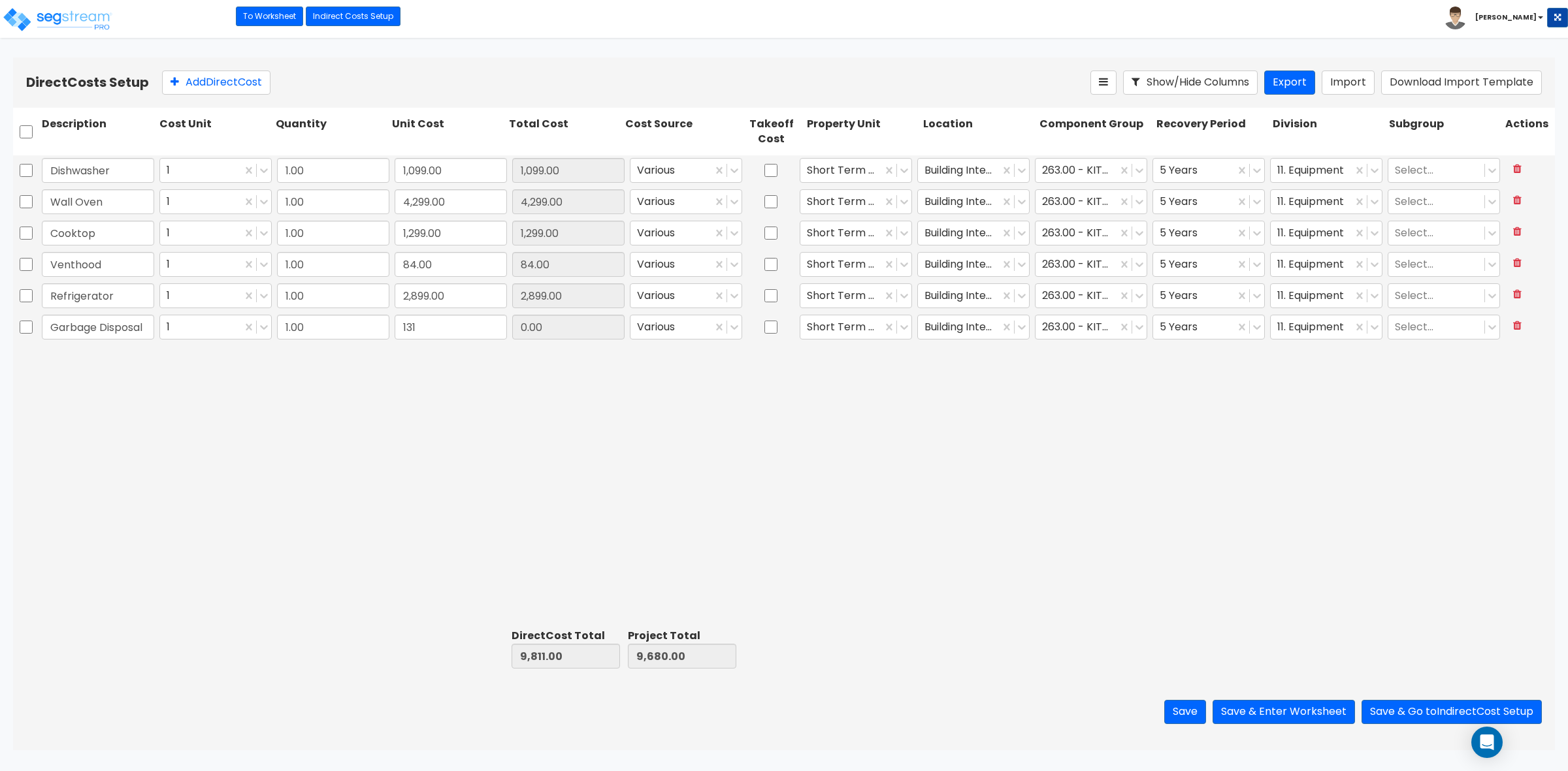
type input "9,811.00"
type input "131.00"
click at [1182, 716] on button "Save" at bounding box center [1185, 712] width 41 height 24
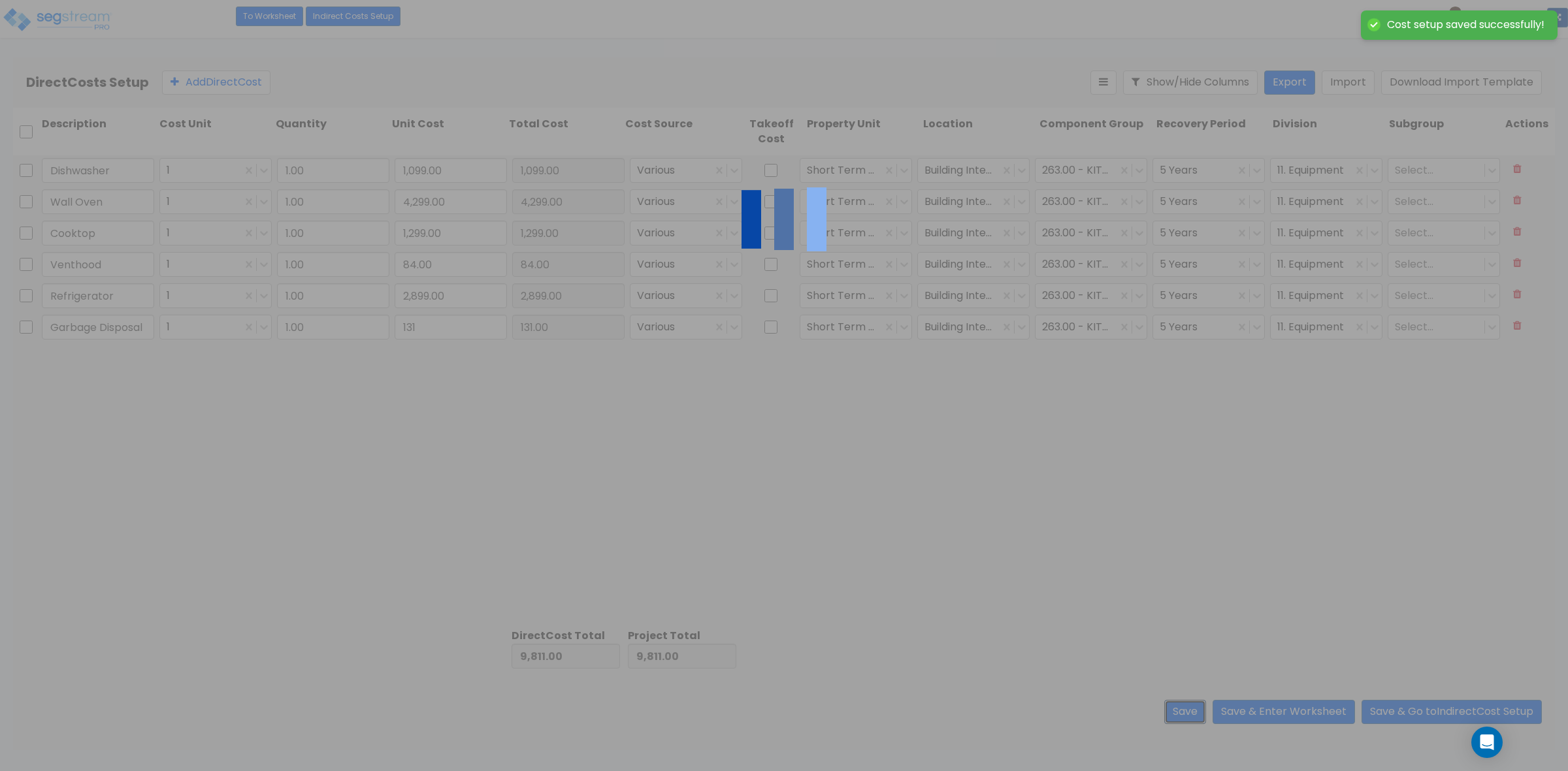
type input "131.00"
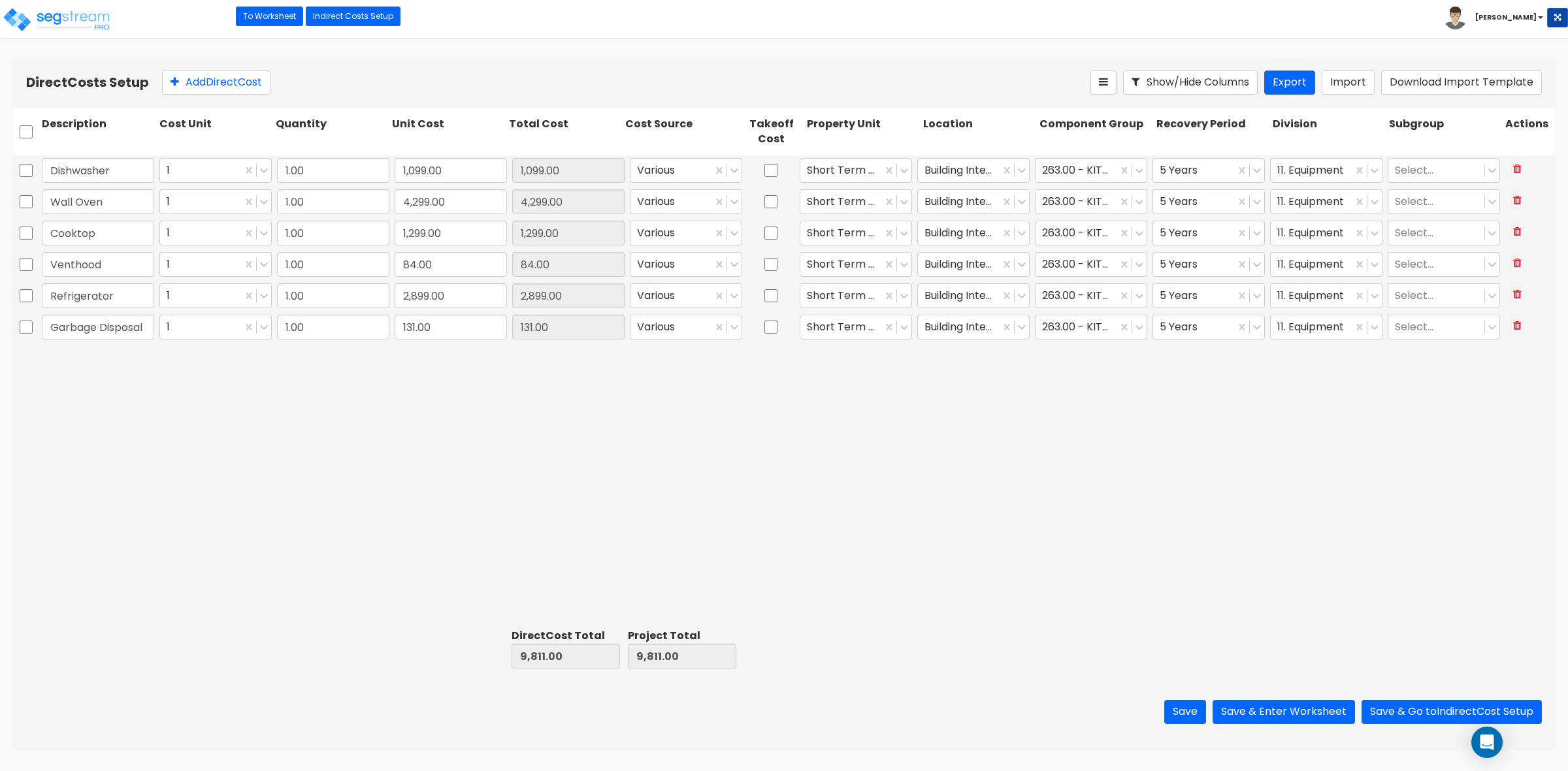
click at [328, 525] on div "Dishwasher 1 1.00 1,099.00 1,099.00 Various Short Term Rental Building Interior…" at bounding box center [784, 390] width 1542 height 469
click at [1289, 709] on button "Save & Enter Worksheet" at bounding box center [1284, 712] width 142 height 24
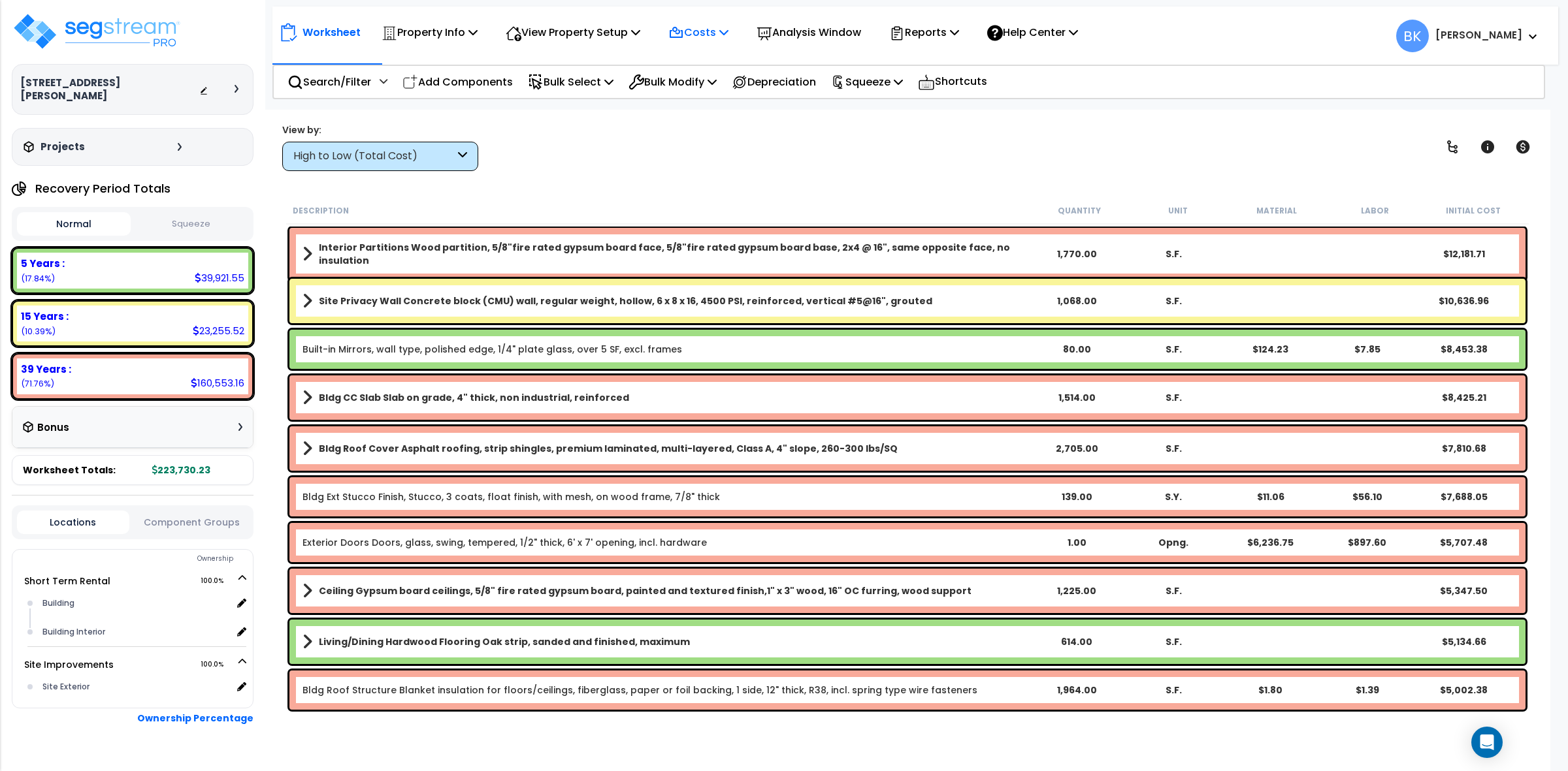
click at [717, 25] on p "Costs" at bounding box center [698, 32] width 60 height 18
click at [702, 82] on link "Direct Costs" at bounding box center [726, 89] width 130 height 26
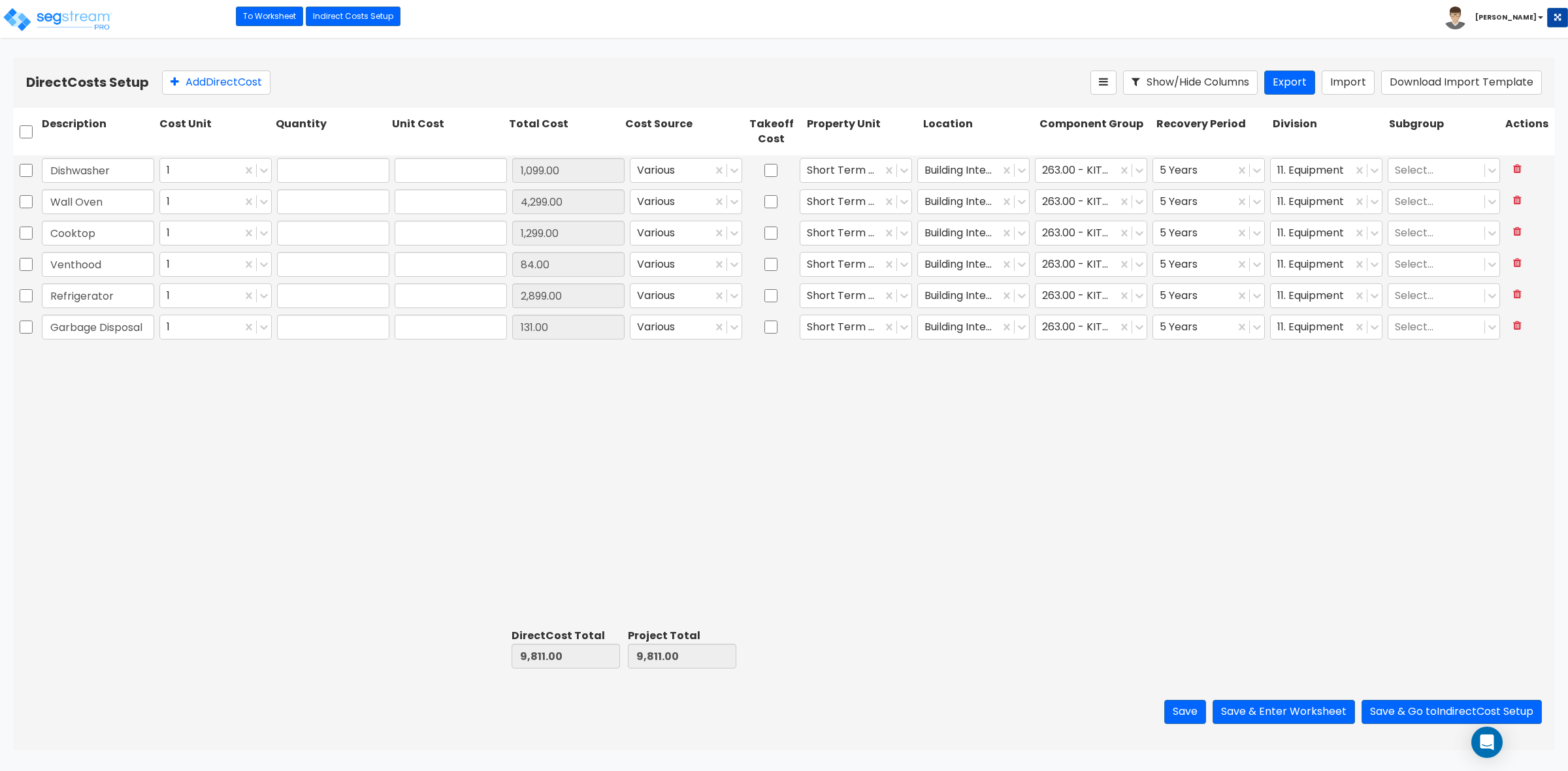
type input "9,811.00"
type input "1.00"
type input "1,099.00"
type input "1.00"
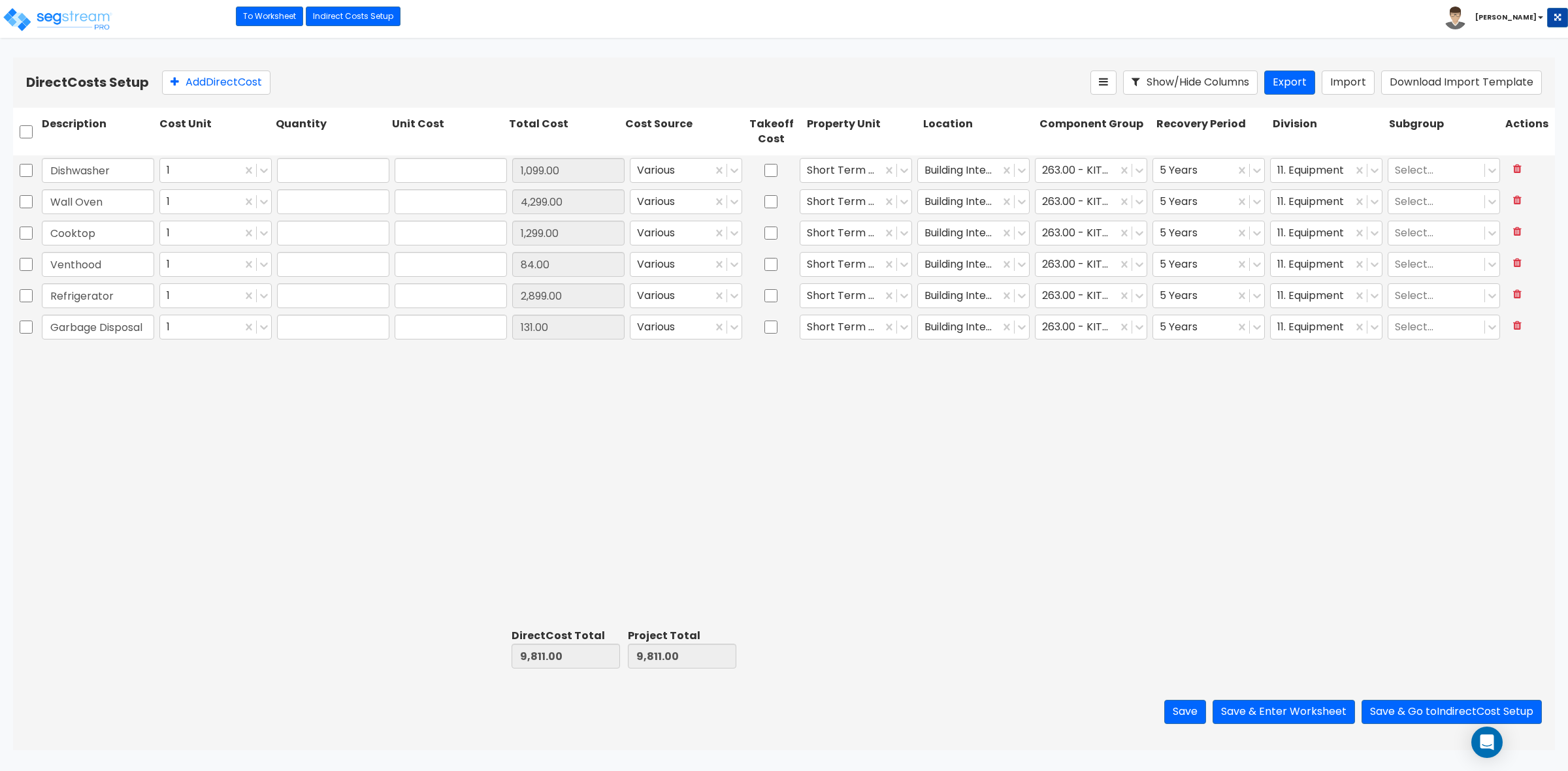
type input "4,299.00"
type input "1.00"
type input "1,299.00"
type input "1.00"
type input "84.00"
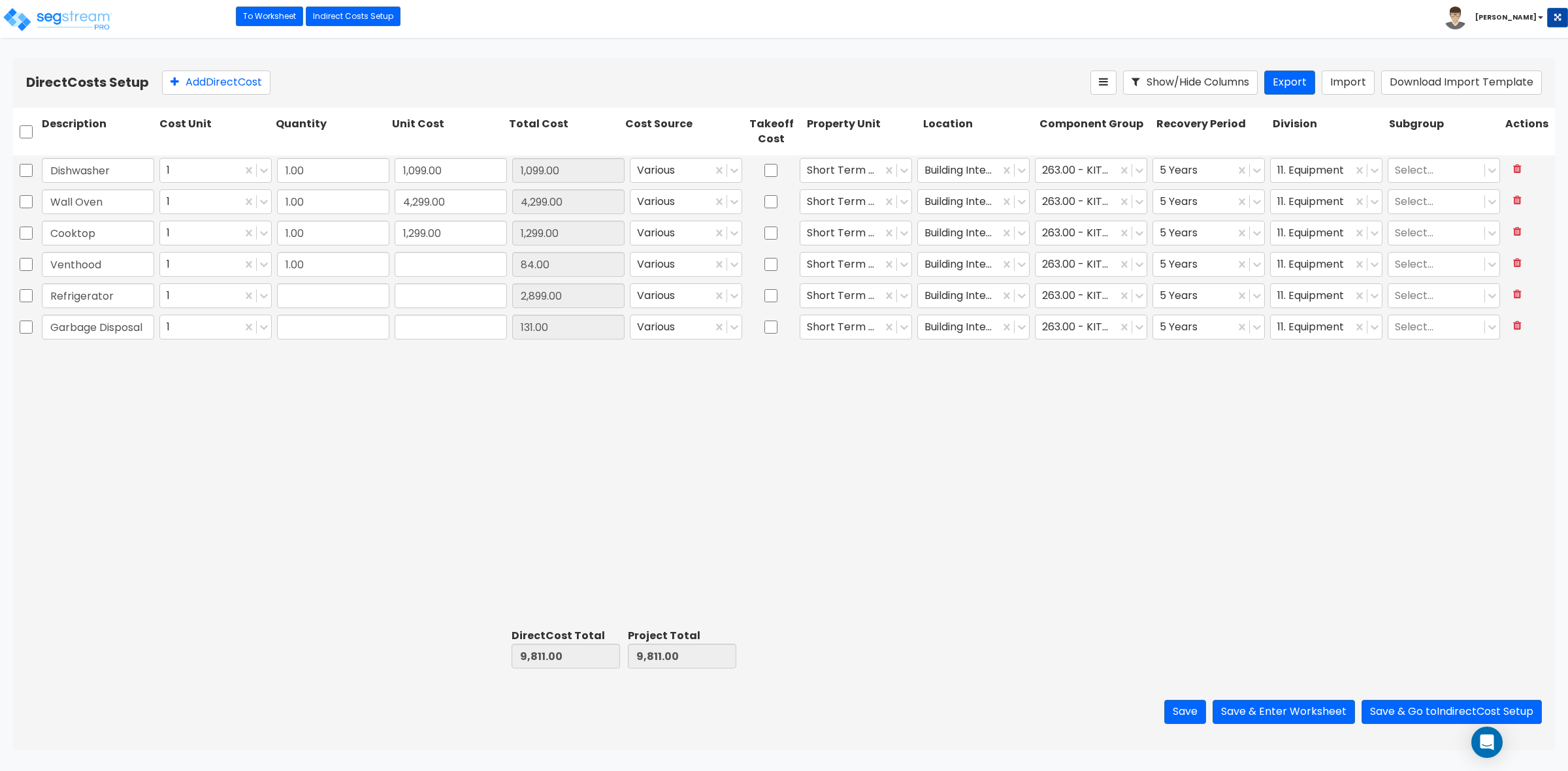
type input "1.00"
type input "2,899.00"
type input "1.00"
type input "131.00"
click at [1187, 713] on button "Save" at bounding box center [1185, 712] width 41 height 24
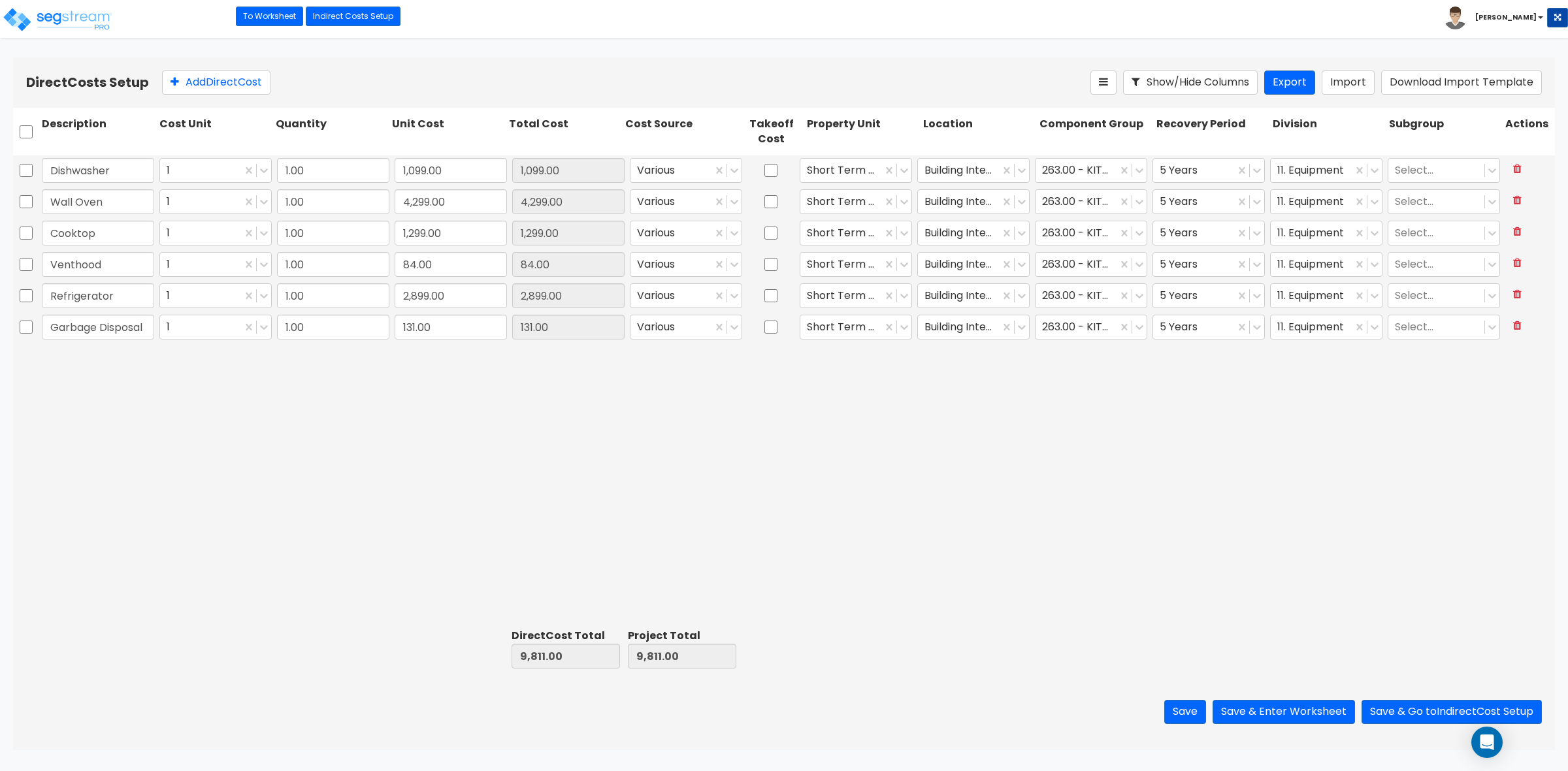
click at [590, 606] on div "Dishwasher 1 1.00 1,099.00 1,099.00 Various Short Term Rental Building Interior…" at bounding box center [784, 390] width 1542 height 469
click at [1253, 716] on button "Save & Enter Worksheet" at bounding box center [1284, 712] width 142 height 24
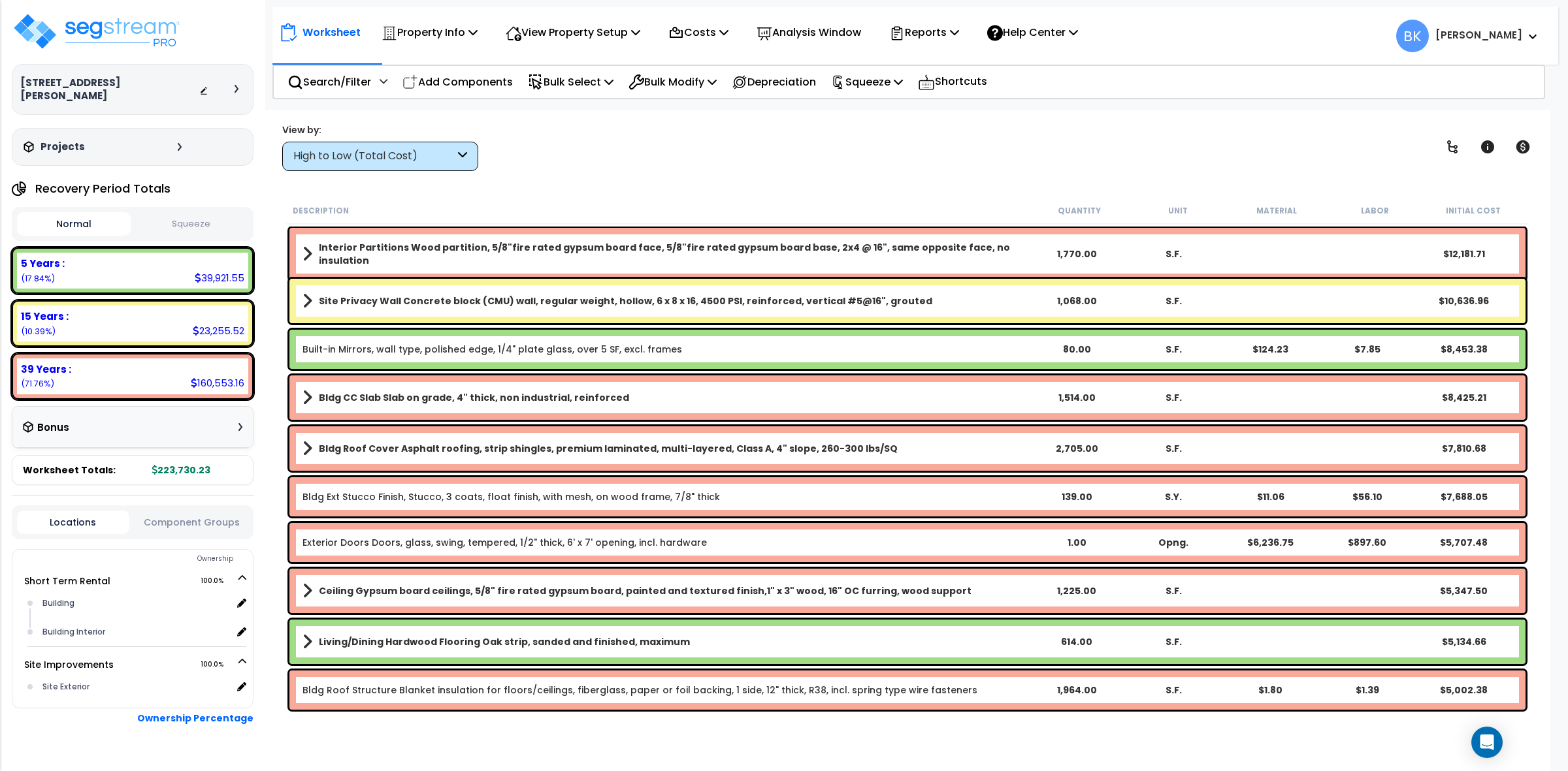
click at [376, 145] on div "High to Low (Total Cost)" at bounding box center [381, 157] width 196 height 30
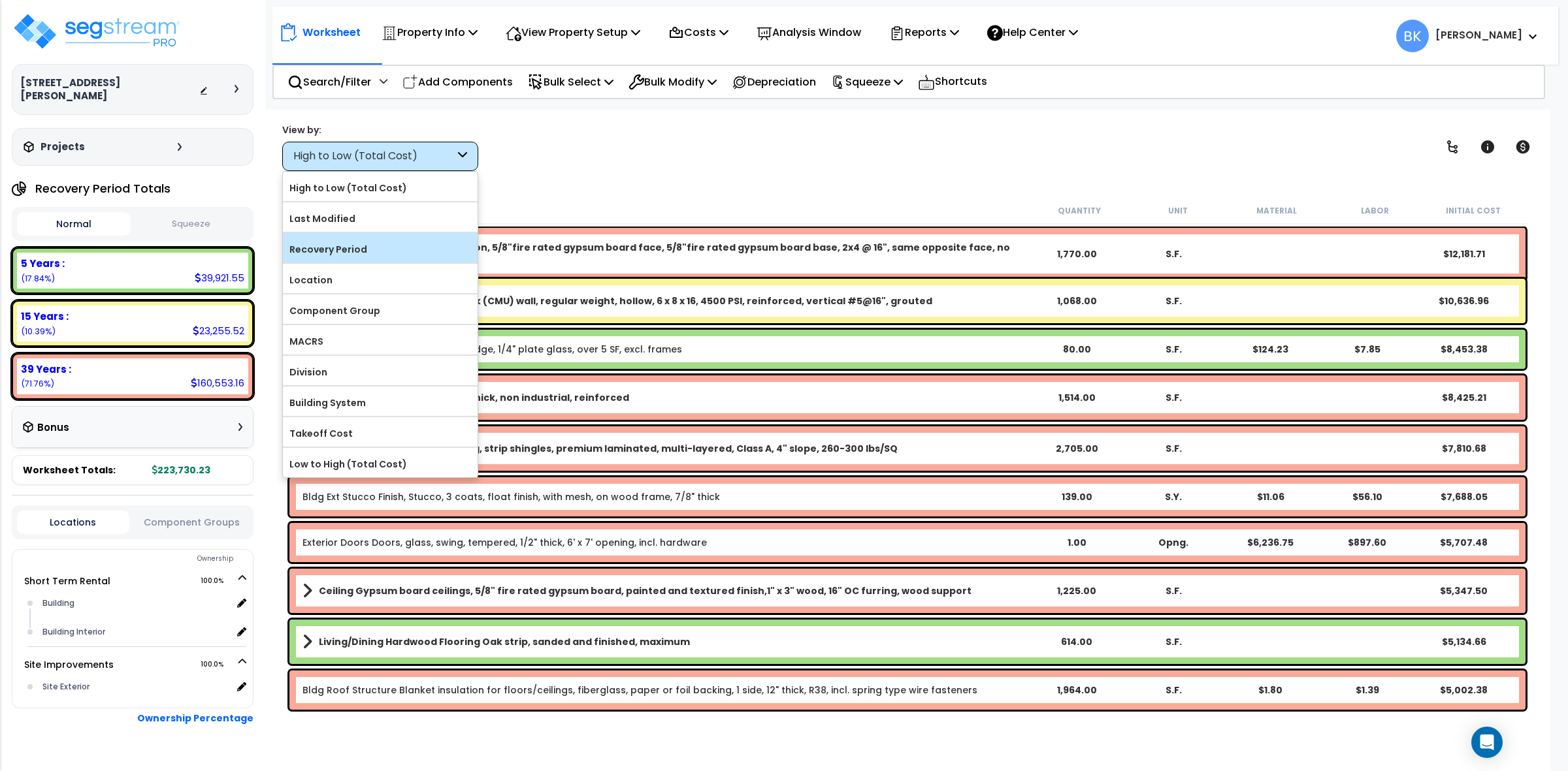
click at [343, 249] on label "Recovery Period" at bounding box center [380, 249] width 194 height 20
click at [0, 0] on input "Recovery Period" at bounding box center [0, 0] width 0 height 0
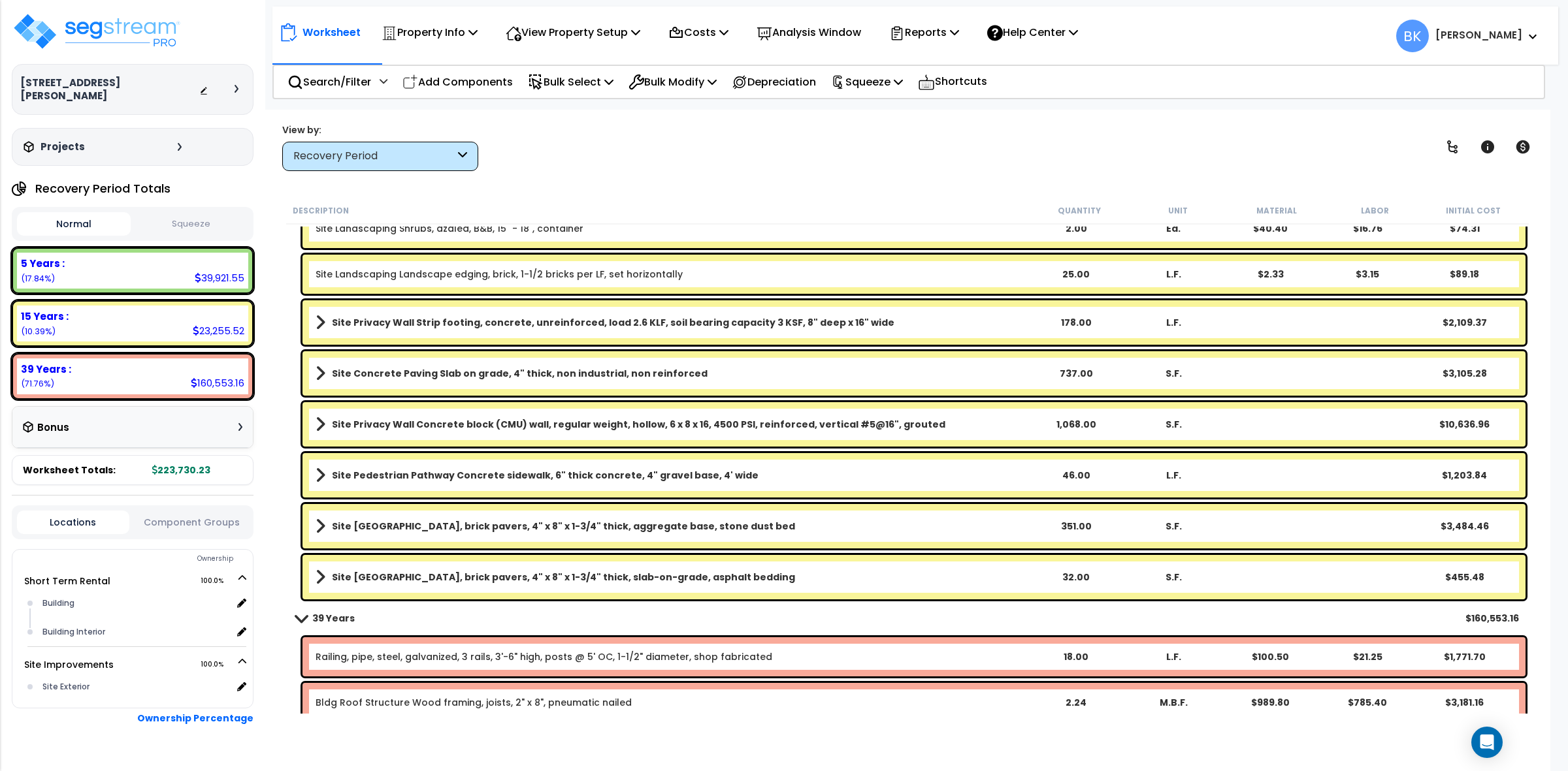
scroll to position [2041, 0]
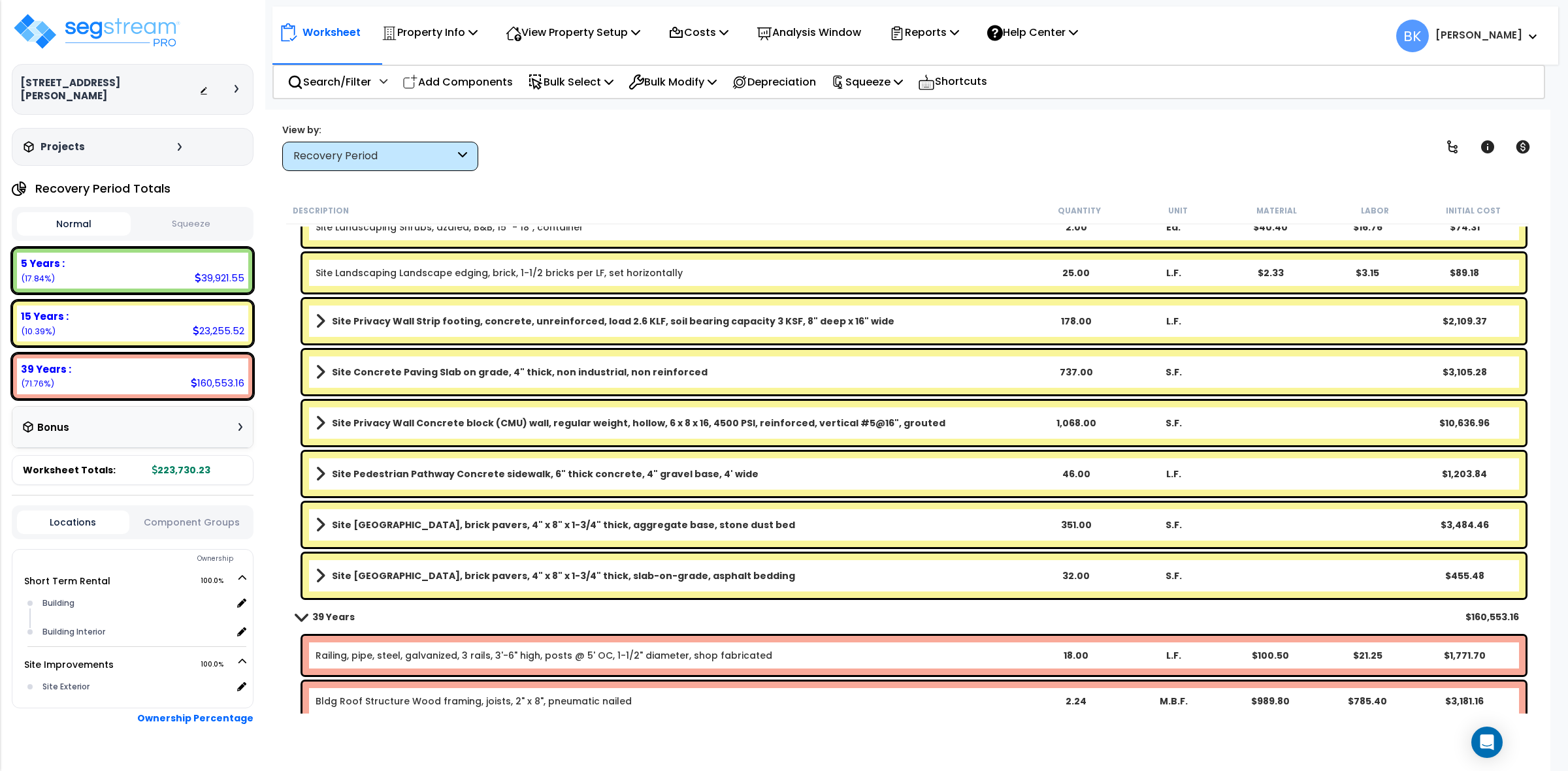
click at [1000, 409] on div "Site Privacy Wall Concrete block (CMU) wall, regular weight, hollow, 6 x 8 x 16…" at bounding box center [914, 423] width 1223 height 44
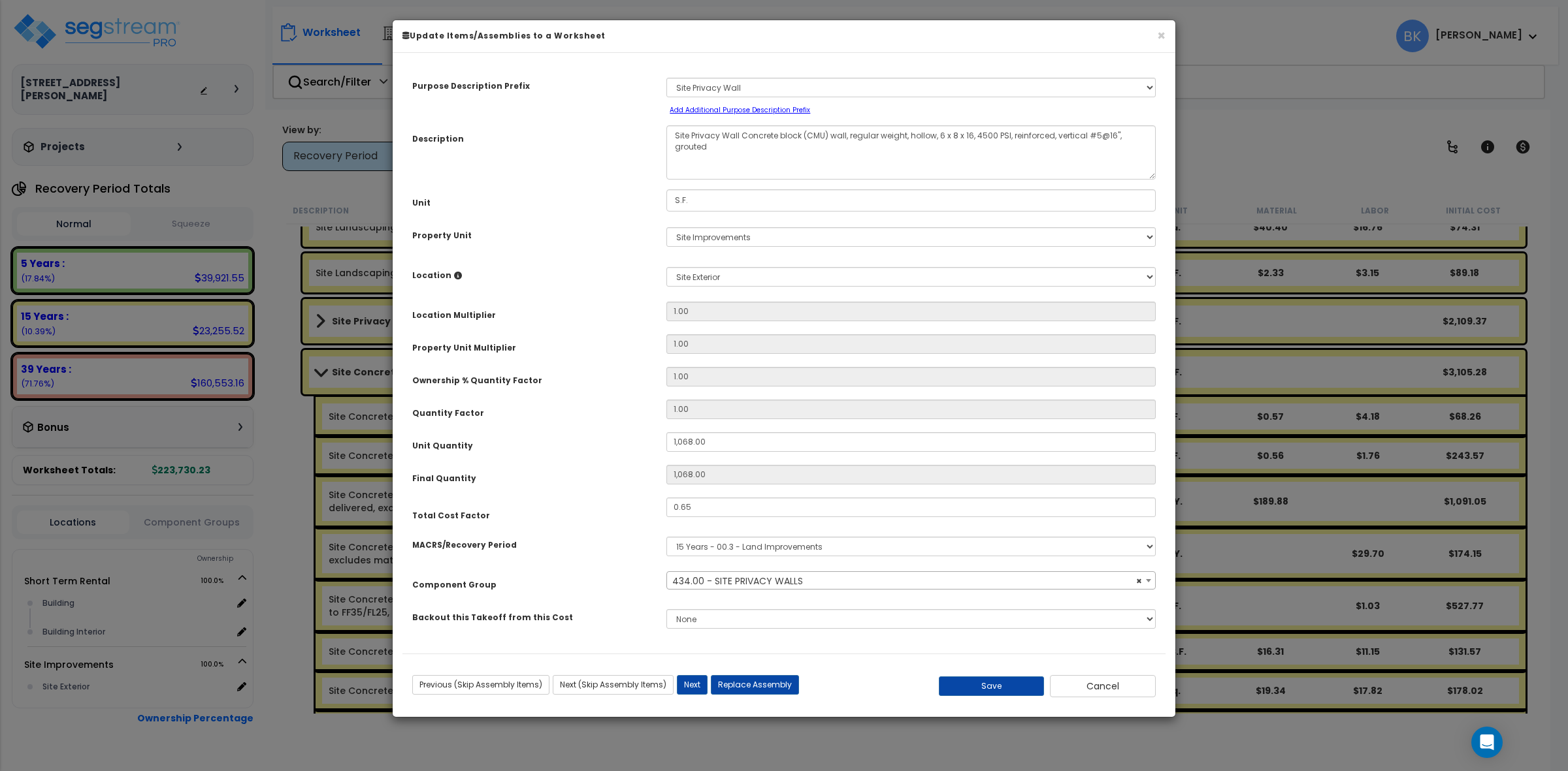
select select "39111"
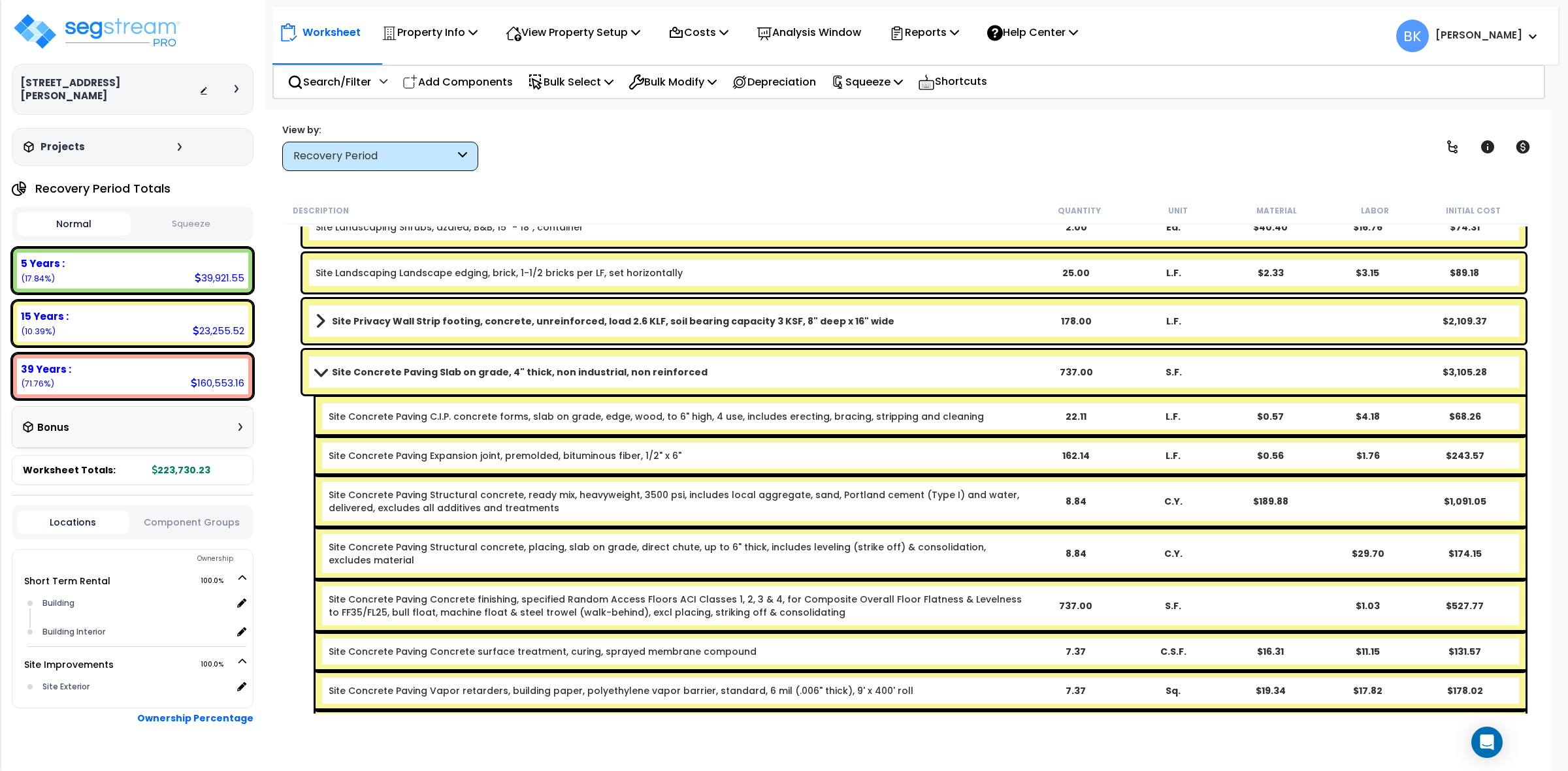
scroll to position [2613, 0]
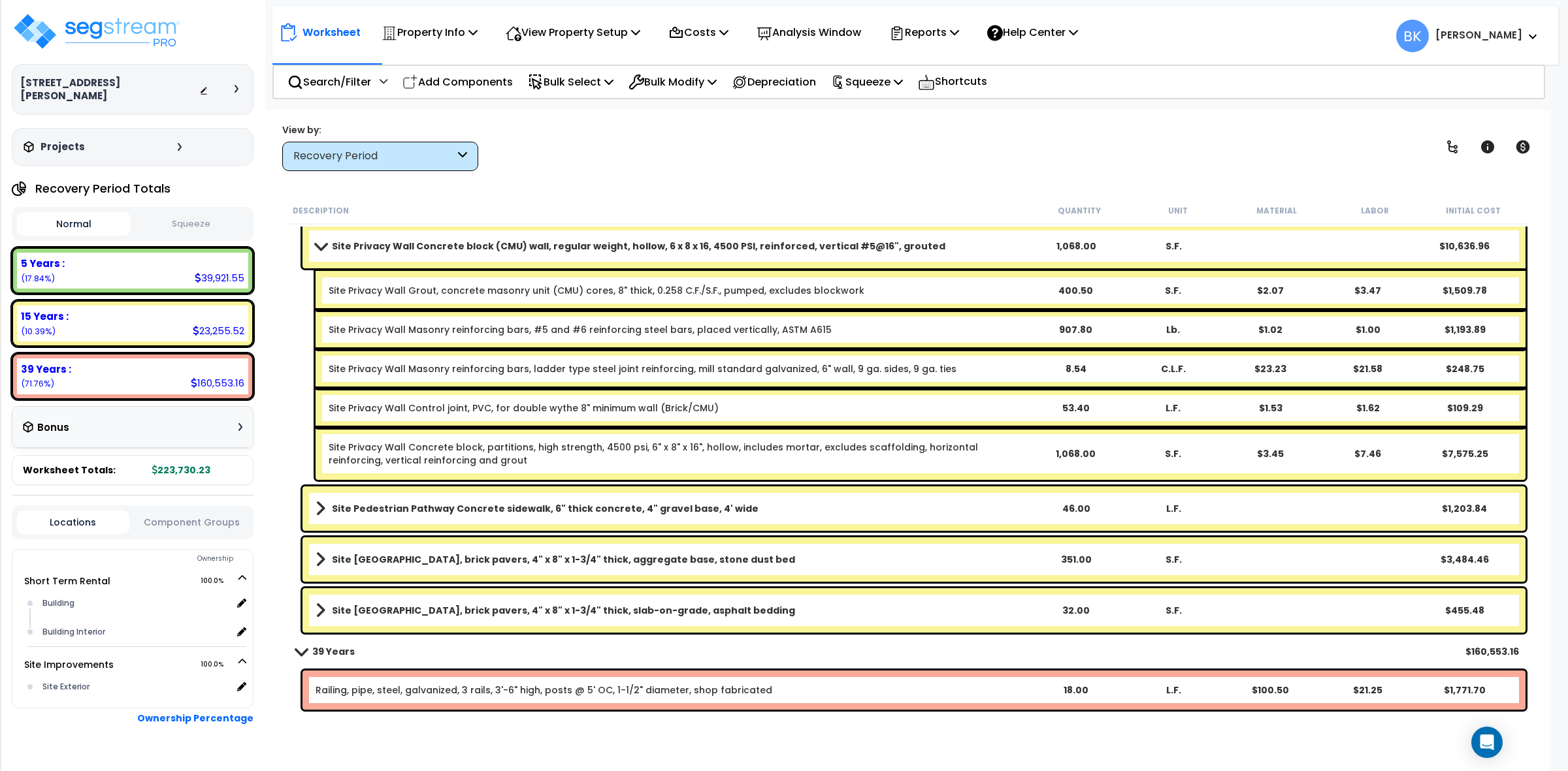
click at [319, 242] on span at bounding box center [320, 246] width 18 height 10
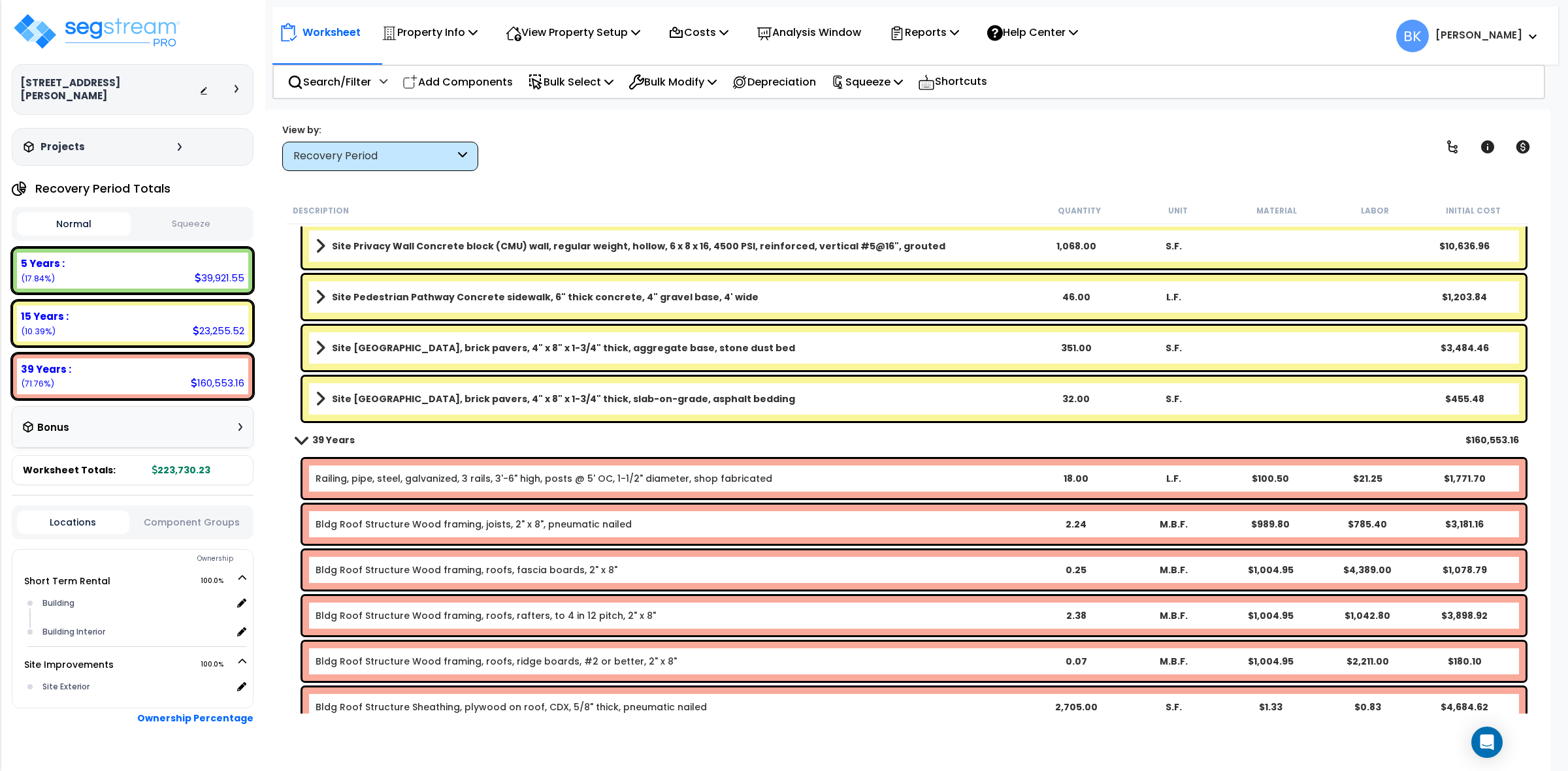
click at [807, 354] on link "Site [GEOGRAPHIC_DATA], brick pavers, 4" x 8" x 1-3/4" thick, aggregate base, s…" at bounding box center [671, 348] width 712 height 18
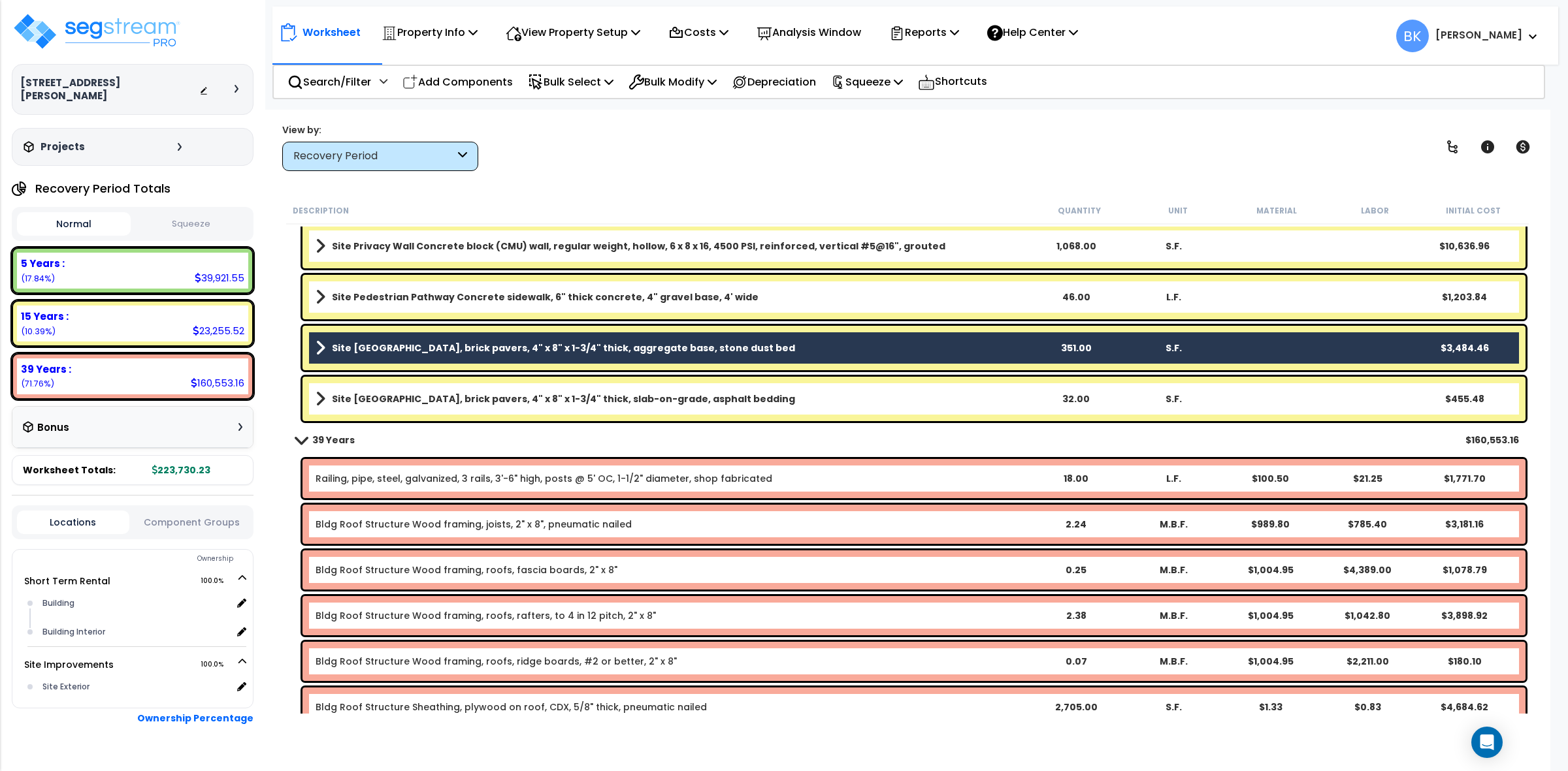
click at [807, 354] on link "Site [GEOGRAPHIC_DATA], brick pavers, 4" x 8" x 1-3/4" thick, aggregate base, s…" at bounding box center [671, 348] width 712 height 18
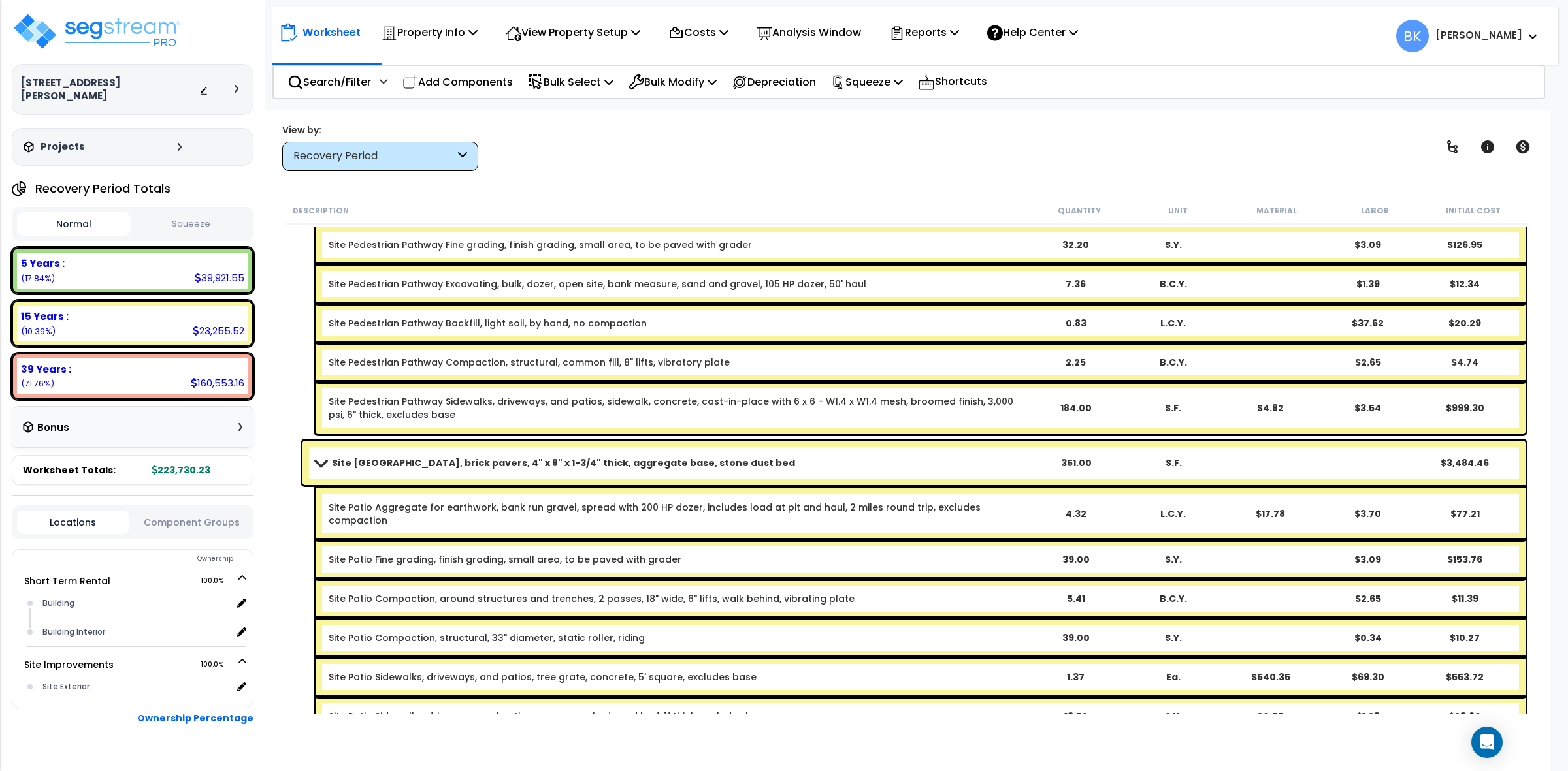
scroll to position [2776, 0]
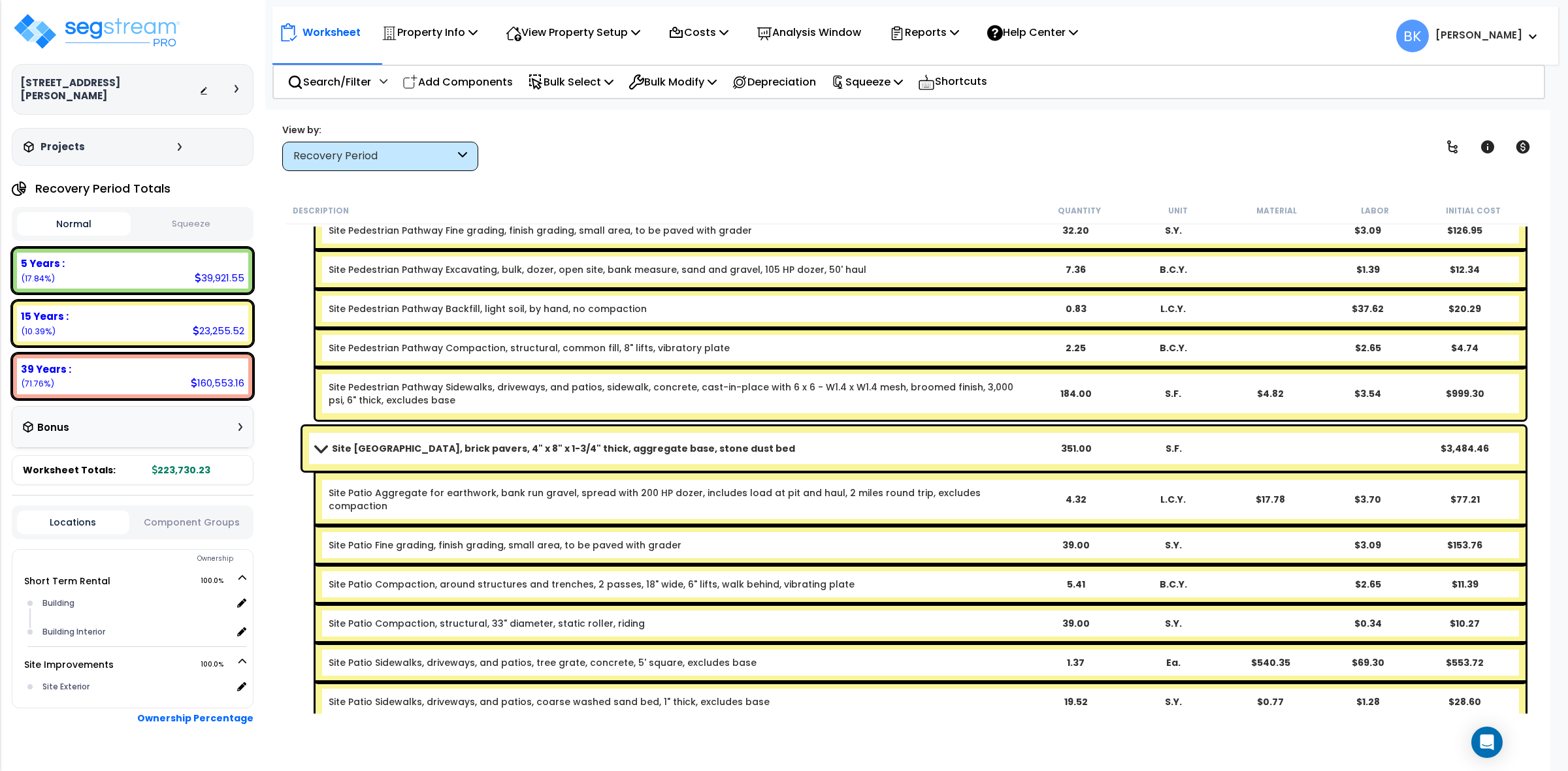
click at [319, 444] on span at bounding box center [320, 448] width 18 height 10
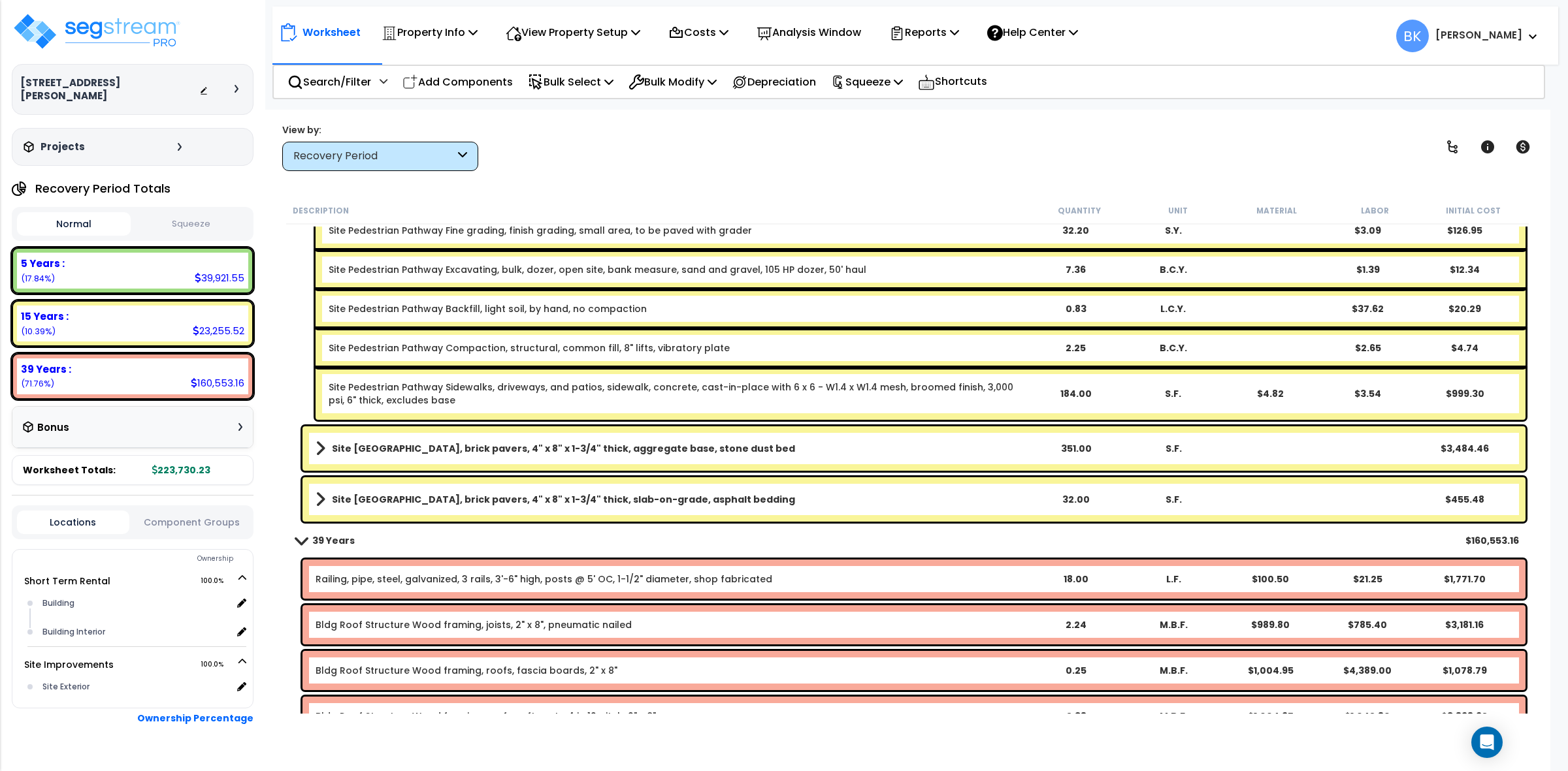
scroll to position [2613, 0]
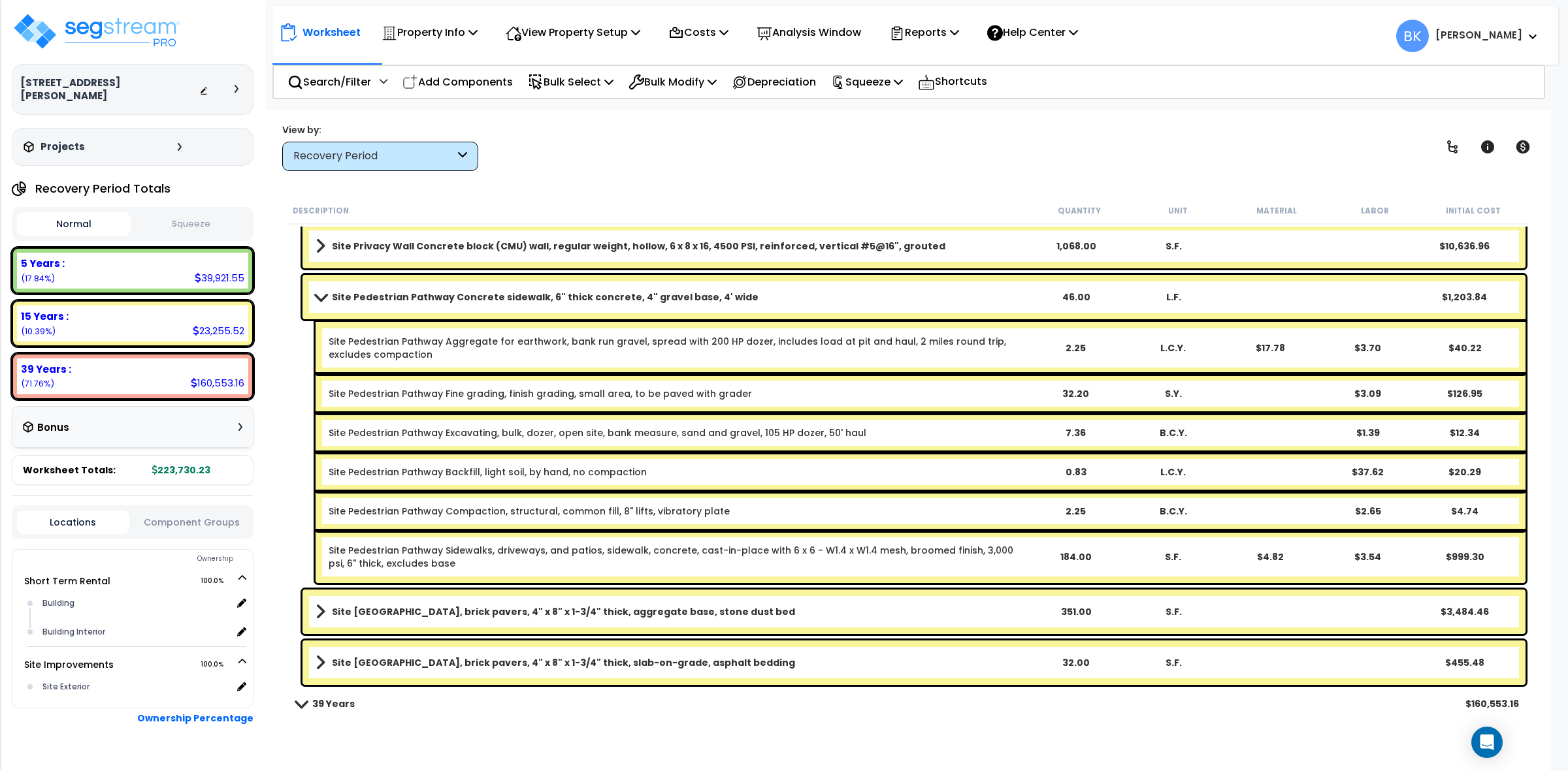
click at [326, 300] on span at bounding box center [320, 297] width 18 height 10
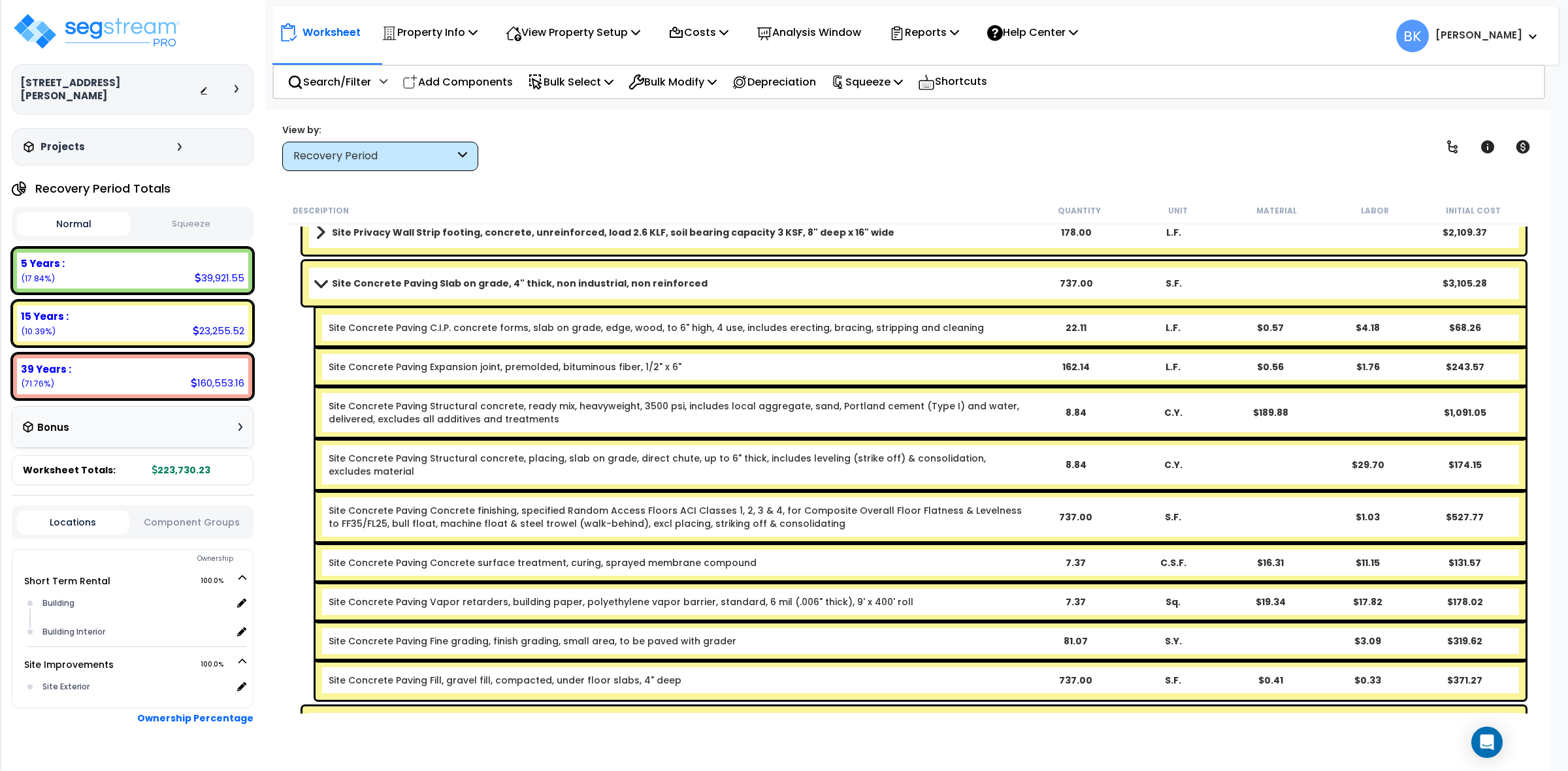
scroll to position [2123, 0]
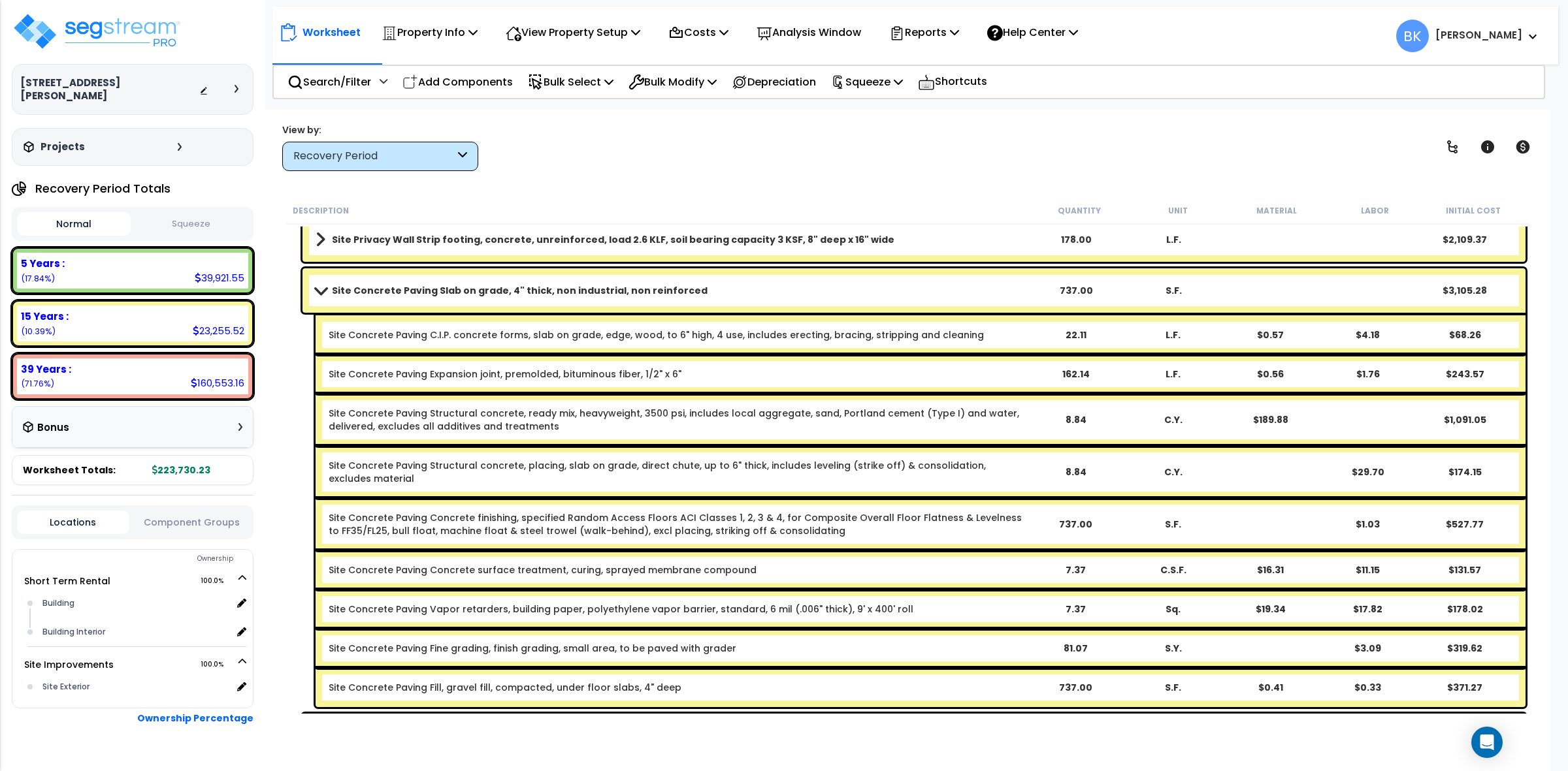
click at [328, 291] on span at bounding box center [320, 290] width 18 height 10
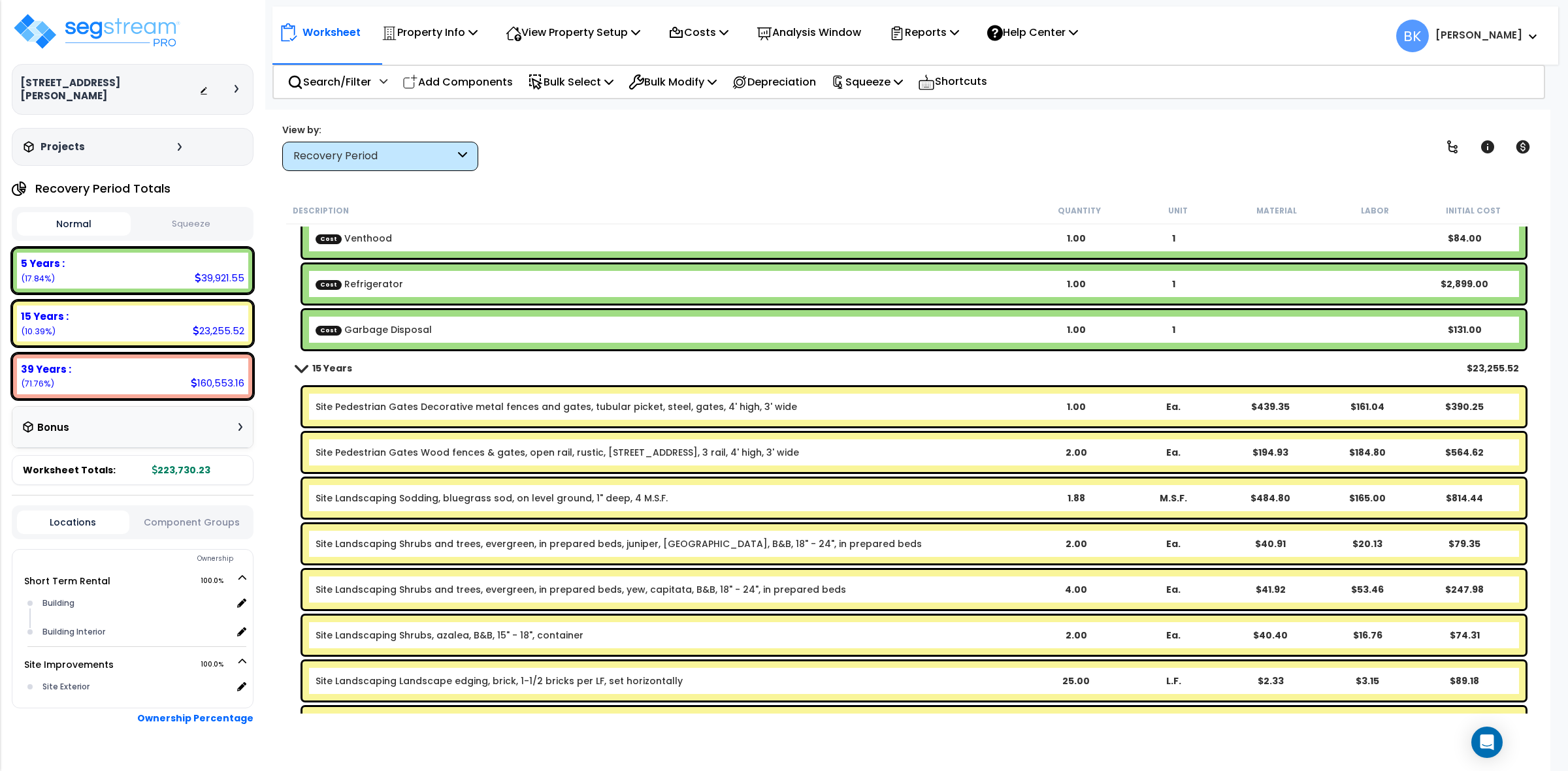
scroll to position [1959, 0]
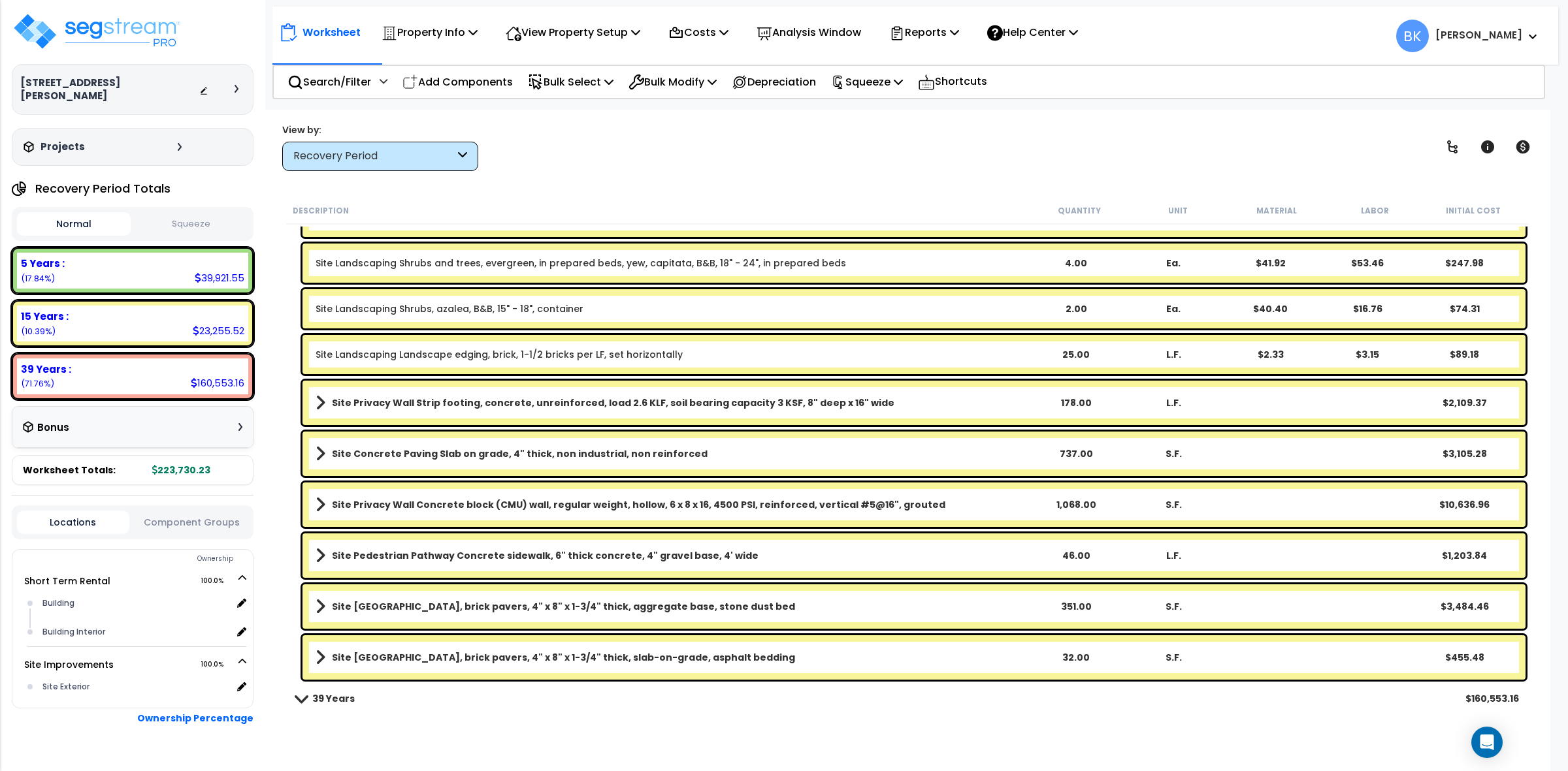
click at [698, 170] on div "View by: Recovery Period High to Low (Total Cost)" at bounding box center [908, 147] width 1260 height 49
click at [945, 21] on div "Reports" at bounding box center [924, 32] width 70 height 31
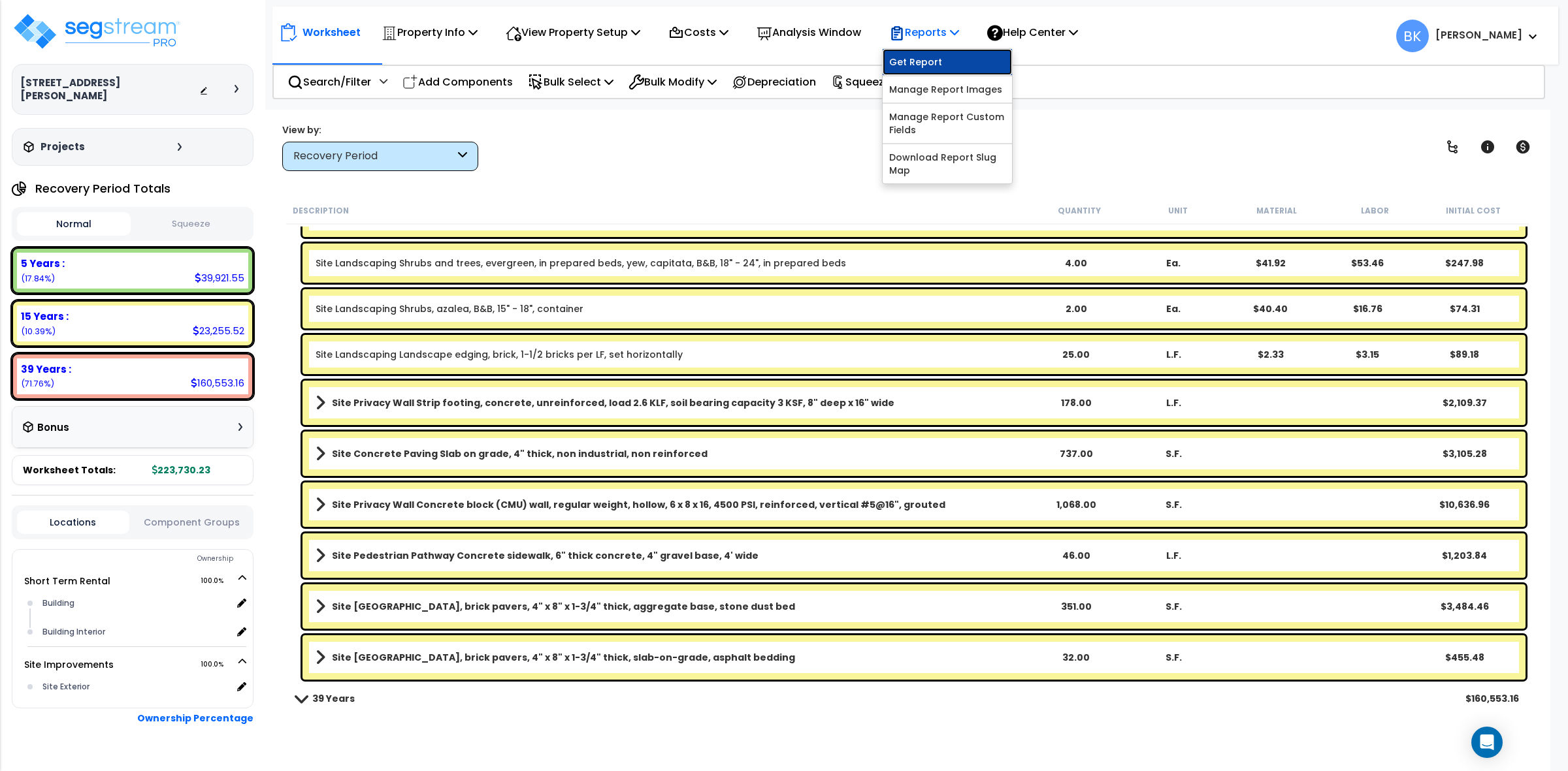
click at [943, 57] on link "Get Report" at bounding box center [948, 61] width 130 height 26
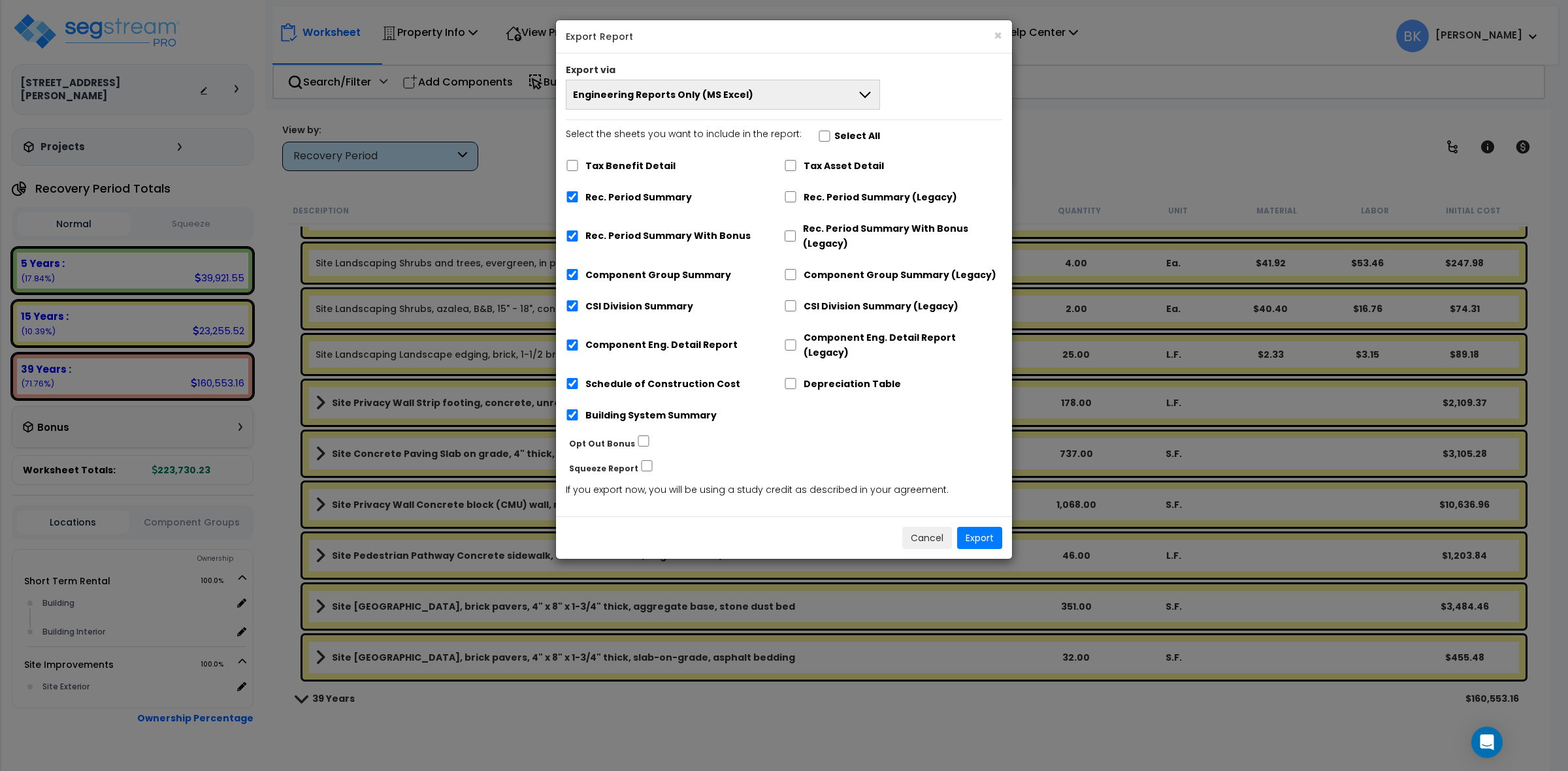
click at [699, 229] on label "Rec. Period Summary With Bonus" at bounding box center [669, 236] width 166 height 15
click at [579, 230] on input "Rec. Period Summary With Bonus" at bounding box center [572, 236] width 14 height 11
checkbox input "false"
click at [981, 527] on button "Export" at bounding box center [980, 538] width 45 height 22
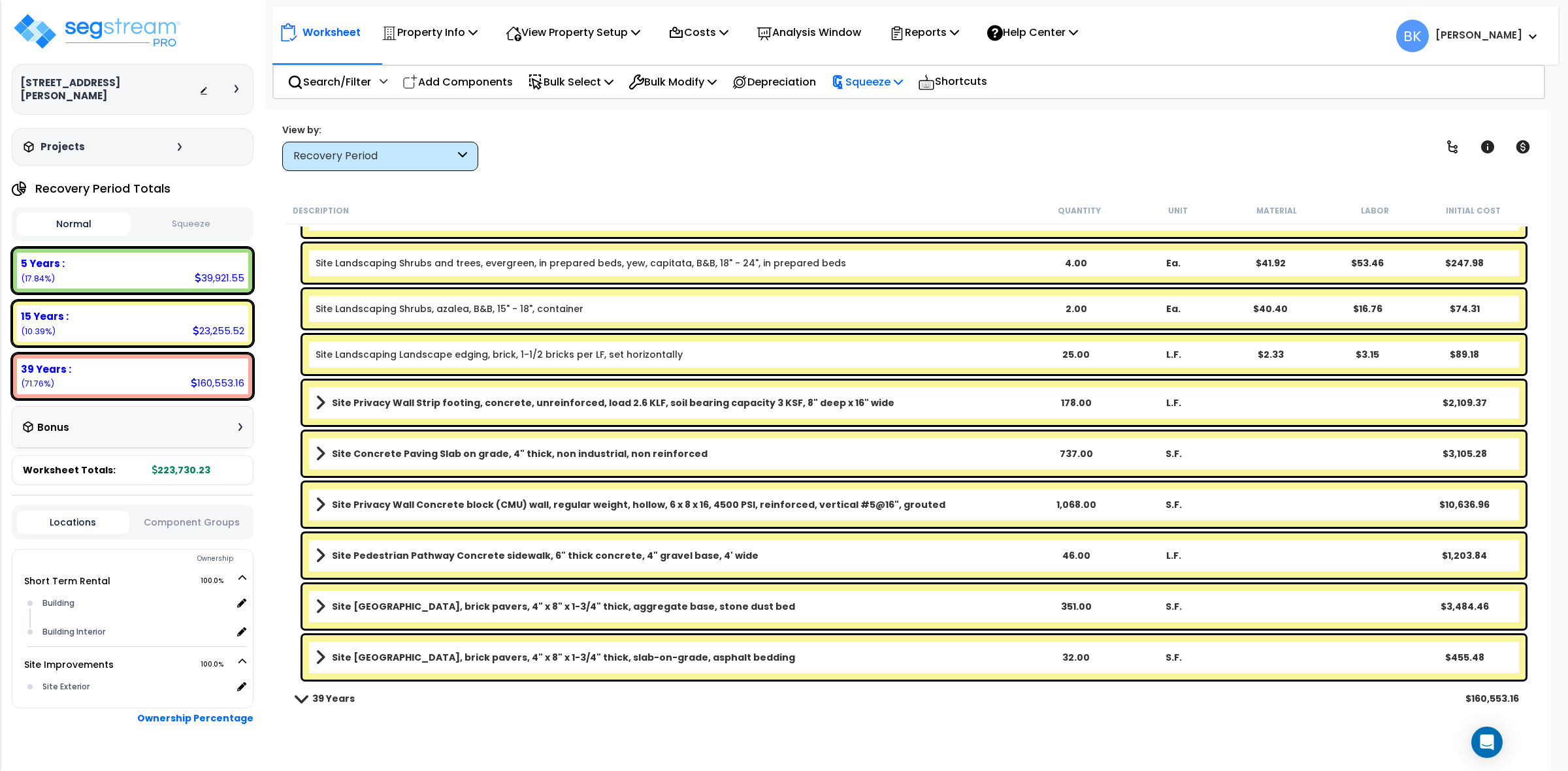
click at [871, 90] on div "Squeeze" at bounding box center [867, 82] width 72 height 31
click at [897, 115] on link "Squeeze" at bounding box center [889, 111] width 130 height 26
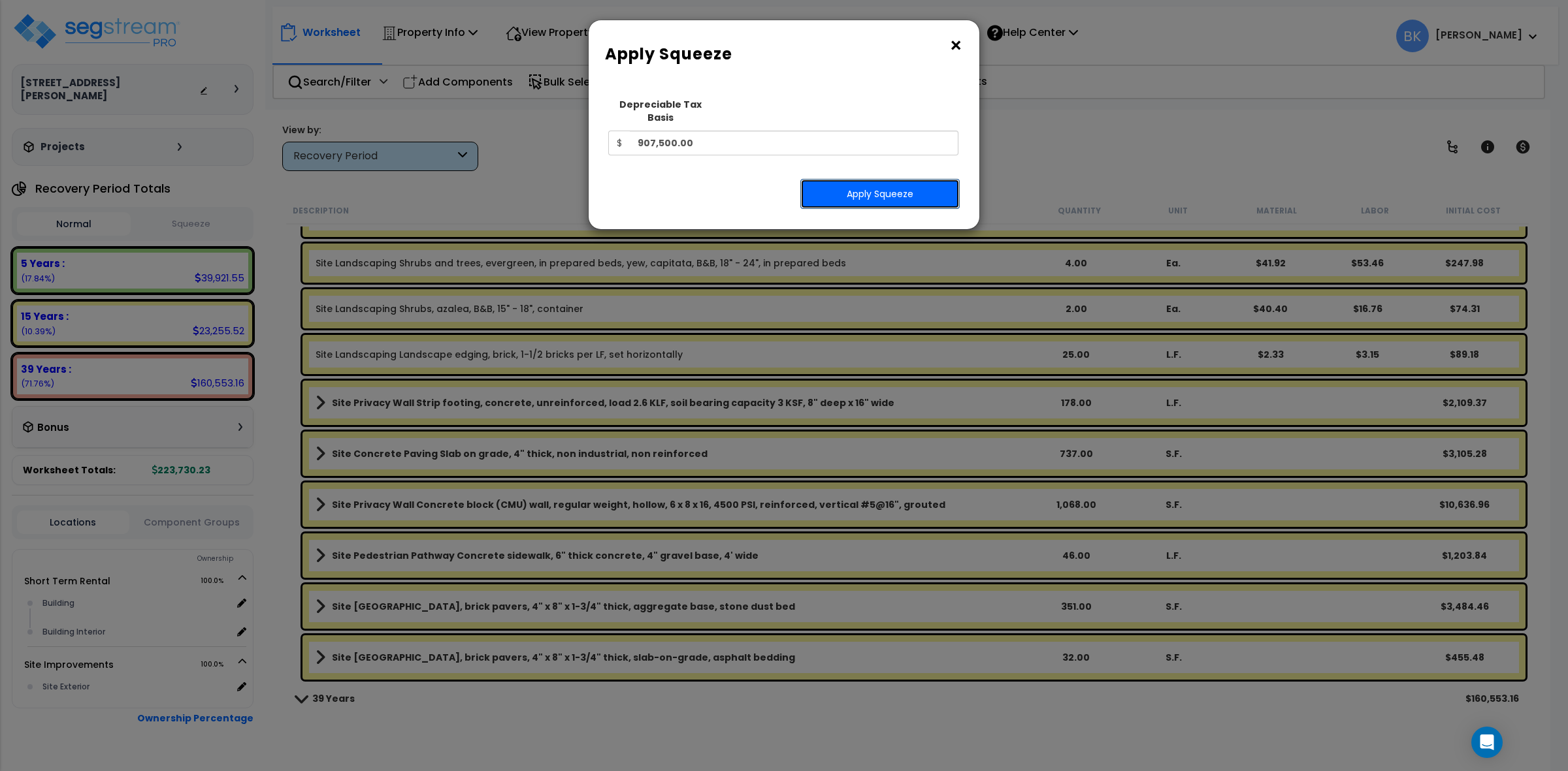
click at [910, 184] on button "Apply Squeeze" at bounding box center [879, 193] width 159 height 30
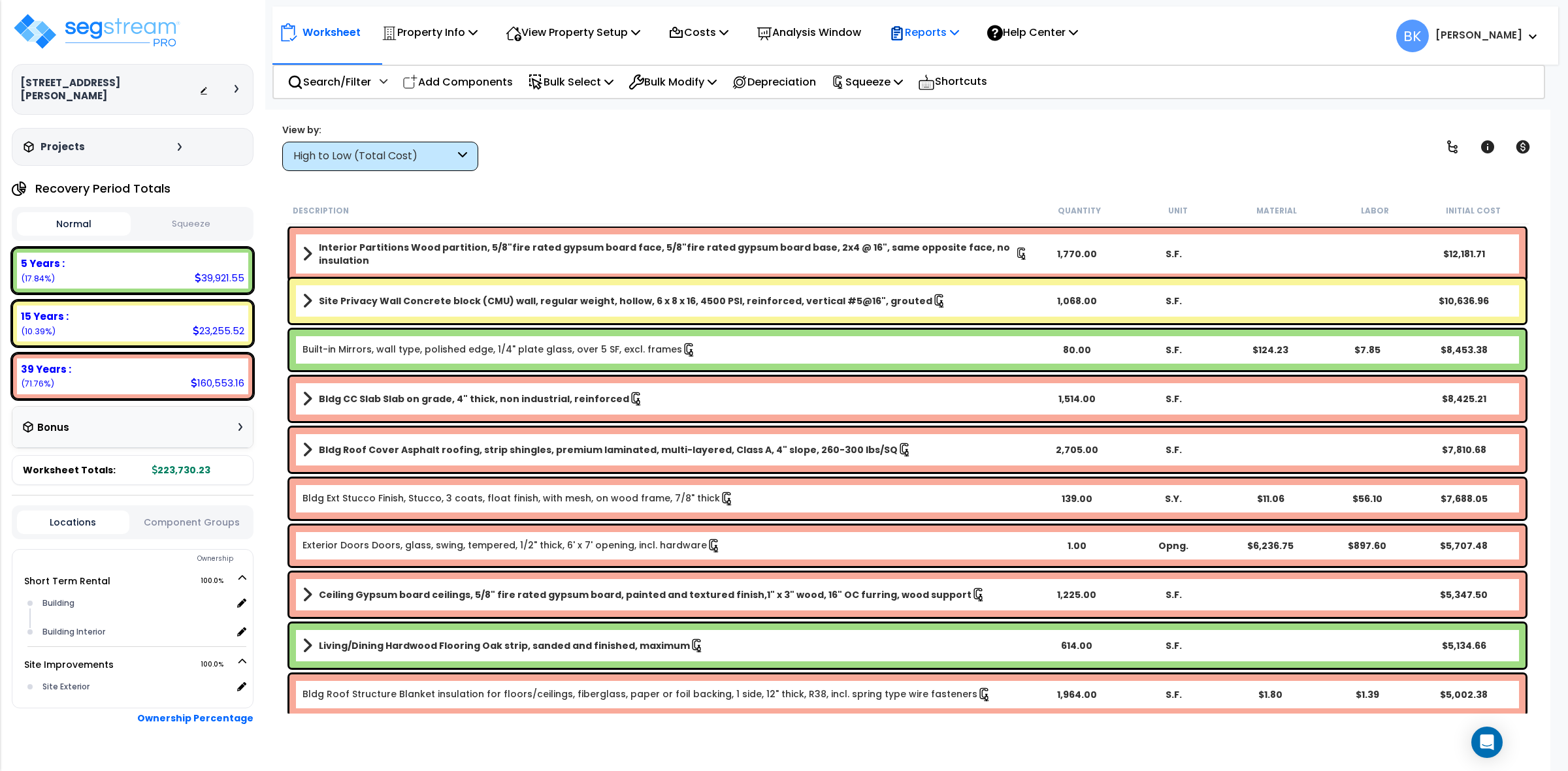
click at [933, 33] on p "Reports" at bounding box center [924, 32] width 70 height 18
click at [948, 59] on link "Get Report" at bounding box center [948, 61] width 130 height 26
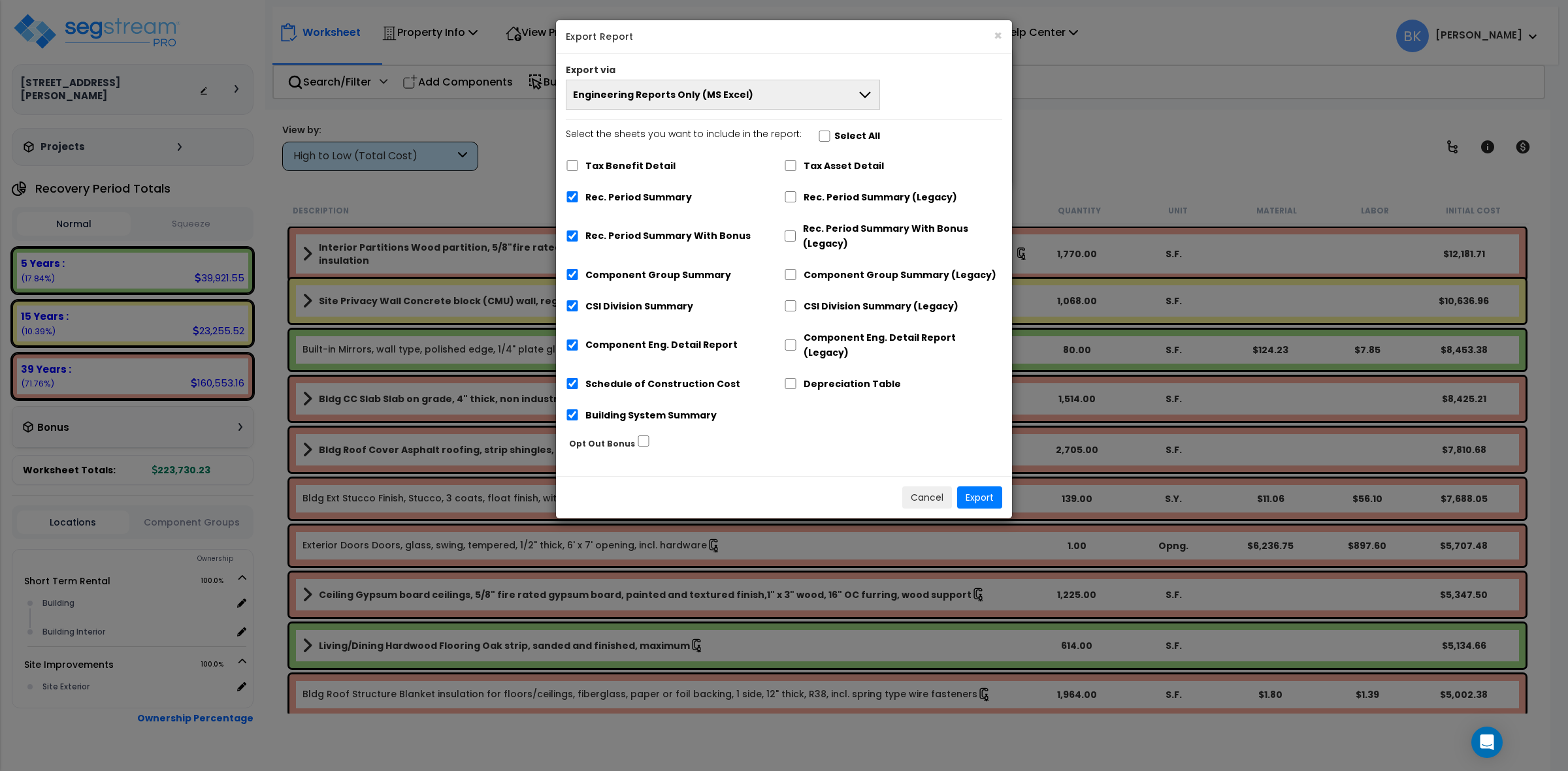
click at [736, 92] on span "Engineering Reports Only (MS Excel)" at bounding box center [663, 94] width 180 height 13
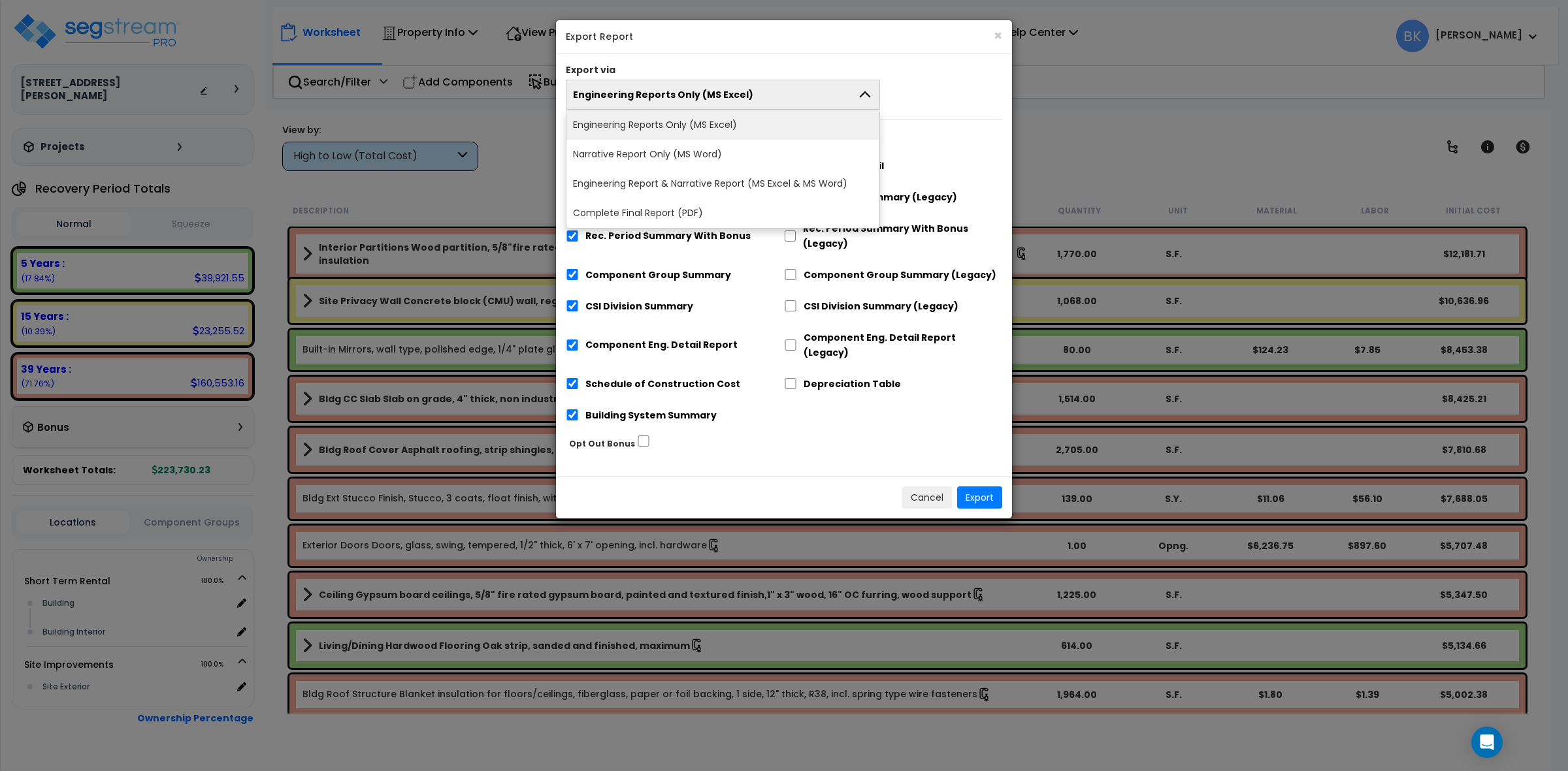
click at [736, 92] on span "Engineering Reports Only (MS Excel)" at bounding box center [663, 94] width 180 height 13
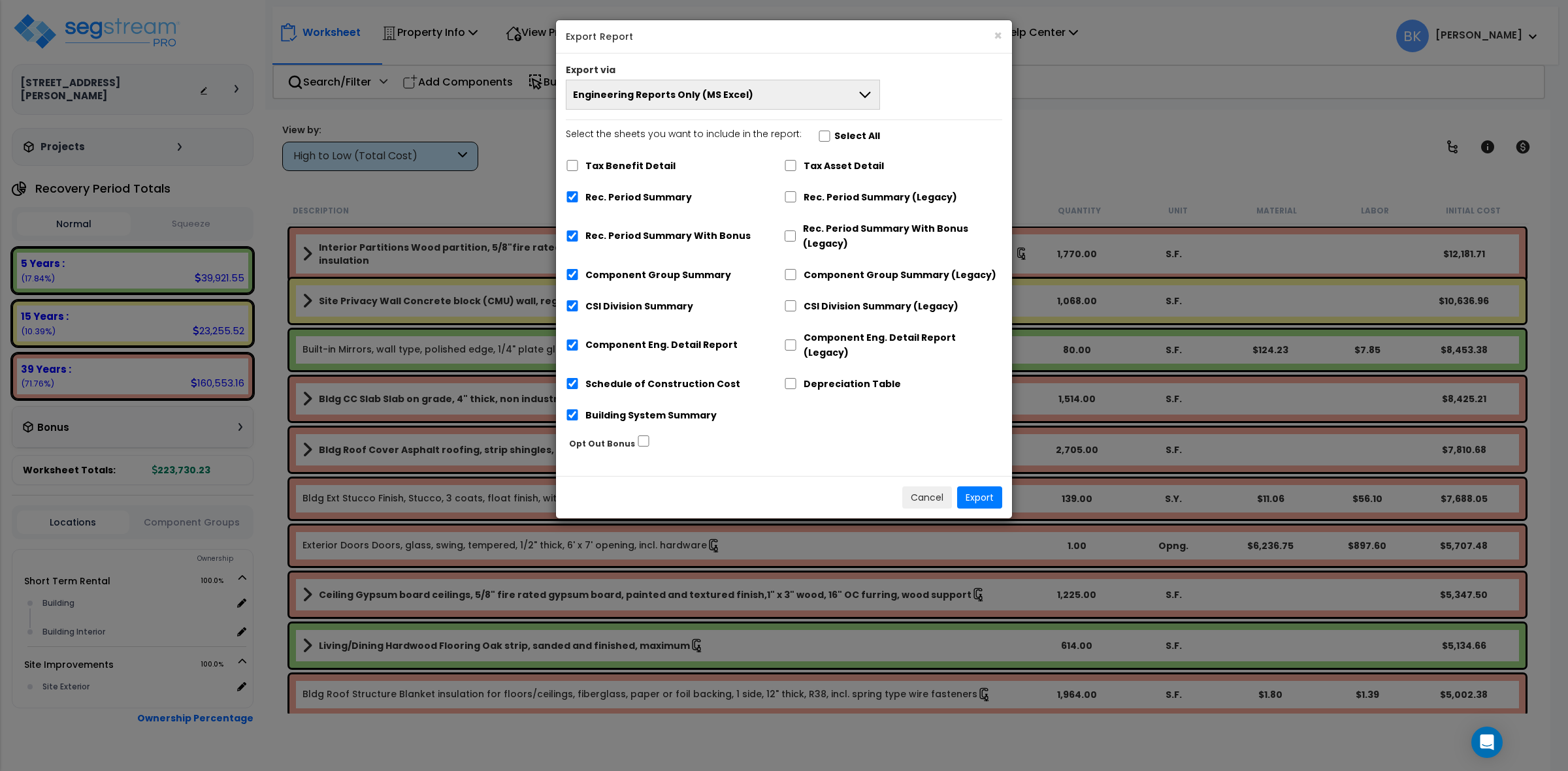
click at [615, 240] on label "Rec. Period Summary With Bonus" at bounding box center [669, 236] width 166 height 15
click at [579, 240] on input "Rec. Period Summary With Bonus" at bounding box center [572, 236] width 14 height 11
checkbox input "false"
click at [985, 487] on button "Export" at bounding box center [980, 498] width 45 height 22
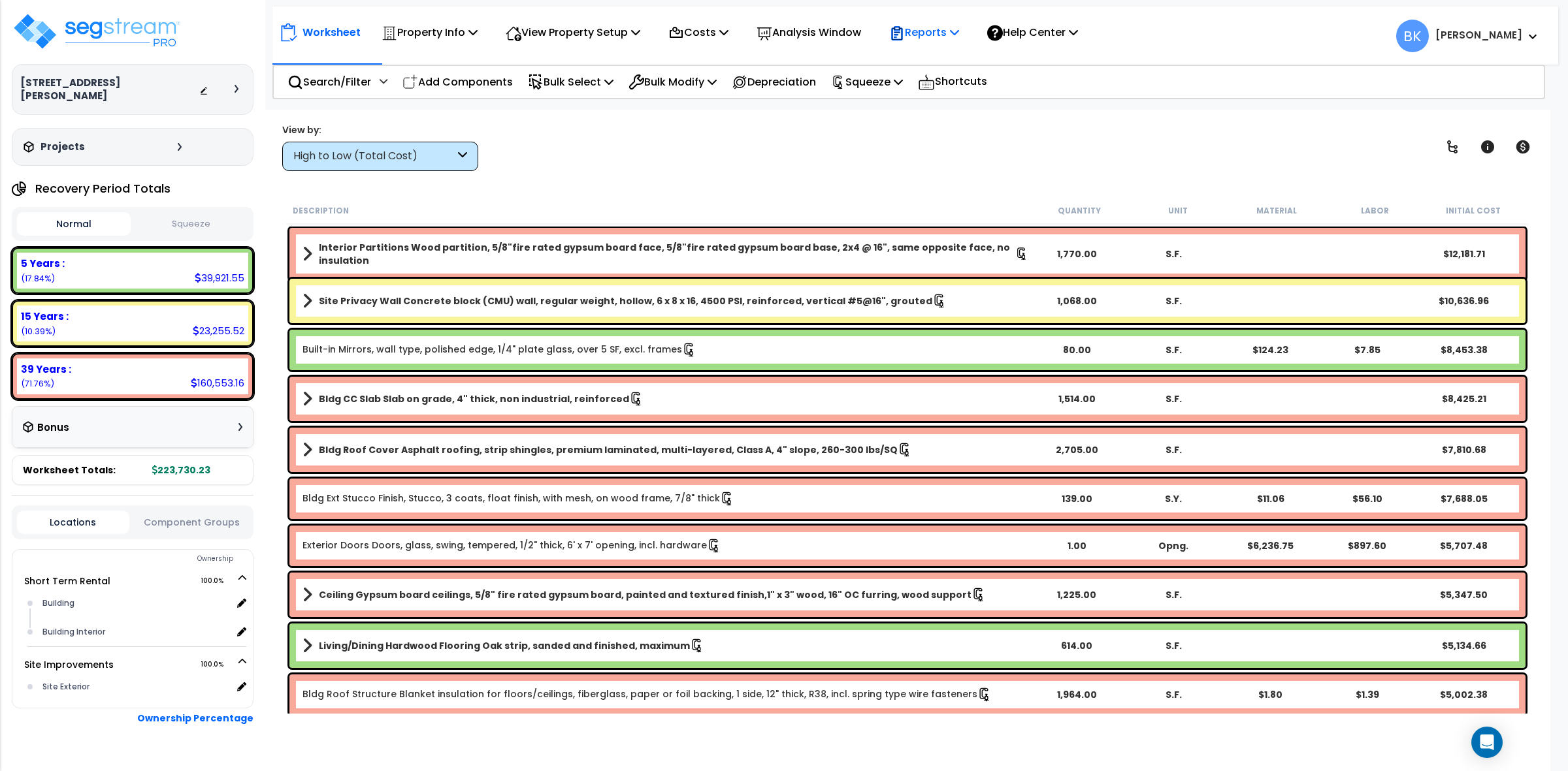
click at [960, 27] on icon at bounding box center [955, 32] width 9 height 11
click at [951, 60] on link "Get Report" at bounding box center [948, 61] width 130 height 26
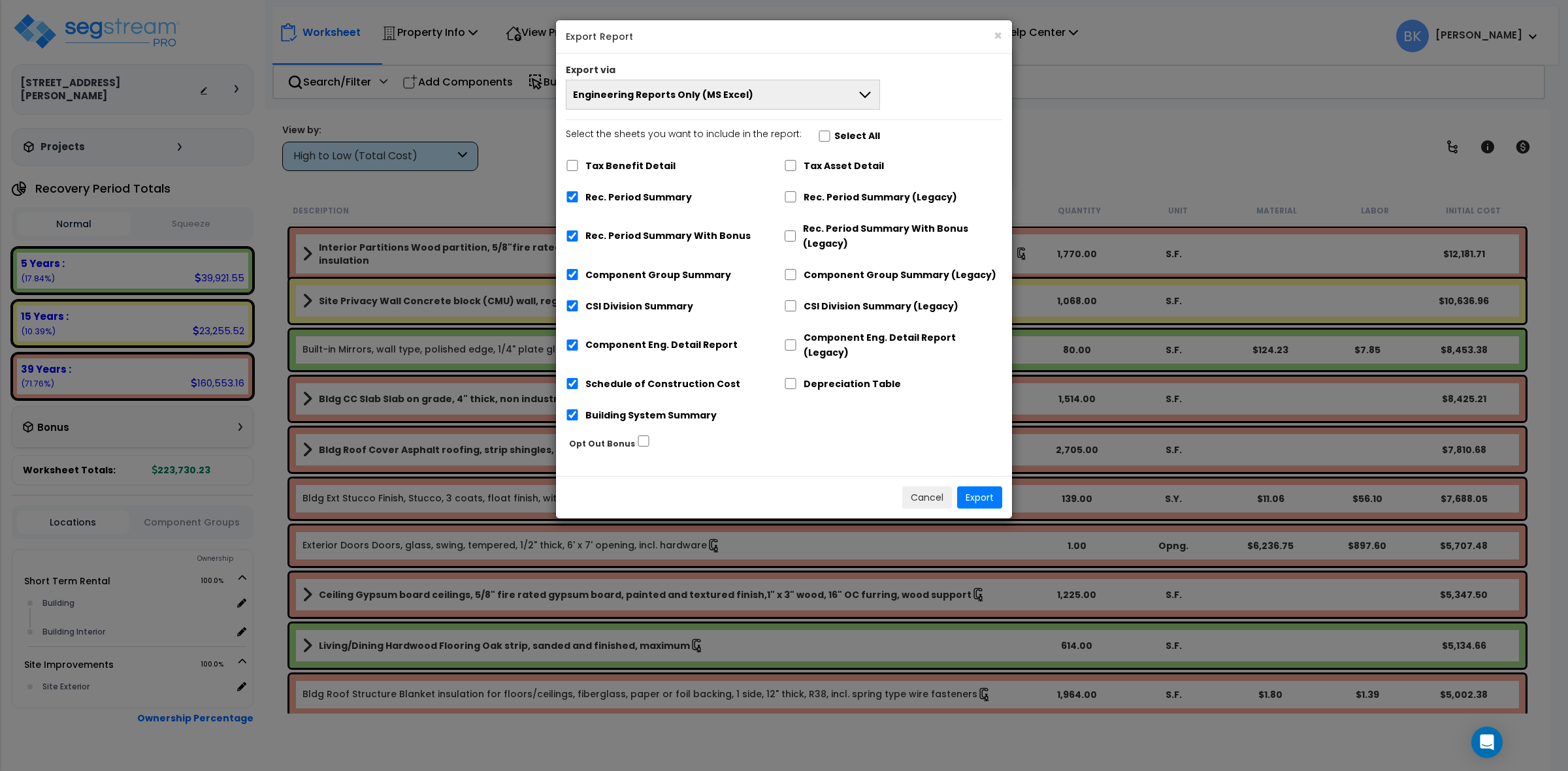
click at [642, 235] on label "Rec. Period Summary With Bonus" at bounding box center [669, 236] width 166 height 15
click at [579, 235] on input "Rec. Period Summary With Bonus" at bounding box center [572, 236] width 14 height 11
checkbox input "false"
click at [724, 96] on span "Engineering Reports Only (MS Excel)" at bounding box center [663, 94] width 180 height 13
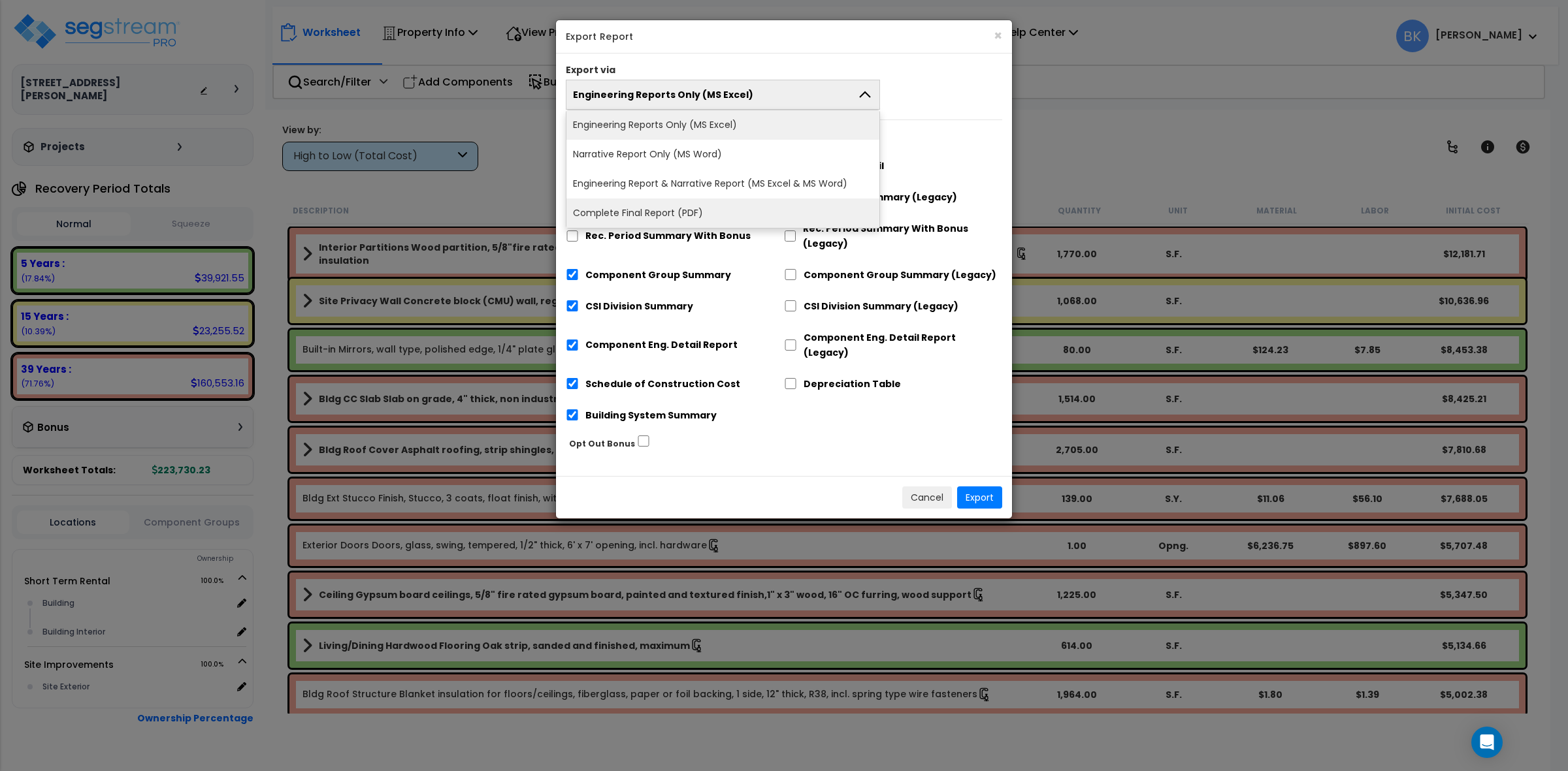
click at [644, 220] on li "Complete Final Report (PDF)" at bounding box center [723, 213] width 313 height 30
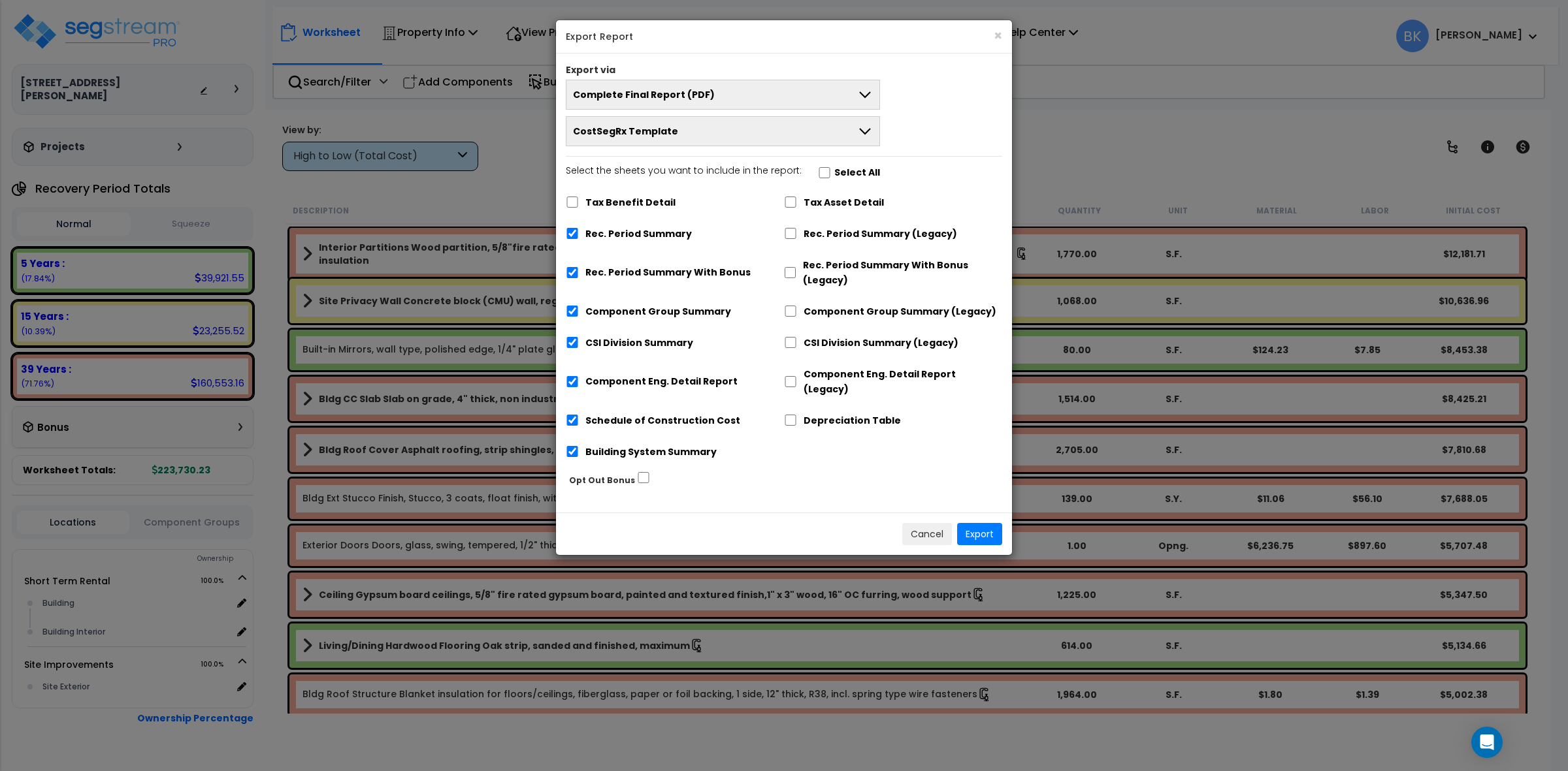
click at [664, 275] on label "Rec. Period Summary With Bonus" at bounding box center [669, 273] width 166 height 15
click at [579, 275] on input "Rec. Period Summary With Bonus" at bounding box center [572, 273] width 14 height 11
checkbox input "false"
click at [987, 524] on button "Export" at bounding box center [980, 534] width 45 height 22
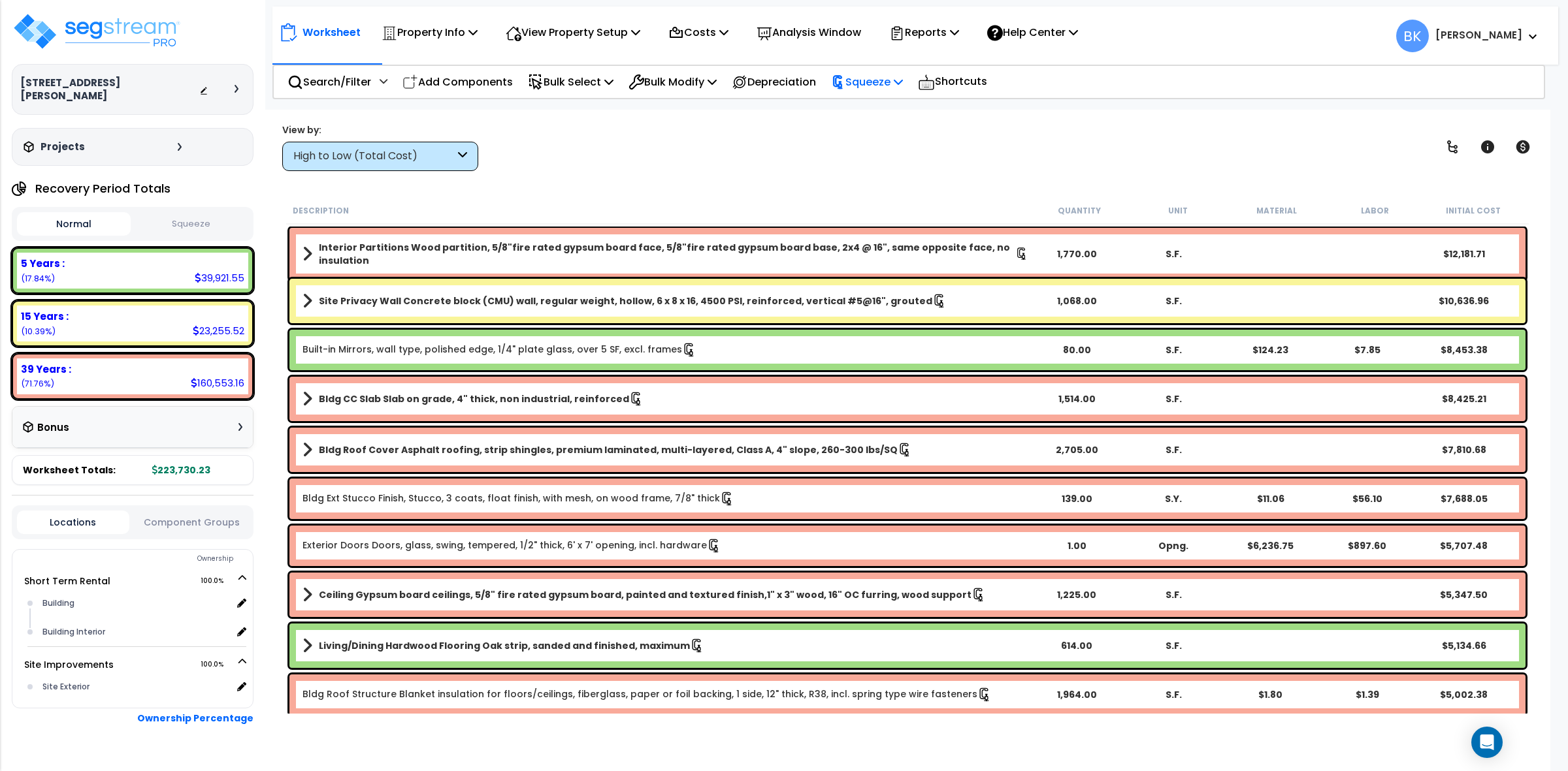
click at [890, 89] on p "Squeeze" at bounding box center [867, 82] width 72 height 18
click at [880, 134] on link "Reset Squeeze" at bounding box center [889, 138] width 130 height 26
click at [877, 83] on p "Squeeze" at bounding box center [867, 82] width 72 height 18
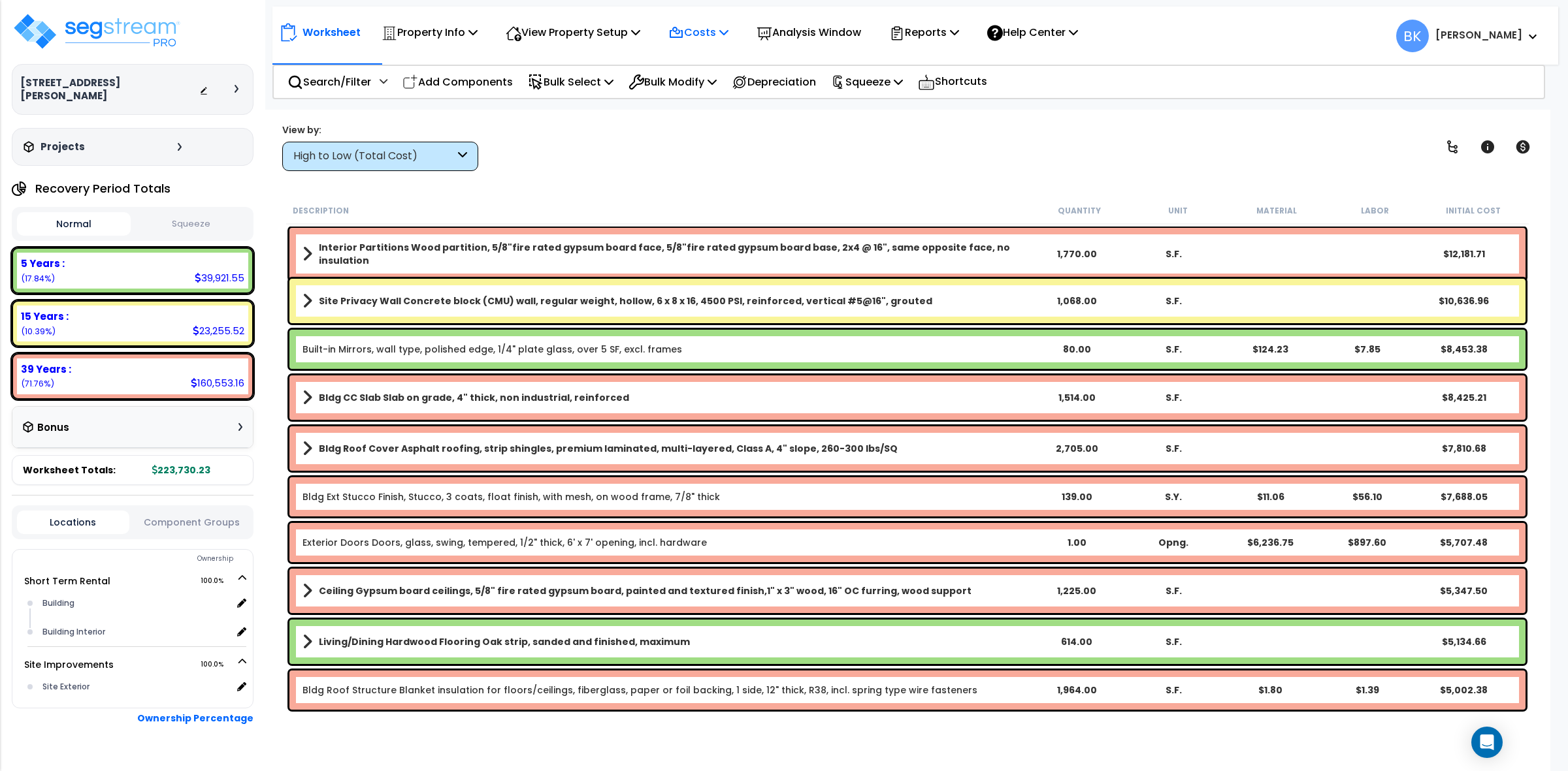
click at [700, 31] on p "Costs" at bounding box center [698, 32] width 60 height 18
click at [702, 85] on link "Direct Costs" at bounding box center [726, 89] width 130 height 26
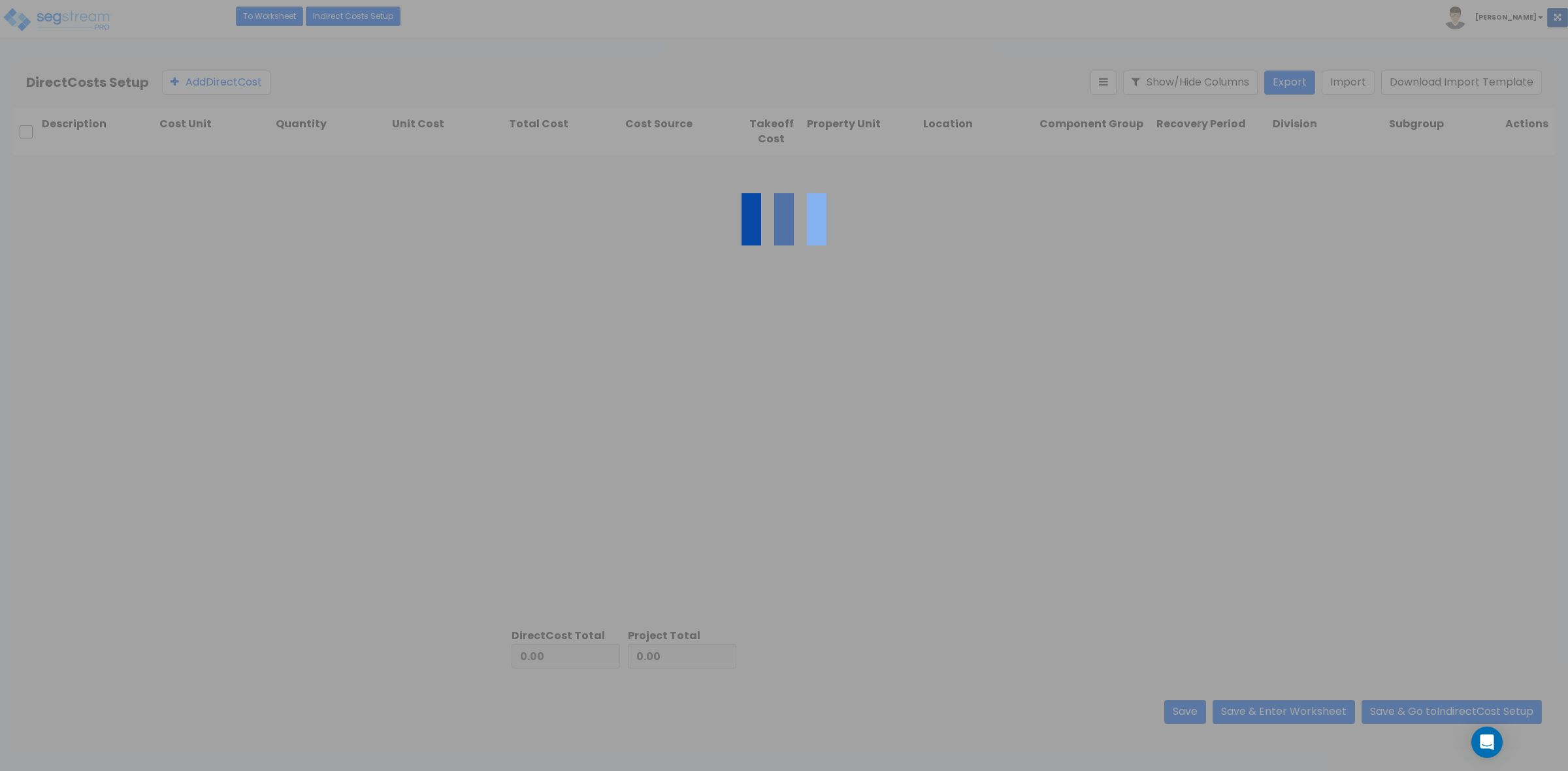
type input "9,811.00"
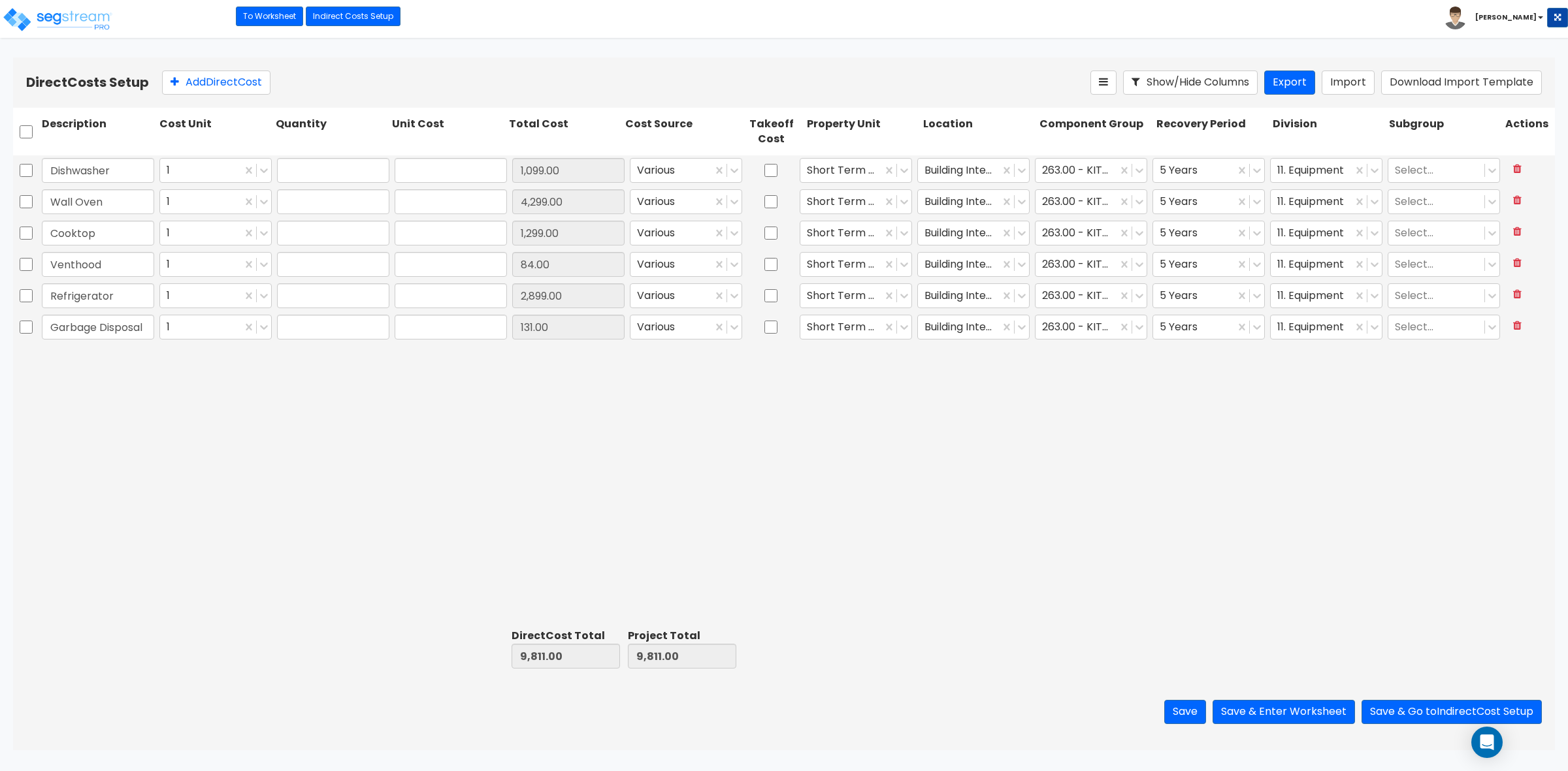
type input "1.00"
type input "1,099.00"
type input "1.00"
type input "4,299.00"
type input "1.00"
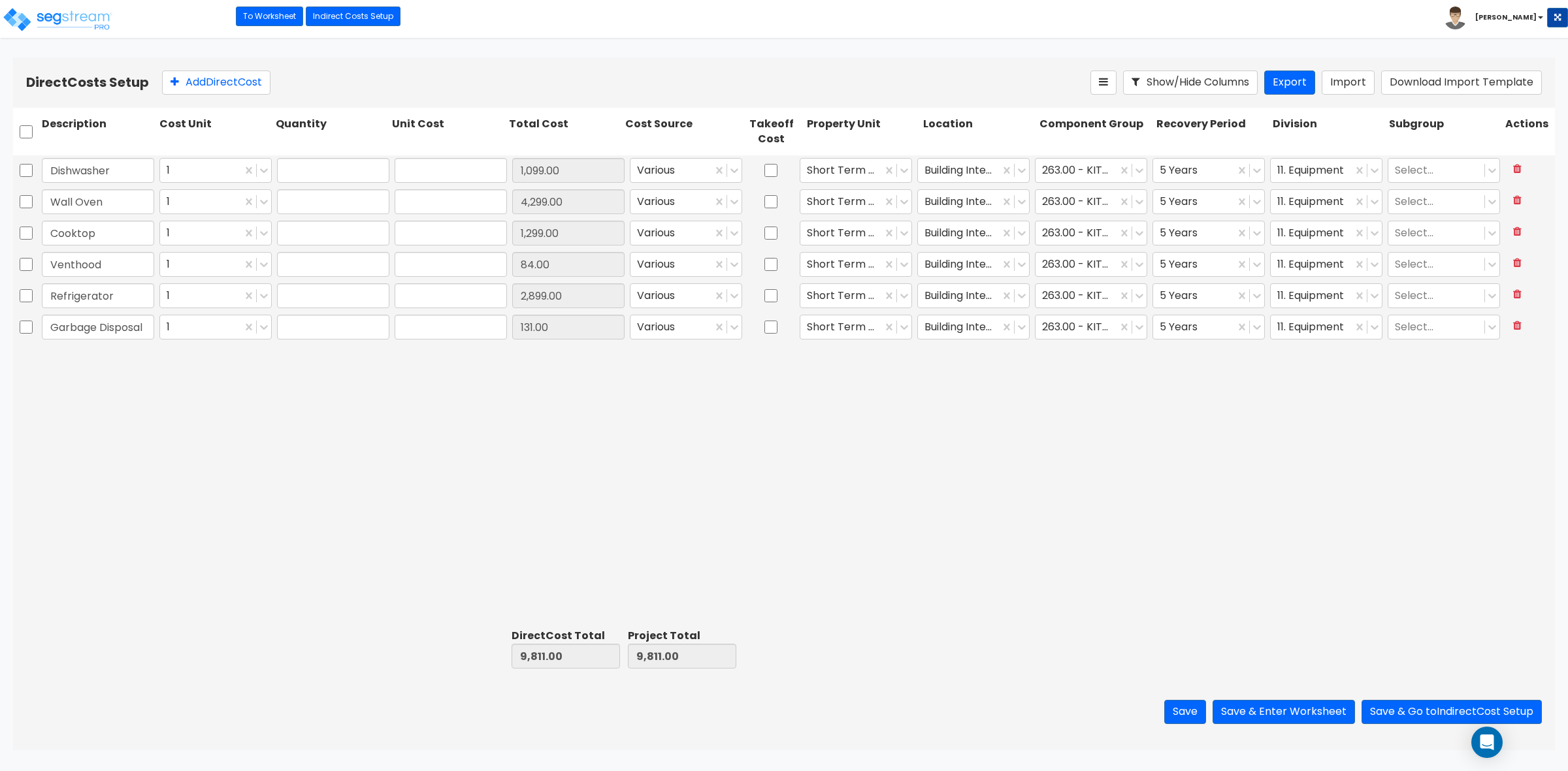
type input "1,299.00"
type input "1.00"
type input "84.00"
type input "1.00"
type input "2,899.00"
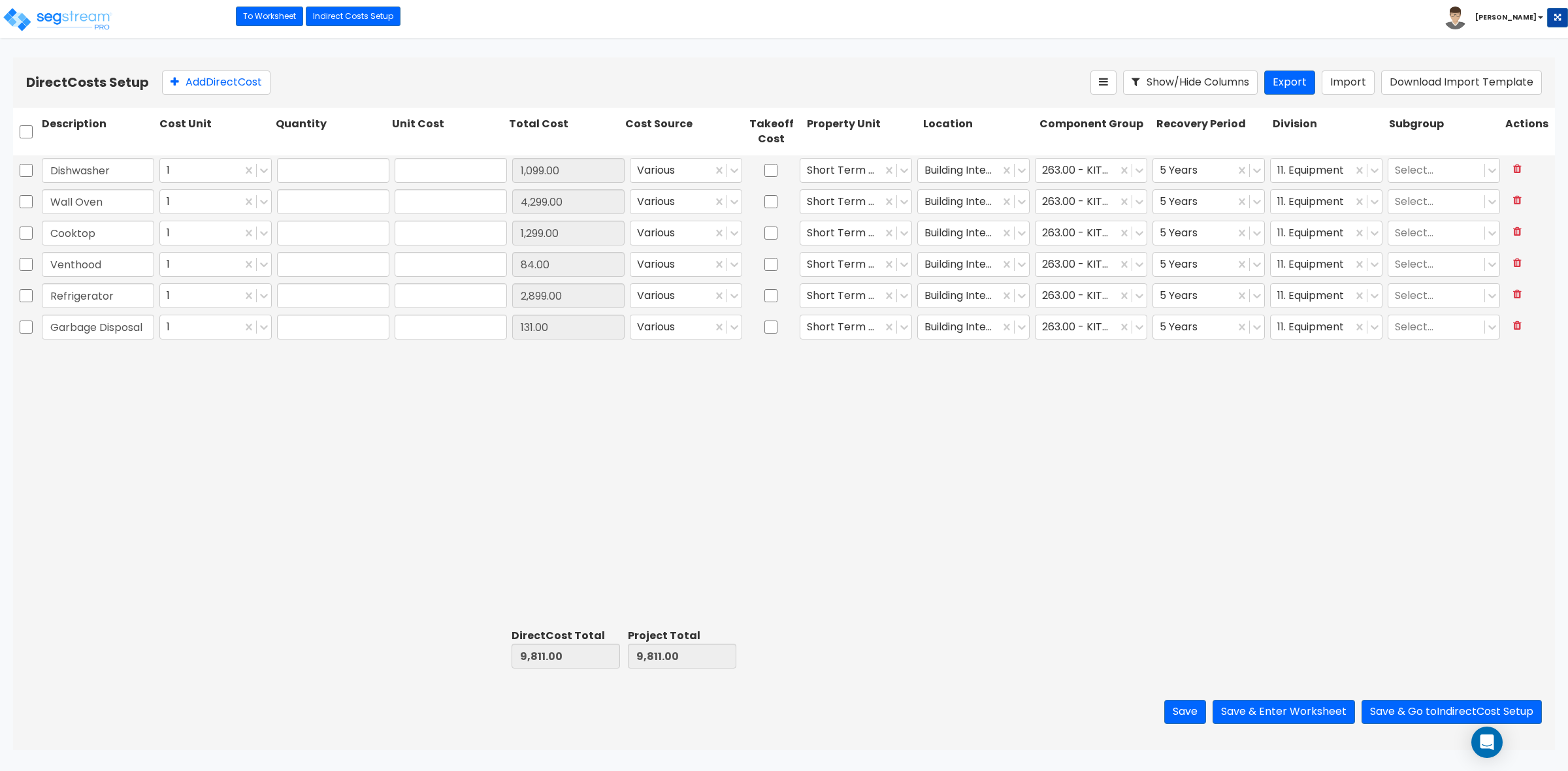
type input "1.00"
type input "131.00"
click at [27, 128] on input "checkbox" at bounding box center [26, 132] width 14 height 25
checkbox input "true"
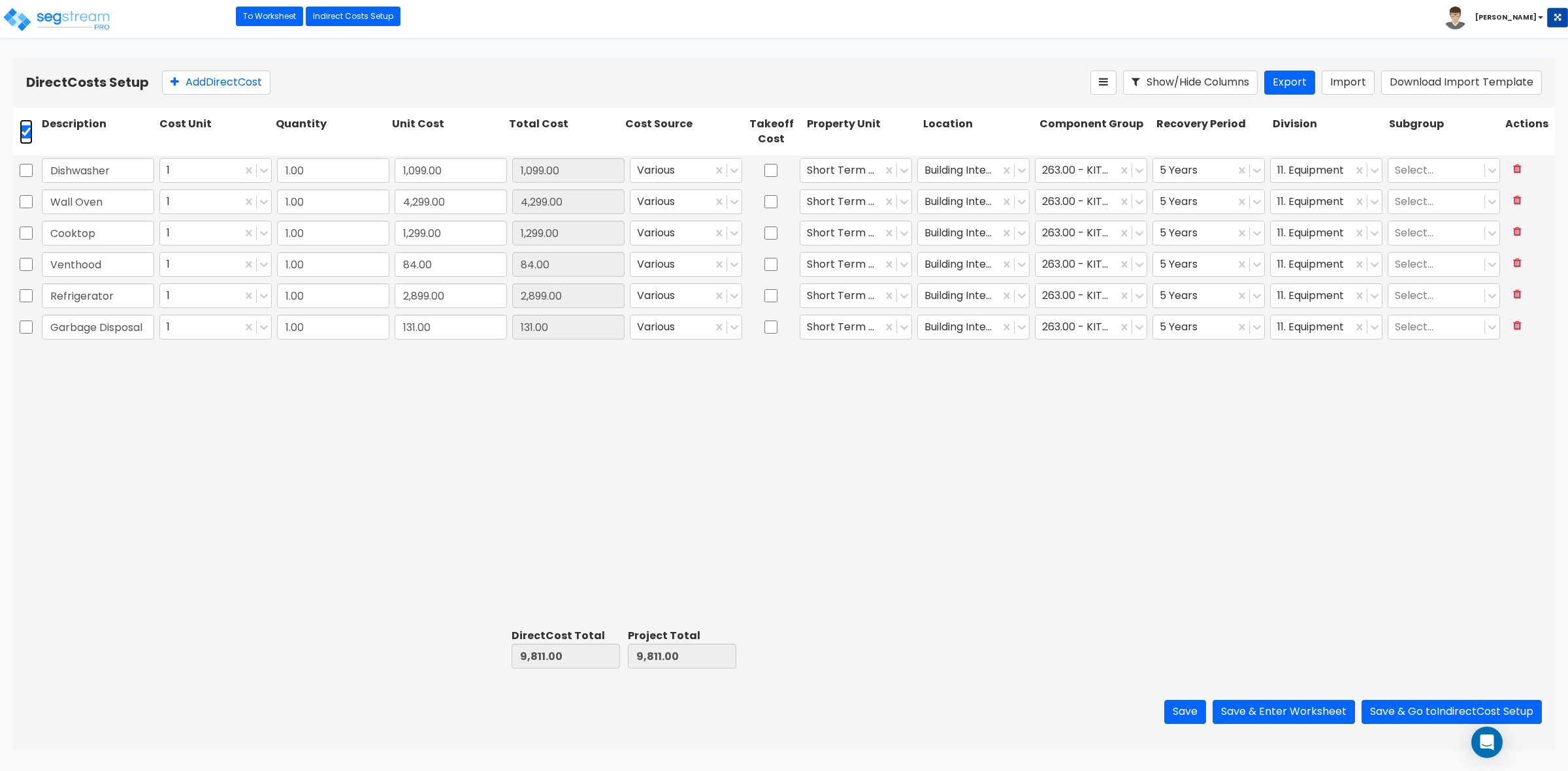
checkbox input "true"
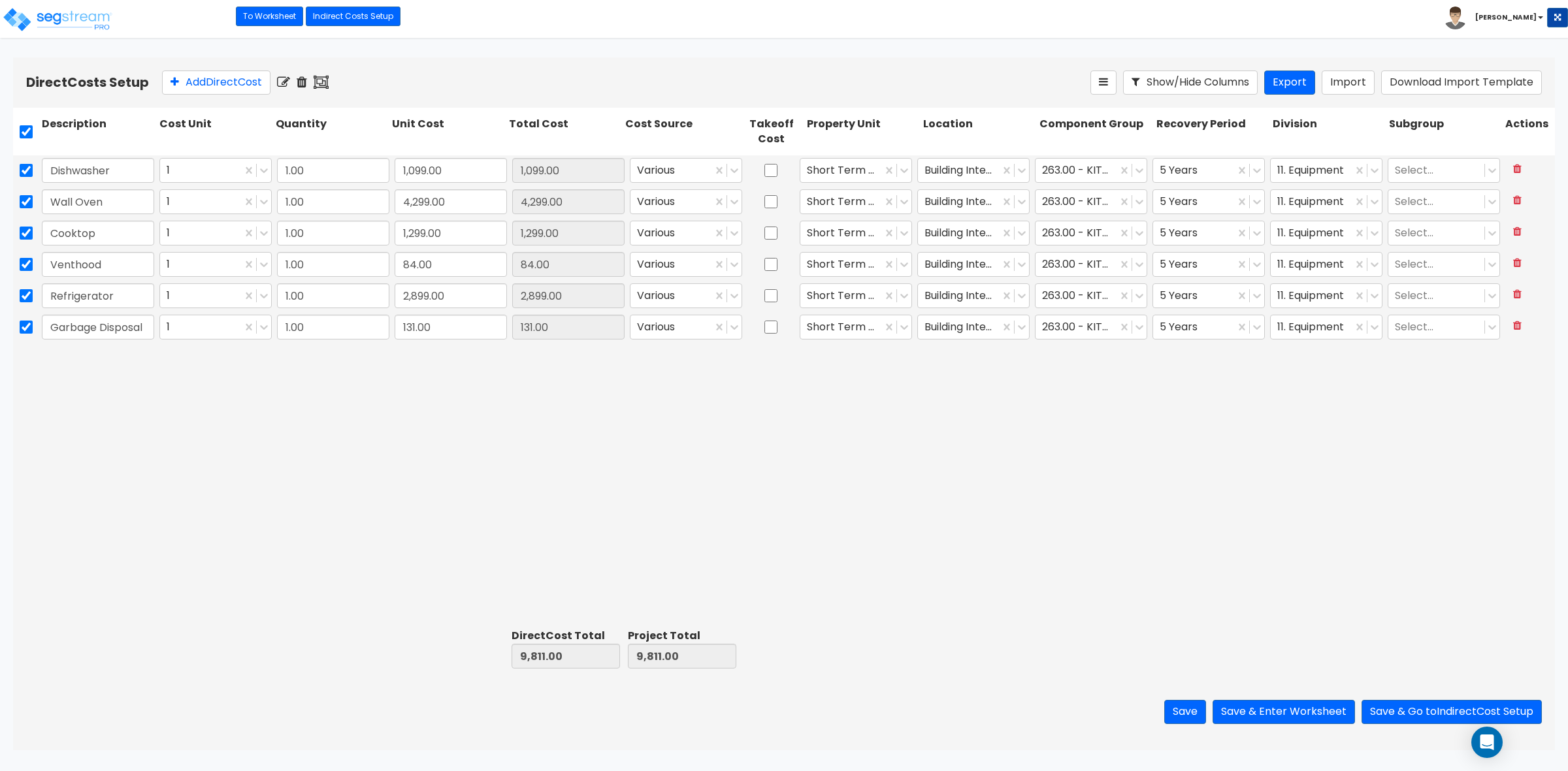
click at [304, 80] on icon at bounding box center [302, 82] width 11 height 13
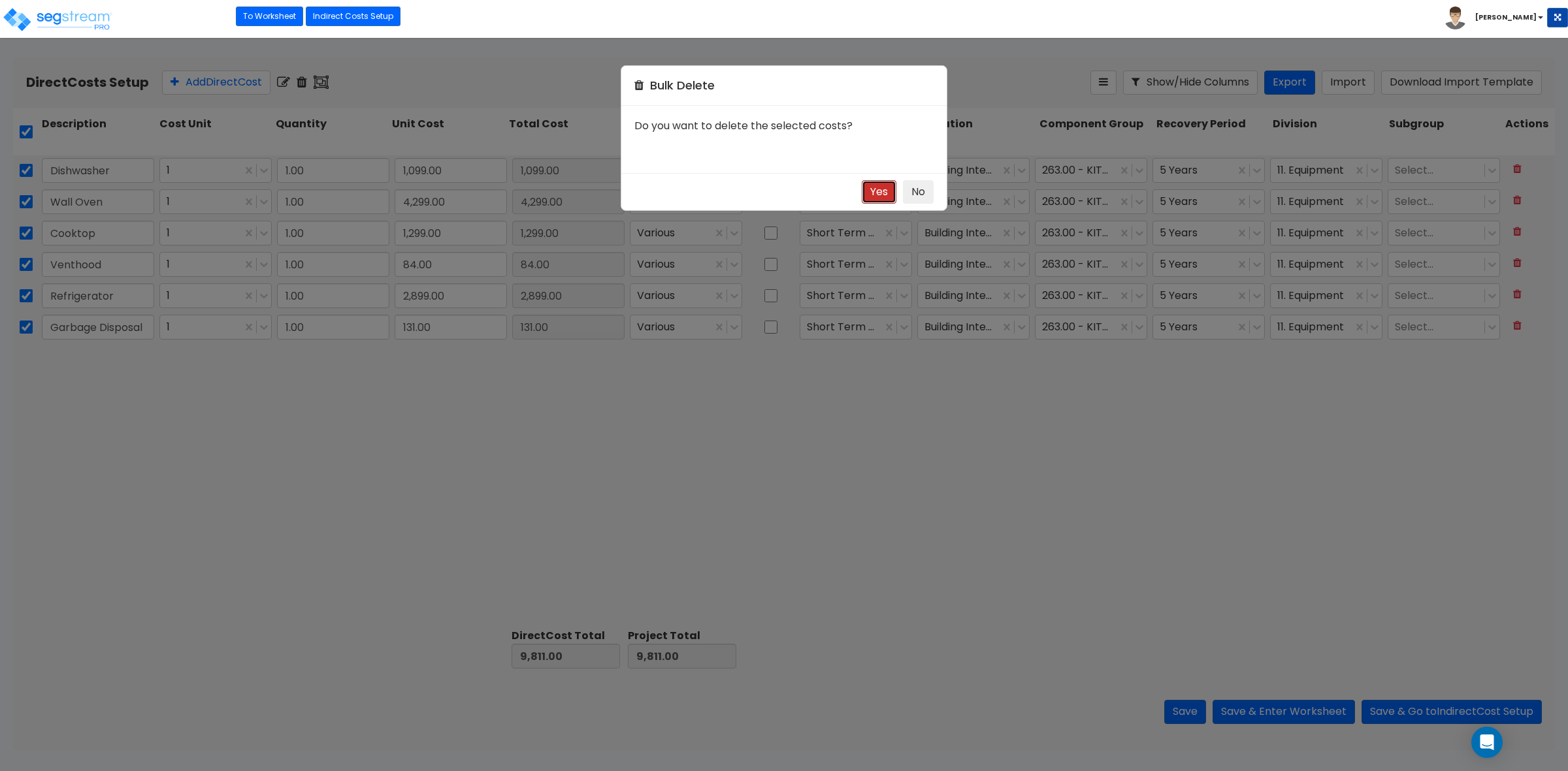
click at [881, 194] on button "Yes" at bounding box center [879, 192] width 34 height 24
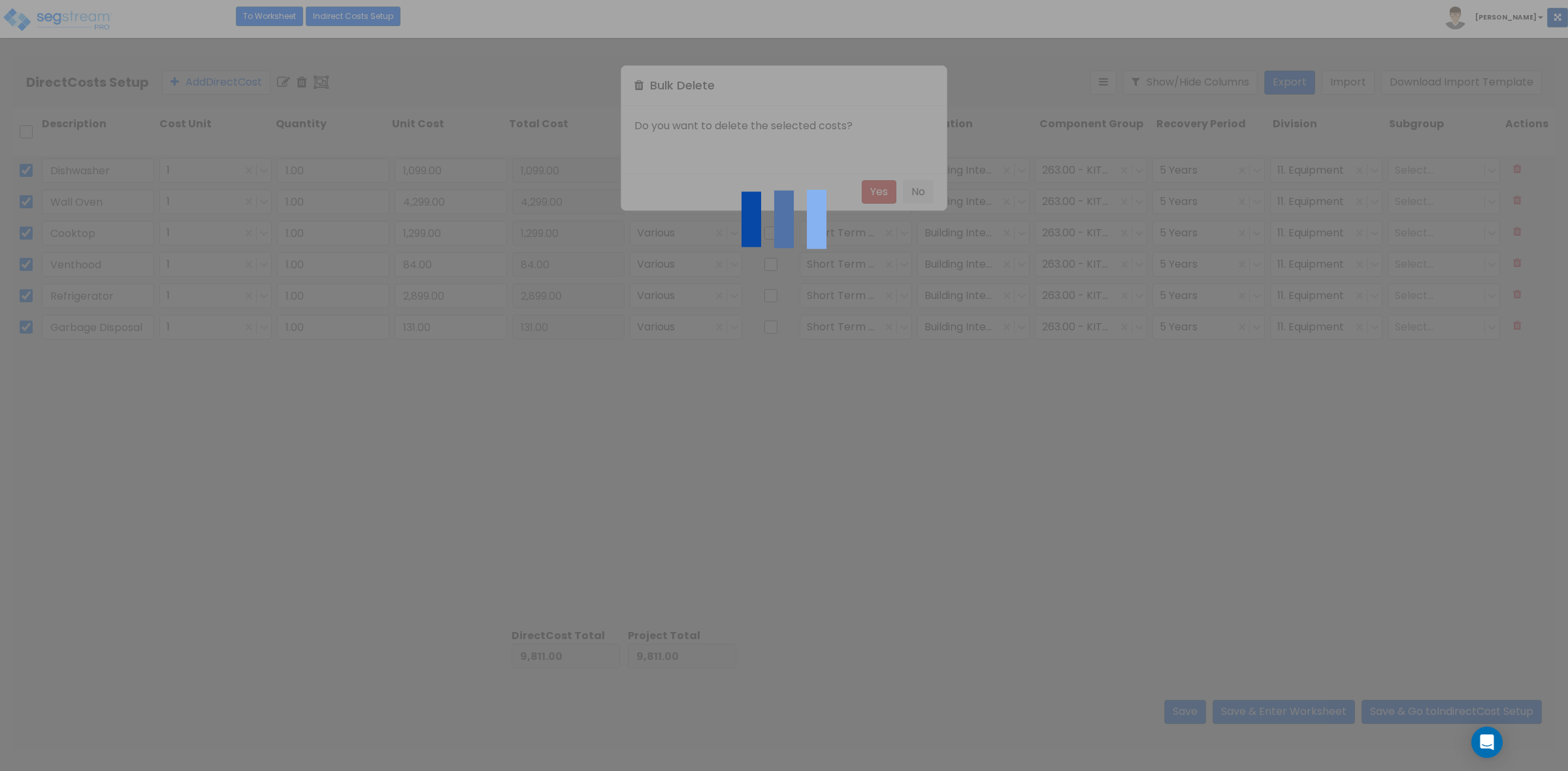
type input "0.00"
checkbox input "false"
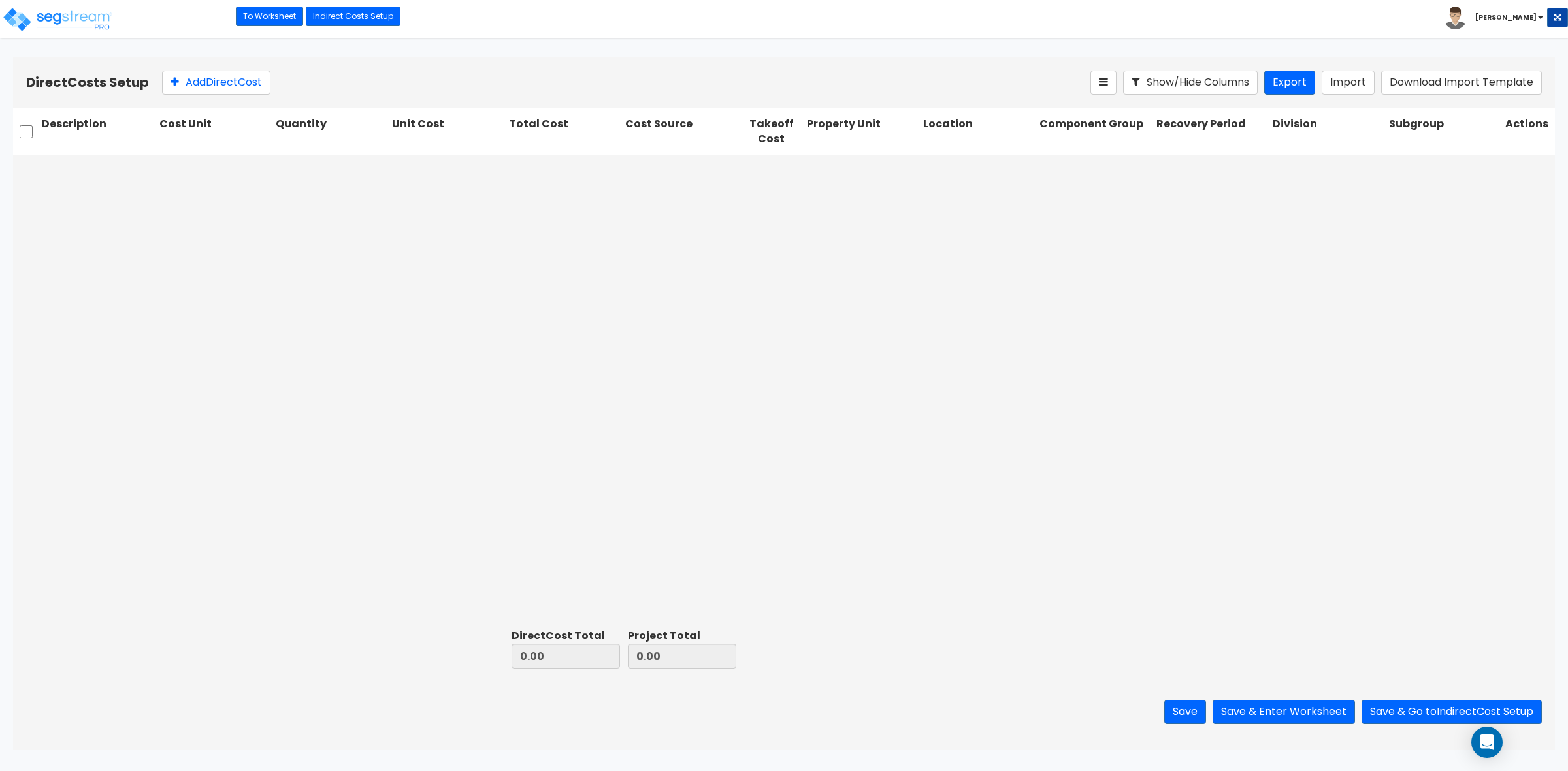
click at [1170, 697] on div "Save Save & Enter Worksheet Save & Go to Indirect Cost Setup" at bounding box center [784, 712] width 1542 height 76
click at [1178, 712] on button "Save" at bounding box center [1185, 712] width 41 height 24
click at [1303, 716] on button "Save & Enter Worksheet" at bounding box center [1284, 712] width 142 height 24
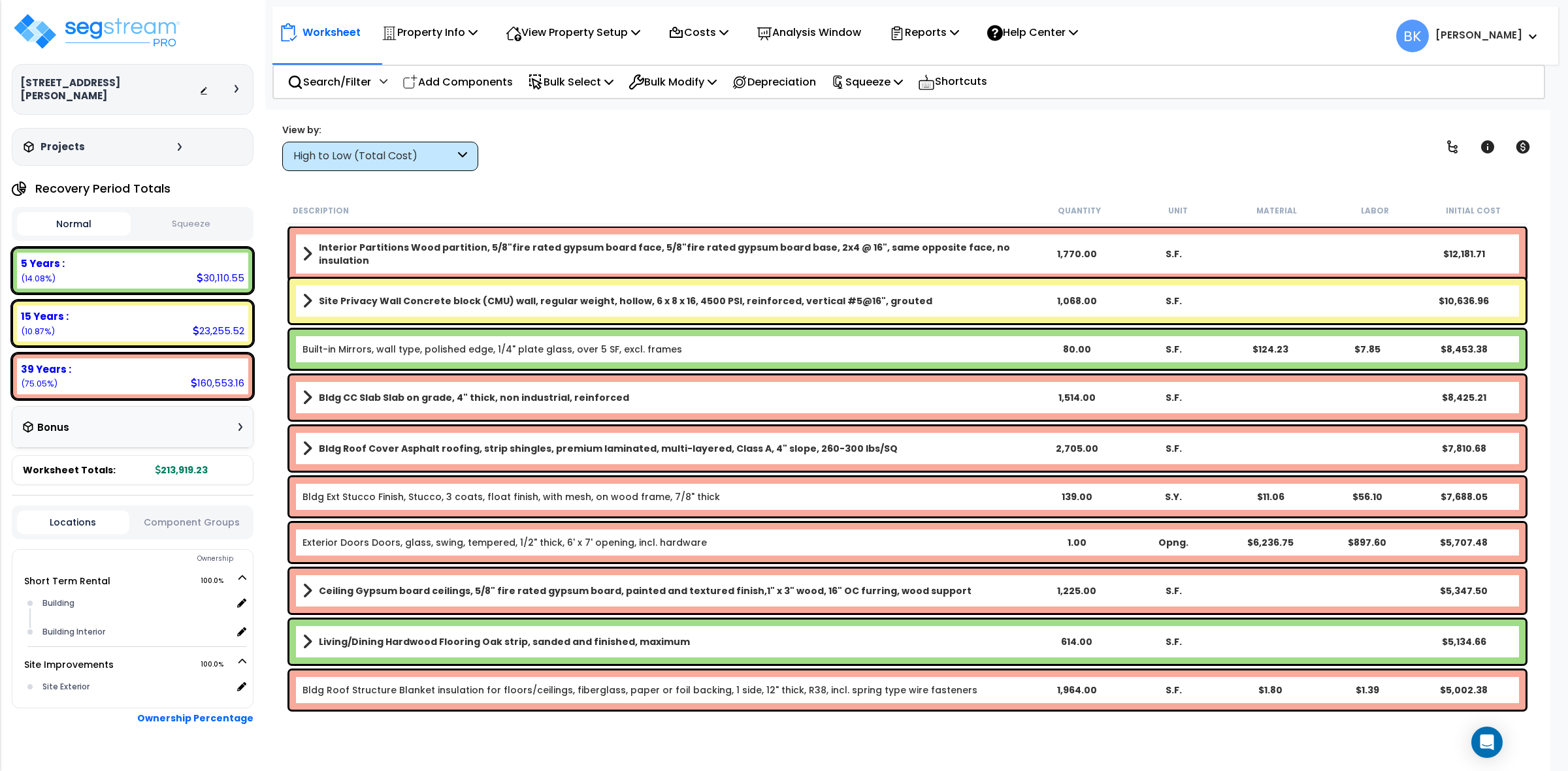
click at [410, 142] on div "High to Low (Total Cost)" at bounding box center [381, 157] width 196 height 30
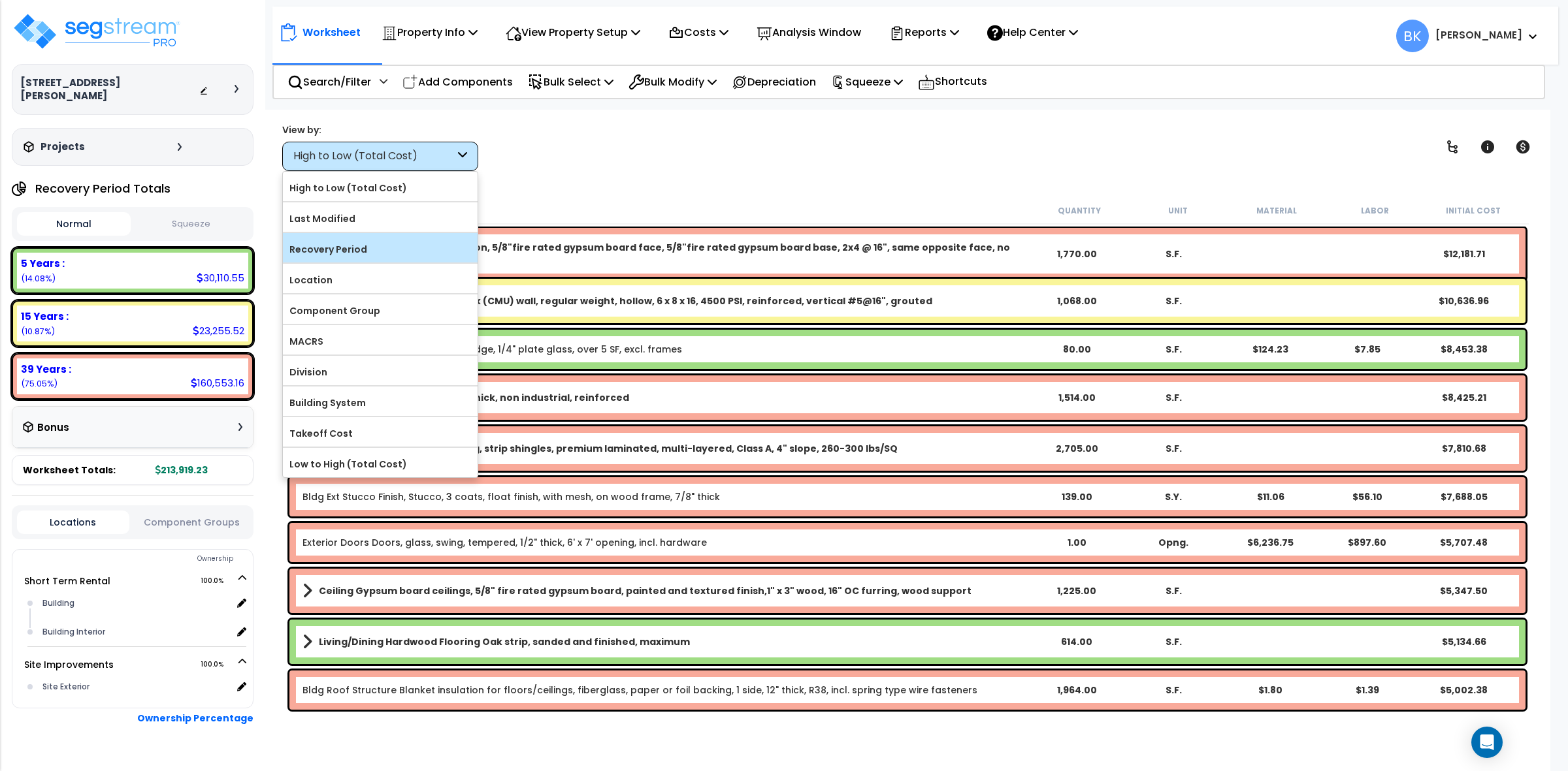
click at [364, 248] on label "Recovery Period" at bounding box center [380, 249] width 194 height 20
click at [0, 0] on input "Recovery Period" at bounding box center [0, 0] width 0 height 0
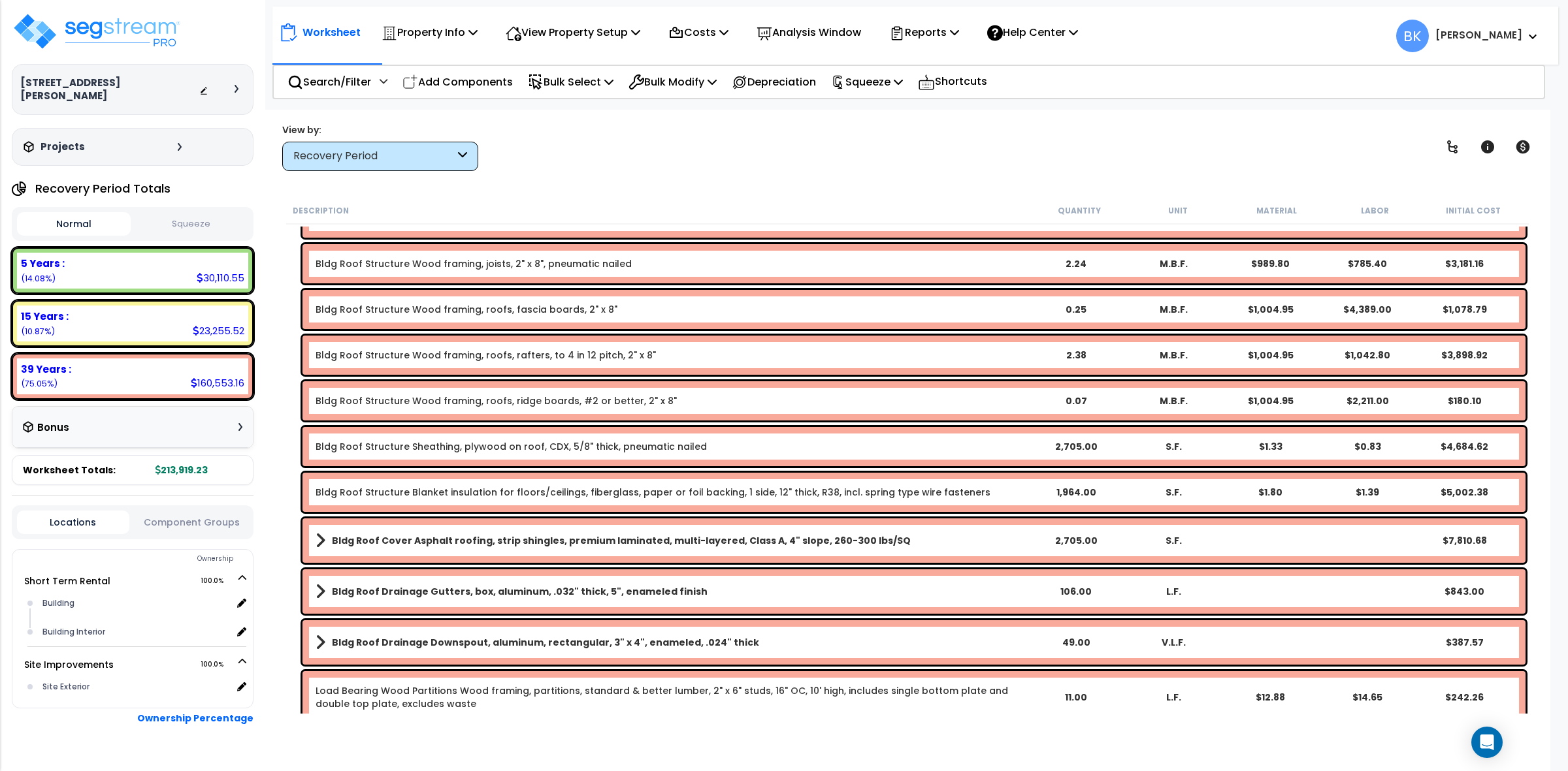
scroll to position [1715, 0]
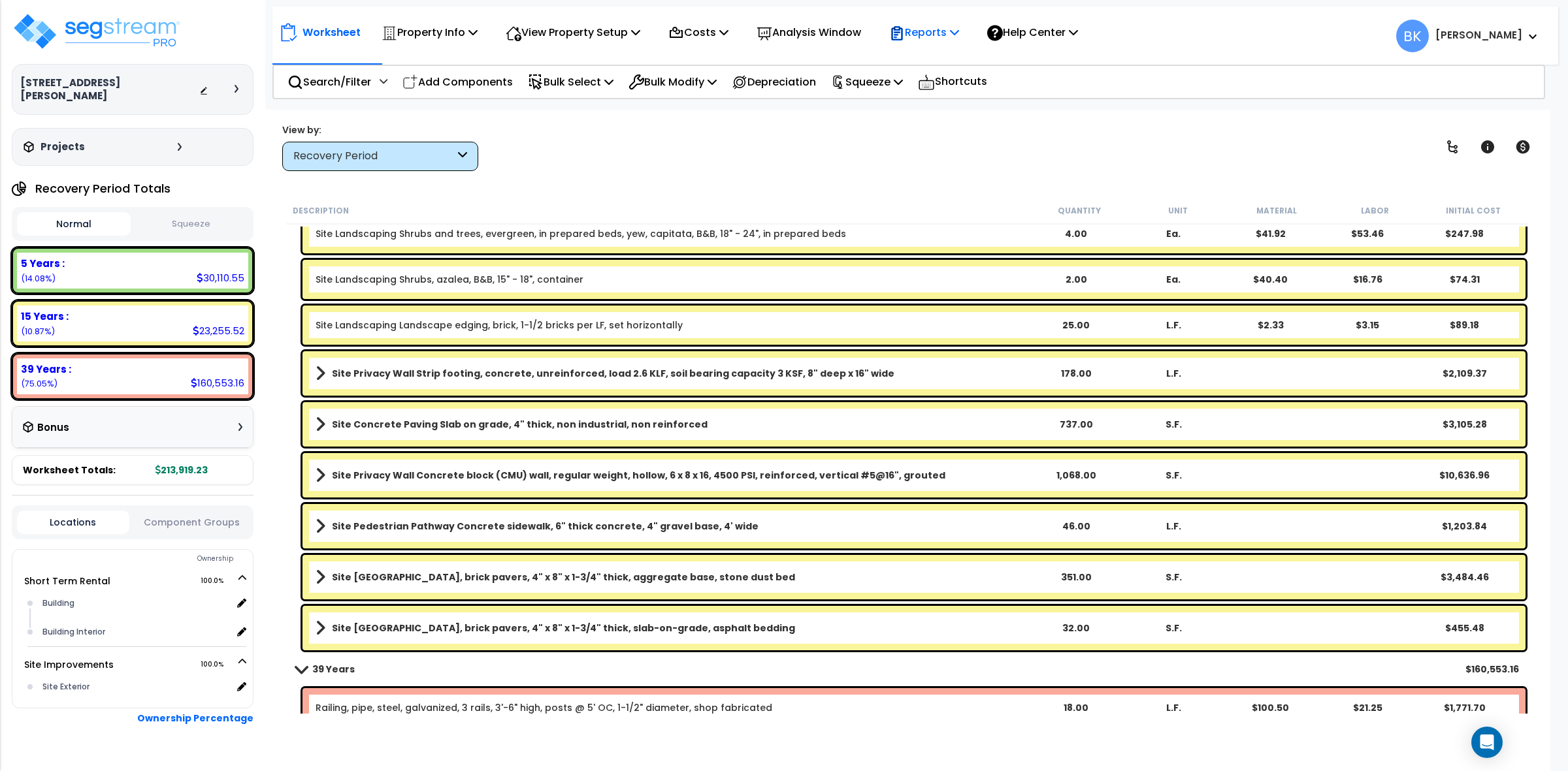
click at [906, 31] on icon at bounding box center [897, 32] width 15 height 15
click at [968, 59] on link "Get Report" at bounding box center [948, 61] width 130 height 26
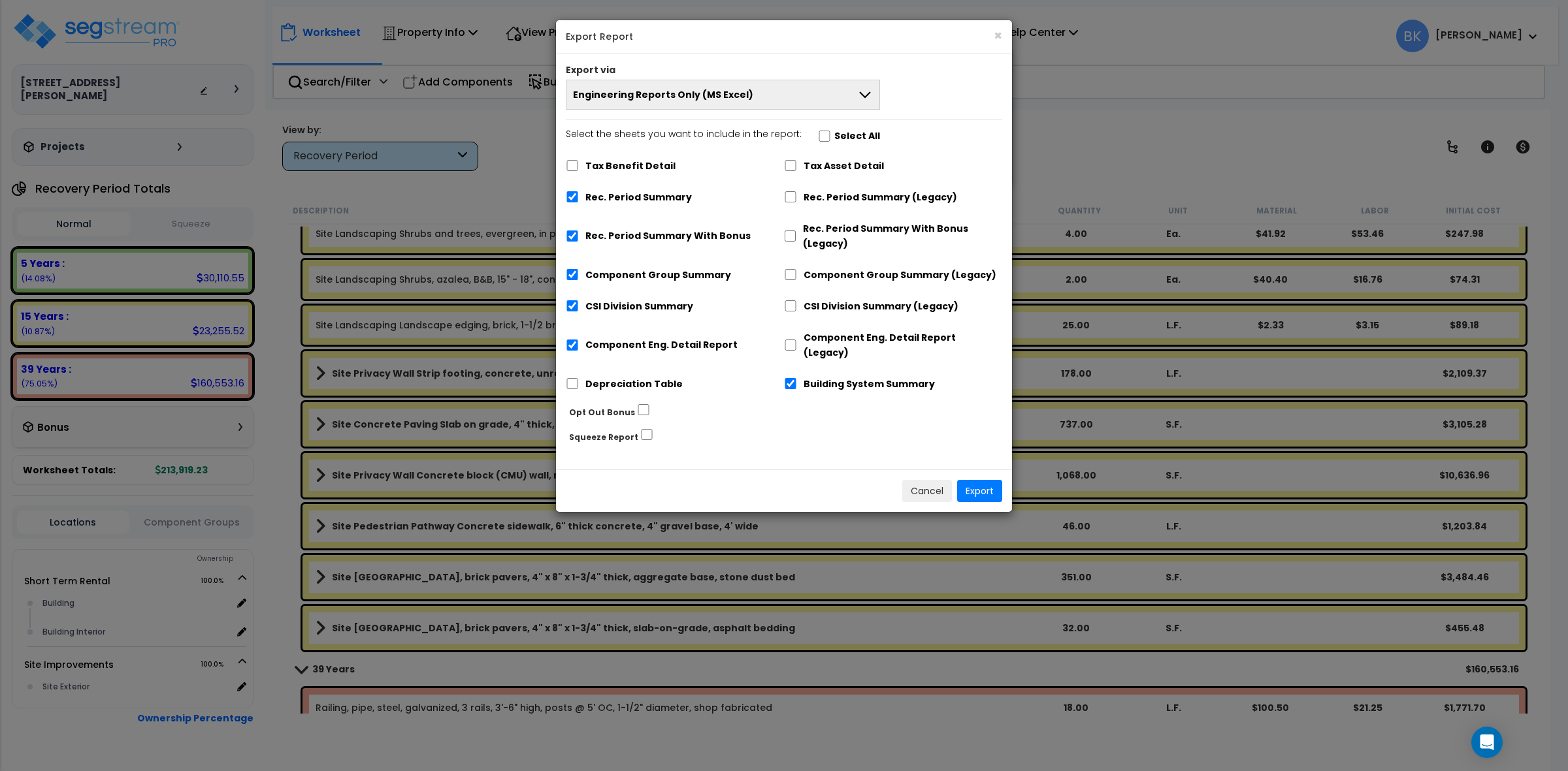
click at [649, 239] on label "Rec. Period Summary With Bonus" at bounding box center [669, 236] width 166 height 15
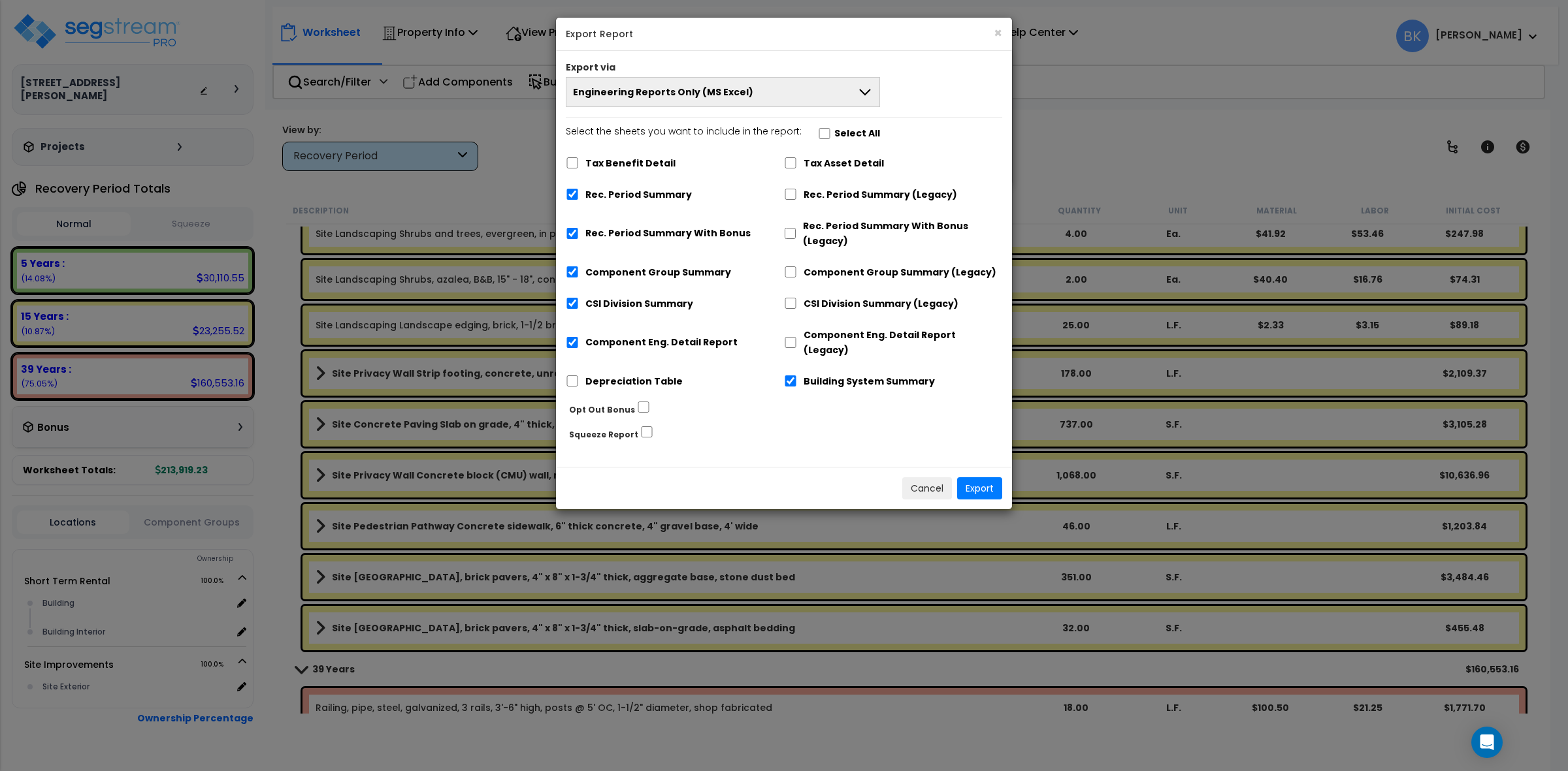
click at [649, 238] on label "Rec. Period Summary With Bonus" at bounding box center [669, 233] width 166 height 15
click at [579, 238] on input "Rec. Period Summary With Bonus" at bounding box center [572, 233] width 14 height 11
checkbox input "false"
click at [965, 478] on button "Export" at bounding box center [980, 489] width 45 height 22
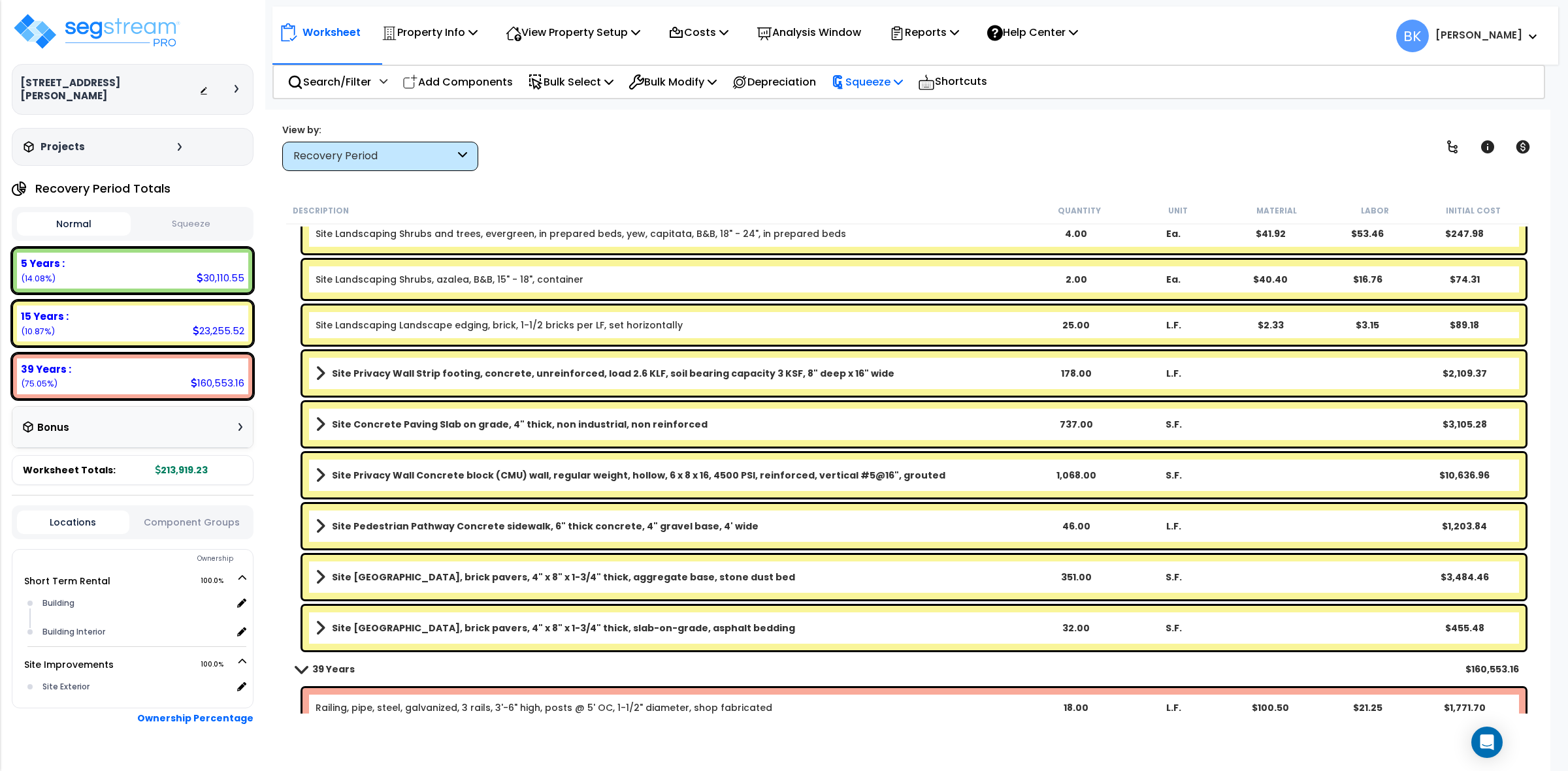
click at [903, 77] on icon at bounding box center [898, 82] width 9 height 11
drag, startPoint x: 897, startPoint y: 113, endPoint x: 892, endPoint y: 132, distance: 19.6
click at [897, 113] on link "Squeeze" at bounding box center [889, 111] width 130 height 26
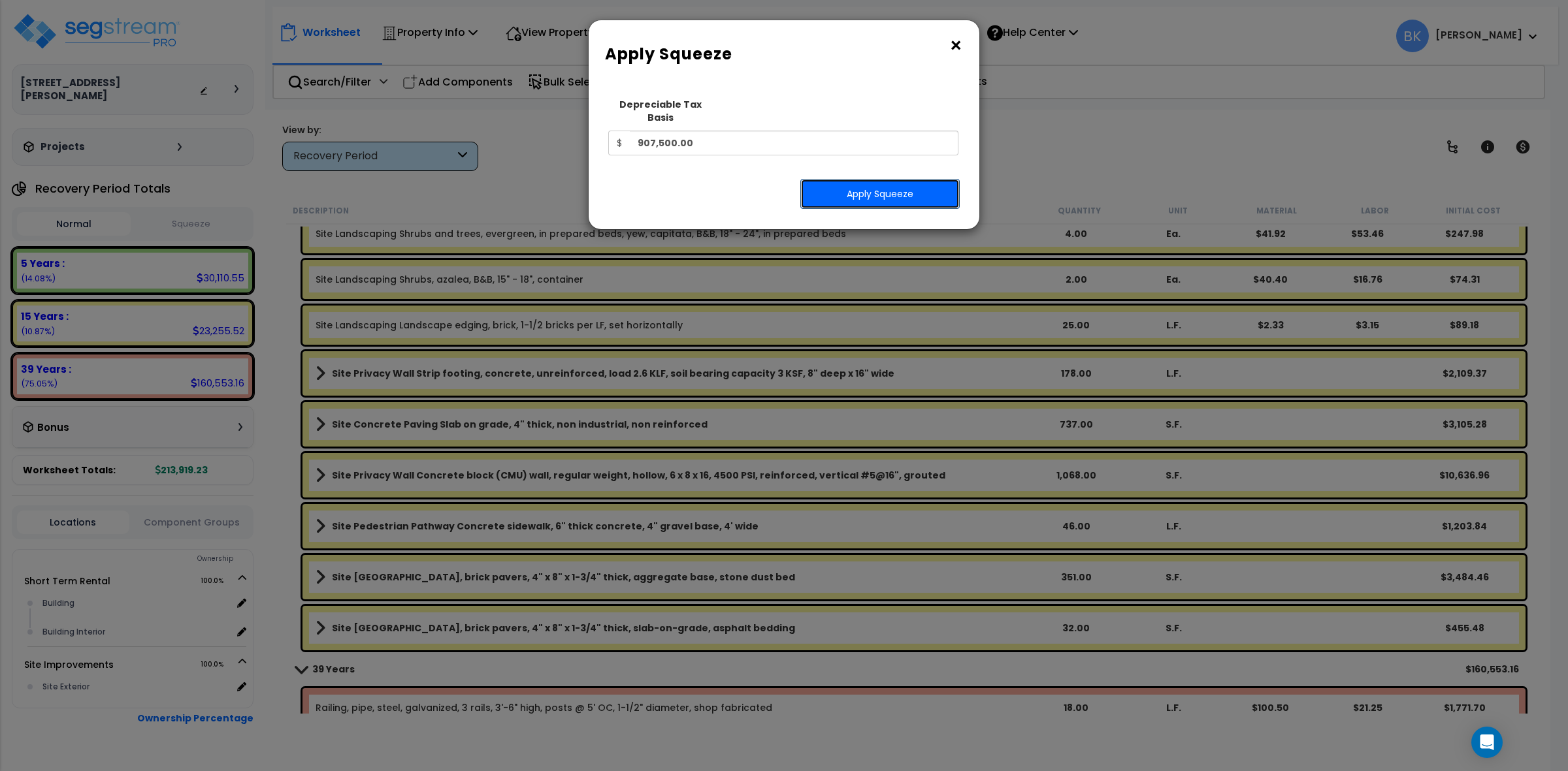
click at [887, 179] on button "Apply Squeeze" at bounding box center [879, 193] width 159 height 30
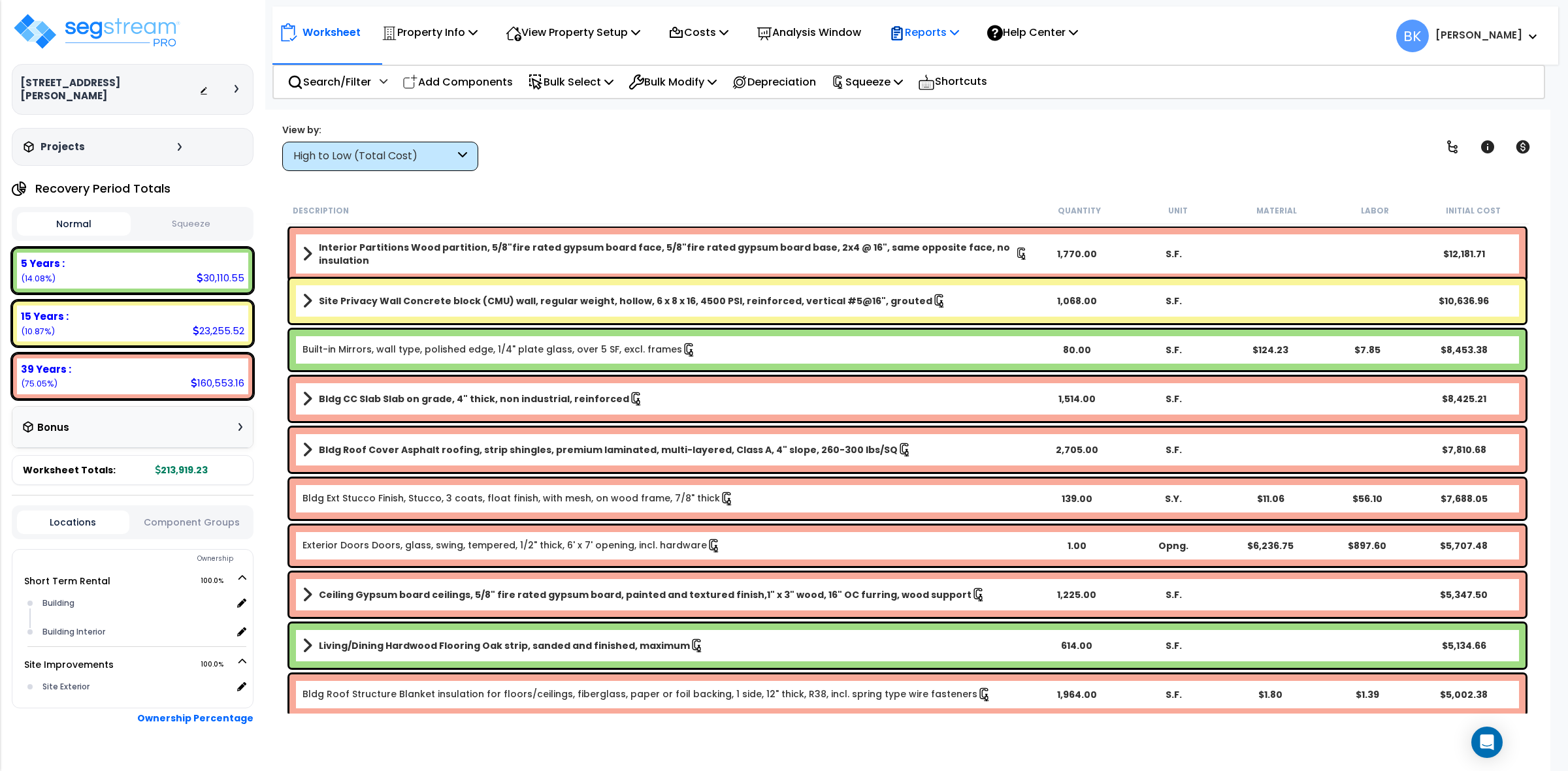
click at [949, 36] on p "Reports" at bounding box center [924, 32] width 70 height 18
click at [955, 54] on link "Get Report" at bounding box center [948, 61] width 130 height 26
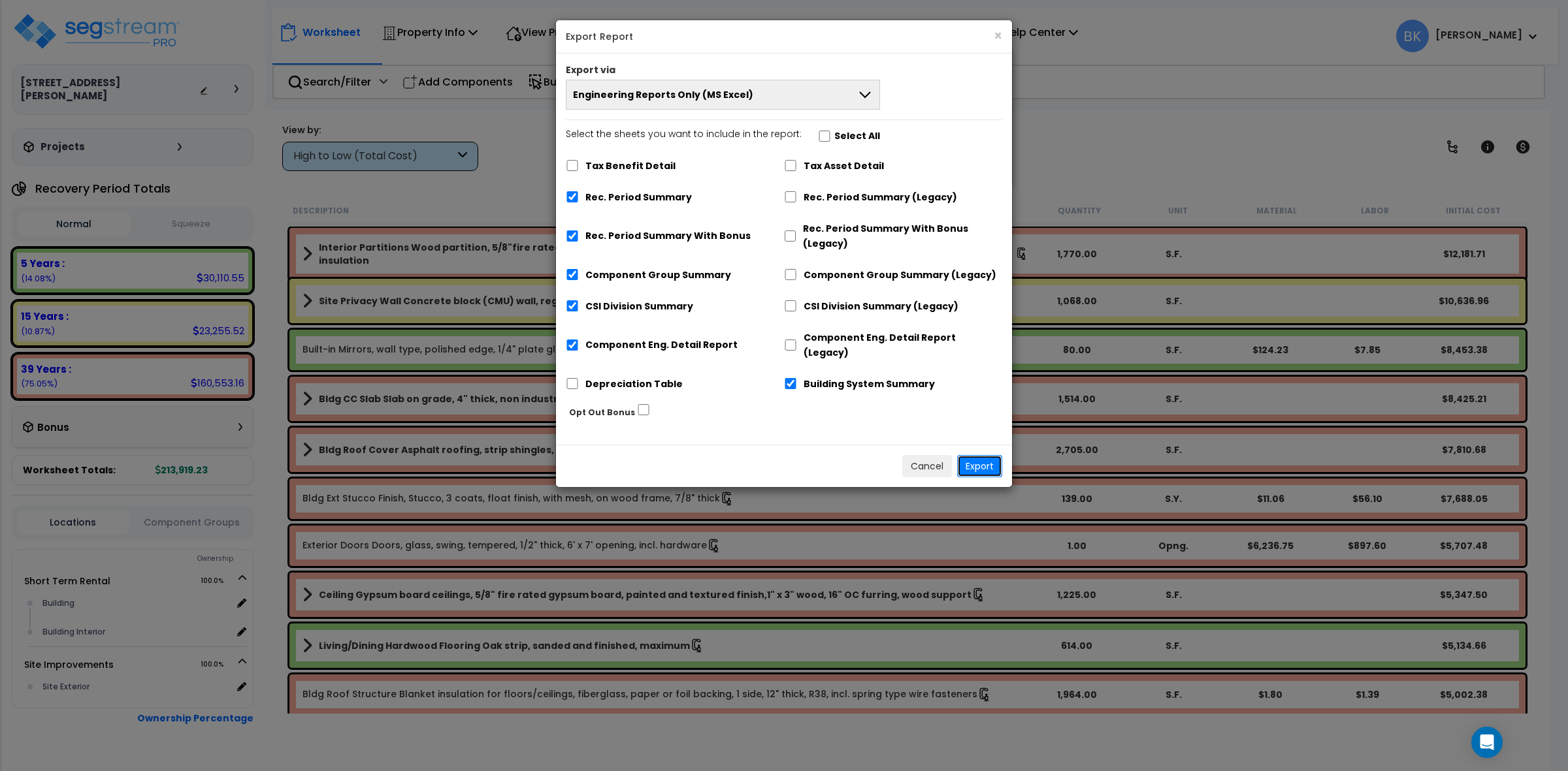
click at [991, 455] on button "Export" at bounding box center [980, 466] width 45 height 22
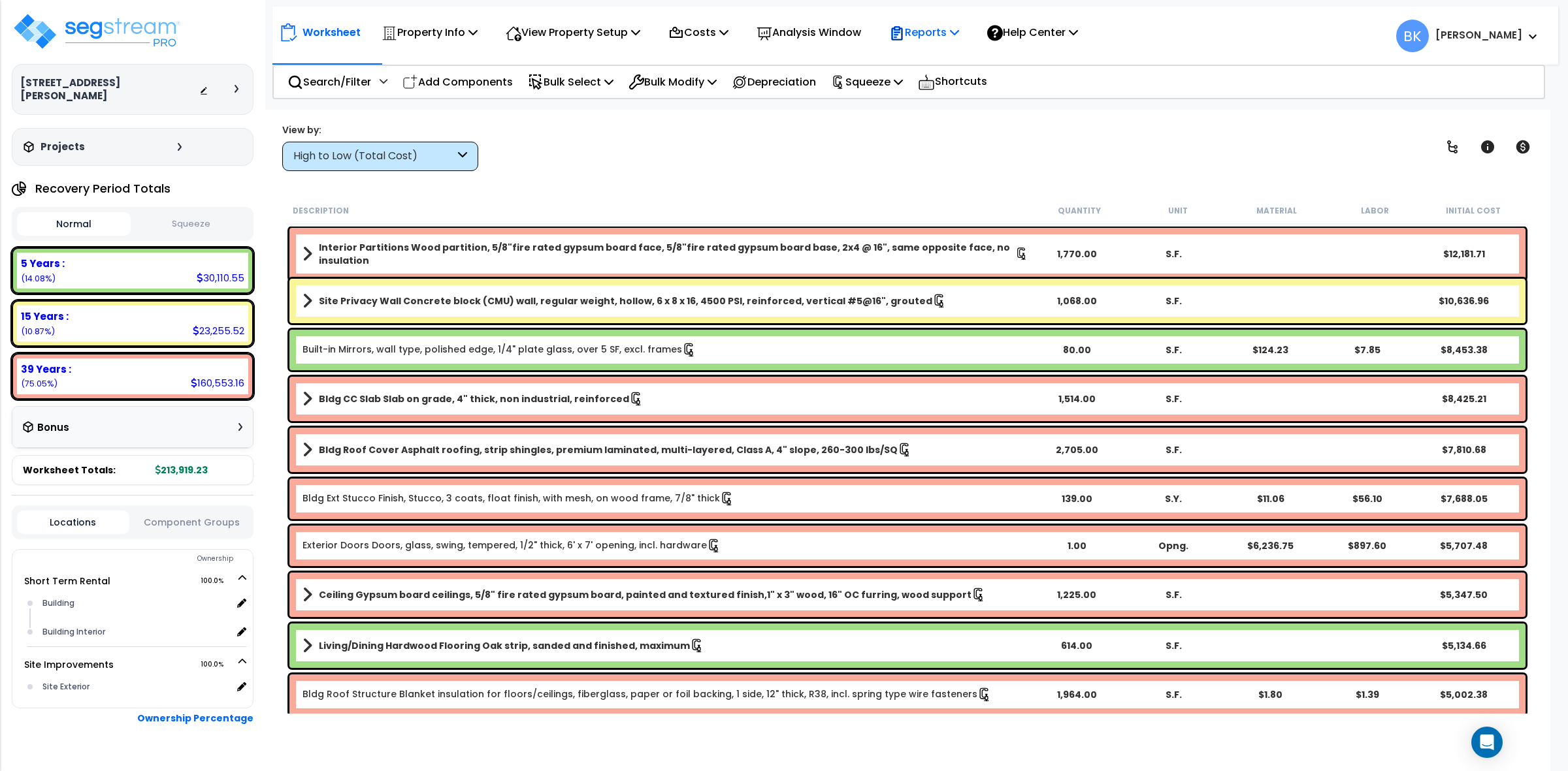
click at [936, 26] on p "Reports" at bounding box center [924, 32] width 70 height 18
click at [932, 53] on link "Get Report" at bounding box center [948, 61] width 130 height 26
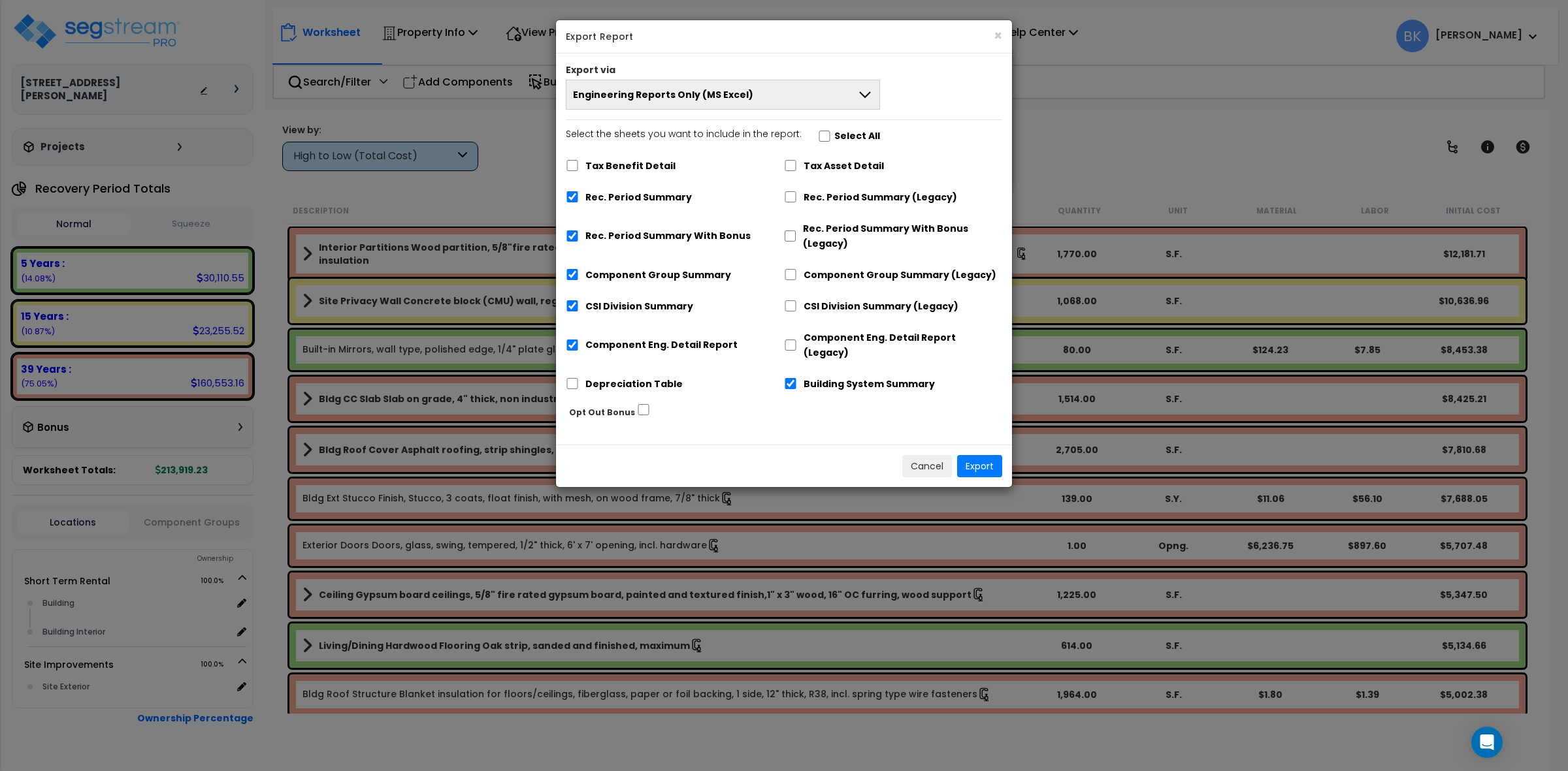
drag, startPoint x: 724, startPoint y: 108, endPoint x: 729, endPoint y: 99, distance: 10.3
click at [729, 99] on button "Engineering Reports Only (MS Excel)" at bounding box center [723, 94] width 314 height 30
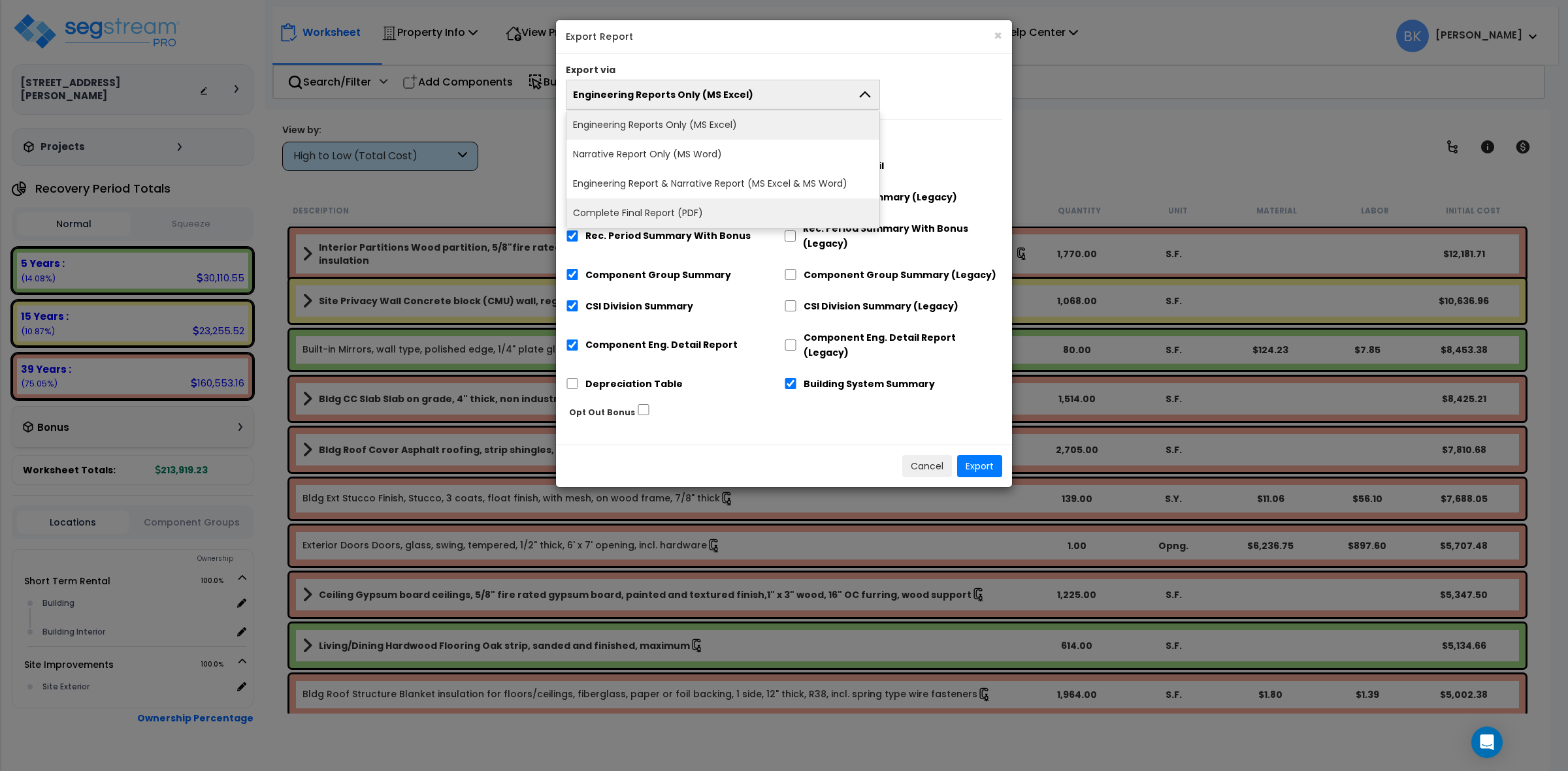
click at [702, 216] on li "Complete Final Report (PDF)" at bounding box center [723, 213] width 313 height 30
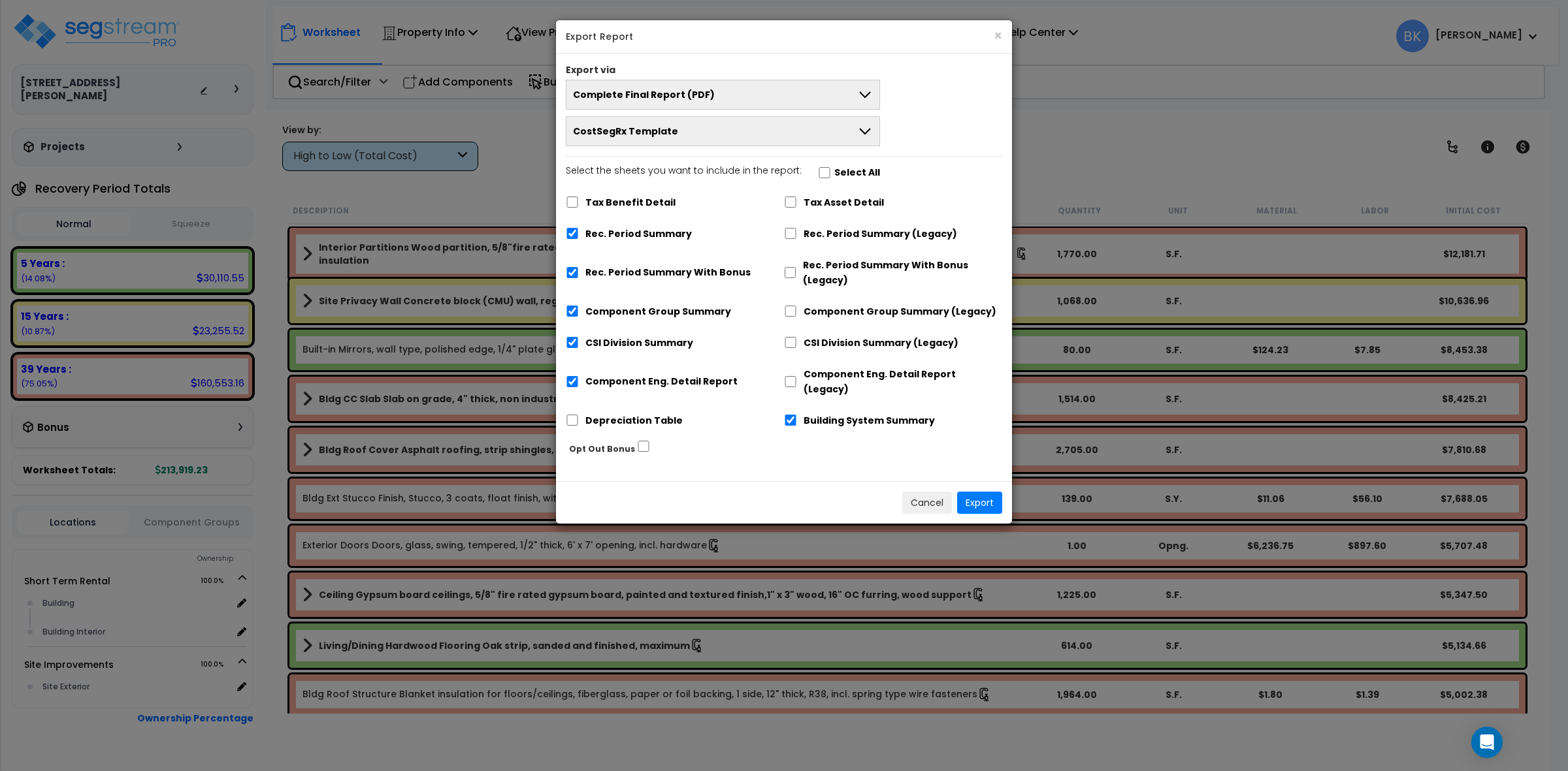
click at [662, 37] on h5 "Export Report" at bounding box center [784, 36] width 437 height 13
click at [649, 270] on label "Rec. Period Summary With Bonus" at bounding box center [669, 273] width 166 height 15
click at [579, 270] on input "Rec. Period Summary With Bonus" at bounding box center [572, 273] width 14 height 11
checkbox input "false"
click at [977, 492] on button "Export" at bounding box center [980, 503] width 45 height 22
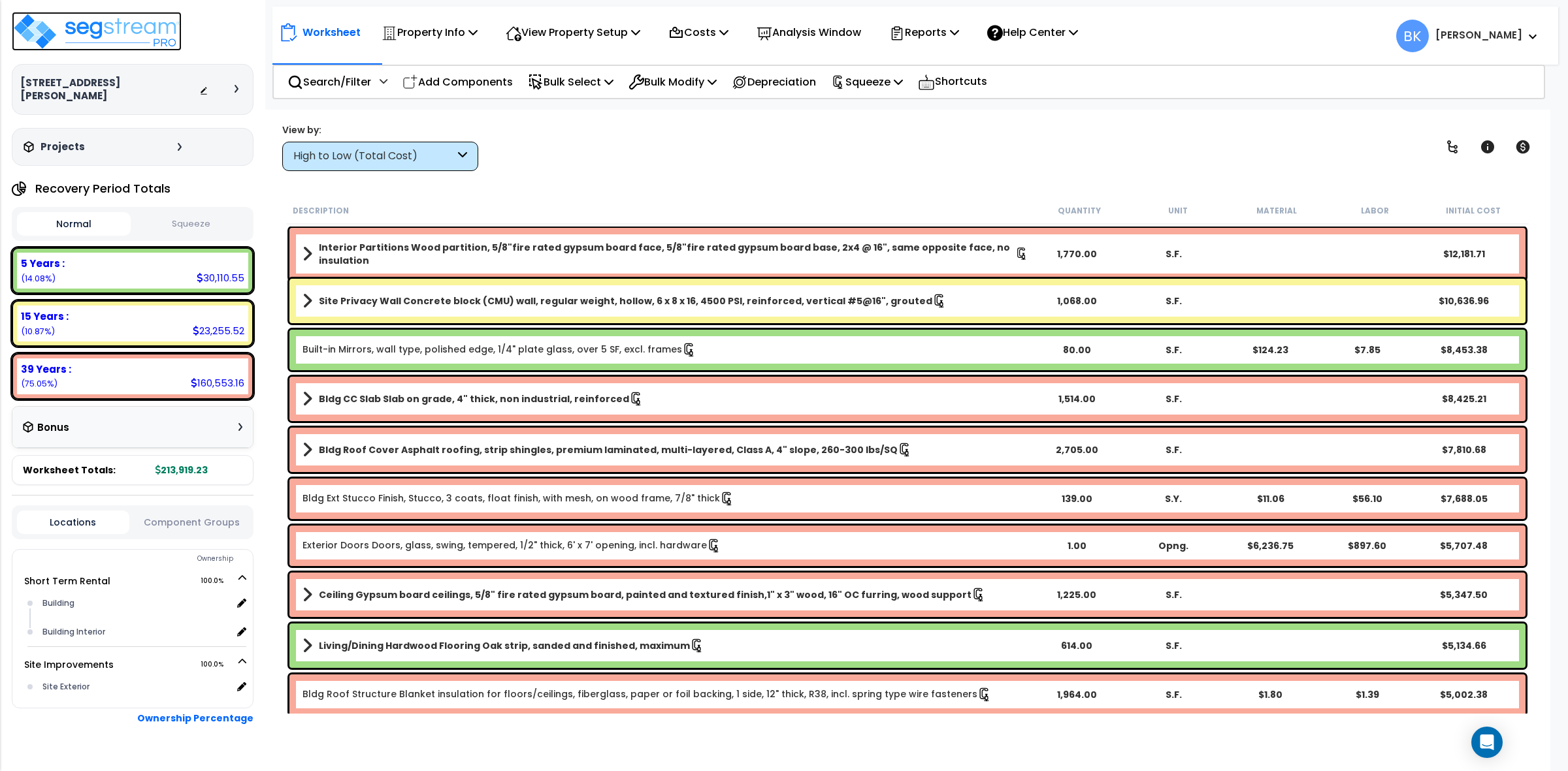
click at [106, 18] on img at bounding box center [96, 31] width 170 height 40
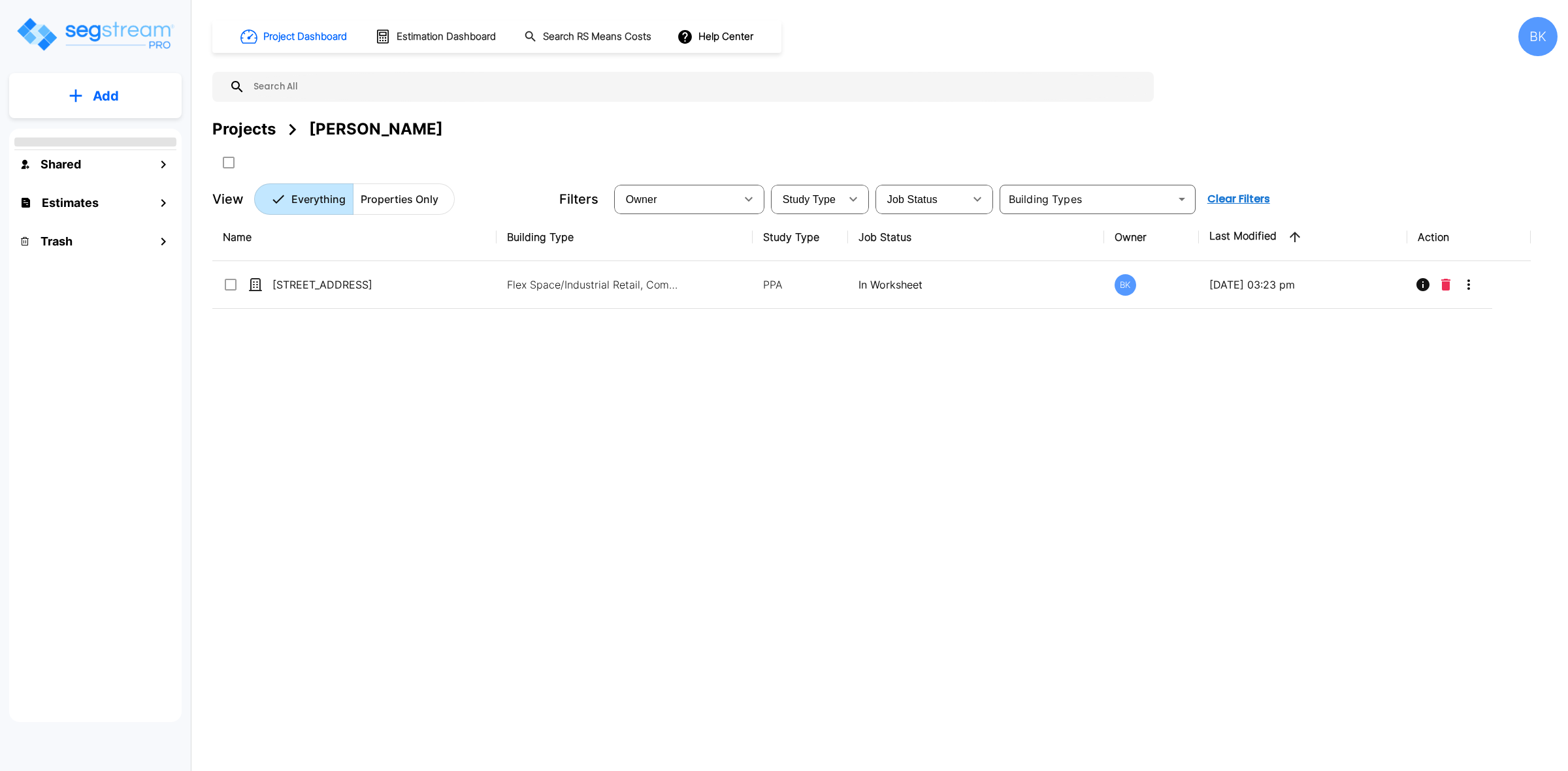
click at [769, 543] on div "Name Building Type Study Type Job Status Owner Last Modified Action [STREET_ADD…" at bounding box center [871, 452] width 1319 height 478
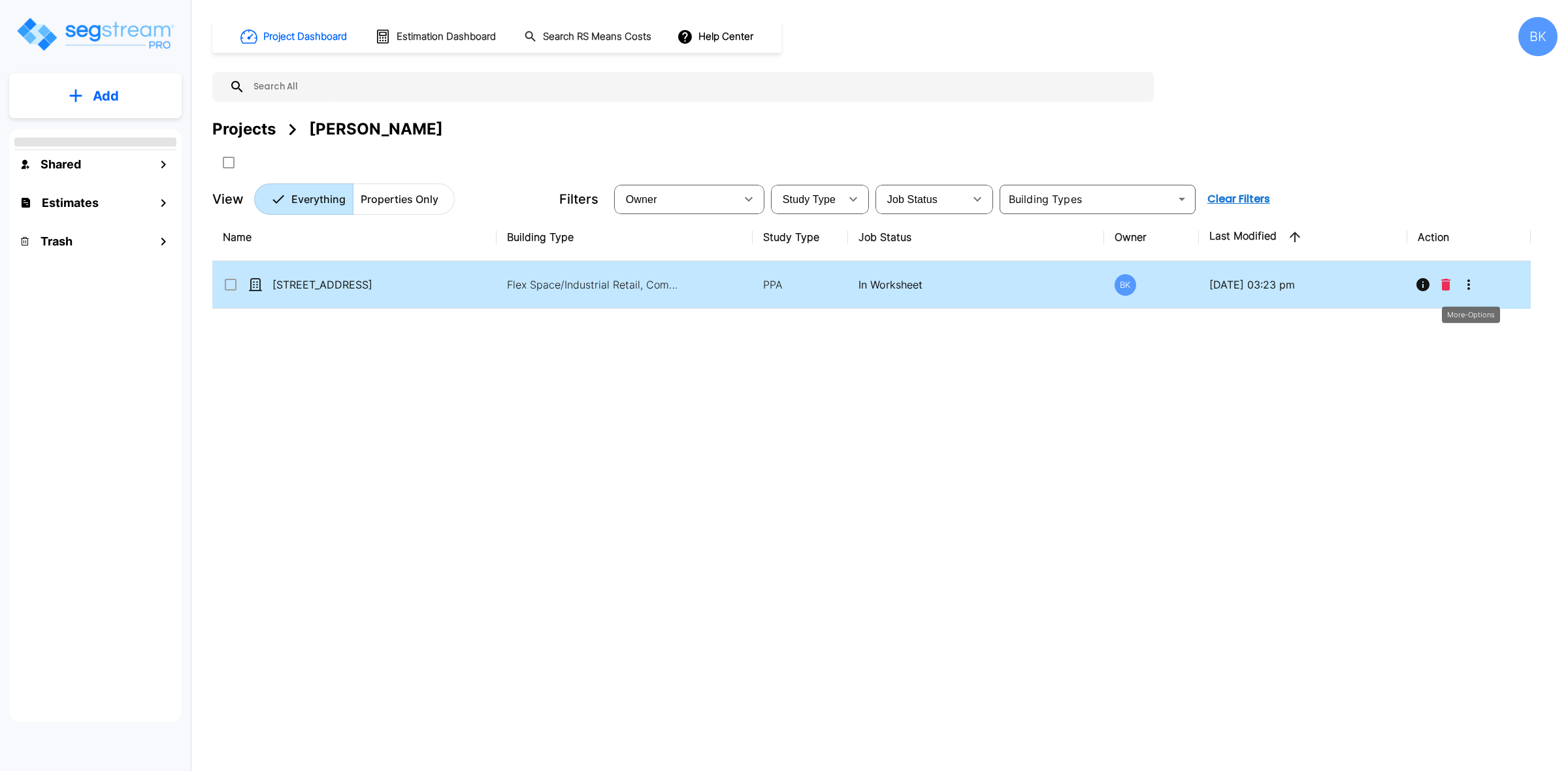
click at [1475, 280] on icon "More-Options" at bounding box center [1468, 284] width 15 height 15
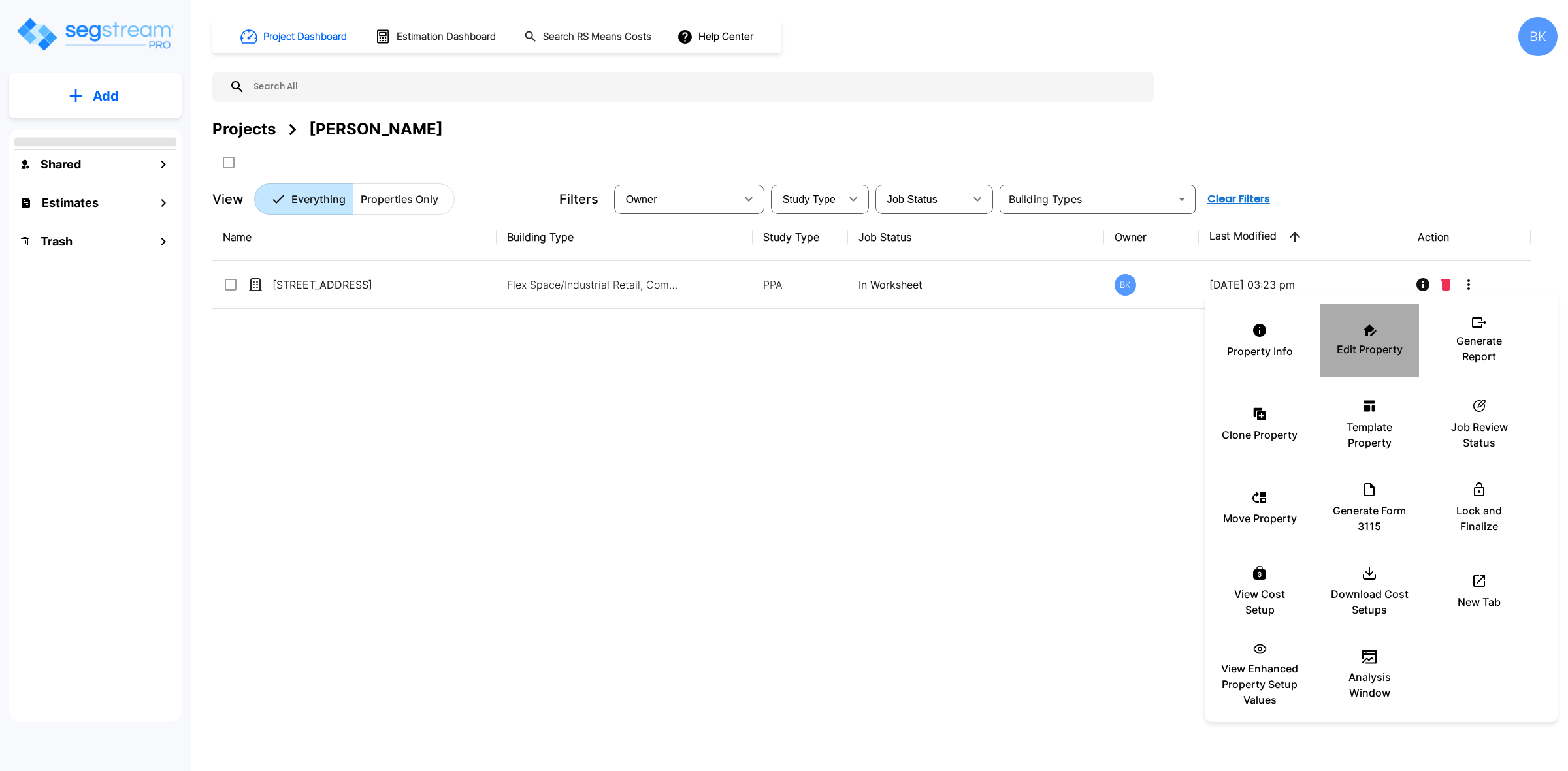
click at [1376, 350] on p "Edit Property" at bounding box center [1369, 349] width 66 height 15
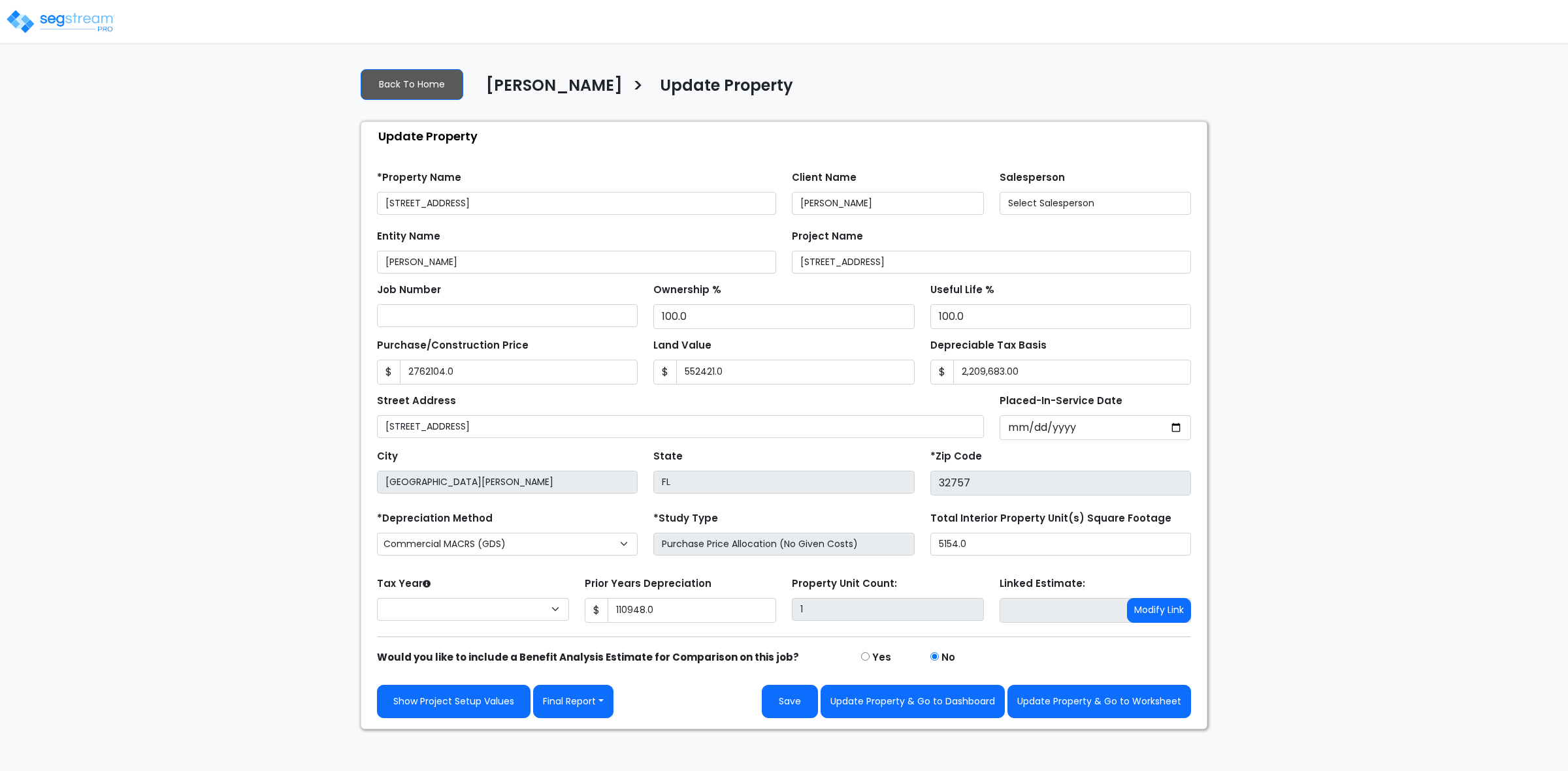
type input "2,762,104.0"
type input "552,421.0"
type input "110,948.0"
select select "2024"
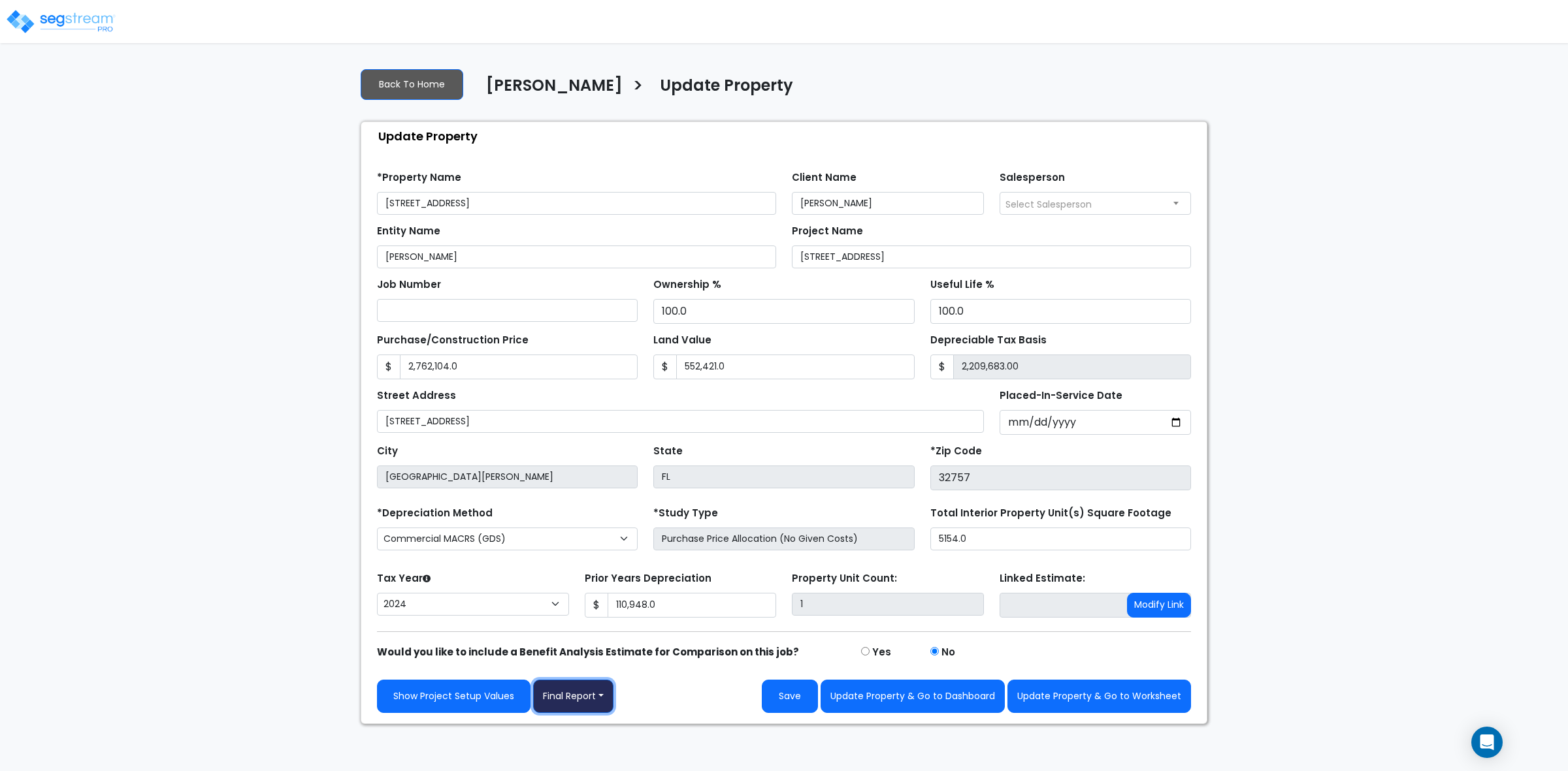
click at [573, 696] on button "Final Report" at bounding box center [572, 696] width 80 height 33
click at [589, 629] on link "Report Images" at bounding box center [602, 628] width 137 height 30
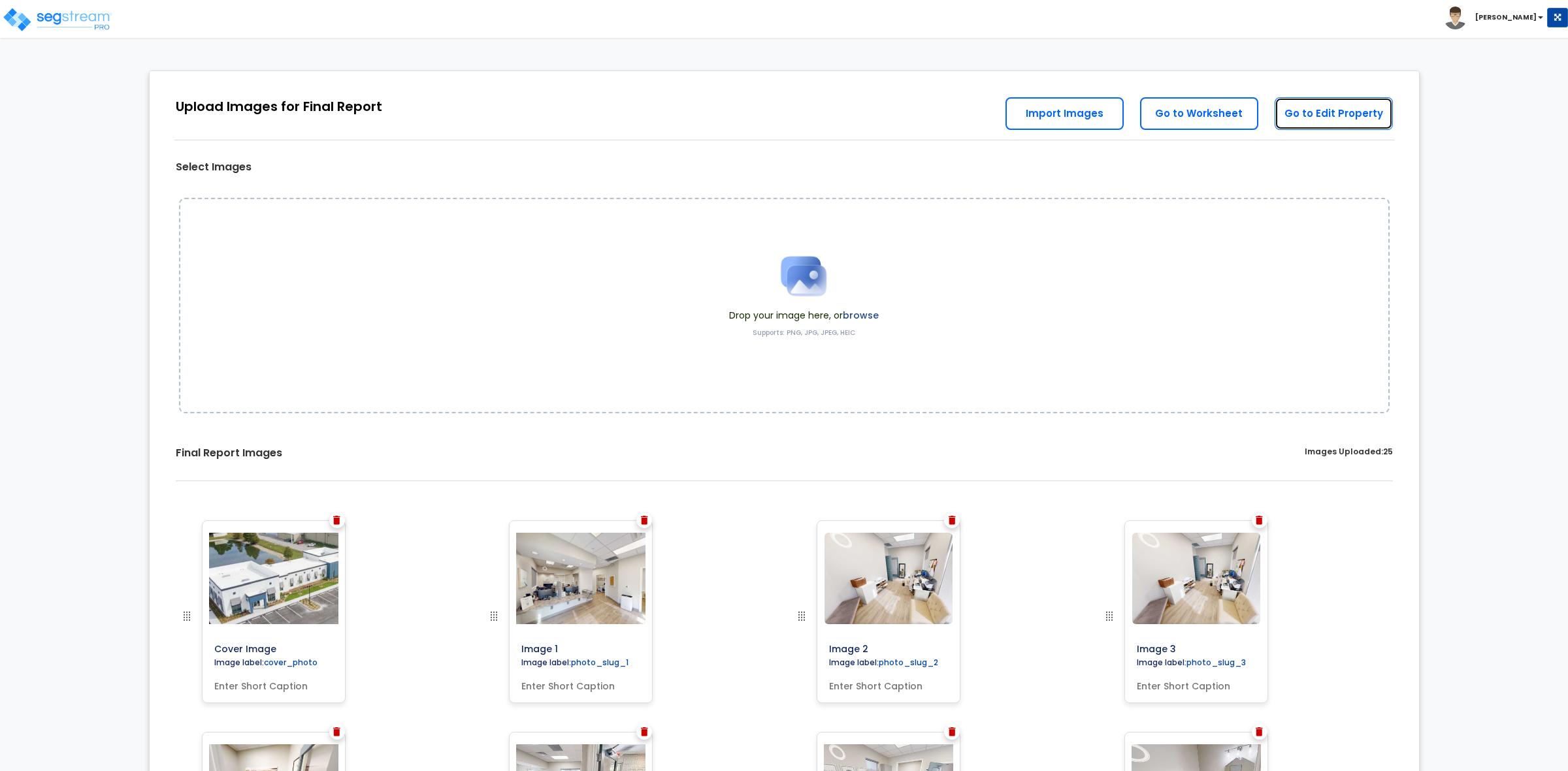
click at [1325, 121] on link "Go to Edit Property" at bounding box center [1333, 113] width 118 height 32
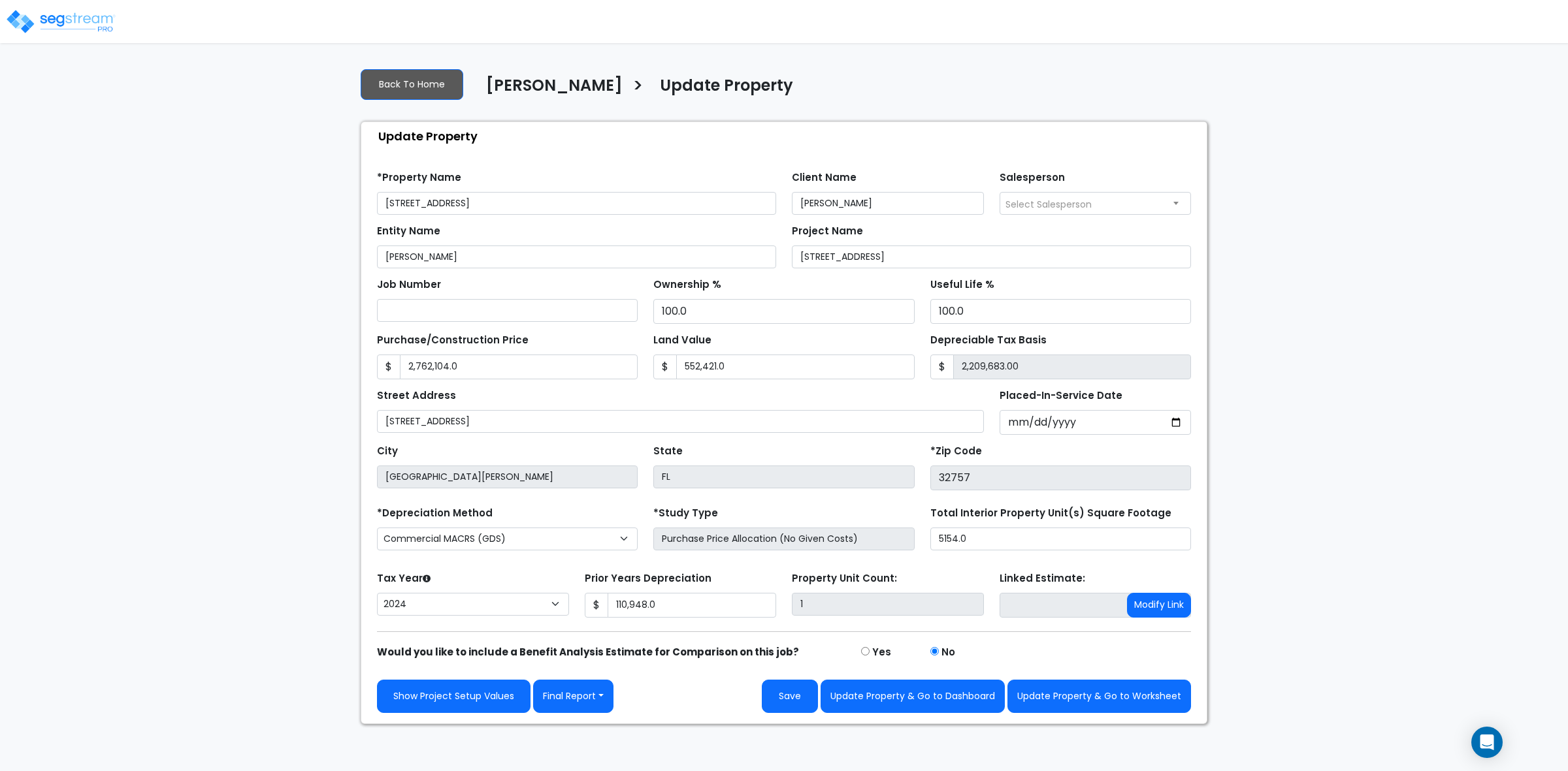
select select "2024"
click at [598, 694] on button "Final Report" at bounding box center [572, 696] width 80 height 33
click at [588, 628] on link "Report Images" at bounding box center [602, 628] width 137 height 30
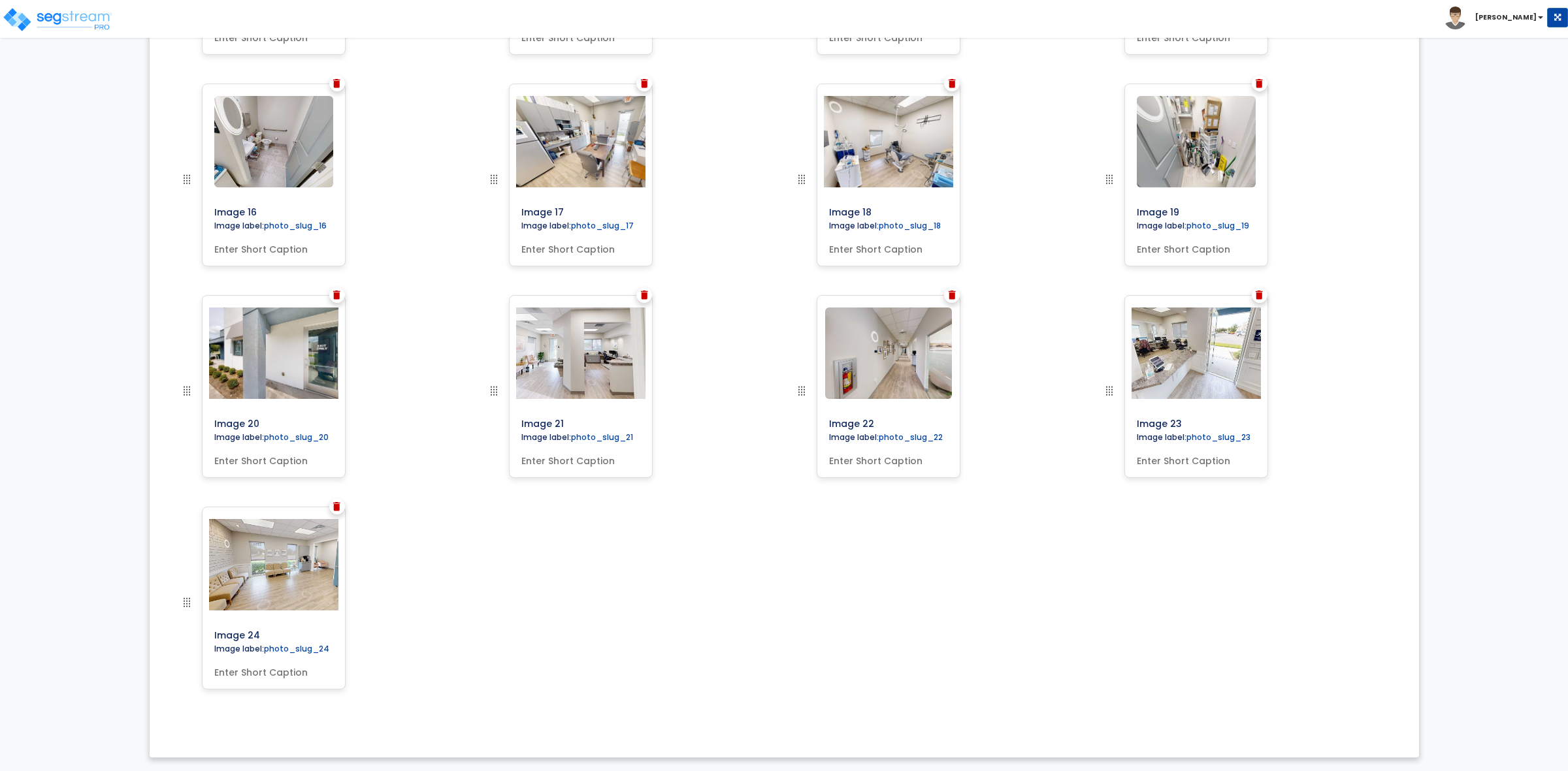
scroll to position [1284, 0]
